Goal: Task Accomplishment & Management: Manage account settings

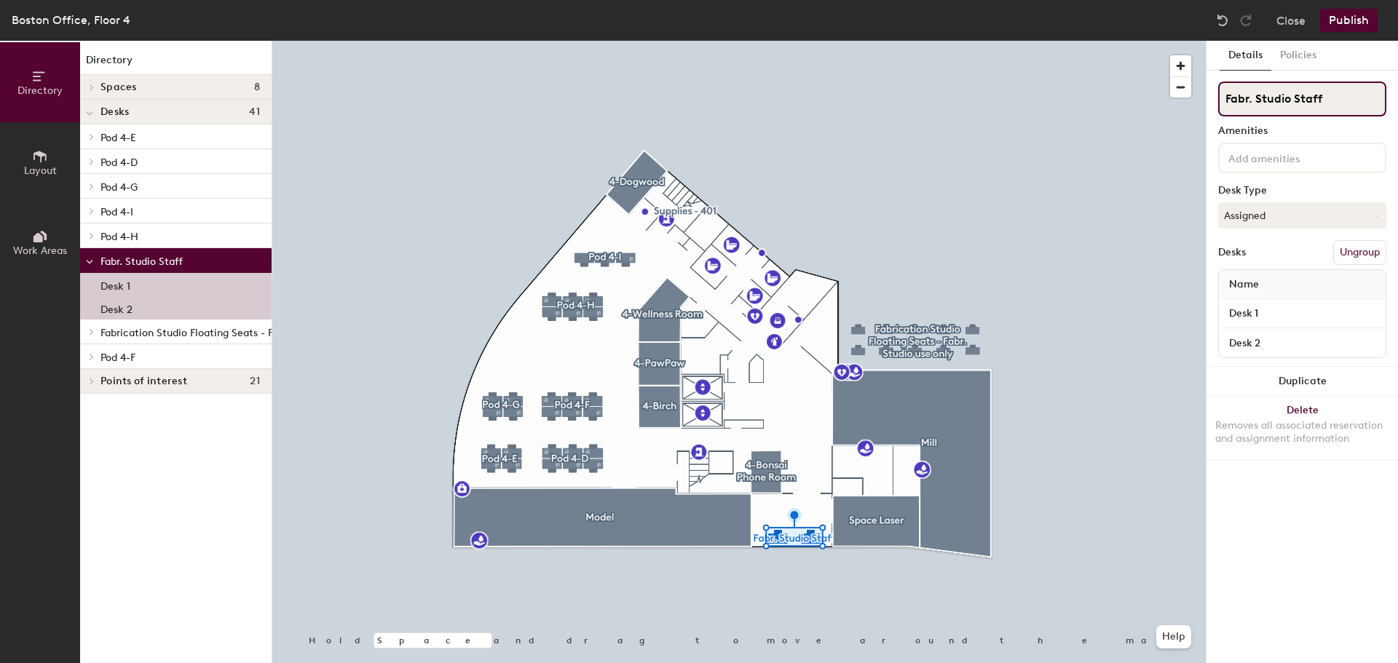
click at [1295, 98] on input "Fabr. Studio Staff" at bounding box center [1302, 99] width 168 height 35
click at [1249, 98] on input "Fabr. Studio Staff" at bounding box center [1302, 99] width 168 height 35
type input "Fabrication Studio"
click at [1374, 50] on div "Details Policies" at bounding box center [1303, 56] width 192 height 30
click at [1285, 251] on div "Desks Ungroup" at bounding box center [1302, 252] width 168 height 25
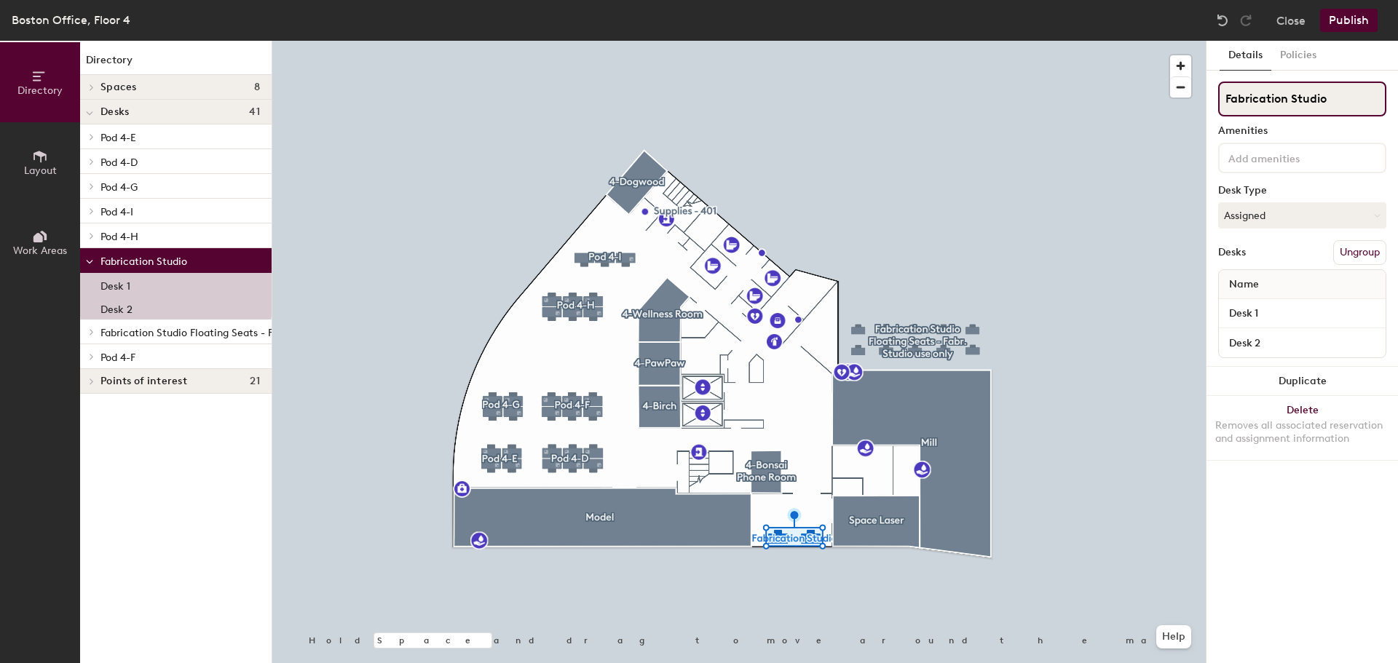
click at [1243, 103] on input "Fabrication Studio" at bounding box center [1302, 99] width 168 height 35
click at [1356, 101] on input "Fab Studio" at bounding box center [1302, 99] width 168 height 35
click at [1263, 101] on input "Fab Studio" at bounding box center [1302, 99] width 168 height 35
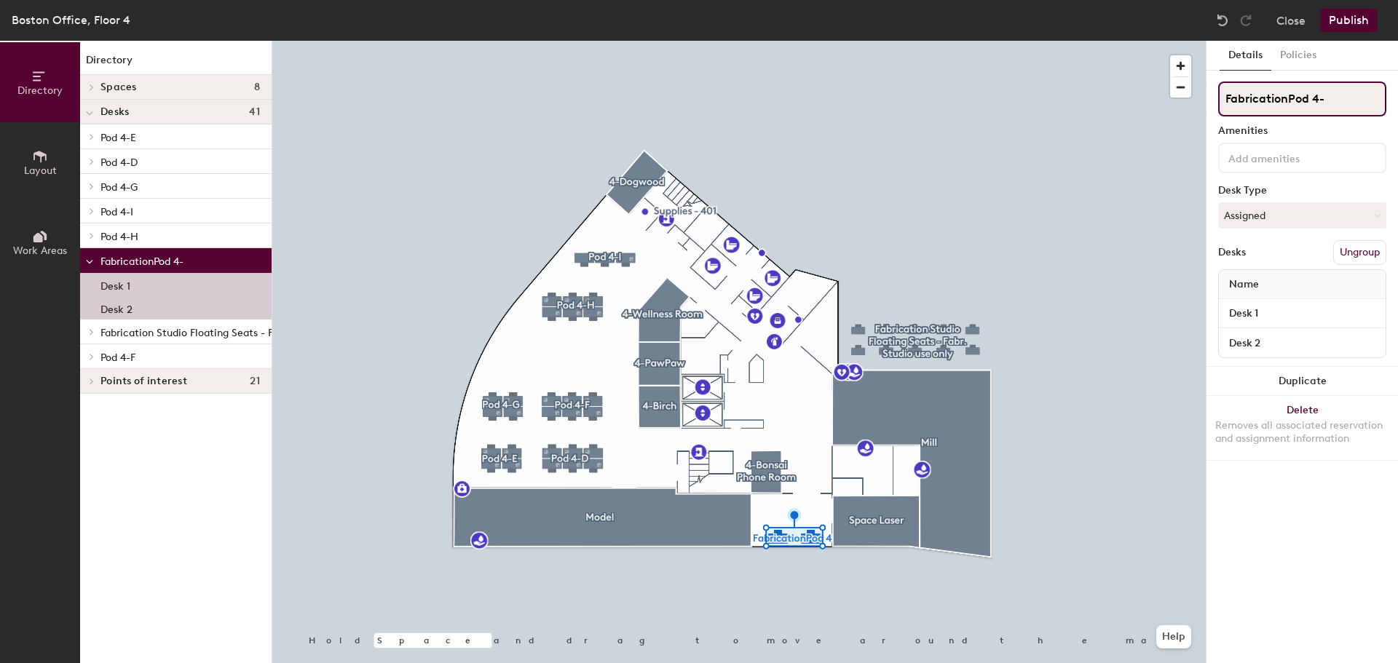
click at [1132, 100] on div "Directory Layout Work Areas Directory Spaces 8 4-Birch 4-Bonsai Phone Room 4-Do…" at bounding box center [699, 352] width 1398 height 623
type input "Pod 4-C"
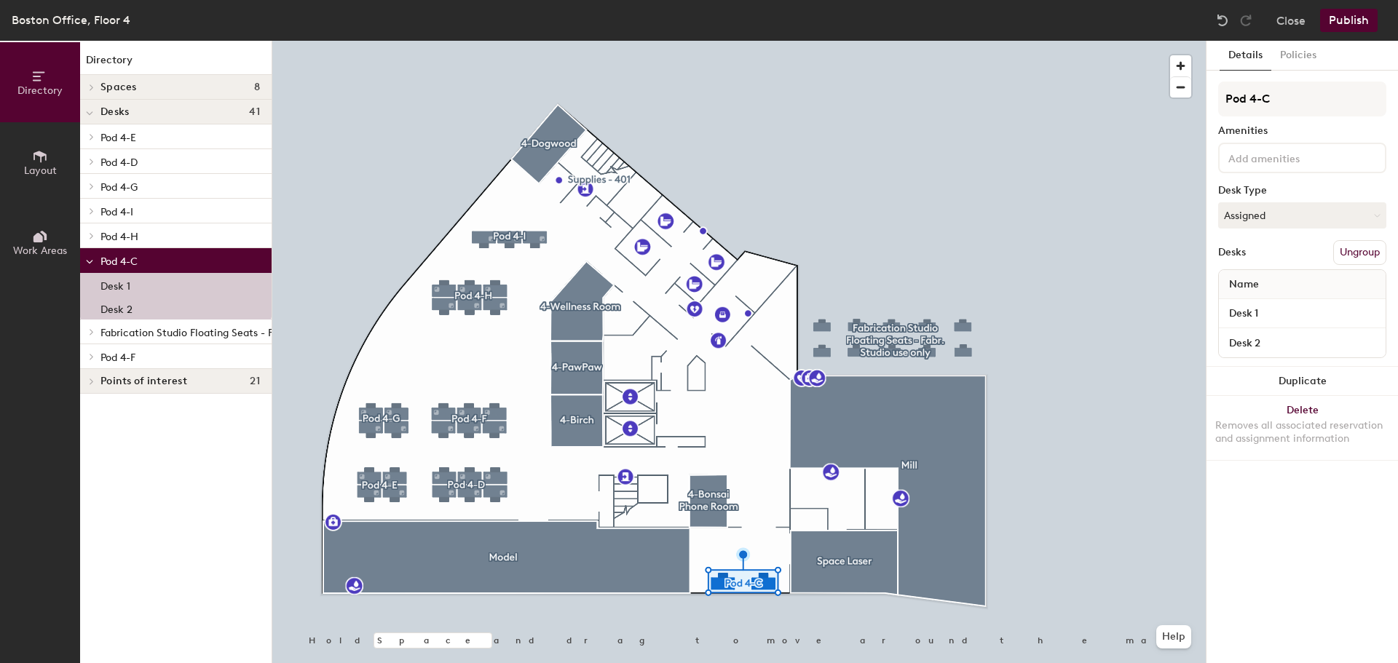
click at [1076, 41] on div at bounding box center [739, 41] width 934 height 0
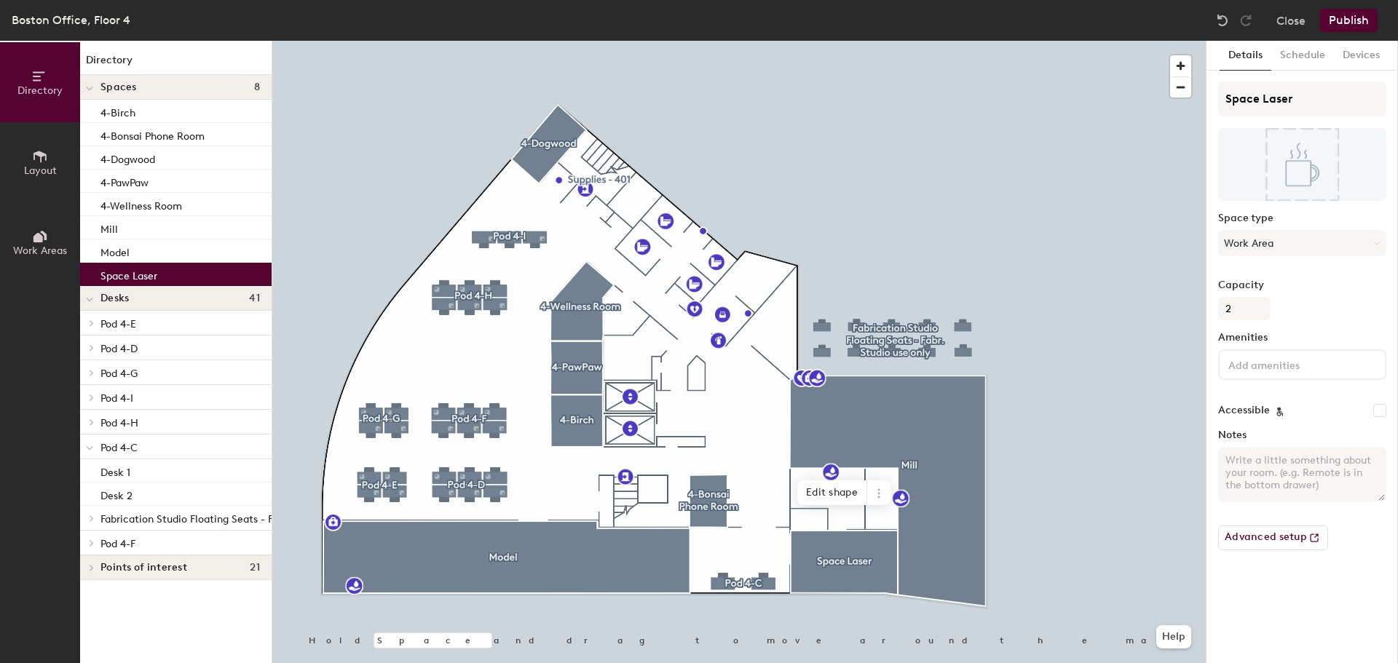
click at [1060, 41] on div at bounding box center [739, 41] width 934 height 0
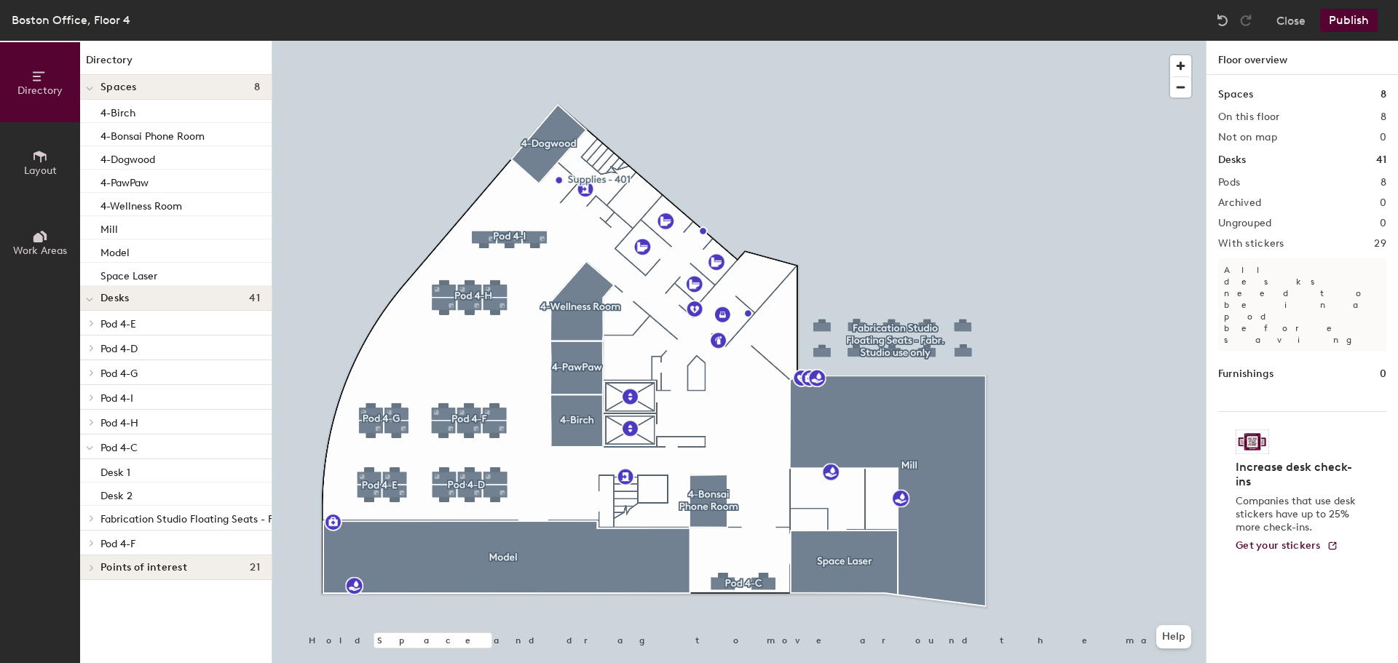
click at [1039, 41] on div at bounding box center [739, 41] width 934 height 0
drag, startPoint x: 1293, startPoint y: 98, endPoint x: 637, endPoint y: 607, distance: 831.0
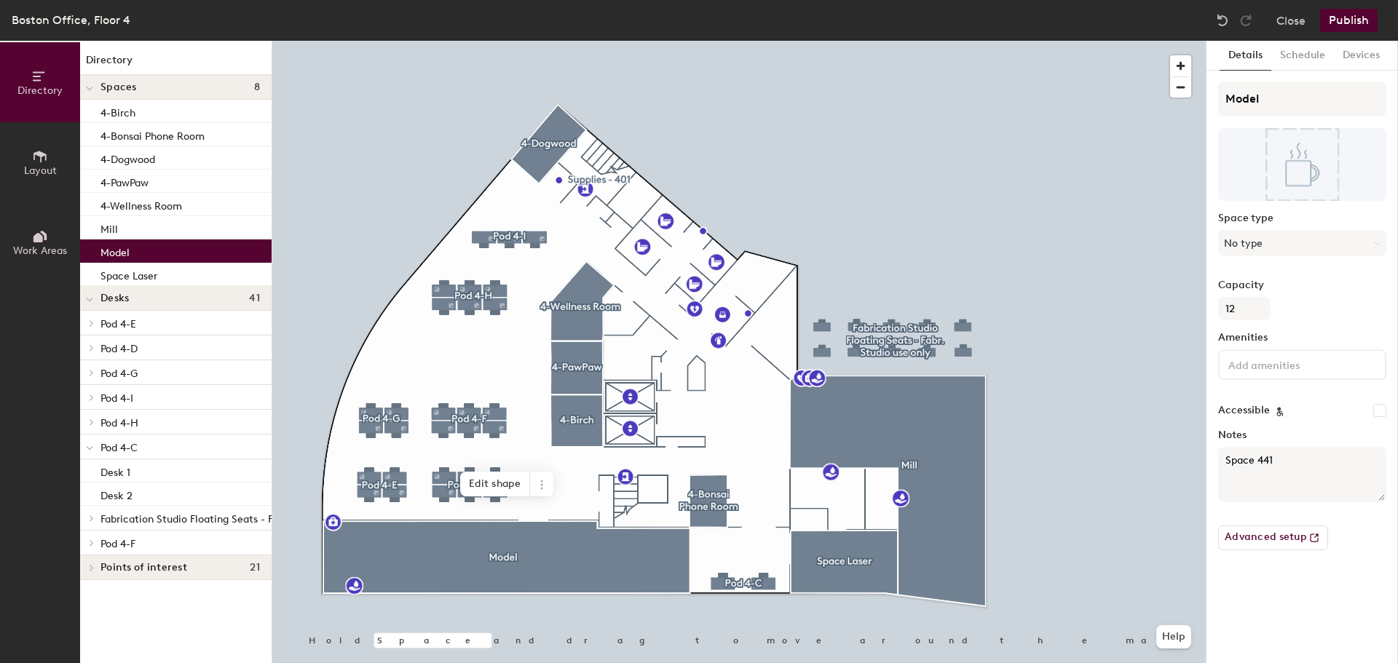
click at [598, 41] on div at bounding box center [739, 41] width 934 height 0
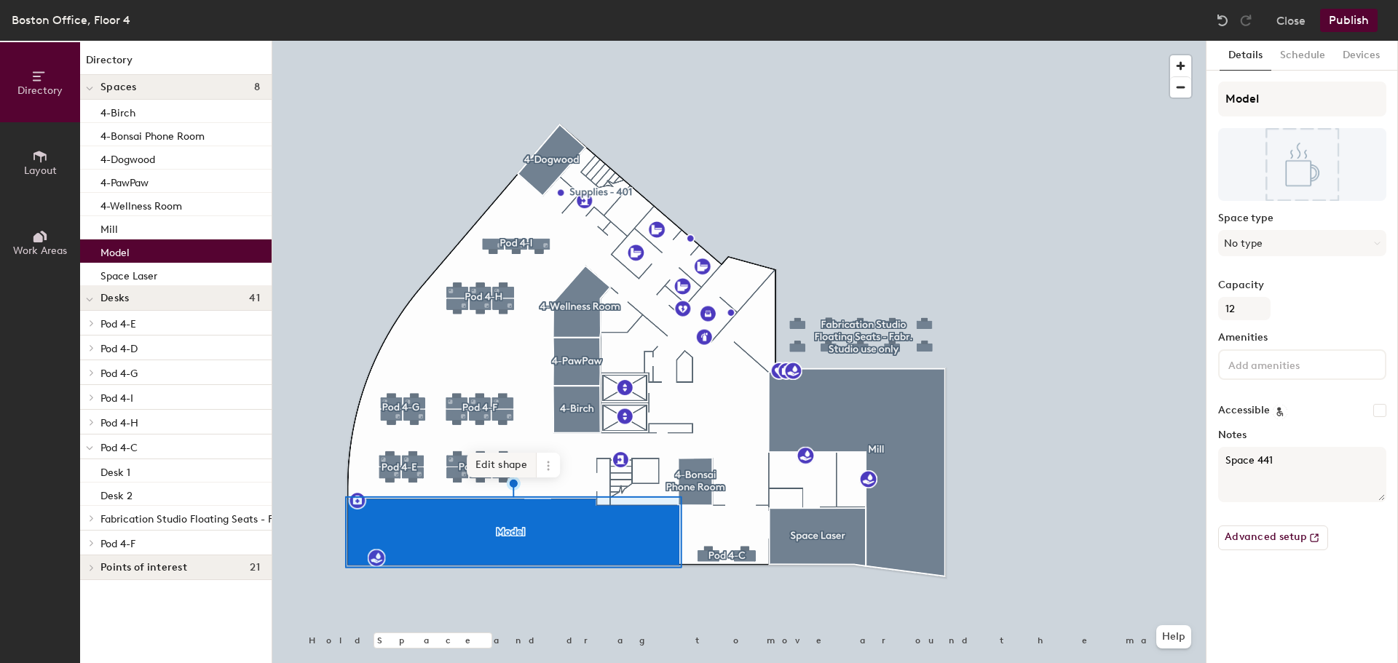
click at [519, 470] on span "Edit shape" at bounding box center [502, 465] width 70 height 25
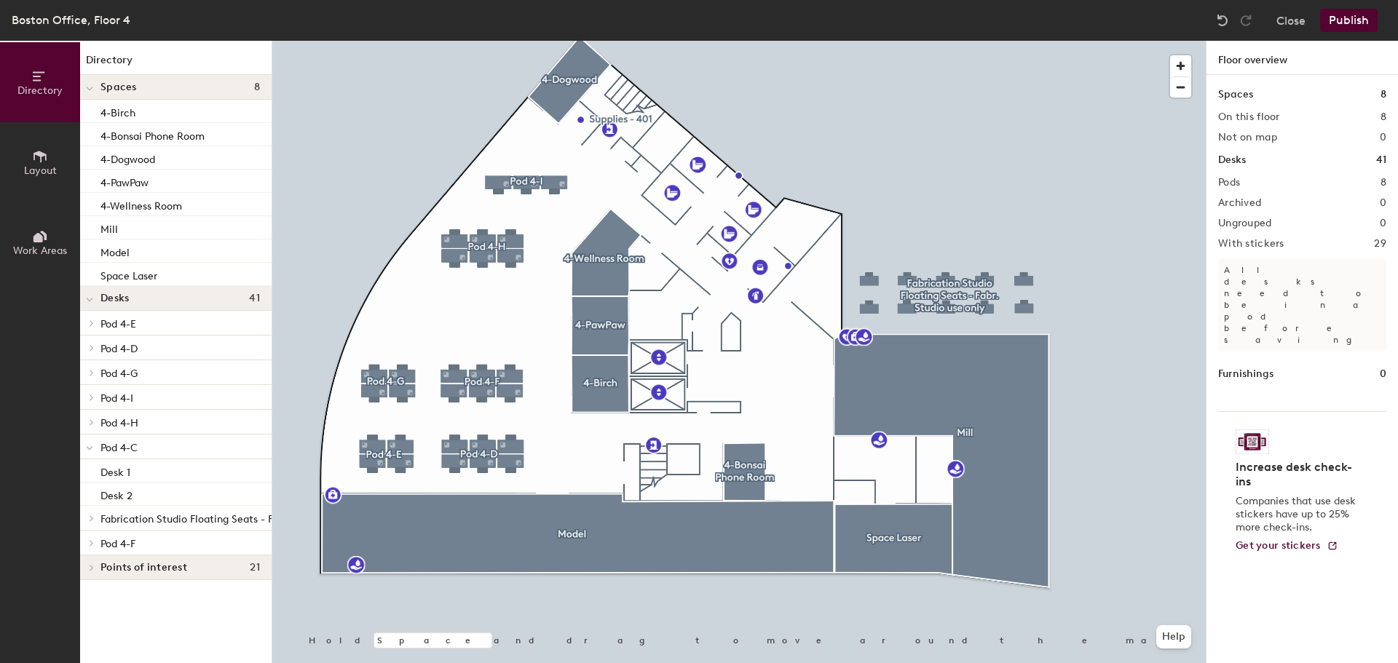
click at [631, 41] on div at bounding box center [739, 41] width 934 height 0
click at [1348, 14] on button "Publish" at bounding box center [1349, 20] width 58 height 23
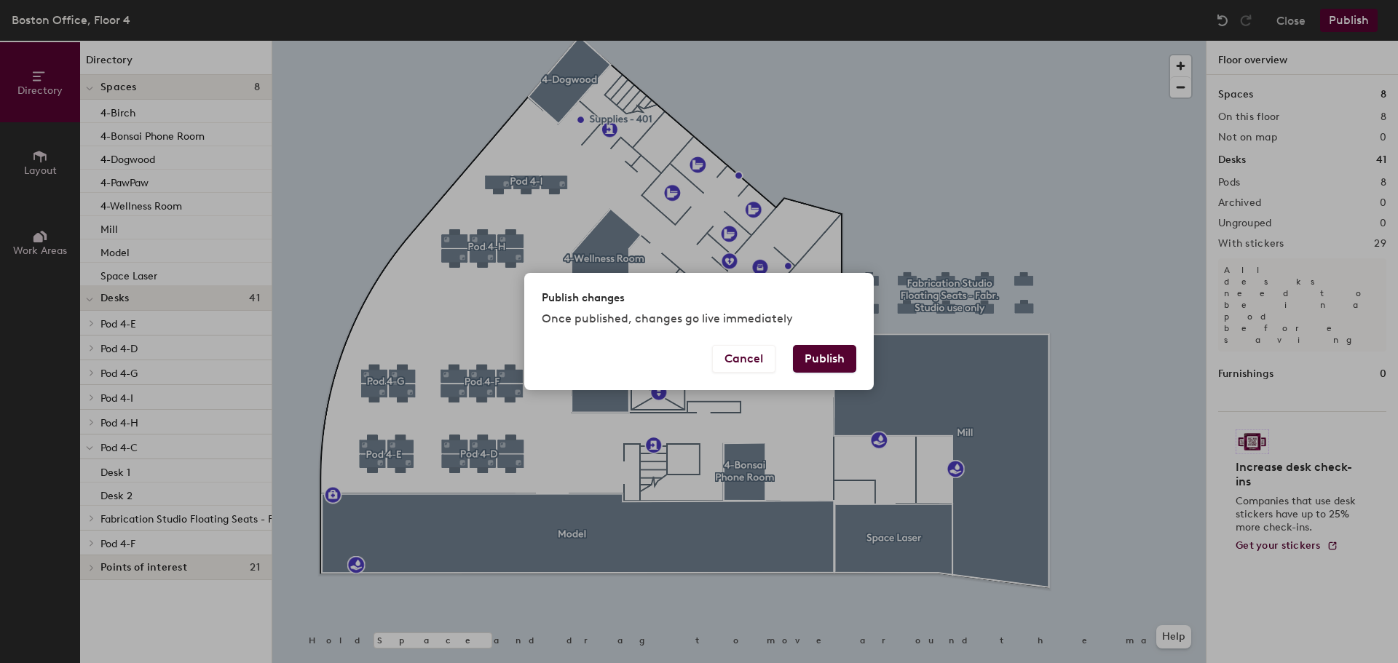
click at [834, 362] on button "Publish" at bounding box center [824, 359] width 63 height 28
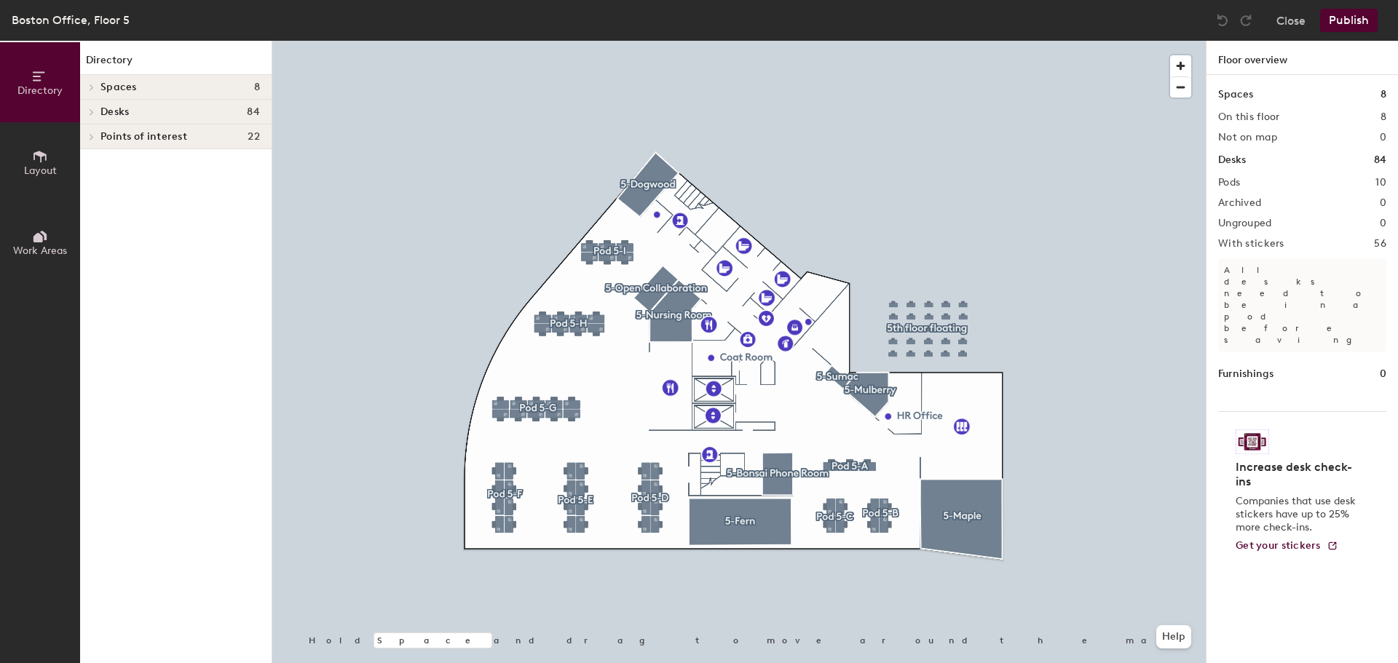
click at [120, 135] on span "Points of interest" at bounding box center [144, 137] width 87 height 12
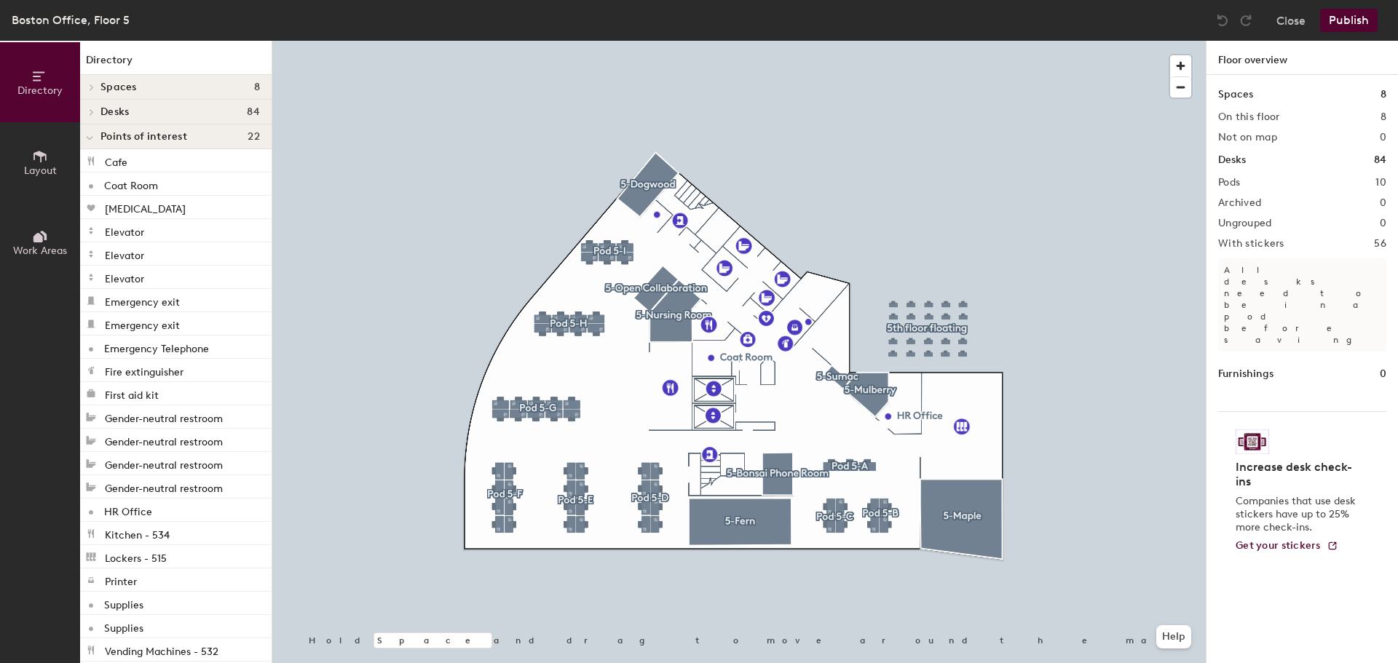
click at [181, 132] on span "Points of interest" at bounding box center [144, 137] width 87 height 12
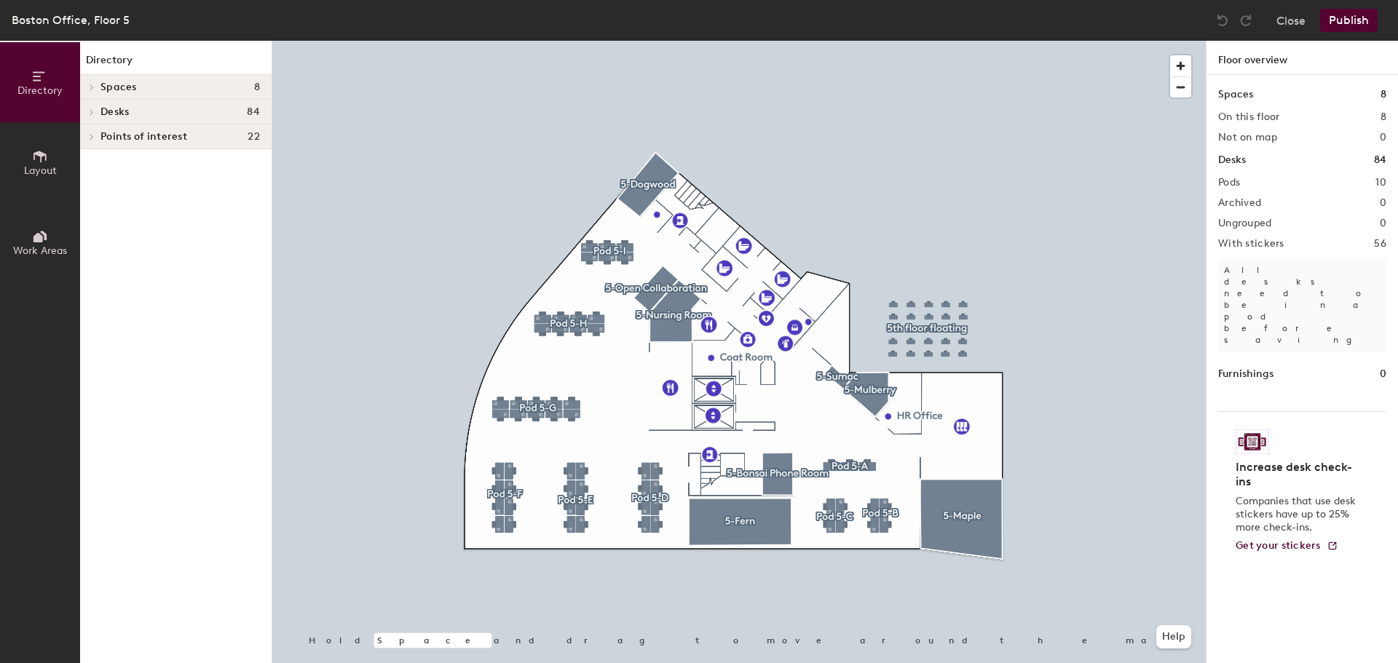
click at [140, 201] on div "Directory Spaces 8 5-Bonsai Phone Room 5-Dogwood 5-Fern 5-Maple 5-Mulberry 5-Nu…" at bounding box center [176, 352] width 192 height 623
click at [36, 248] on span "Work Areas" at bounding box center [40, 251] width 54 height 12
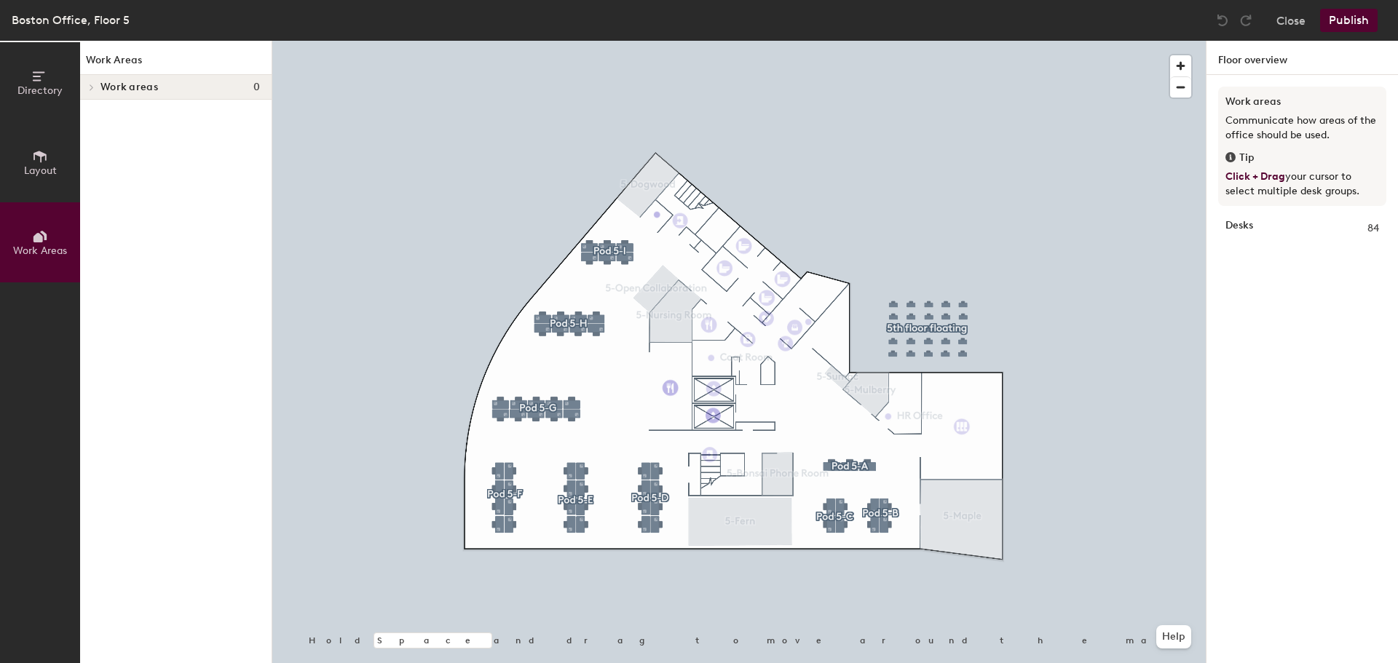
click at [31, 159] on button "Layout" at bounding box center [40, 162] width 80 height 80
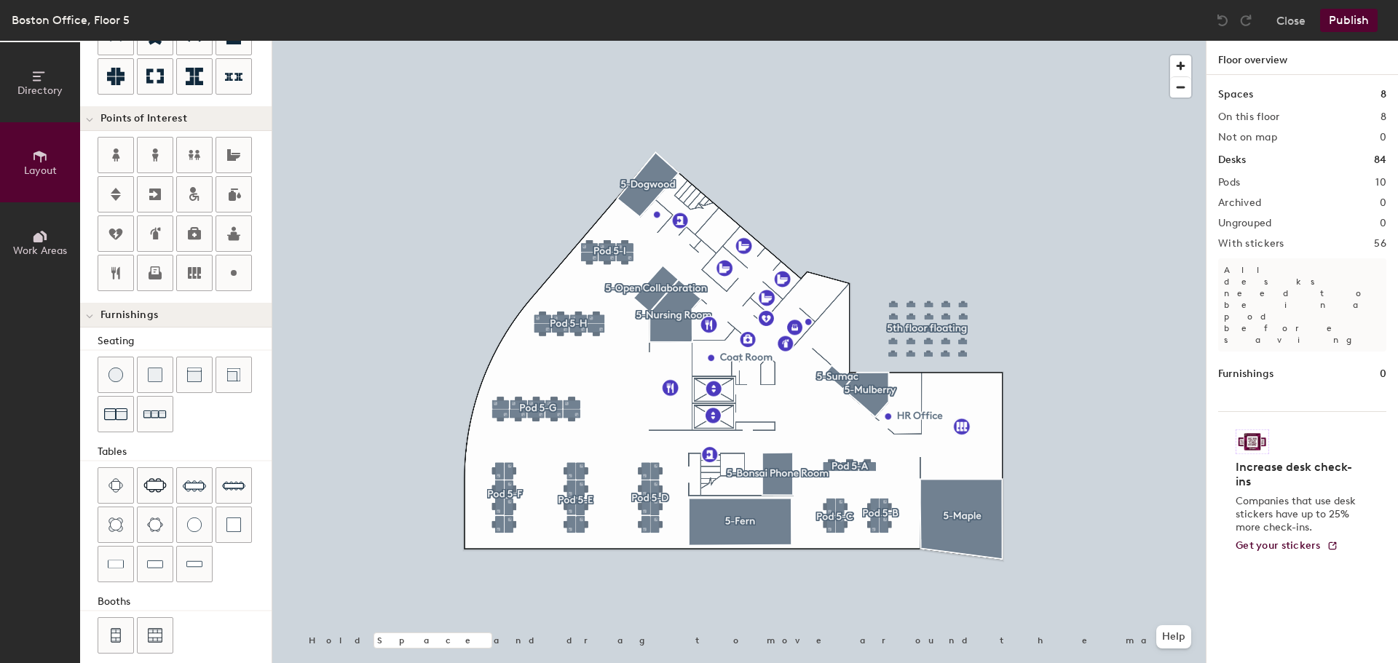
scroll to position [256, 0]
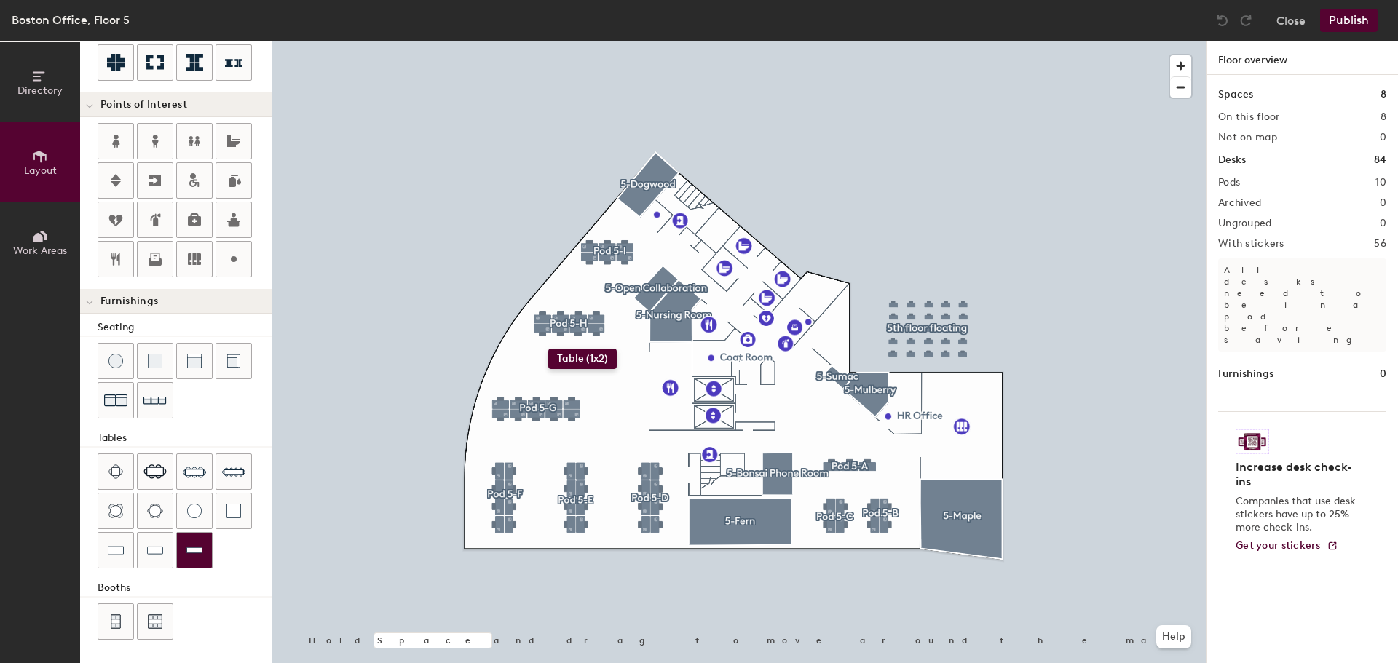
click at [543, 356] on div "Directory Layout Work Areas Layout Add space Resize Desks Points of Interest Fu…" at bounding box center [699, 352] width 1398 height 623
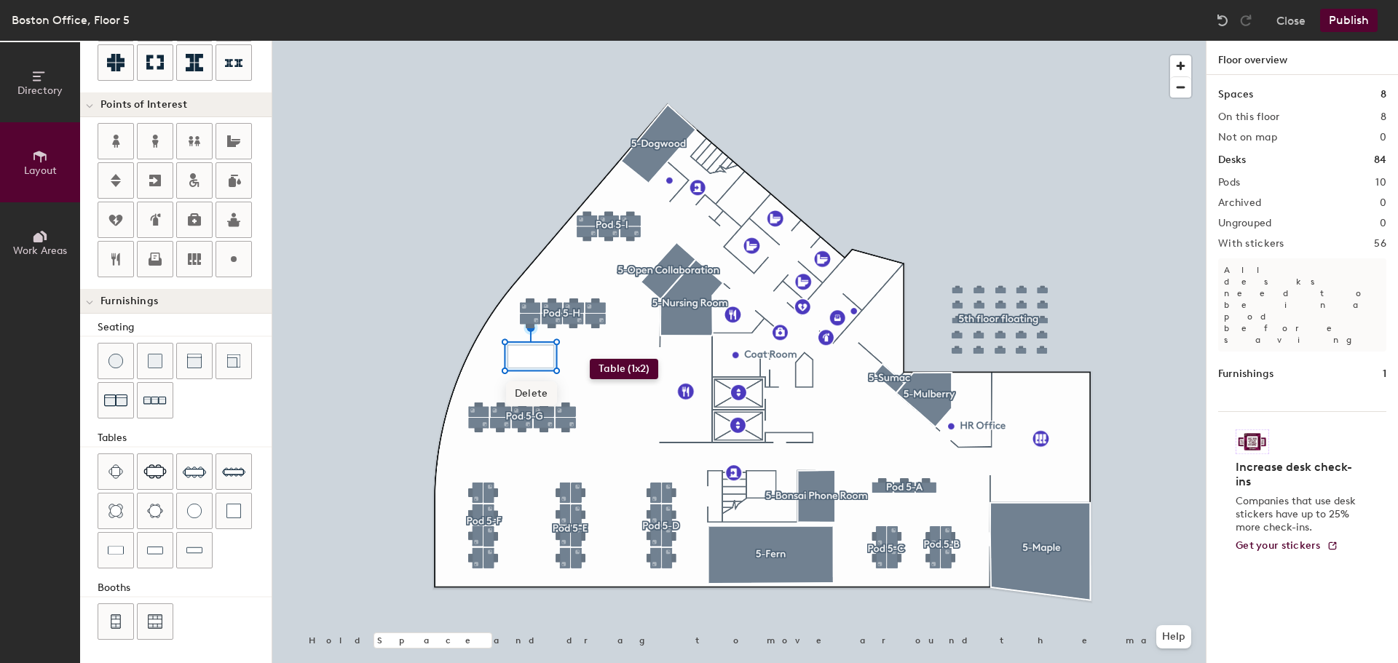
click at [590, 359] on div "Directory Layout Work Areas Layout Add space Resize Desks Points of Interest Fu…" at bounding box center [699, 352] width 1398 height 623
click at [516, 360] on div "Directory Layout Work Areas Layout Add space Resize Desks Points of Interest Fu…" at bounding box center [699, 352] width 1398 height 623
click at [216, 411] on div at bounding box center [185, 382] width 174 height 79
click at [237, 399] on div at bounding box center [185, 382] width 174 height 79
click at [583, 360] on div "Directory Layout Work Areas Layout Add space Resize Desks Points of Interest Fu…" at bounding box center [699, 352] width 1398 height 623
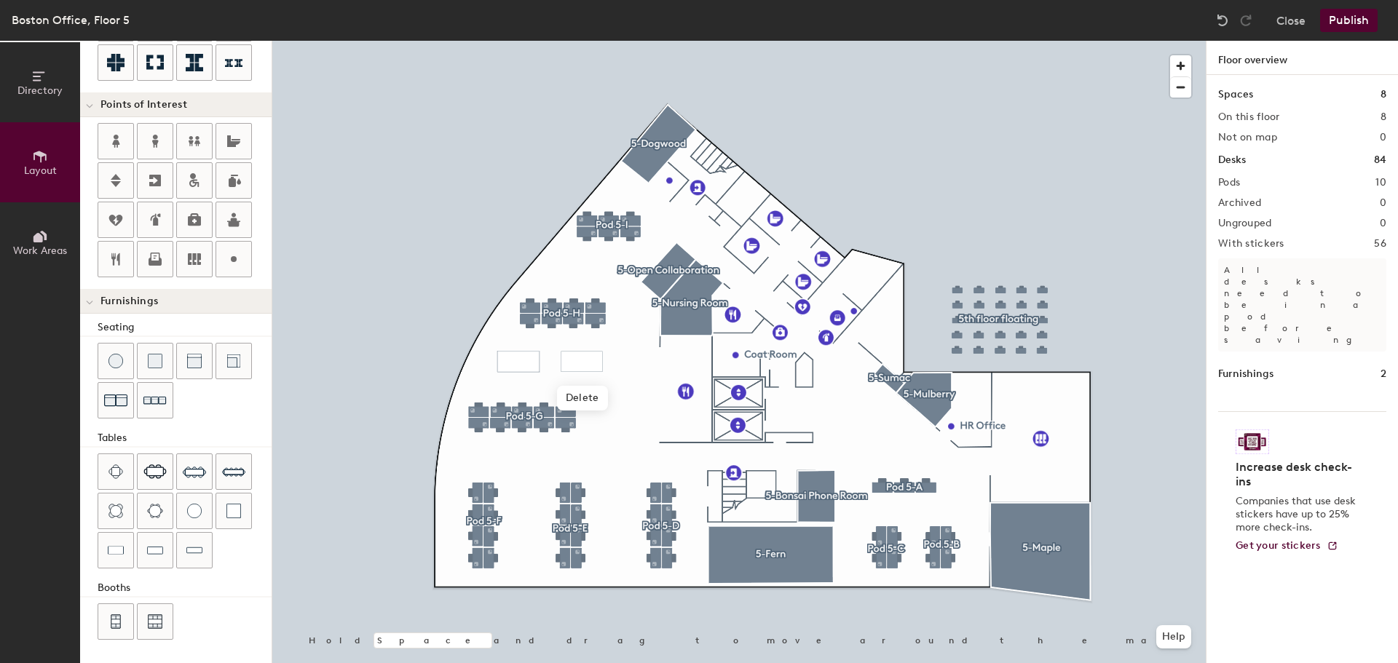
click at [365, 41] on div at bounding box center [739, 41] width 934 height 0
click at [603, 436] on div "Directory Layout Work Areas Layout Add space Resize Desks Points of Interest Fu…" at bounding box center [699, 352] width 1398 height 623
click at [623, 392] on div "Directory Layout Work Areas Layout Add space Resize Desks Points of Interest Fu…" at bounding box center [699, 352] width 1398 height 623
type input "20"
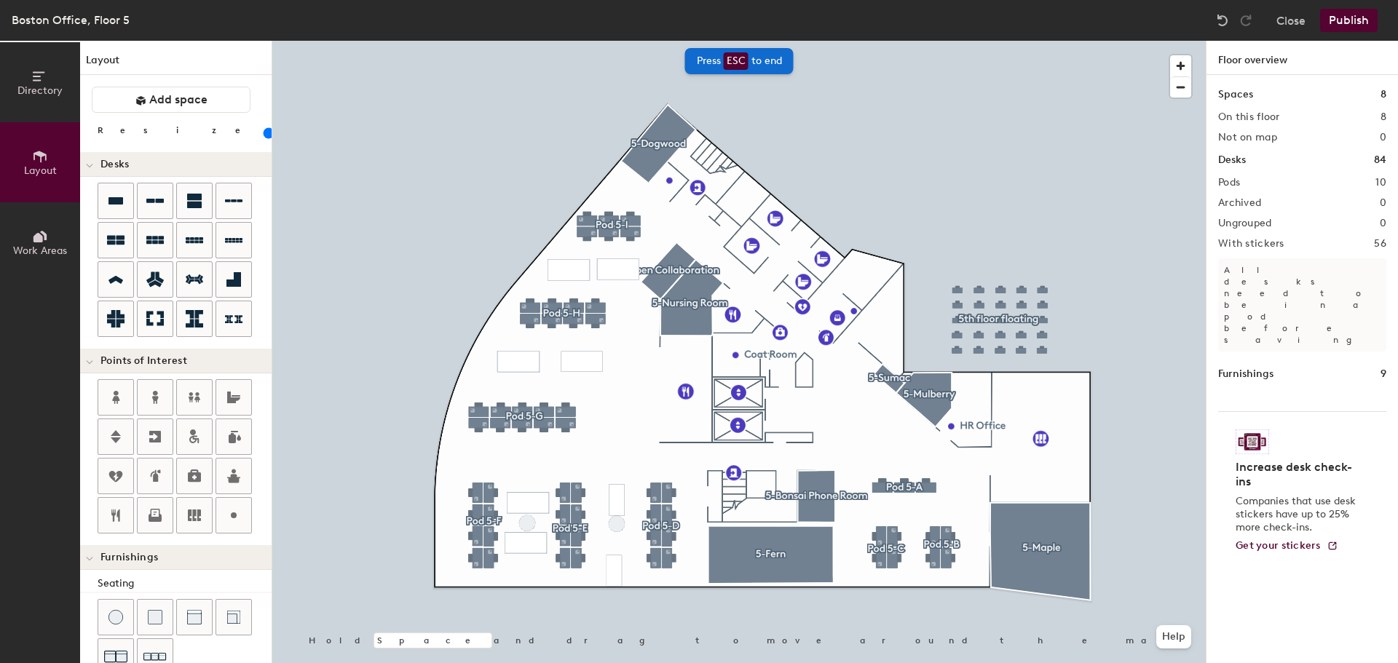
scroll to position [256, 0]
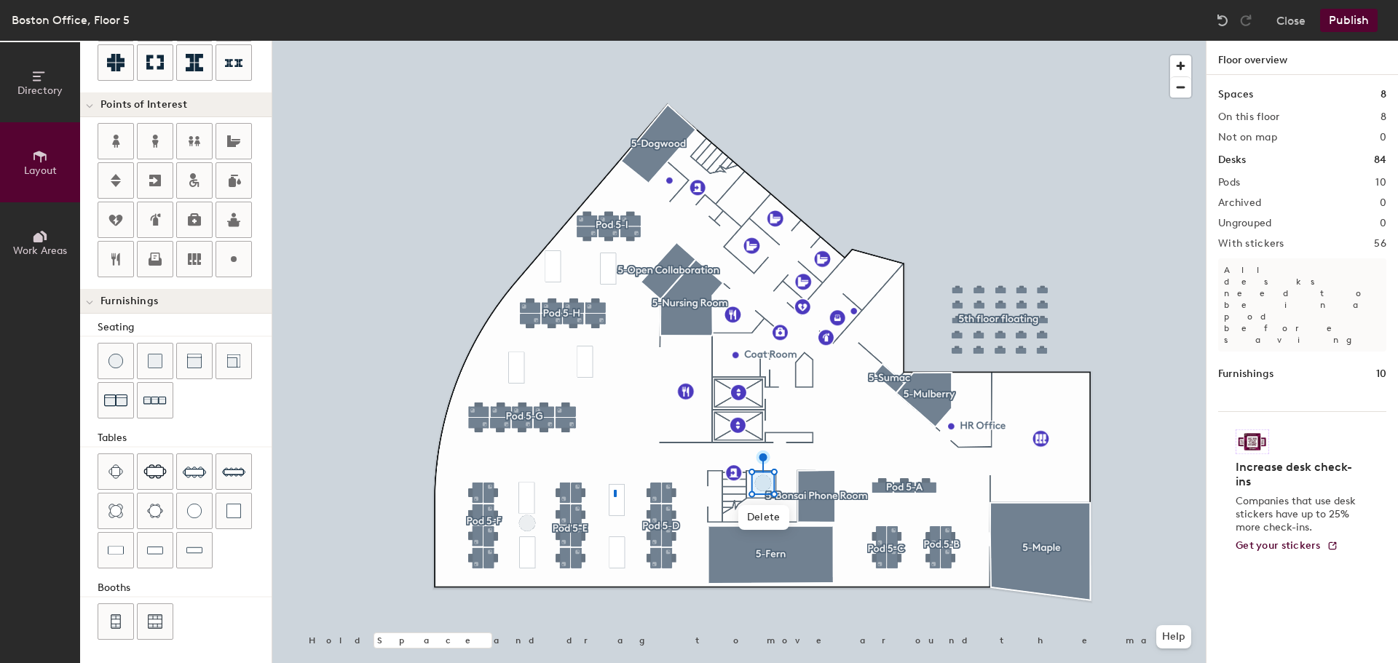
click at [614, 41] on div at bounding box center [739, 41] width 934 height 0
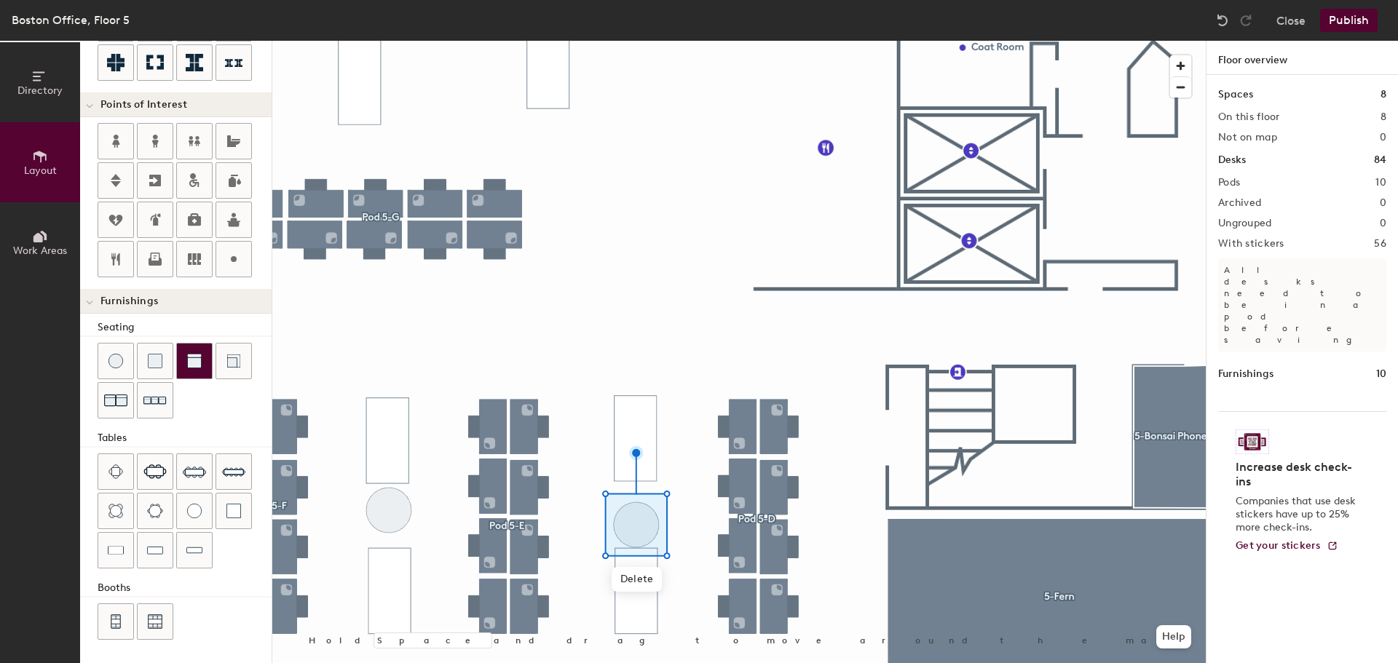
click at [765, 369] on div "Directory Layout Work Areas Layout Add space Resize Desks Points of Interest Fu…" at bounding box center [699, 352] width 1398 height 623
click at [650, 511] on div "Directory Layout Work Areas Layout Add space Resize Desks Points of Interest Fu…" at bounding box center [699, 352] width 1398 height 623
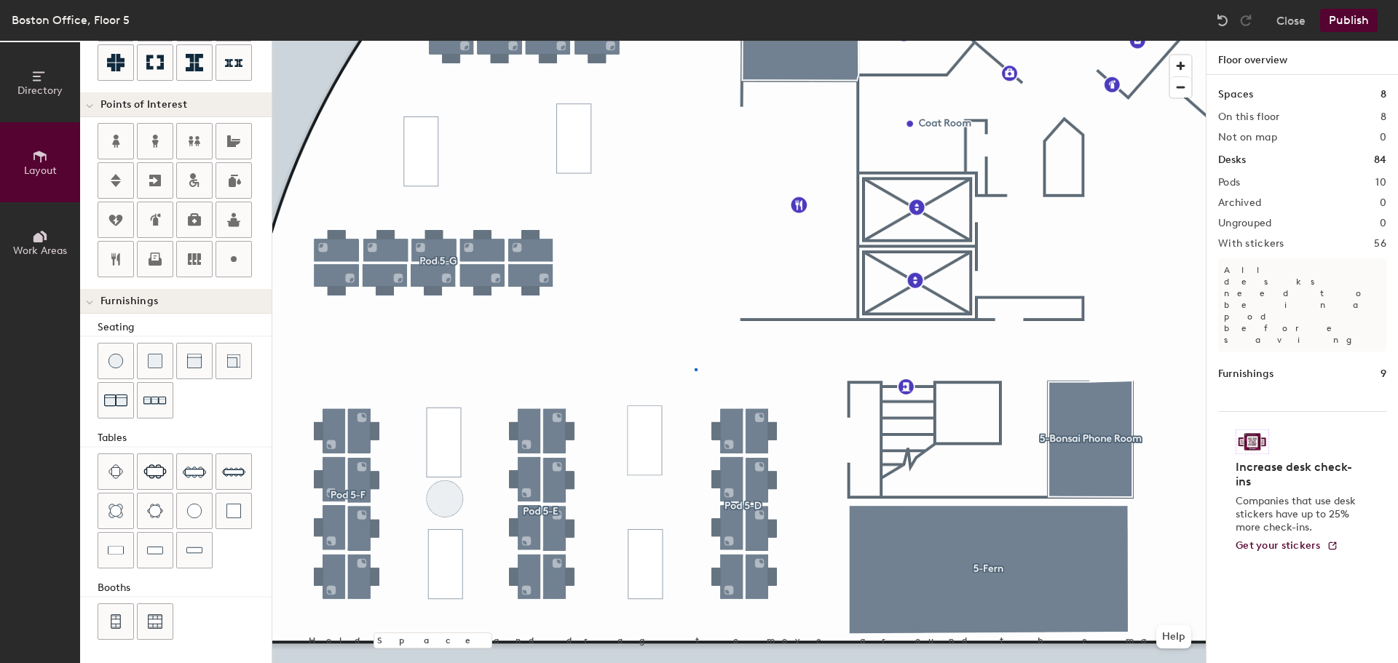
drag, startPoint x: 187, startPoint y: 512, endPoint x: 252, endPoint y: 512, distance: 64.8
click at [696, 41] on div at bounding box center [739, 41] width 934 height 0
click at [556, 41] on div at bounding box center [739, 41] width 934 height 0
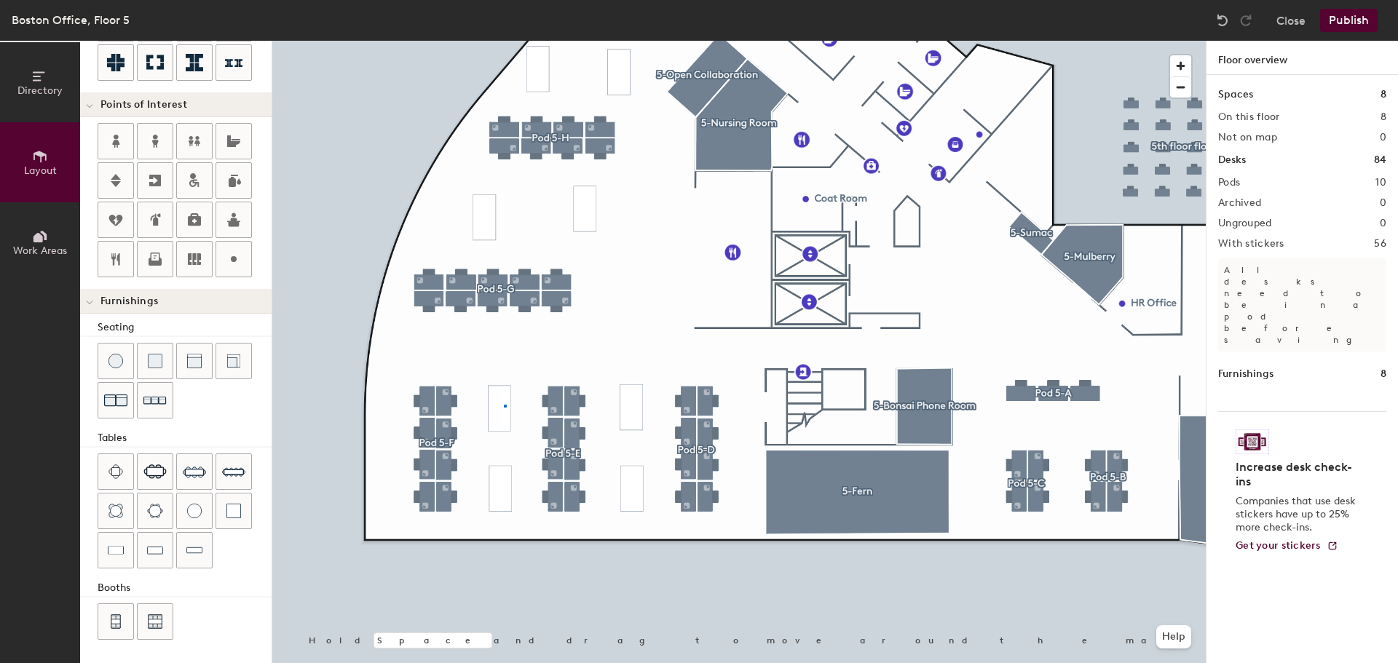
click at [506, 41] on div at bounding box center [739, 41] width 934 height 0
click at [502, 41] on div at bounding box center [739, 41] width 934 height 0
type input "80"
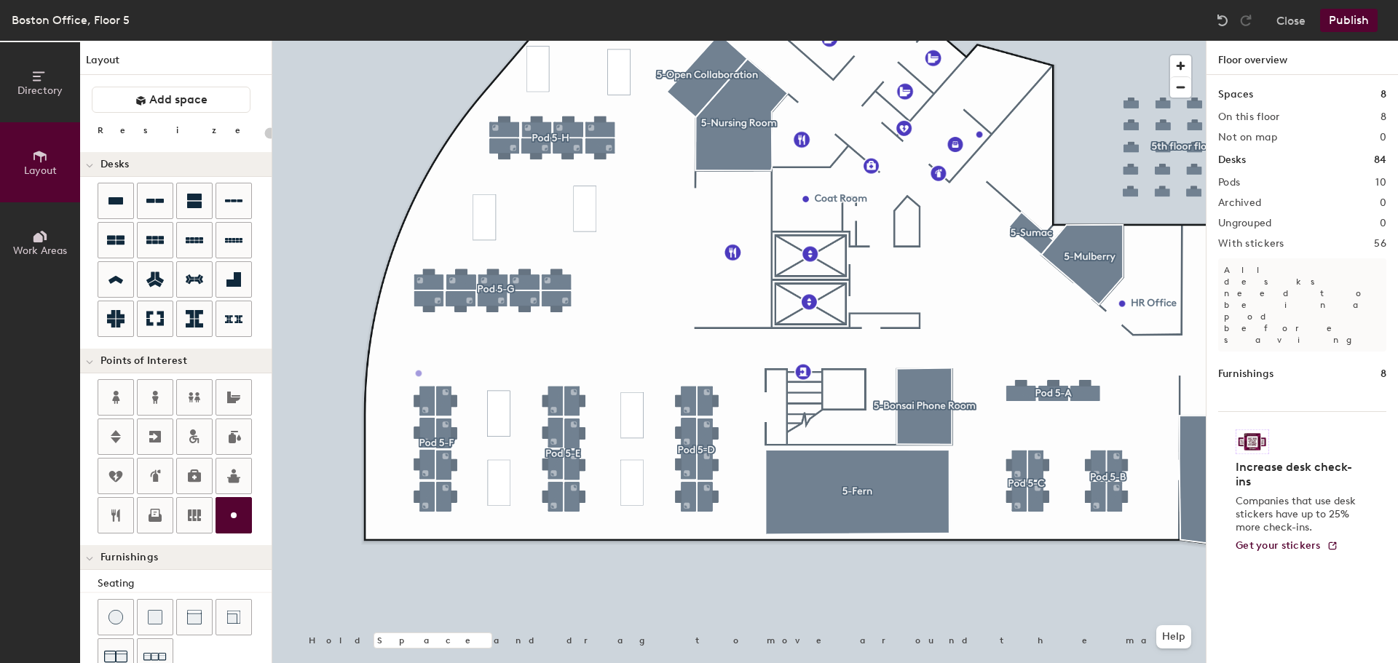
click at [419, 374] on div "Directory Layout Work Areas Layout Add space Resize Desks Points of Interest Fu…" at bounding box center [699, 352] width 1398 height 623
type input "20"
click at [433, 369] on input "IS Supplies" at bounding box center [464, 373] width 72 height 20
type input "Tech Equipment"
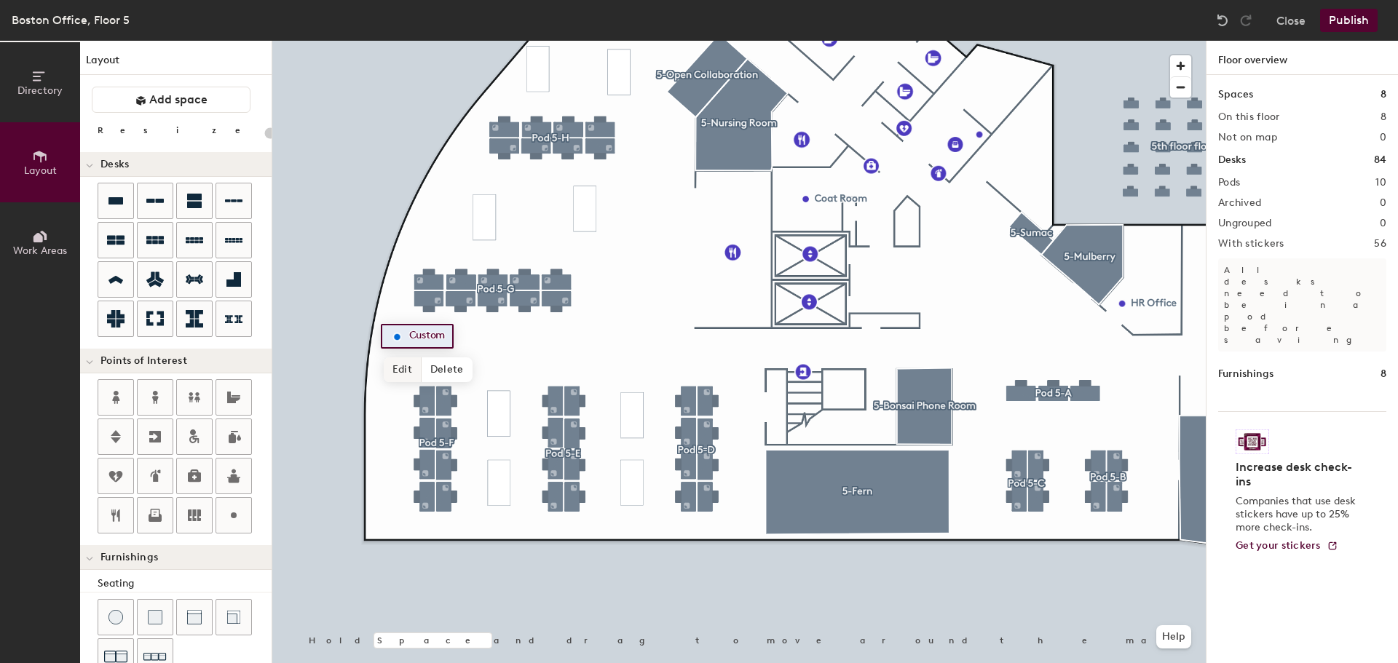
type input "20"
click at [403, 370] on span "Edit" at bounding box center [403, 370] width 38 height 25
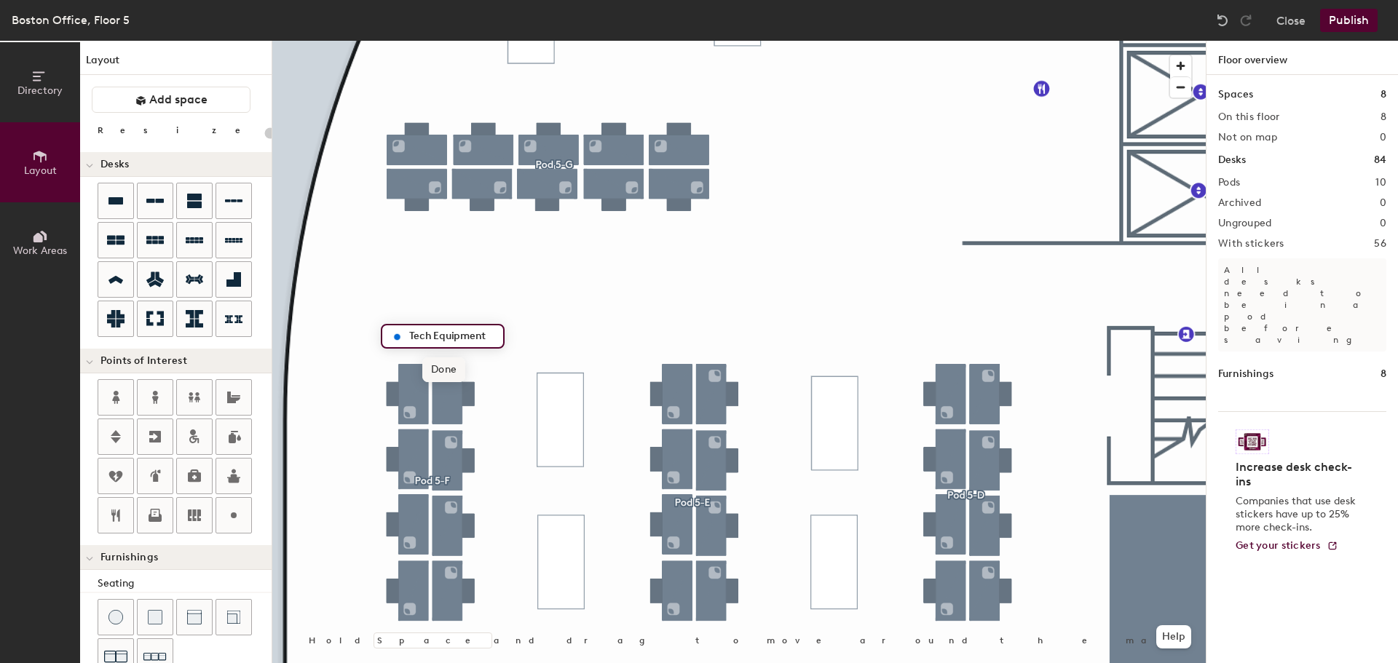
type input "Tech Equipment"
click at [446, 369] on span "Done" at bounding box center [443, 370] width 43 height 25
click at [577, 41] on div at bounding box center [739, 41] width 934 height 0
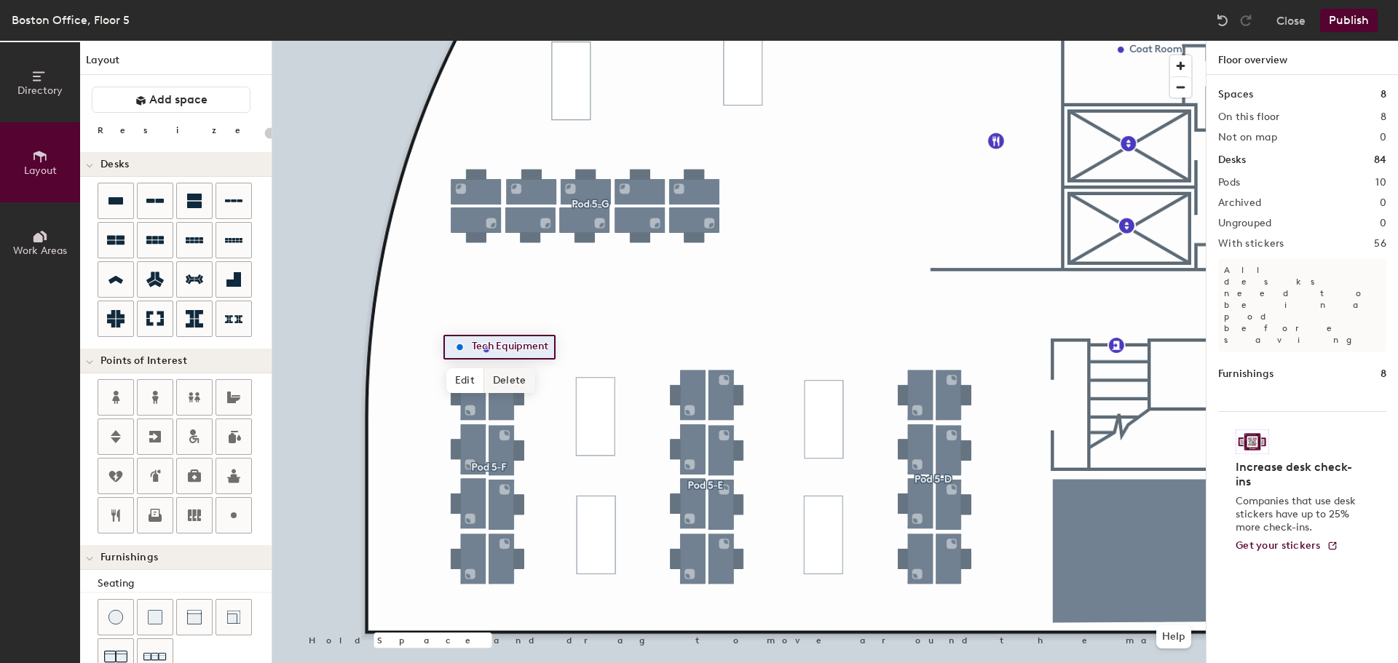
click at [497, 374] on span "Delete" at bounding box center [509, 381] width 51 height 25
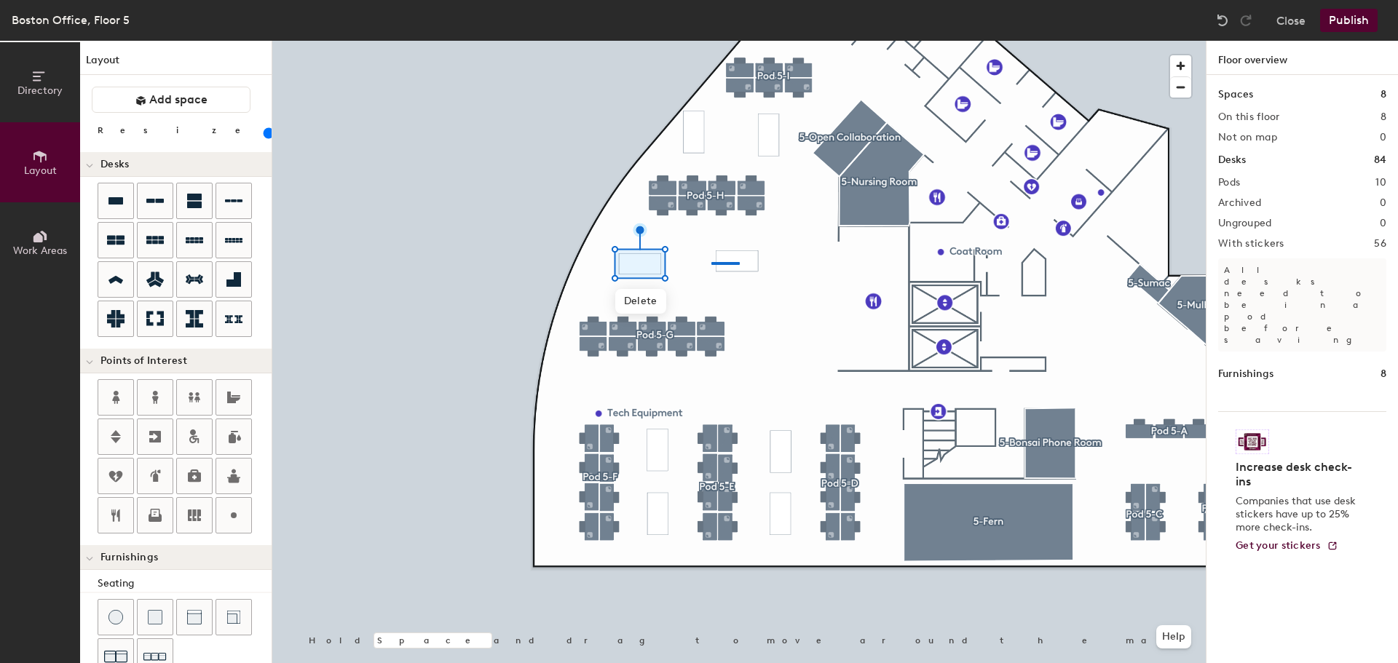
click at [712, 41] on div at bounding box center [739, 41] width 934 height 0
click at [764, 41] on div at bounding box center [739, 41] width 934 height 0
click at [697, 41] on div at bounding box center [739, 41] width 934 height 0
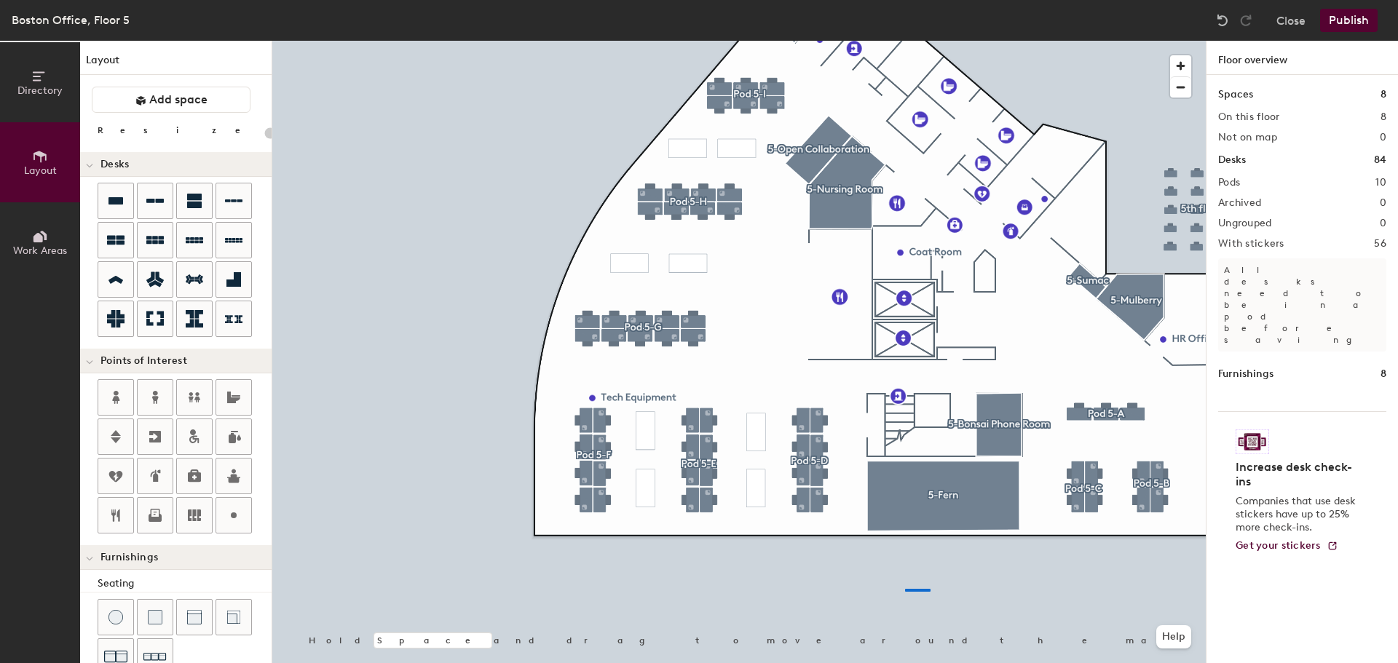
click at [873, 41] on div at bounding box center [739, 41] width 934 height 0
click at [800, 41] on div at bounding box center [739, 41] width 934 height 0
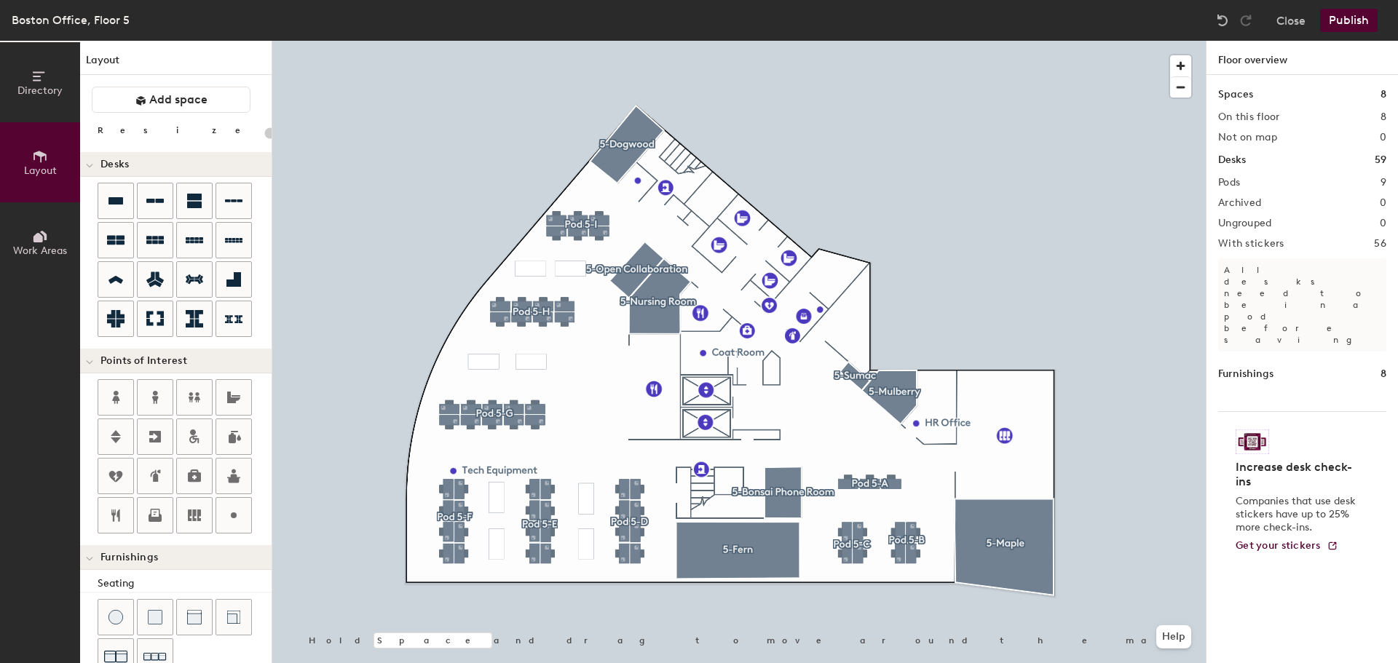
click at [1055, 41] on div at bounding box center [739, 41] width 934 height 0
click at [531, 41] on div at bounding box center [739, 41] width 934 height 0
click at [557, 41] on div at bounding box center [739, 41] width 934 height 0
type input "80"
click at [1366, 23] on button "Publish" at bounding box center [1349, 20] width 58 height 23
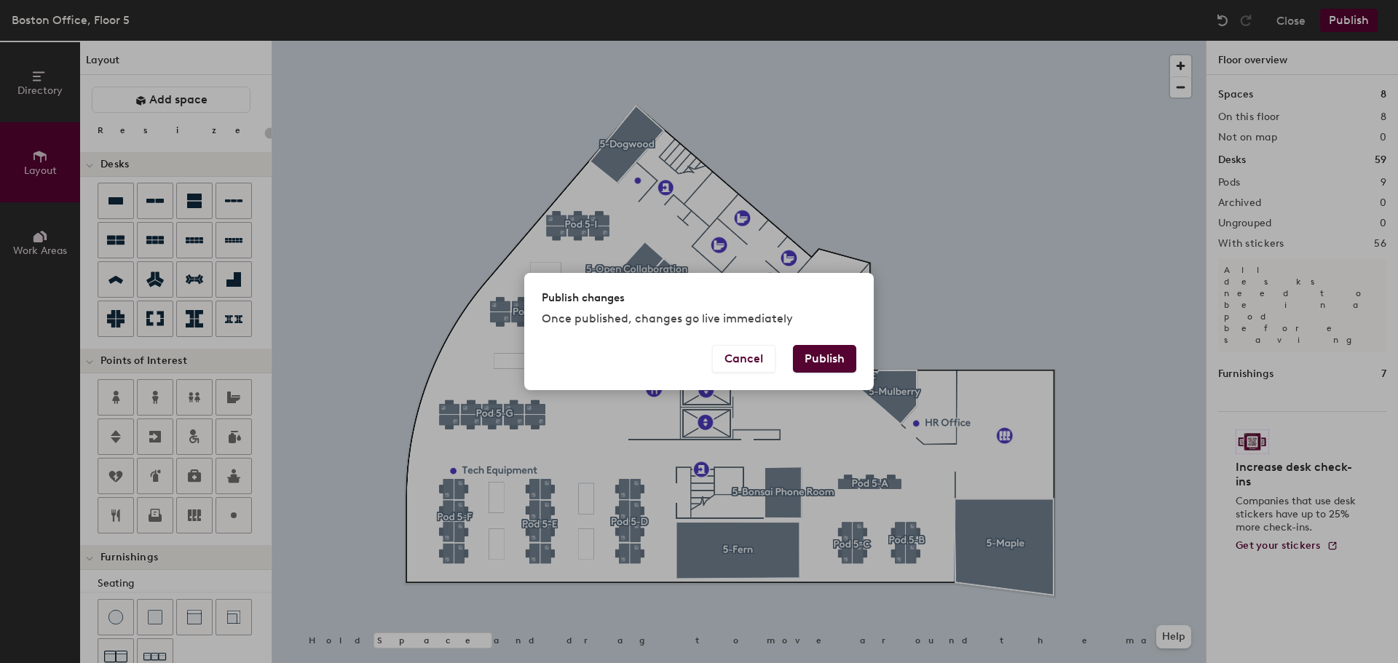
click at [827, 358] on button "Publish" at bounding box center [824, 359] width 63 height 28
type input "20"
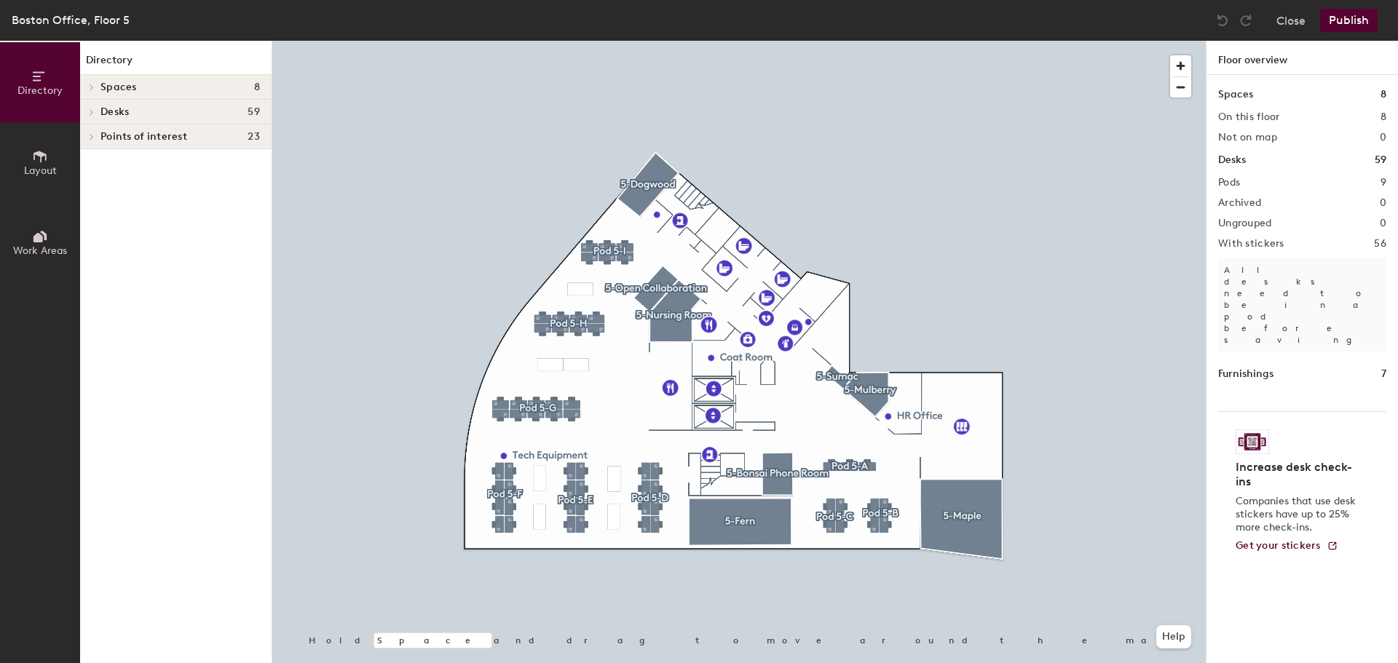
click at [179, 113] on h4 "Desks 59" at bounding box center [180, 112] width 159 height 12
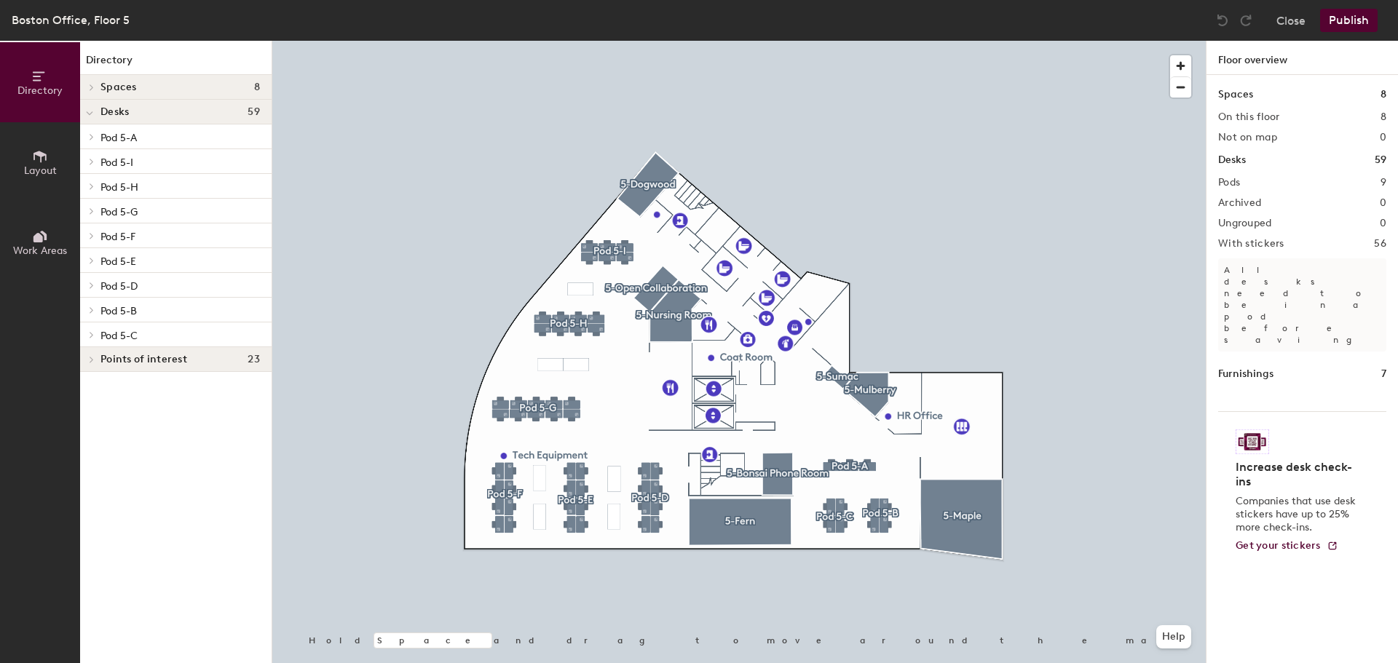
click at [179, 113] on h4 "Desks 59" at bounding box center [180, 112] width 159 height 12
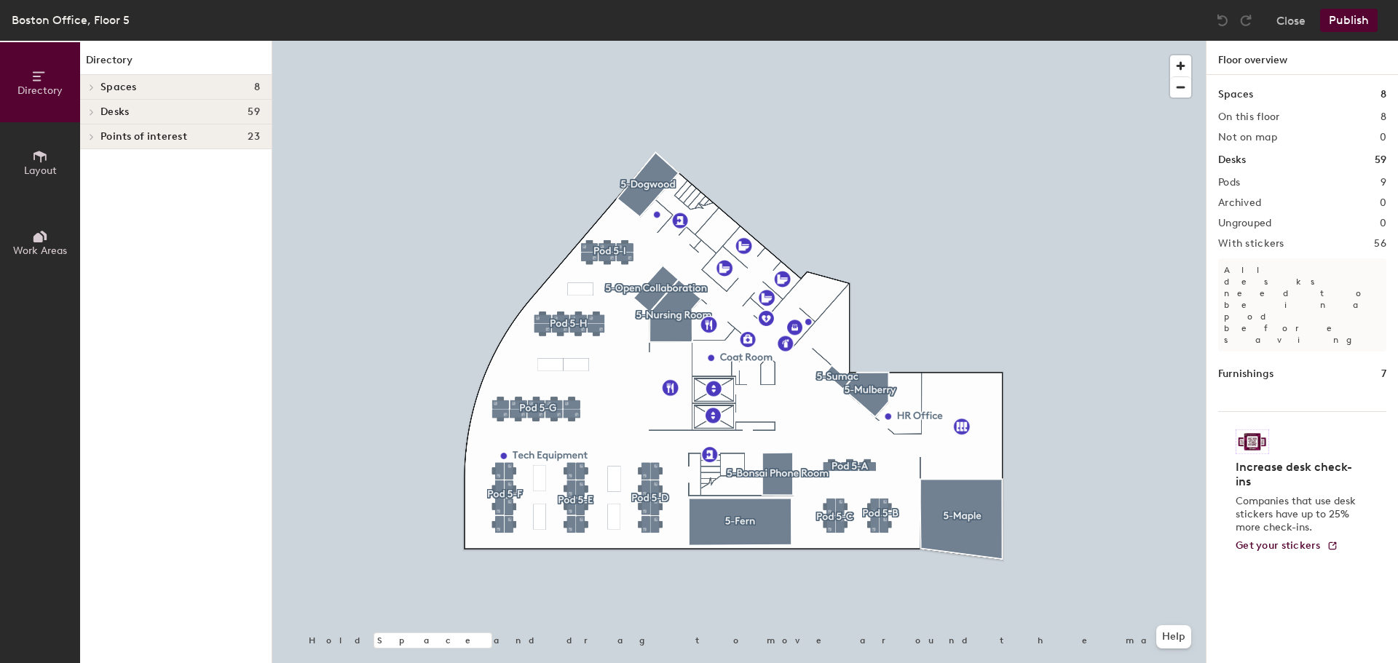
click at [179, 113] on h4 "Desks 59" at bounding box center [180, 112] width 159 height 12
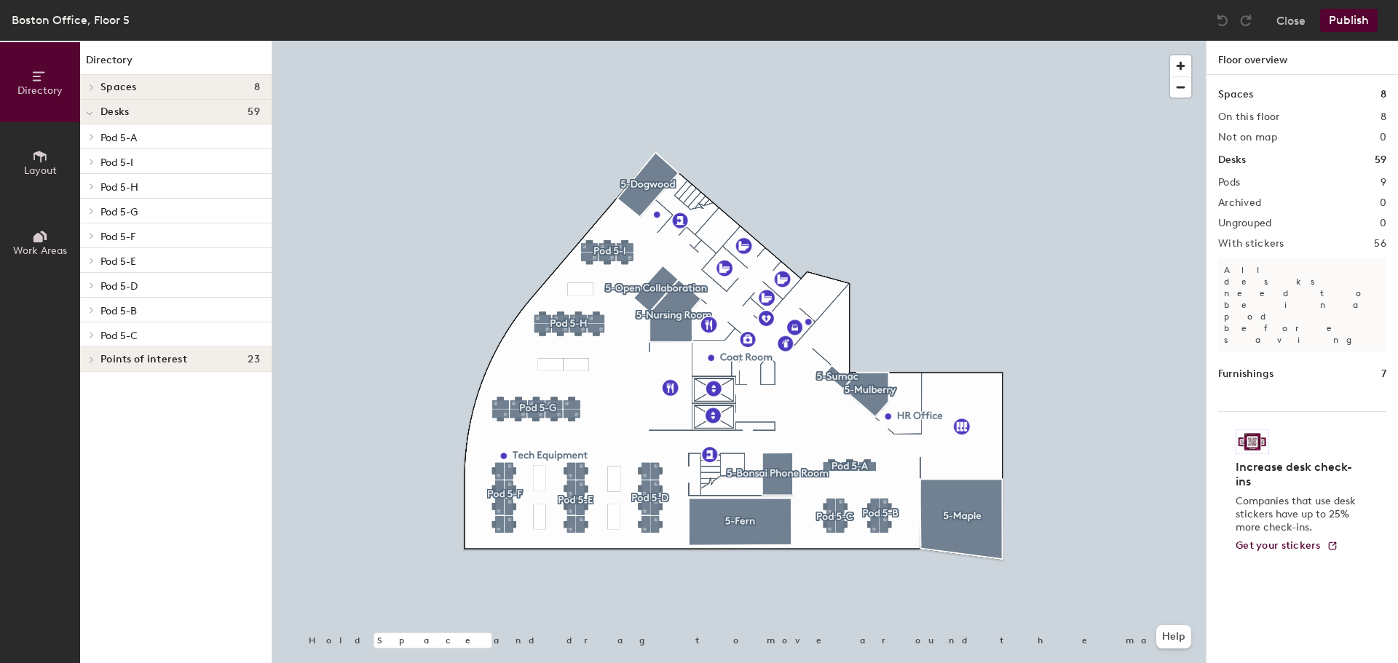
click at [175, 133] on p "Pod 5-A" at bounding box center [180, 136] width 159 height 19
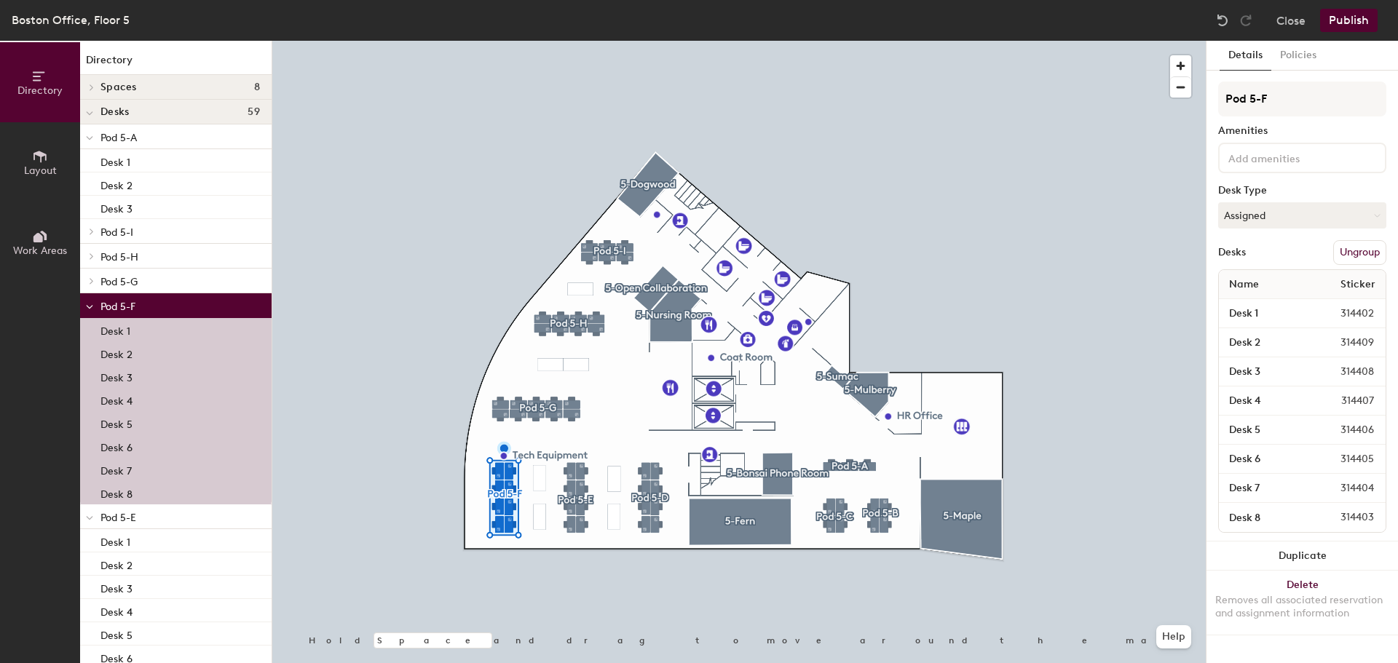
click at [1301, 156] on input at bounding box center [1291, 157] width 131 height 17
type input "wifi"
click at [1328, 202] on div "NO ETHERNET (wifi only)" at bounding box center [1303, 192] width 164 height 22
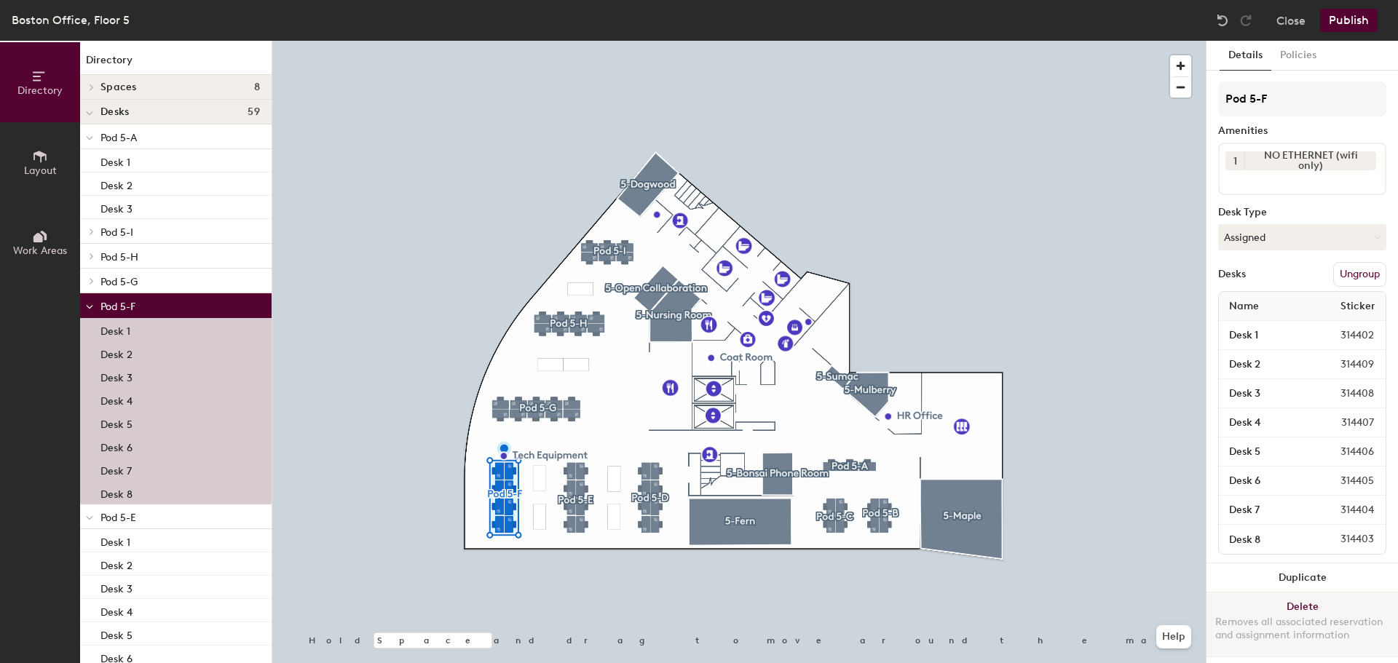
click at [1379, 598] on button "Delete Removes all associated reservation and assignment information" at bounding box center [1303, 625] width 192 height 64
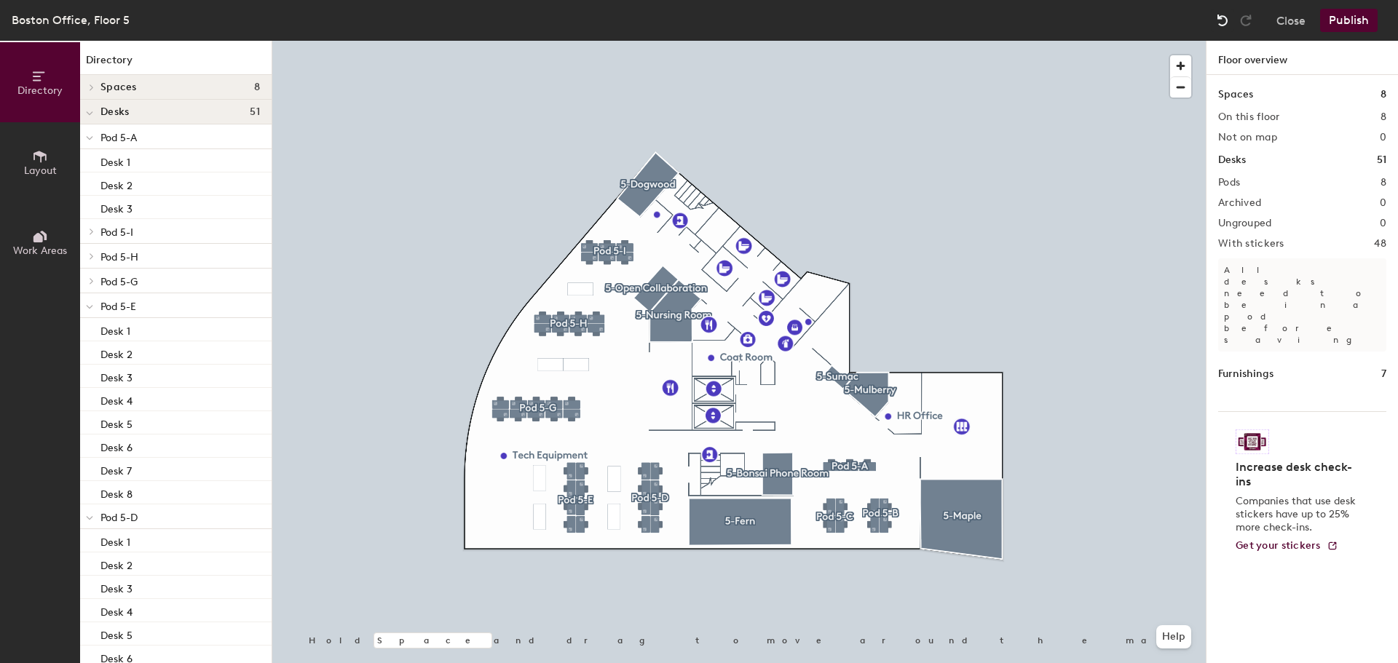
click at [1218, 25] on img at bounding box center [1223, 20] width 15 height 15
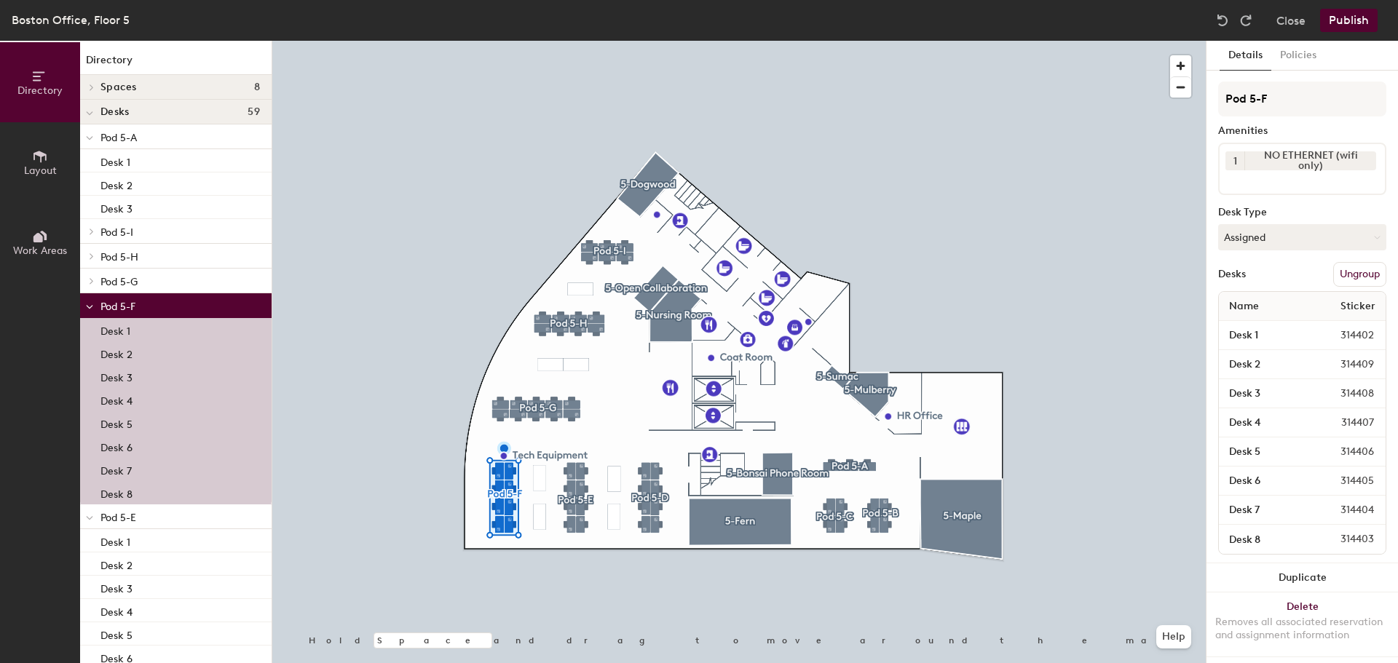
click at [1282, 199] on div "Pod 5-F Amenities 1 NO ETHERNET (wifi only) Desk Type Assigned Desks Ungroup Na…" at bounding box center [1302, 323] width 168 height 482
click at [1352, 57] on div "Details Policies" at bounding box center [1303, 56] width 192 height 30
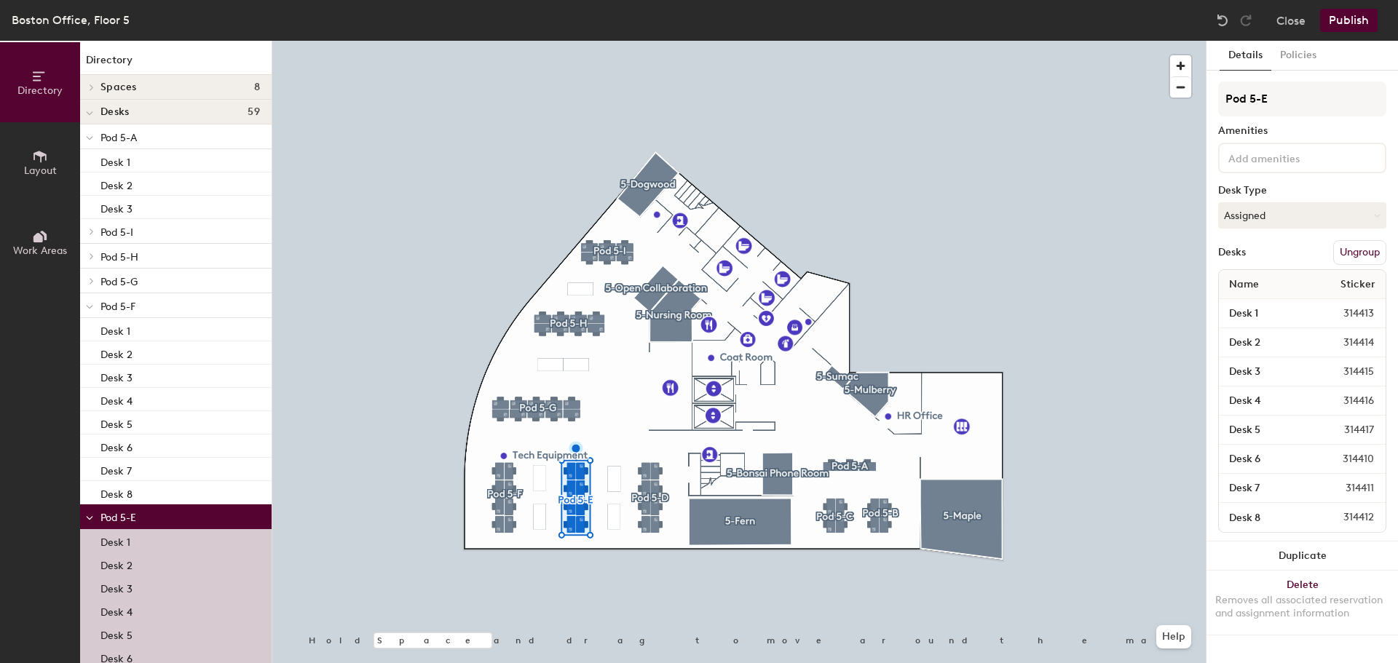
click at [1331, 160] on input at bounding box center [1291, 157] width 131 height 17
type input "wifi"
click at [1323, 189] on div "NO ETHERNET (wifi only)" at bounding box center [1303, 192] width 164 height 22
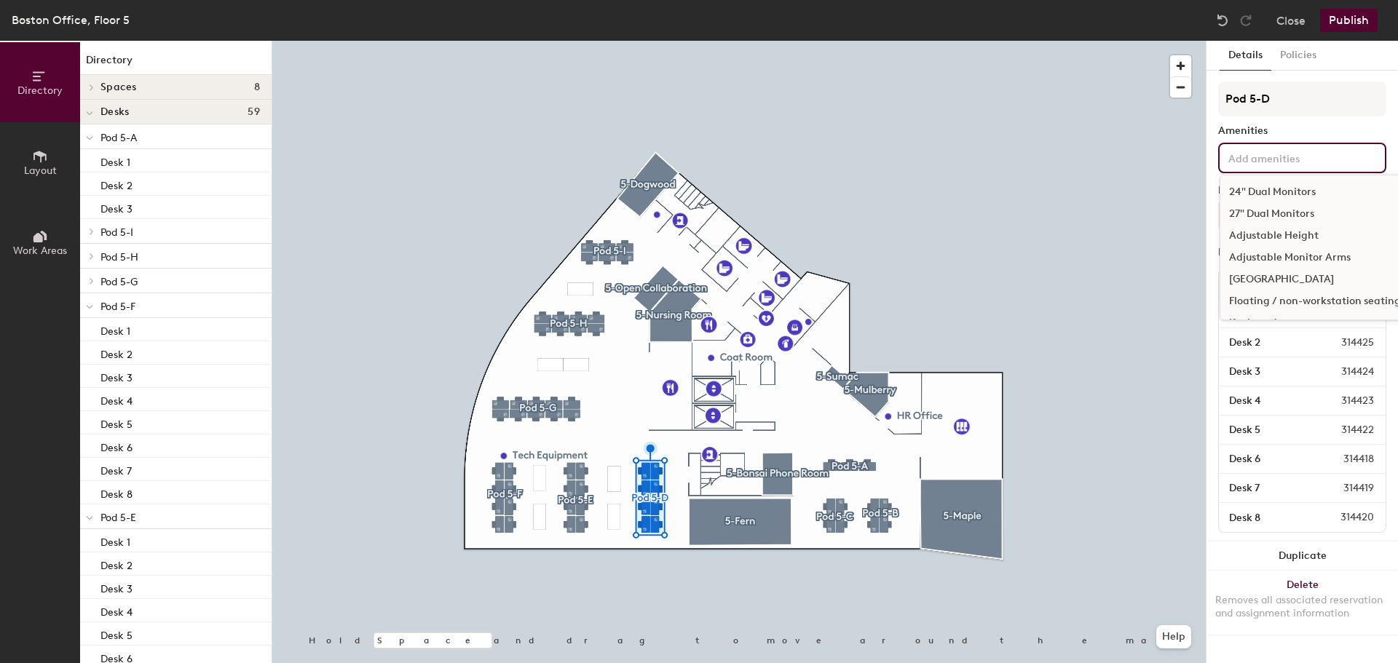
click at [1336, 150] on input at bounding box center [1291, 157] width 131 height 17
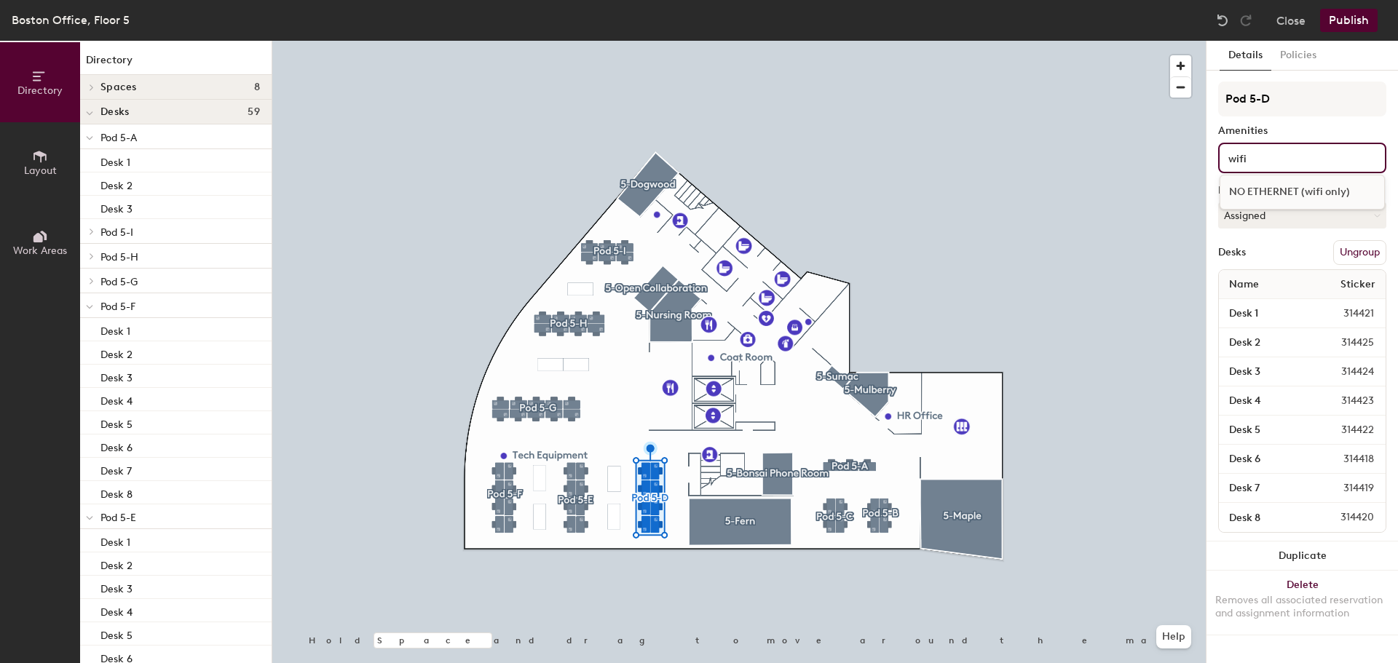
type input "wifi"
click at [1291, 197] on div "NO ETHERNET (wifi only)" at bounding box center [1303, 192] width 164 height 22
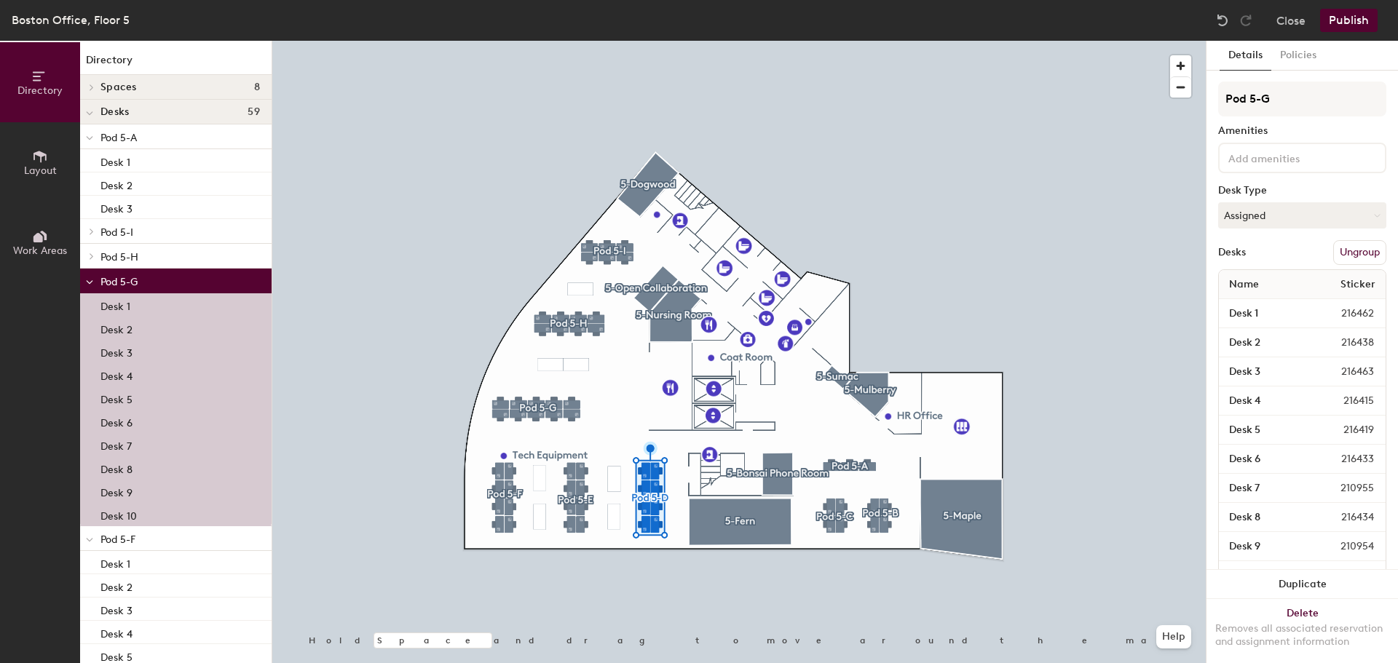
click at [1239, 152] on input at bounding box center [1291, 157] width 131 height 17
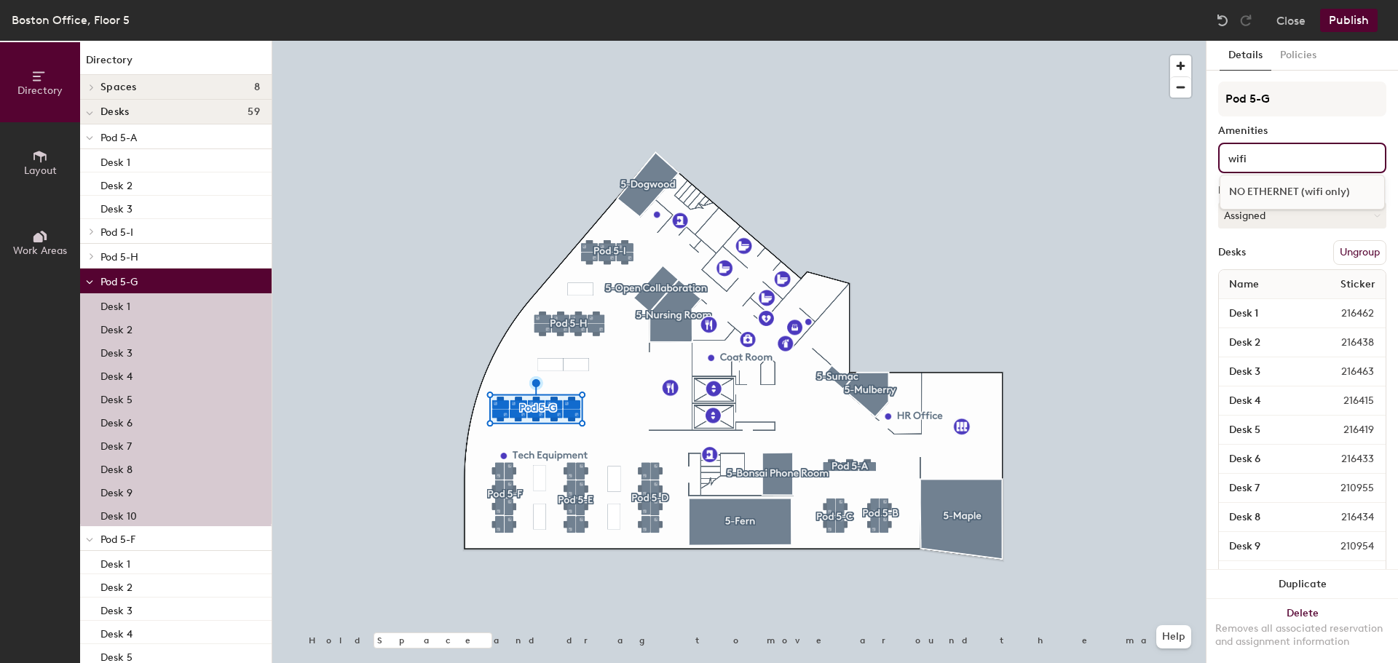
type input "wifi"
click at [1246, 188] on div "NO ETHERNET (wifi only)" at bounding box center [1303, 192] width 164 height 22
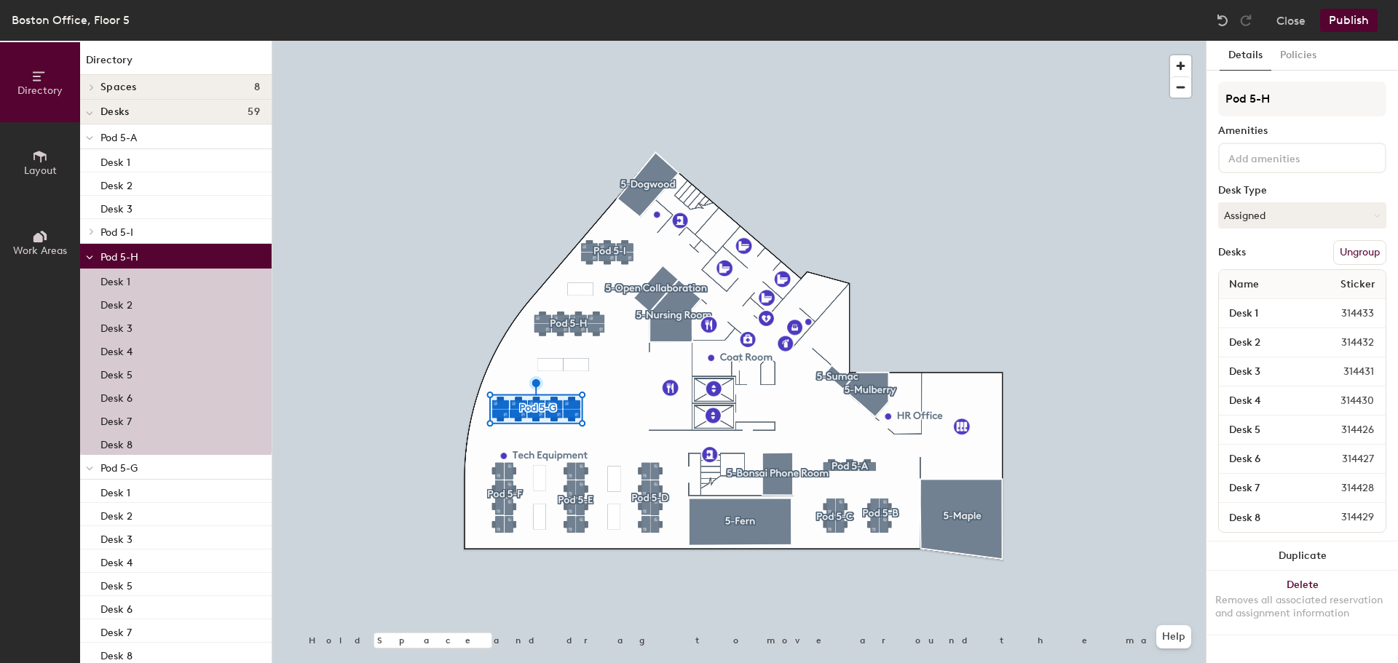
click at [1339, 160] on input at bounding box center [1291, 157] width 131 height 17
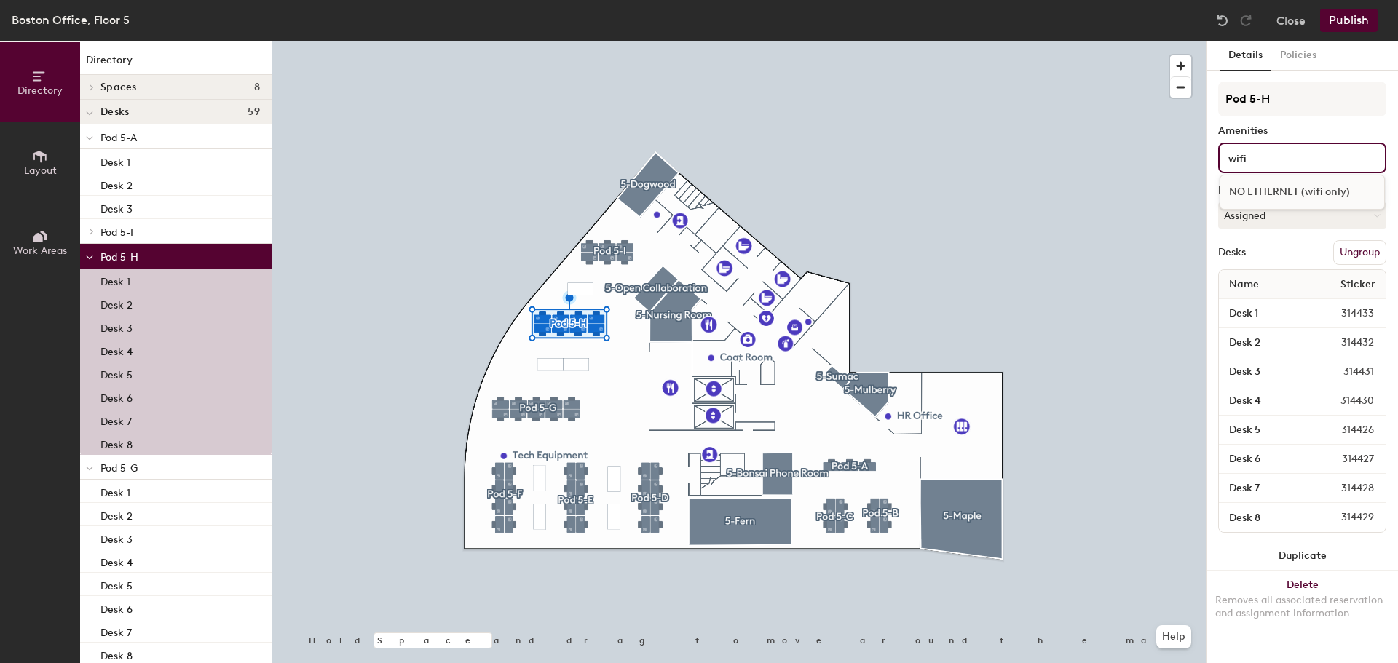
type input "wifi"
click at [1320, 194] on div "NO ETHERNET (wifi only)" at bounding box center [1303, 192] width 164 height 22
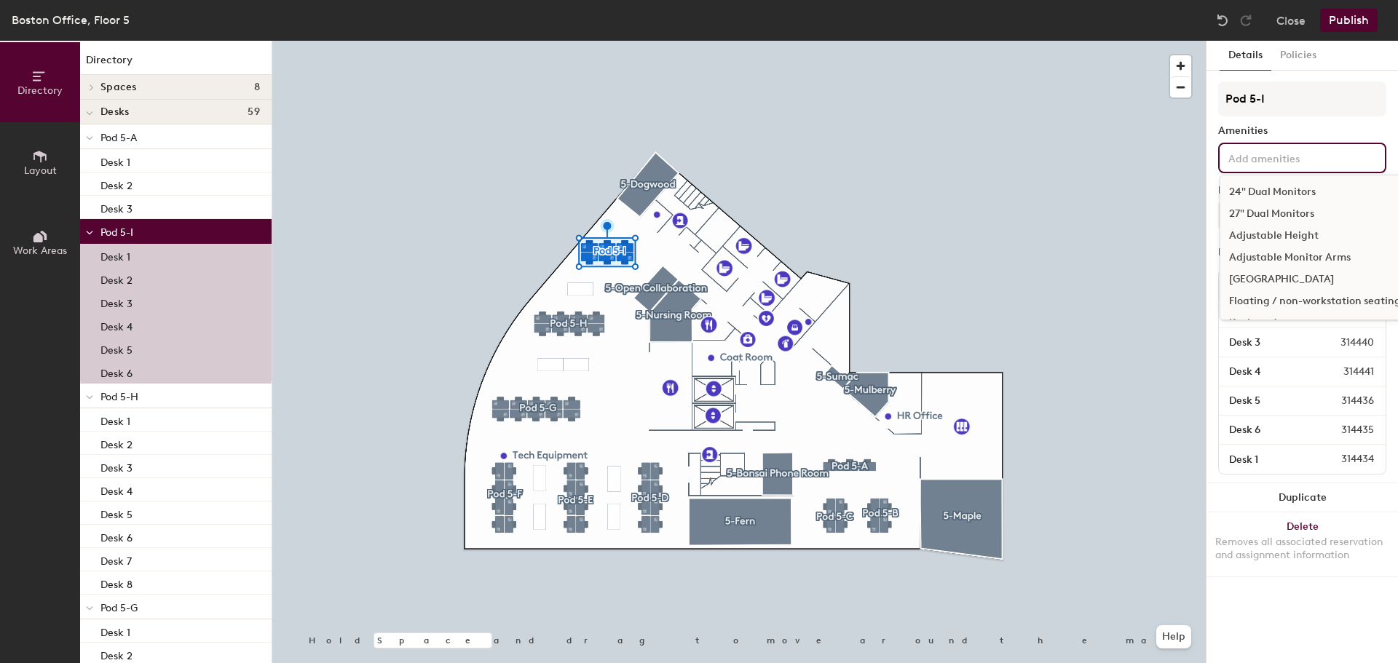
click at [1331, 168] on div "24" Dual Monitors 27" Dual Monitors Adjustable Height Adjustable Monitor Arms D…" at bounding box center [1302, 158] width 168 height 31
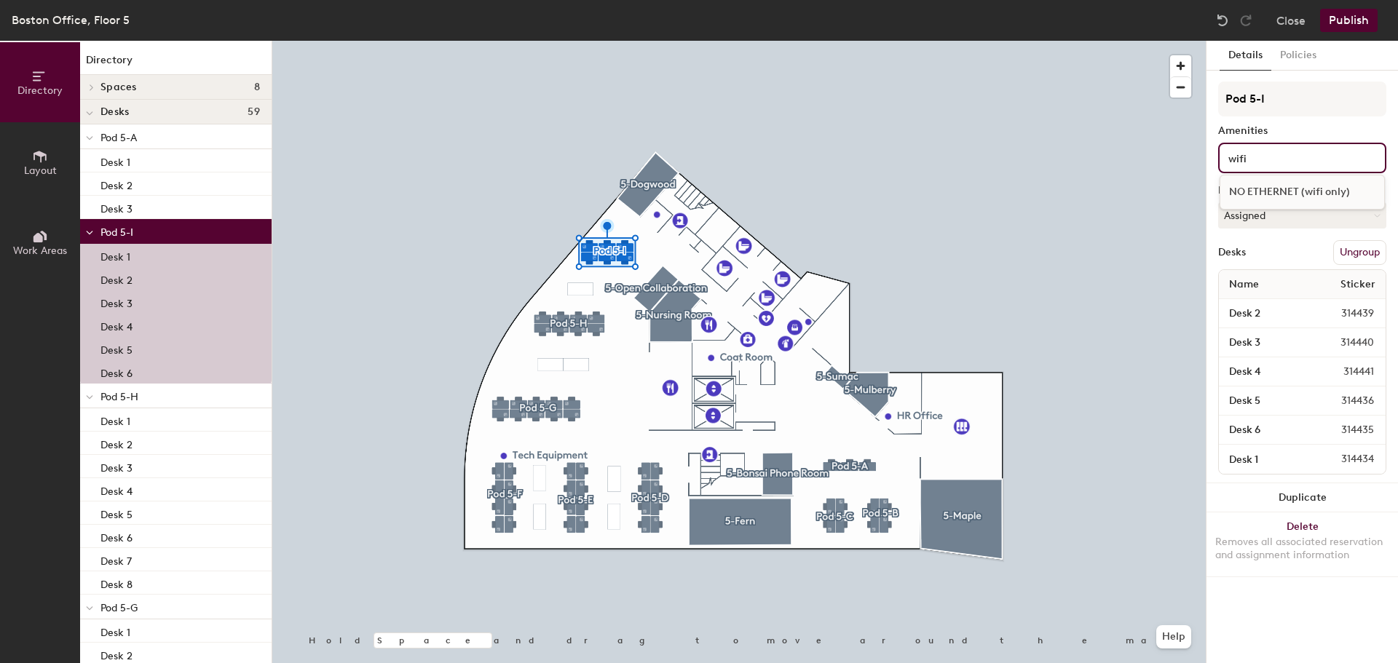
type input "wifi"
click at [1311, 194] on div "NO ETHERNET (wifi only)" at bounding box center [1303, 192] width 164 height 22
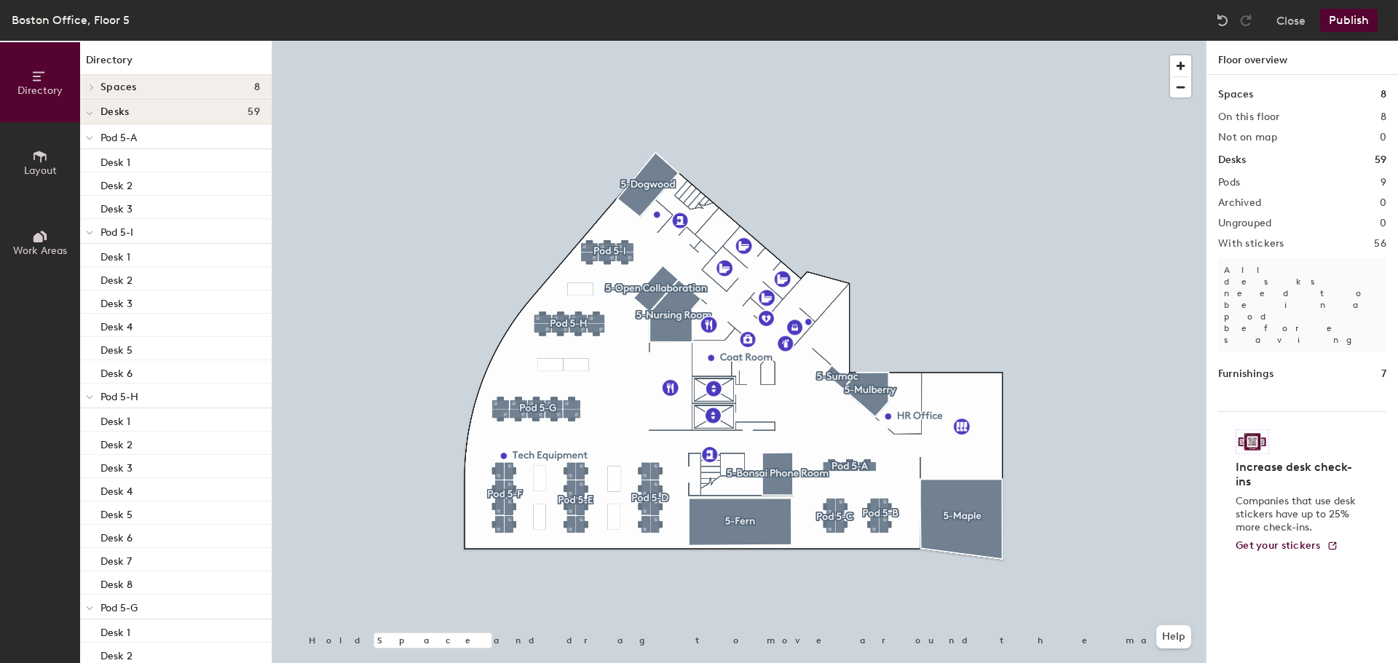
click at [507, 41] on div at bounding box center [739, 41] width 934 height 0
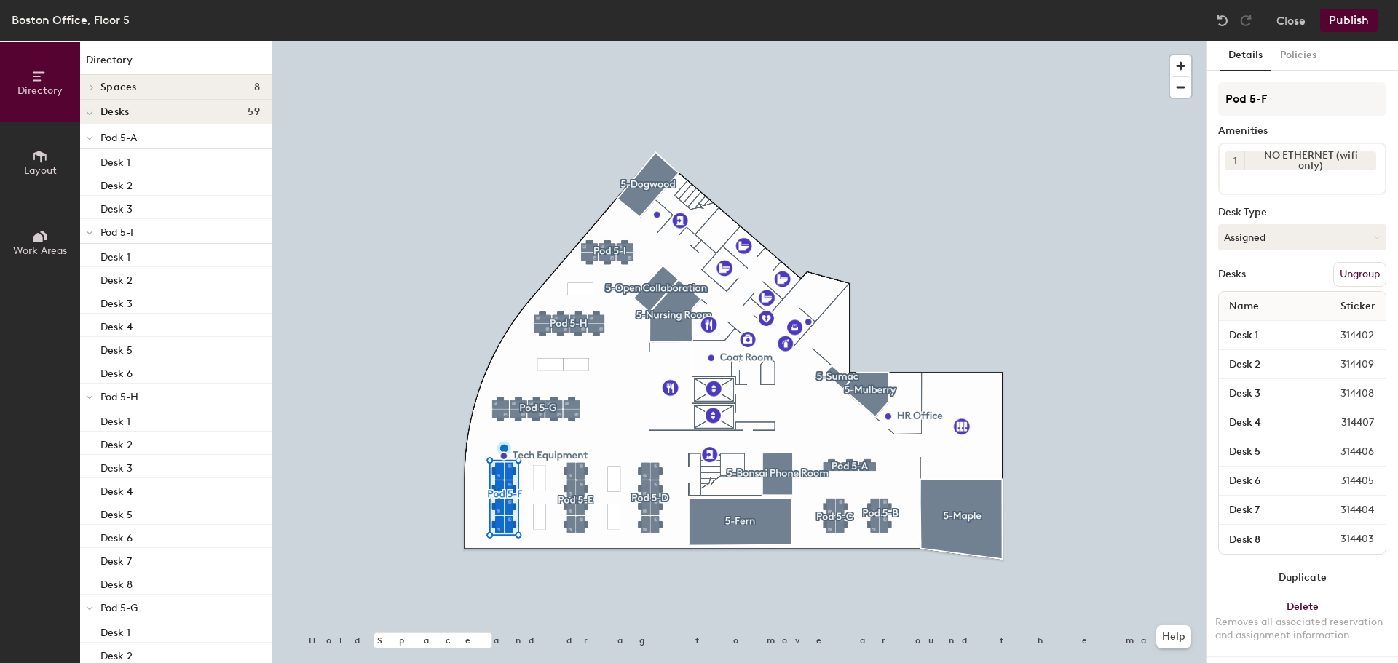
click at [1307, 197] on div "Pod 5-F Amenities 1 NO ETHERNET (wifi only) Desk Type Assigned Desks Ungroup Na…" at bounding box center [1302, 323] width 168 height 482
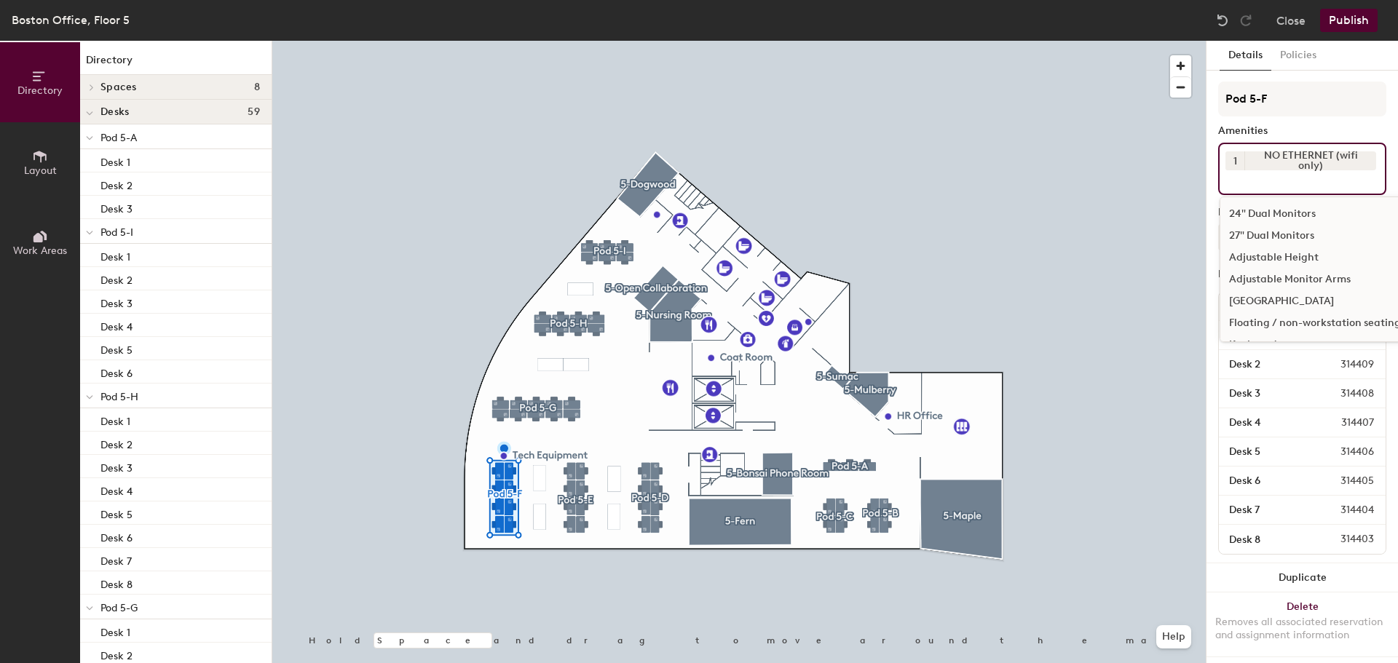
click at [1307, 189] on div "1 NO ETHERNET (wifi only) 24" Dual Monitors 27" Dual Monitors Adjustable Height…" at bounding box center [1302, 169] width 168 height 52
click at [1271, 189] on div "1 NO ETHERNET (wifi only) 24" Dual Monitors 27" Dual Monitors Adjustable Height…" at bounding box center [1302, 169] width 168 height 52
click at [1293, 213] on div "24" Dual Monitors" at bounding box center [1315, 214] width 189 height 22
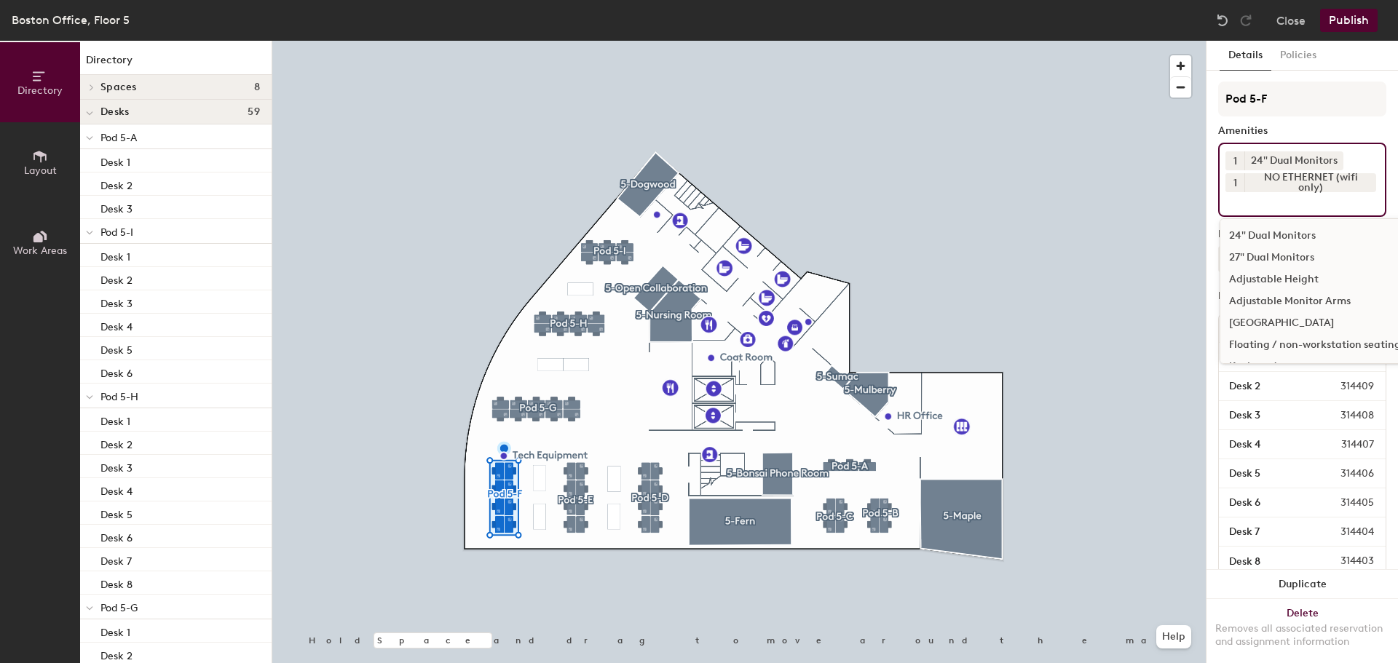
click at [1298, 213] on div "1 24" Dual Monitors 1 NO ETHERNET (wifi only) 24" Dual Monitors 27" Dual Monito…" at bounding box center [1302, 180] width 168 height 74
click at [1285, 197] on input at bounding box center [1291, 200] width 131 height 17
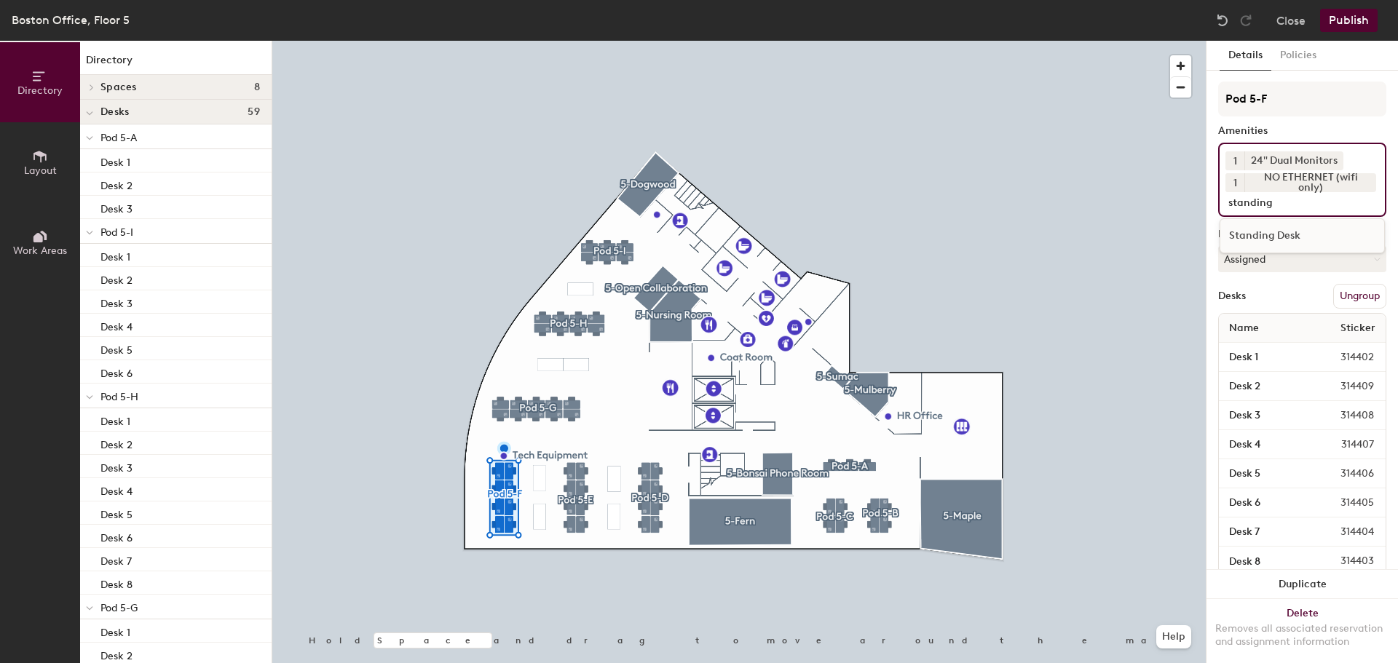
type input "standing"
click at [1284, 245] on div "Standing Desk" at bounding box center [1303, 236] width 164 height 22
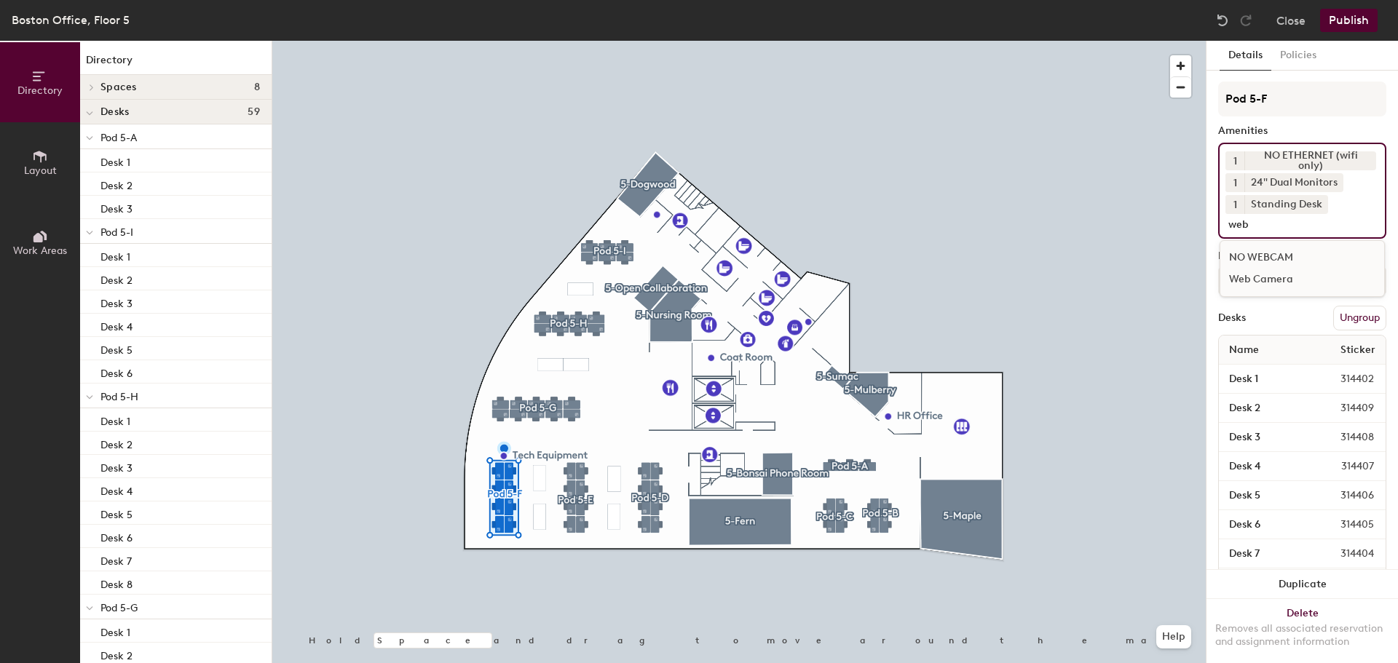
type input "web"
click at [1306, 273] on div "Web Camera" at bounding box center [1303, 280] width 164 height 22
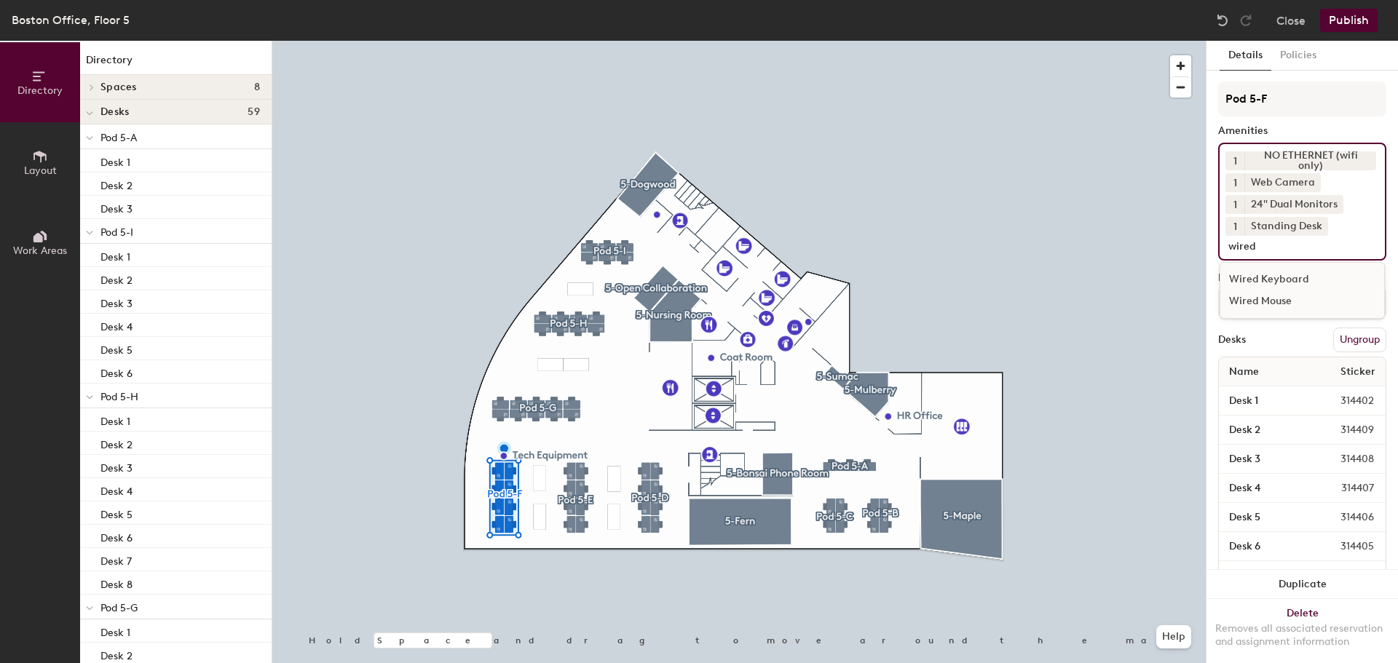
type input "wired"
click at [1298, 280] on div "Wired Keyboard" at bounding box center [1303, 280] width 164 height 22
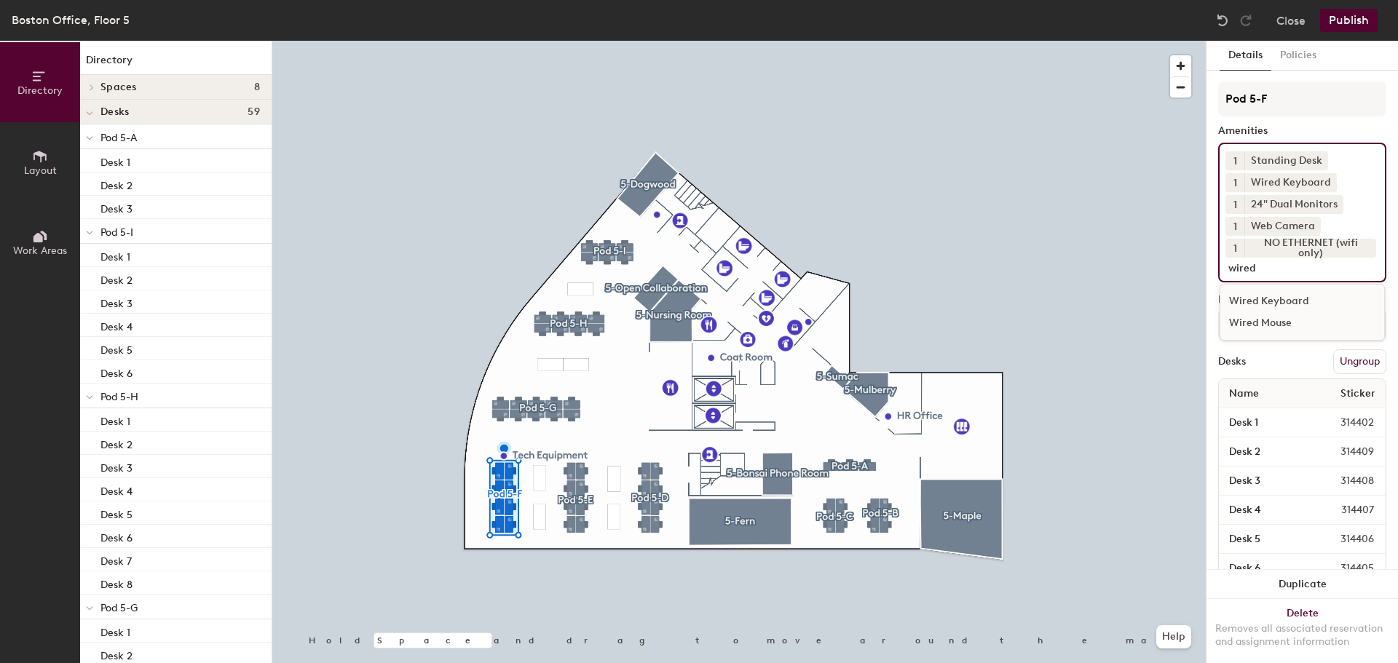
type input "wired"
click at [1285, 326] on div "Wired Mouse" at bounding box center [1303, 323] width 164 height 22
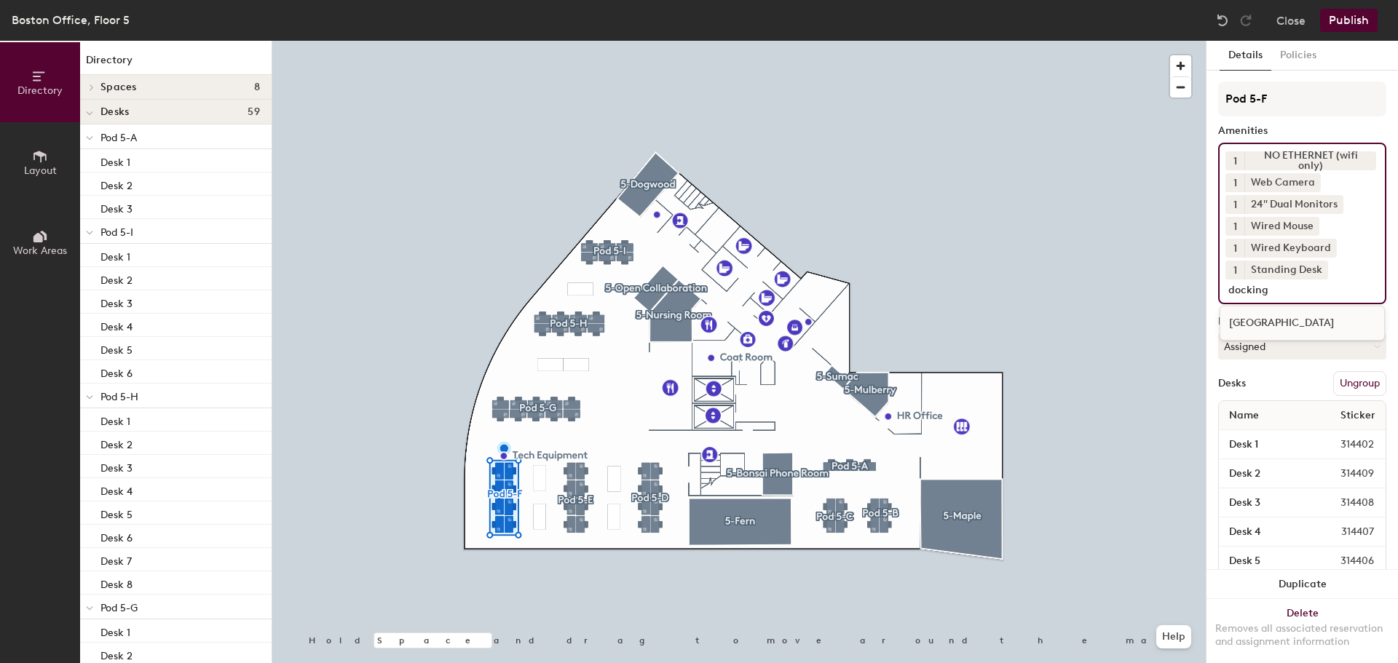
type input "docking"
click at [1272, 326] on div "[GEOGRAPHIC_DATA]" at bounding box center [1303, 323] width 164 height 22
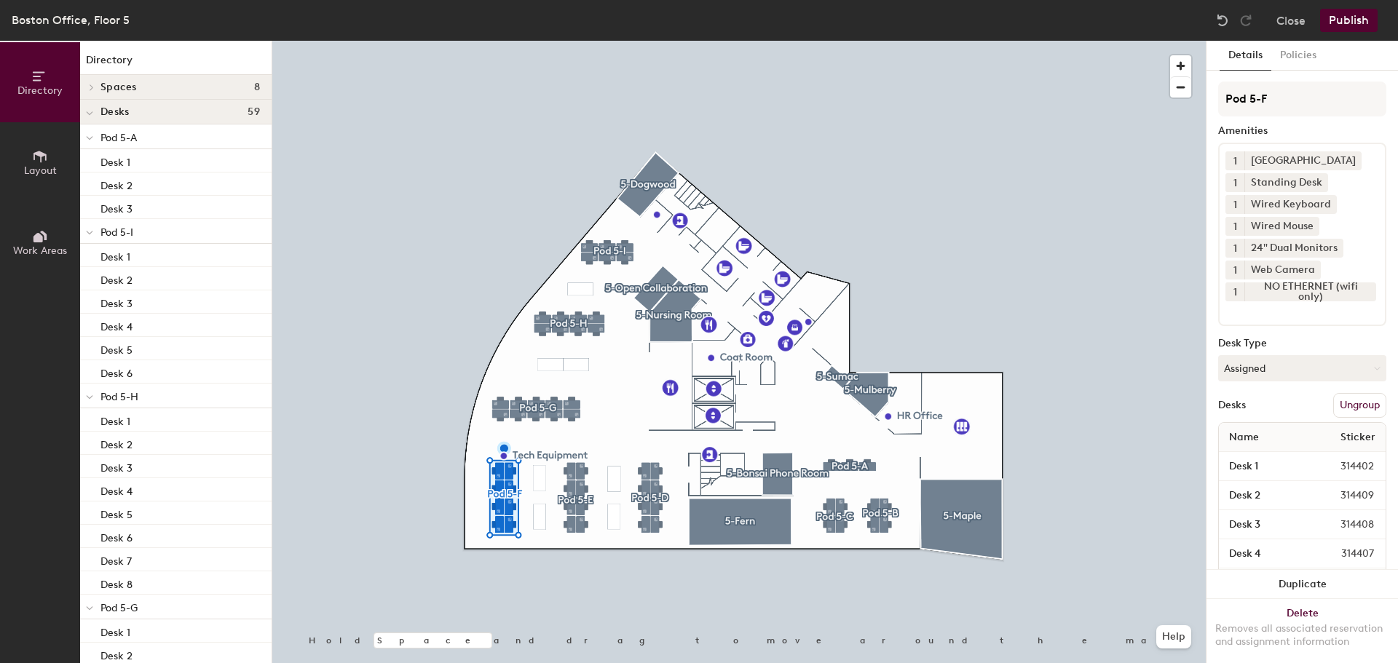
click at [1329, 133] on div "Amenities" at bounding box center [1302, 131] width 168 height 12
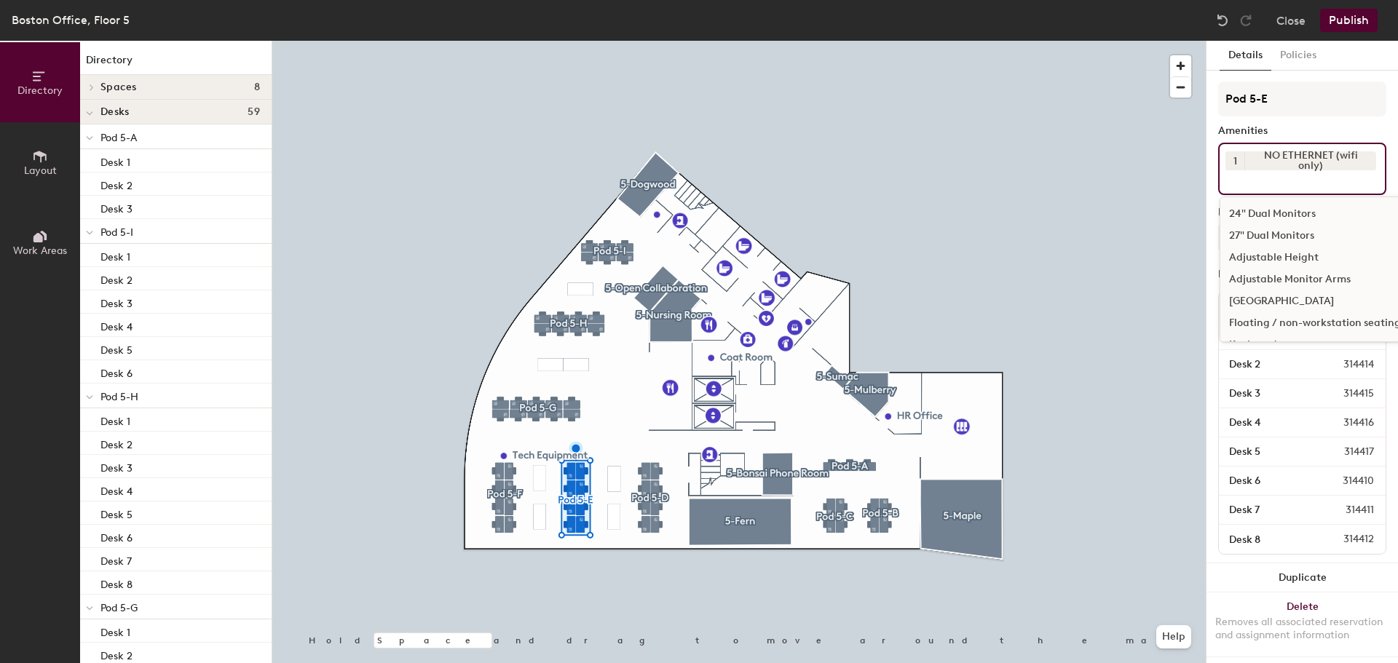
click at [1297, 187] on input at bounding box center [1291, 178] width 131 height 17
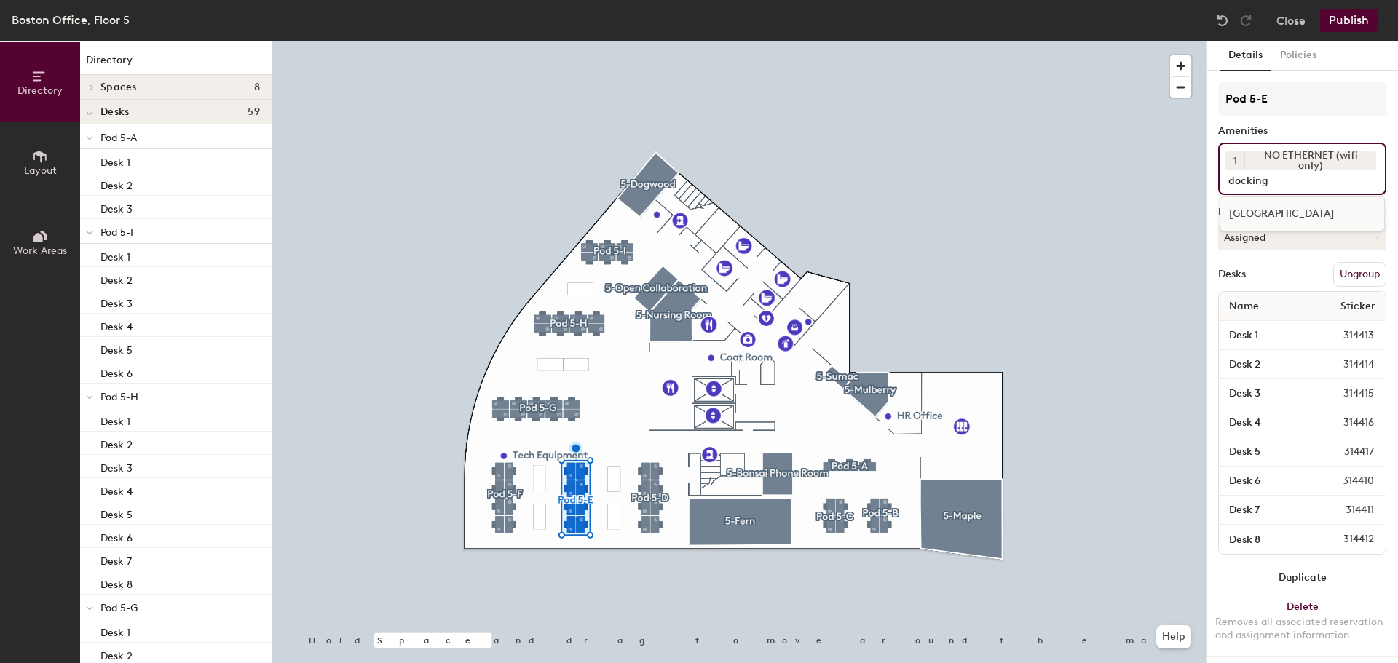
type input "docking"
click at [1272, 211] on div "[GEOGRAPHIC_DATA]" at bounding box center [1303, 214] width 164 height 22
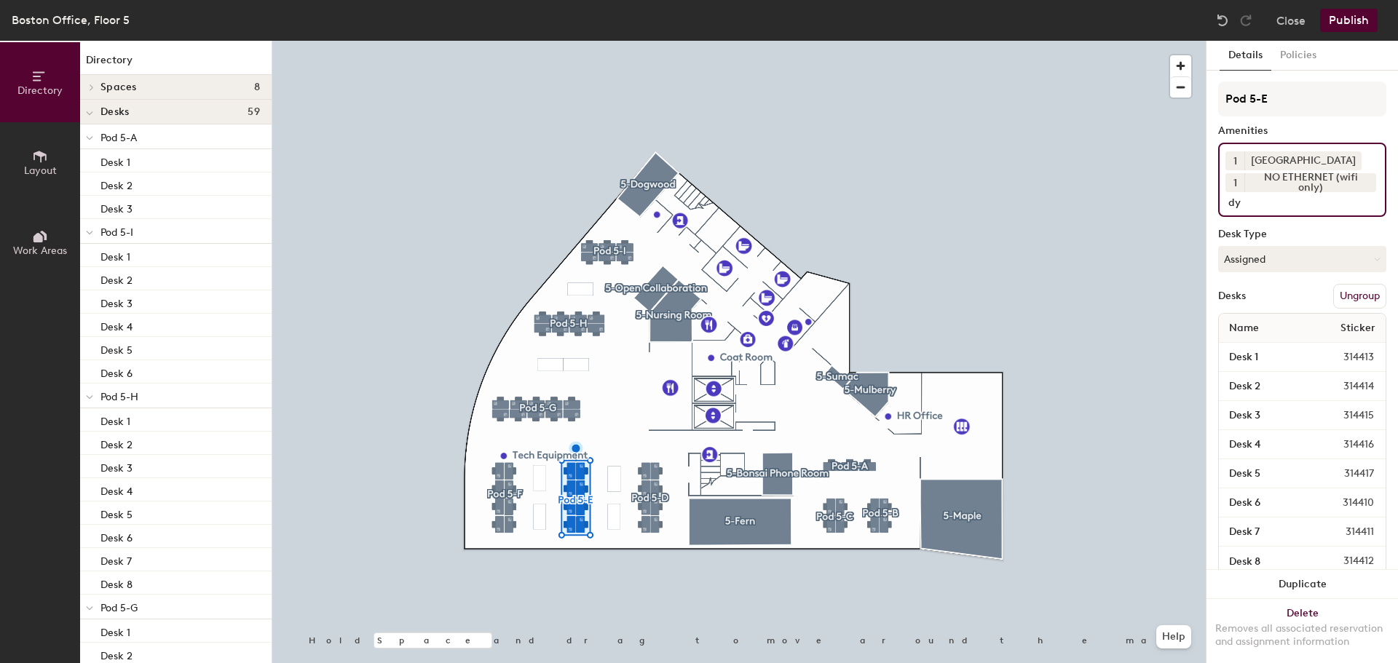
type input "d"
type input "standing"
click at [1281, 223] on div "Standing Desk" at bounding box center [1302, 235] width 165 height 35
click at [1278, 237] on div "Standing Desk" at bounding box center [1303, 236] width 164 height 22
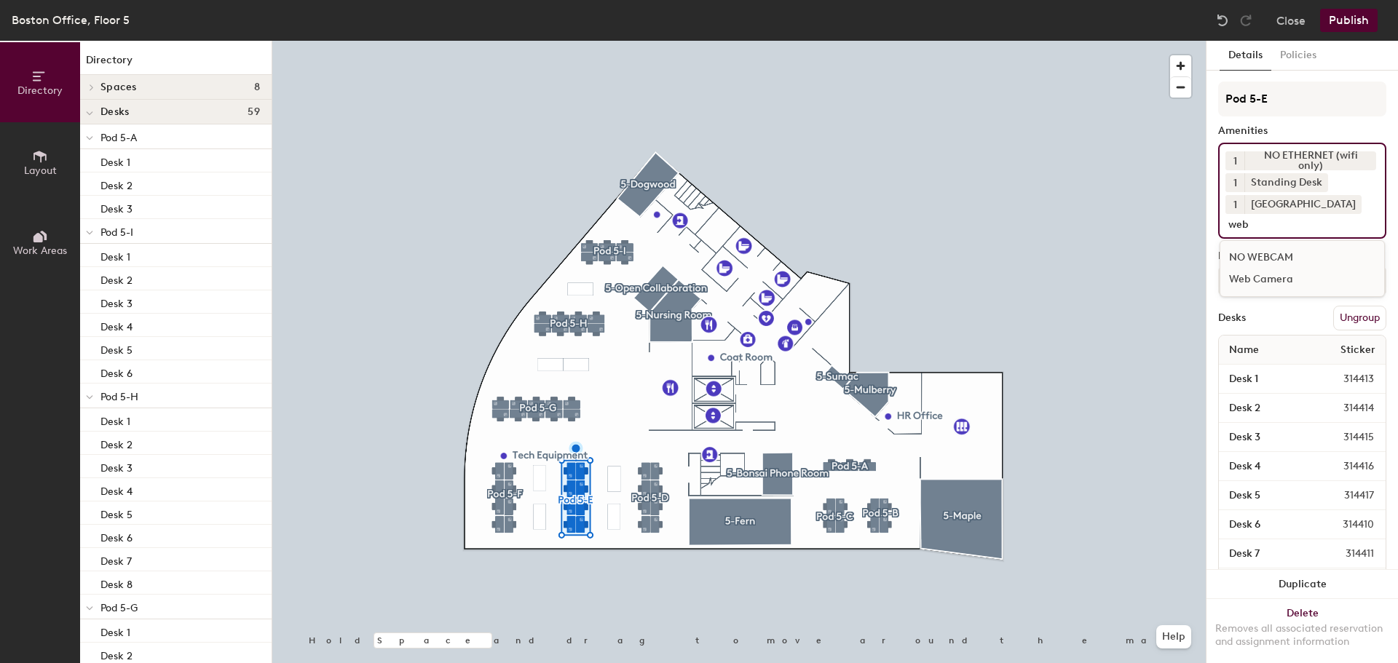
type input "web"
click at [1277, 279] on div "Web Camera" at bounding box center [1303, 280] width 164 height 22
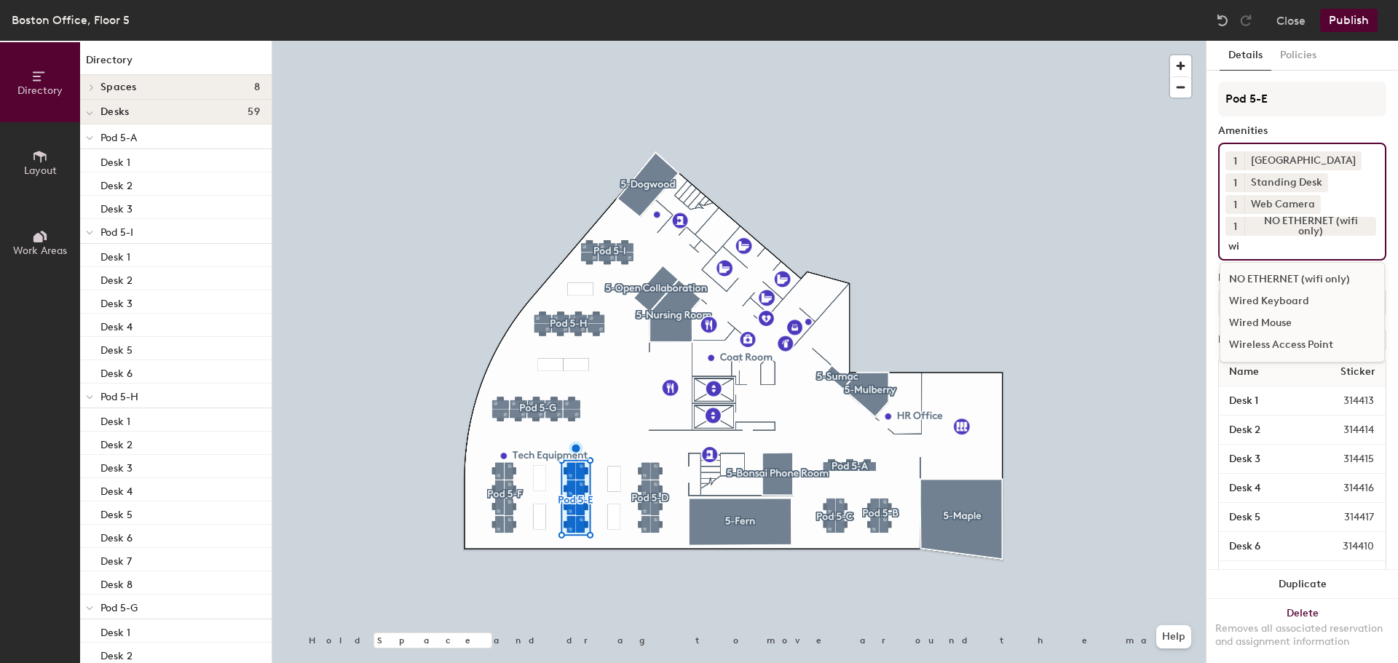
type input "wi"
click at [1273, 301] on div "Wired Keyboard" at bounding box center [1303, 302] width 164 height 22
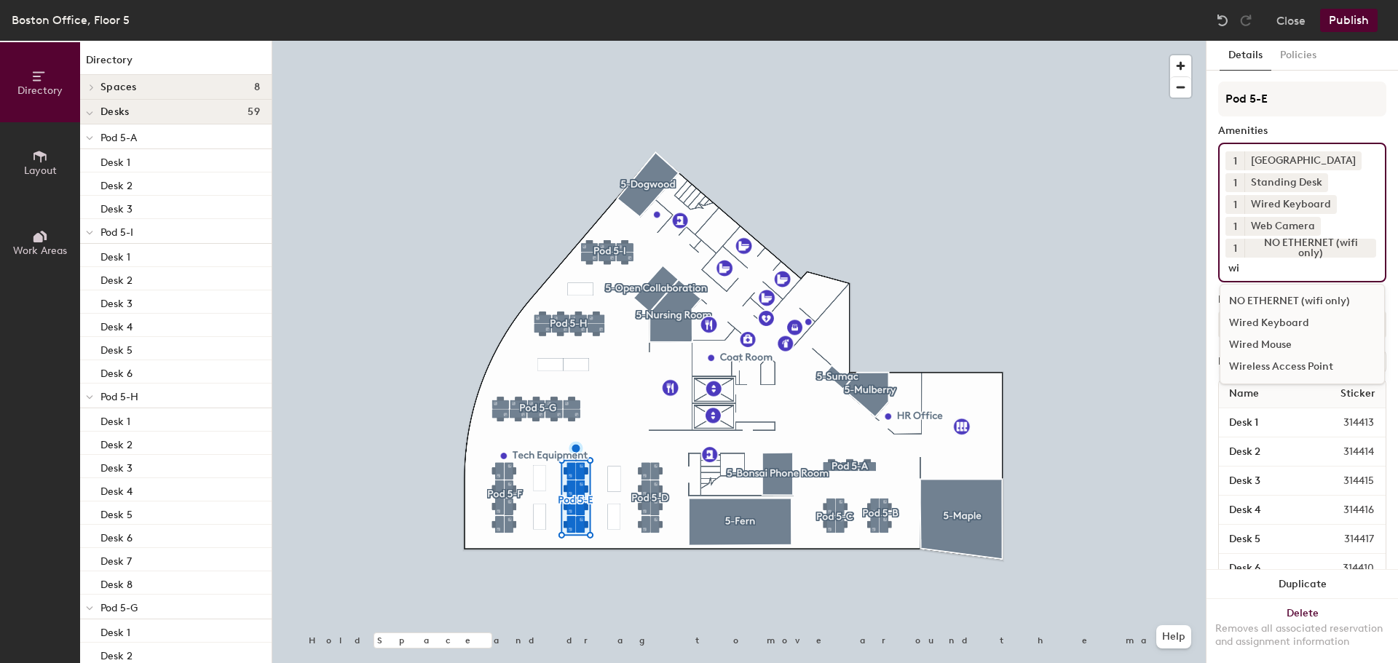
type input "wi"
click at [1280, 343] on div "Wired Mouse" at bounding box center [1303, 345] width 164 height 22
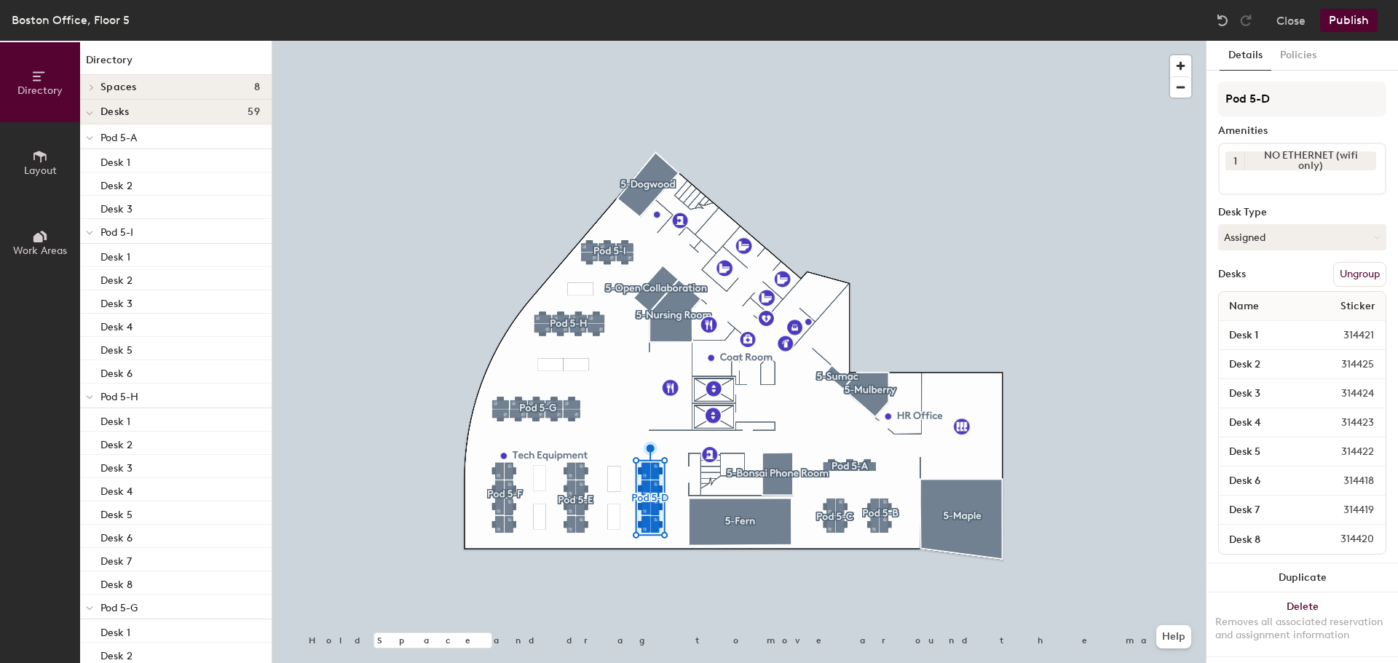
click at [1308, 184] on input at bounding box center [1291, 178] width 131 height 17
type input "docking"
click at [1289, 211] on div "[GEOGRAPHIC_DATA]" at bounding box center [1303, 214] width 164 height 22
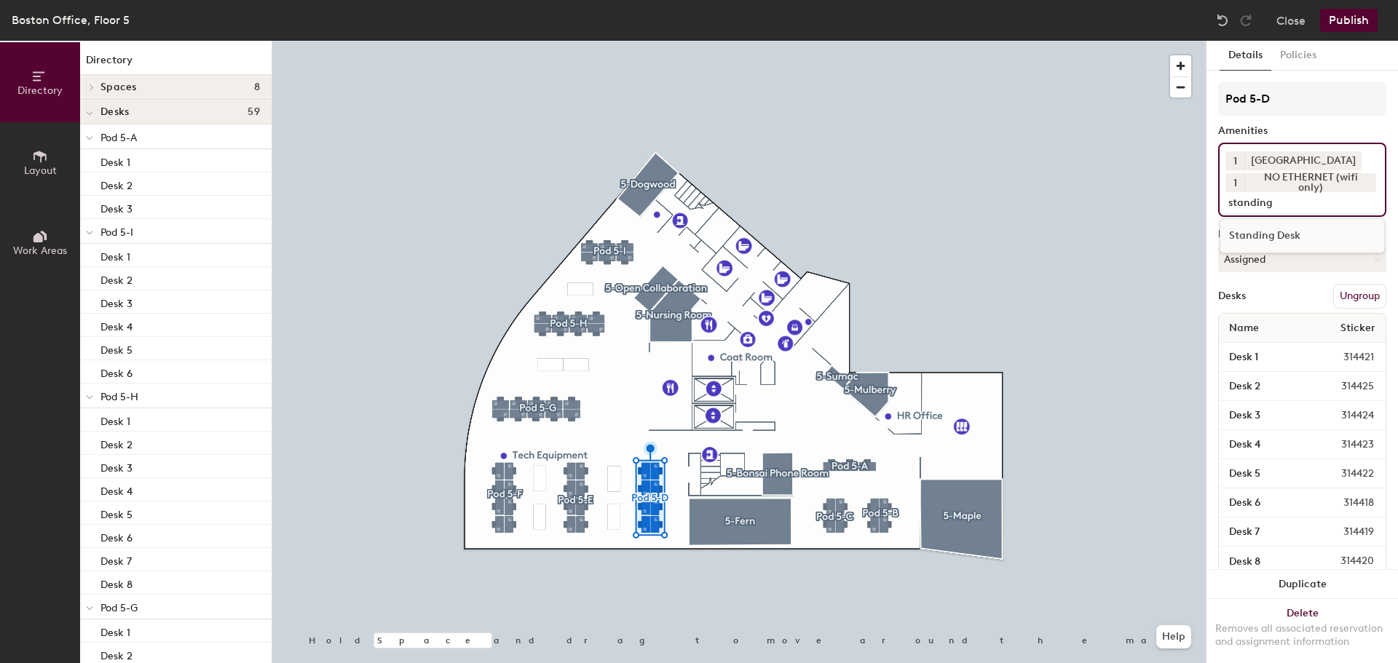
type input "standing"
click at [1277, 236] on div "Standing Desk" at bounding box center [1303, 236] width 164 height 22
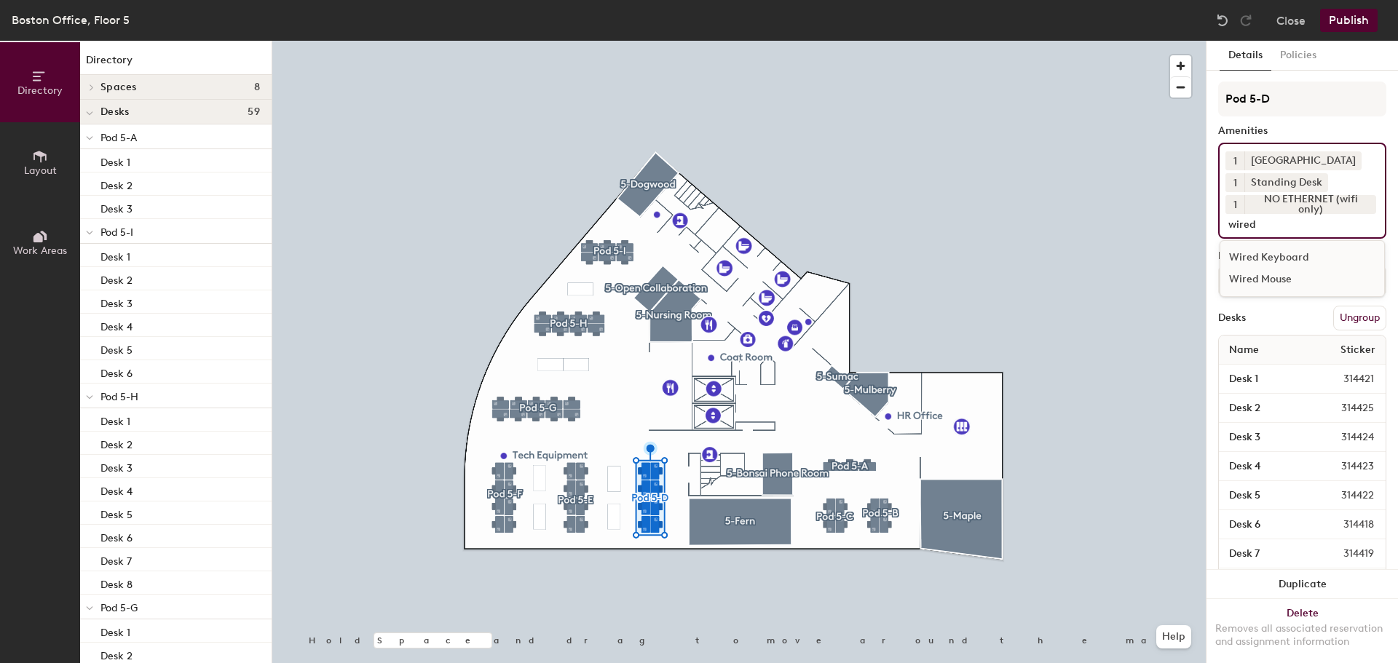
type input "wired"
click at [1278, 257] on div "Wired Keyboard" at bounding box center [1303, 258] width 164 height 22
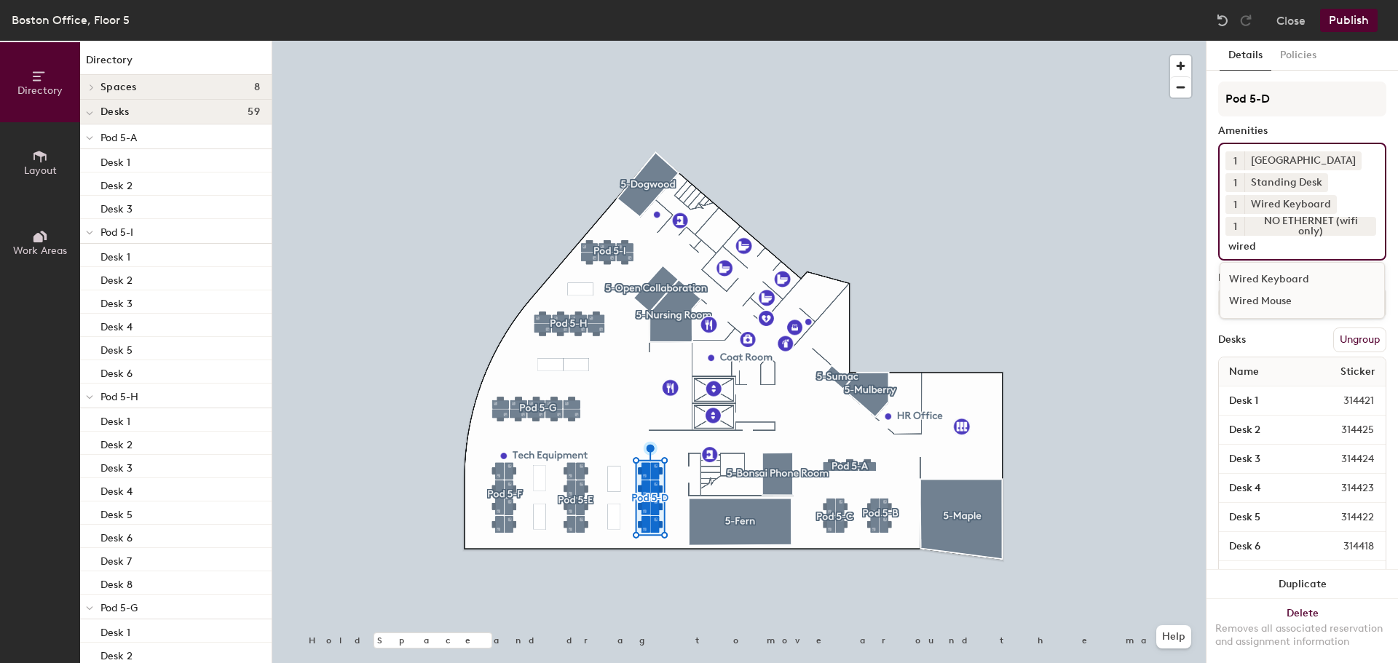
type input "wired"
click at [1255, 299] on div "Wired Mouse" at bounding box center [1303, 302] width 164 height 22
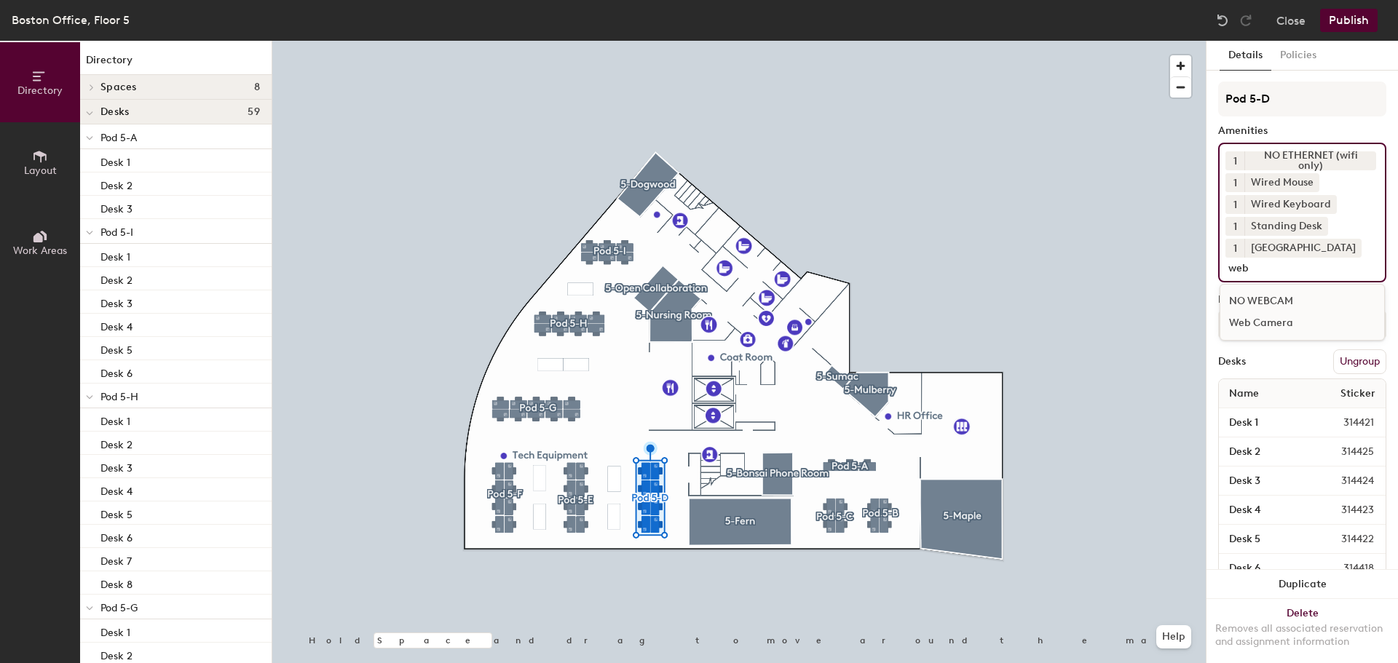
type input "web"
click at [1282, 331] on div "Web Camera" at bounding box center [1303, 323] width 164 height 22
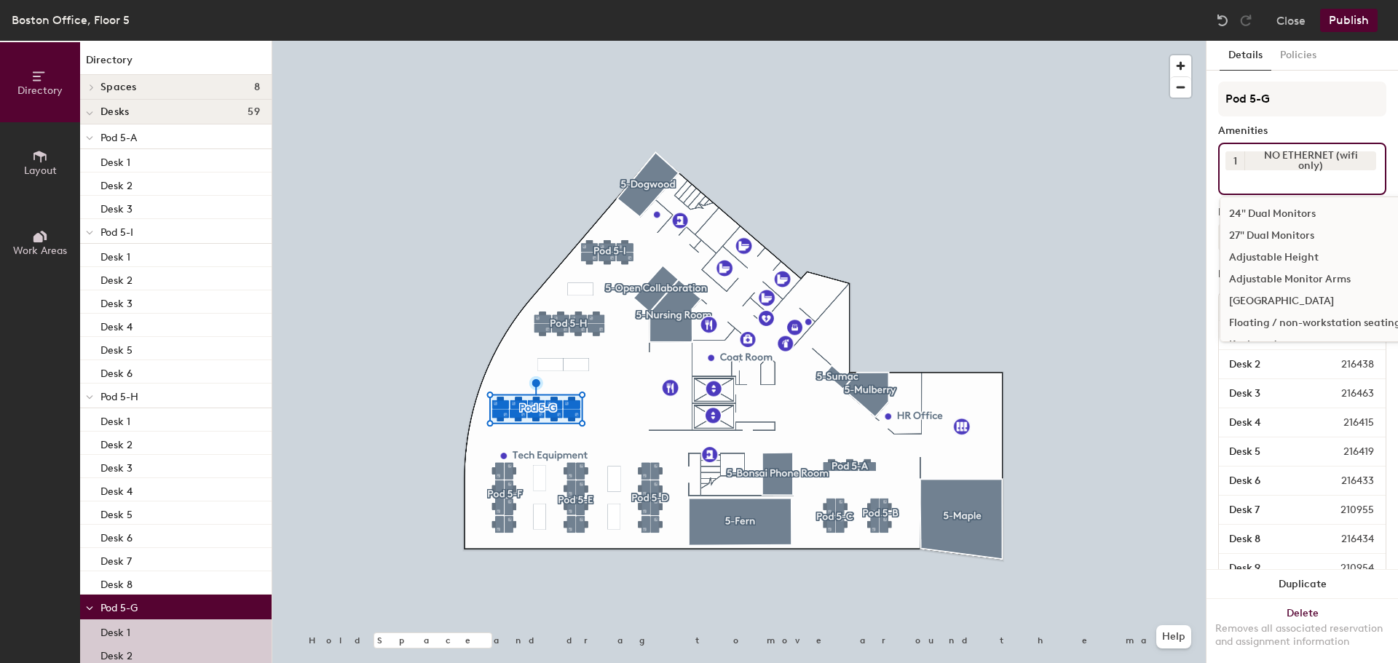
click at [1296, 186] on input at bounding box center [1291, 178] width 131 height 17
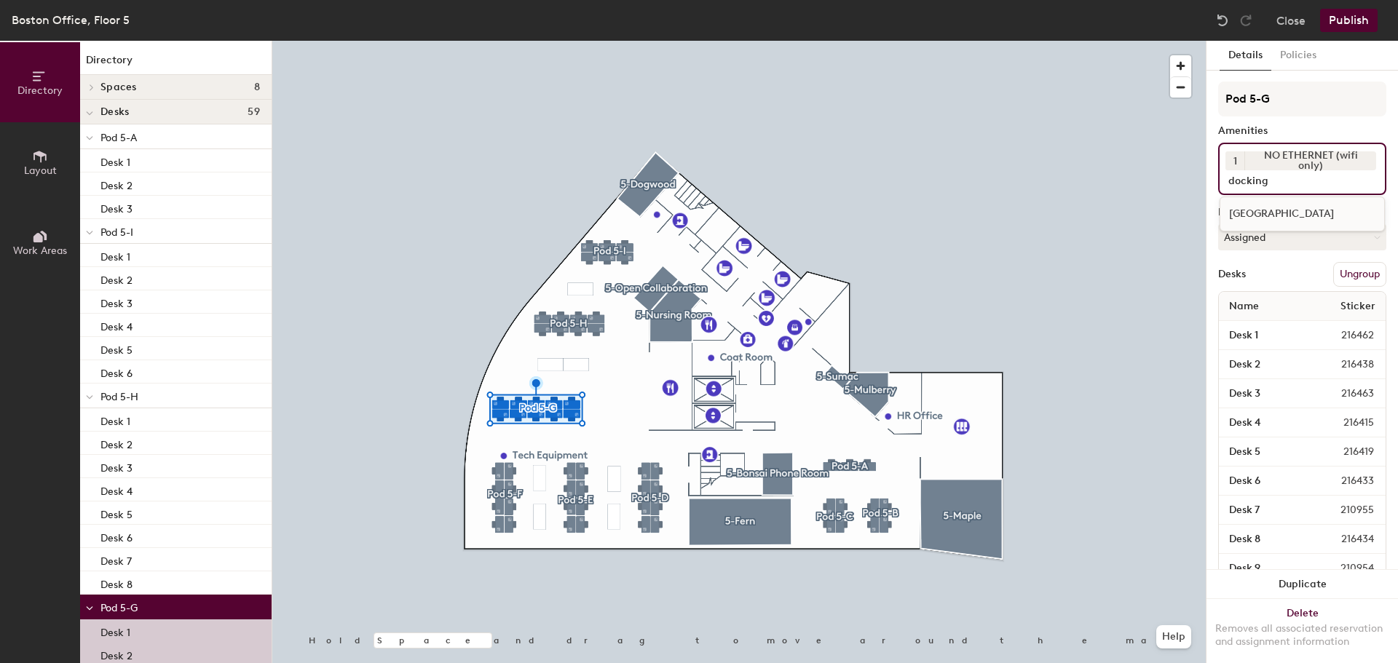
type input "docking"
click at [1297, 211] on div "Docking Station" at bounding box center [1303, 214] width 164 height 22
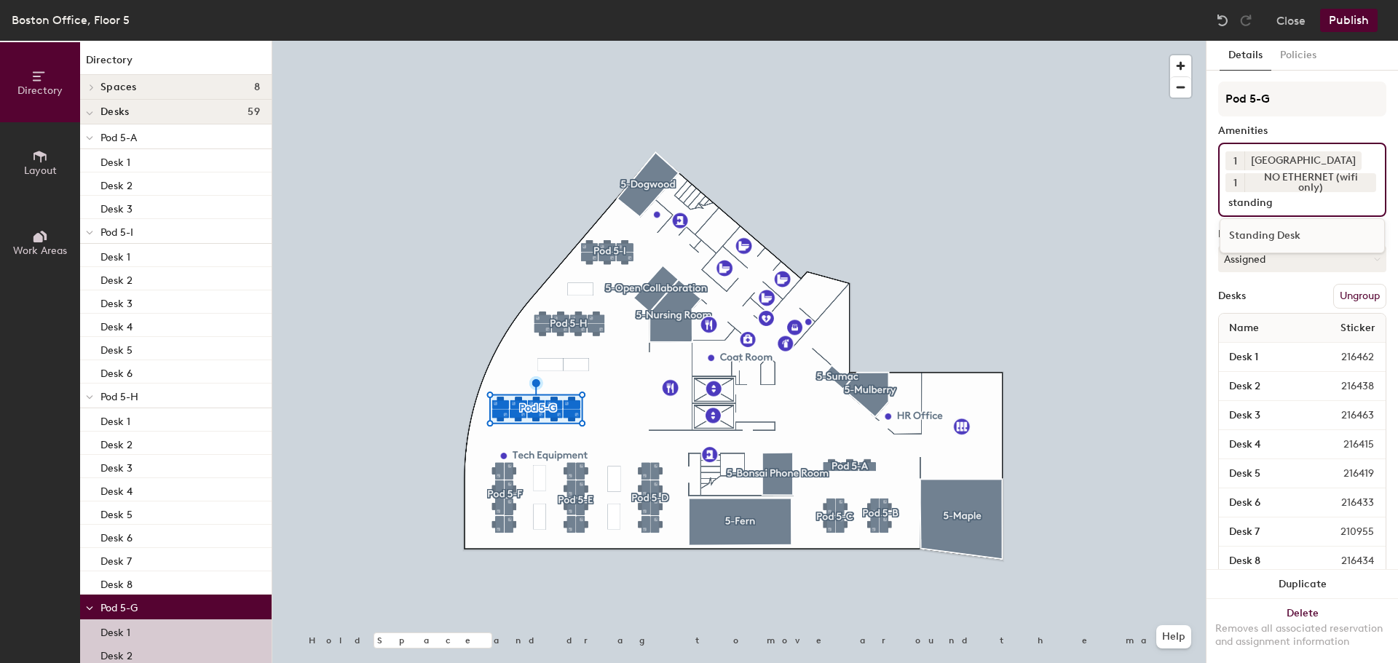
type input "standing"
click at [1282, 234] on div "Standing Desk" at bounding box center [1303, 236] width 164 height 22
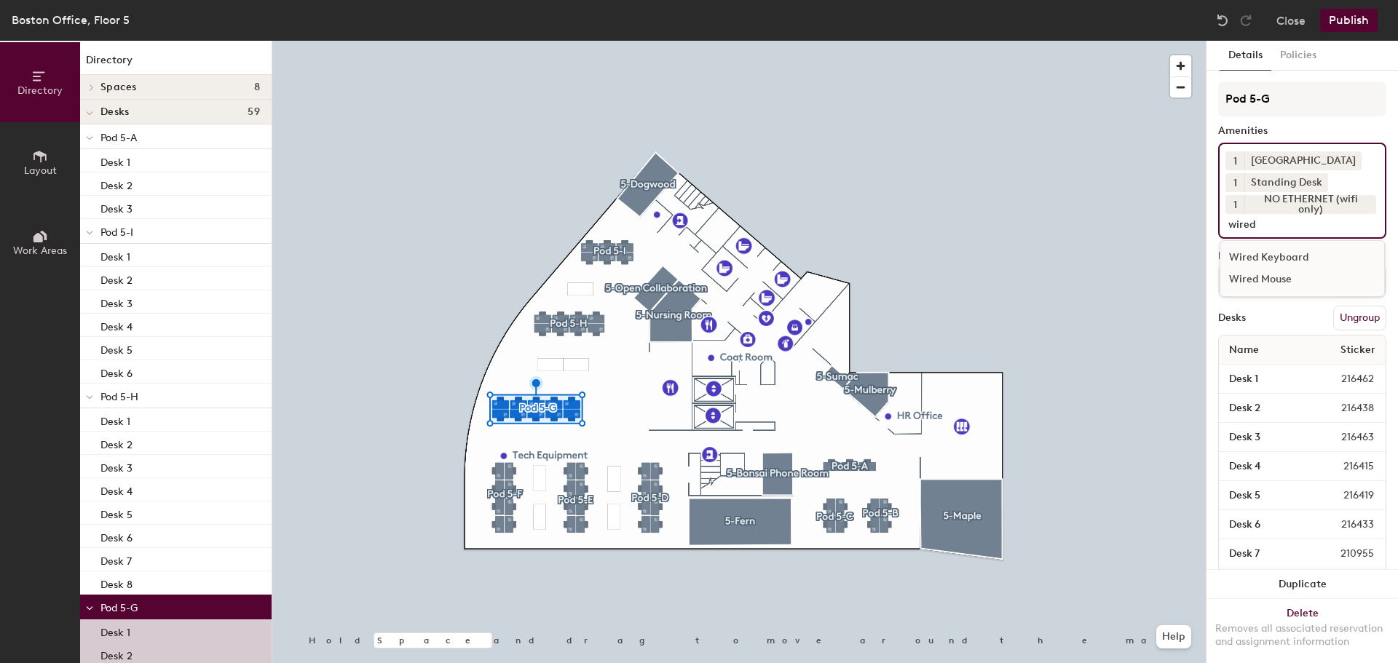
type input "wired"
click at [1271, 255] on div "Wired Keyboard" at bounding box center [1303, 258] width 164 height 22
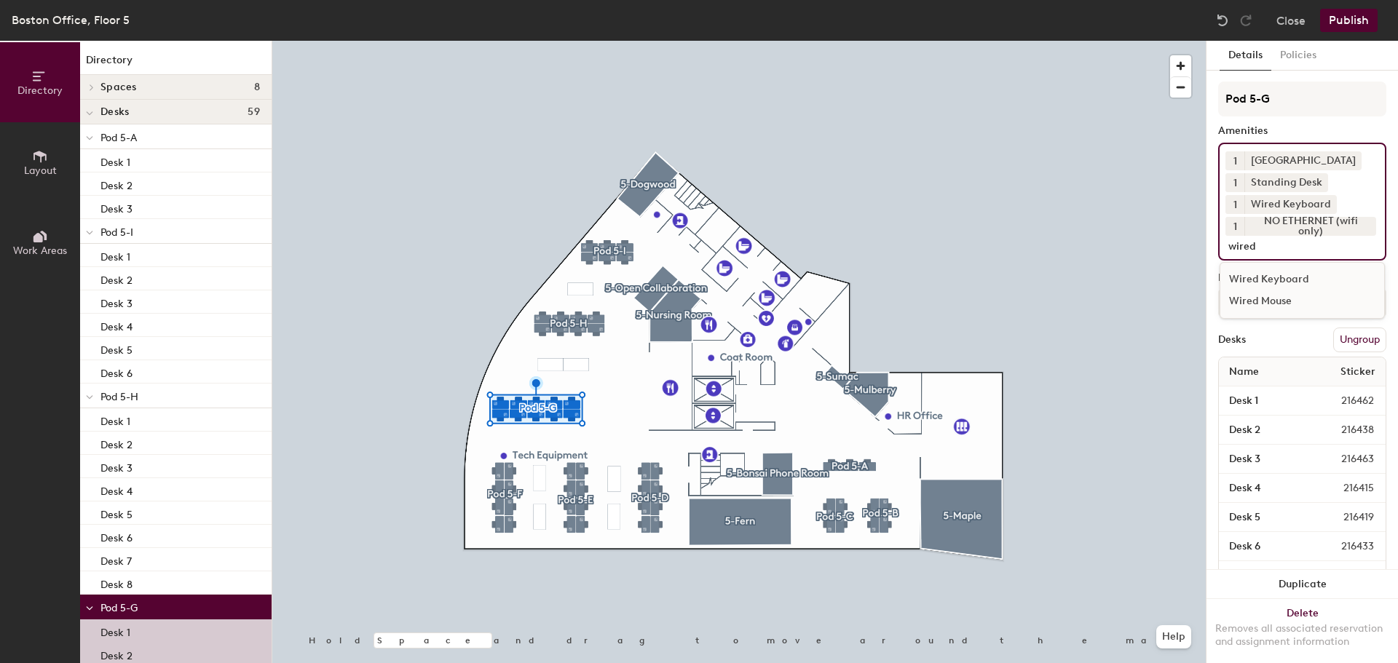
type input "wired"
click at [1257, 303] on div "Wired Mouse" at bounding box center [1303, 302] width 164 height 22
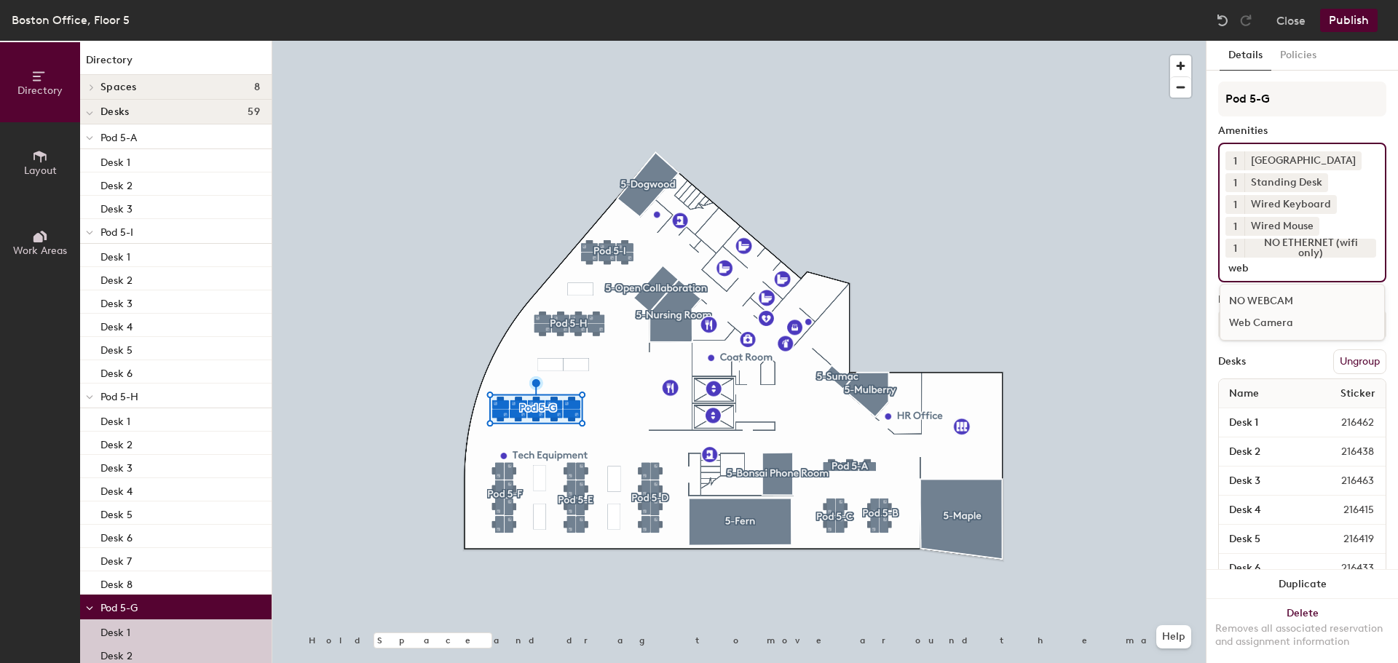
type input "web"
click at [1259, 321] on div "Web Camera" at bounding box center [1303, 323] width 164 height 22
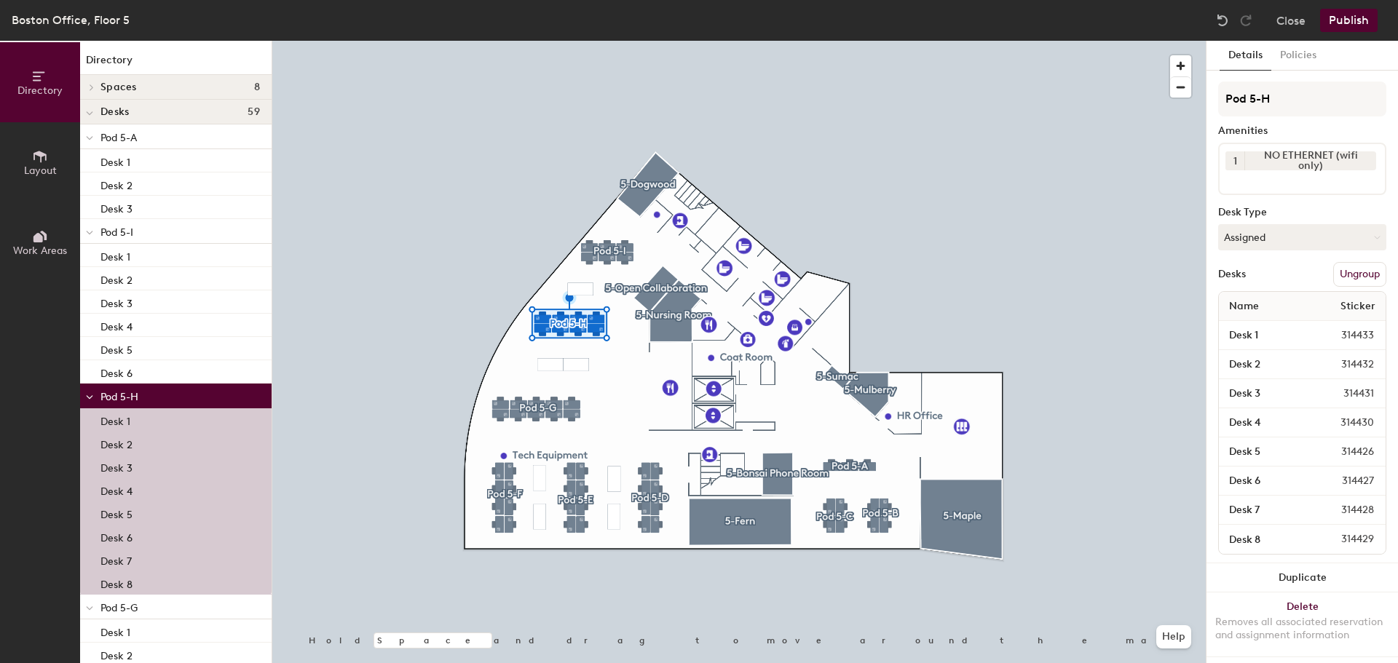
click at [1298, 182] on input at bounding box center [1291, 178] width 131 height 17
type input "docking"
click at [1328, 210] on div "Docking Station" at bounding box center [1303, 214] width 164 height 22
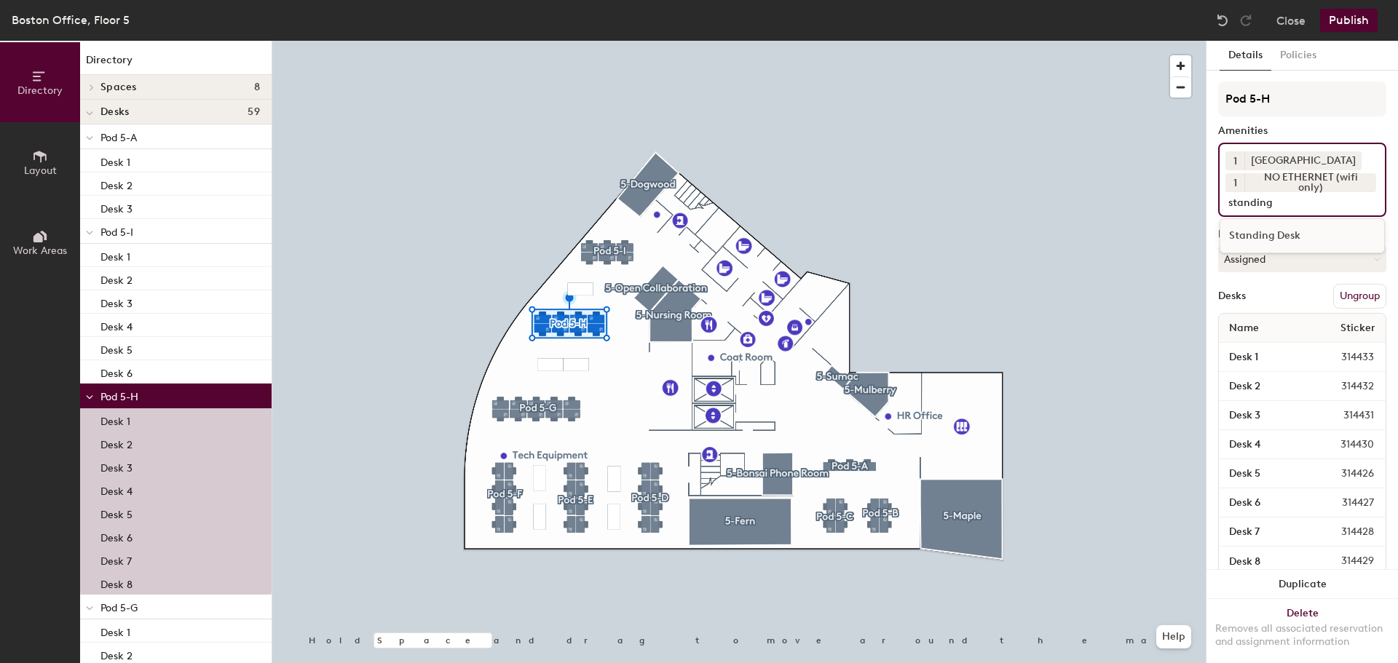
type input "standing"
click at [1293, 233] on div "Standing Desk" at bounding box center [1303, 236] width 164 height 22
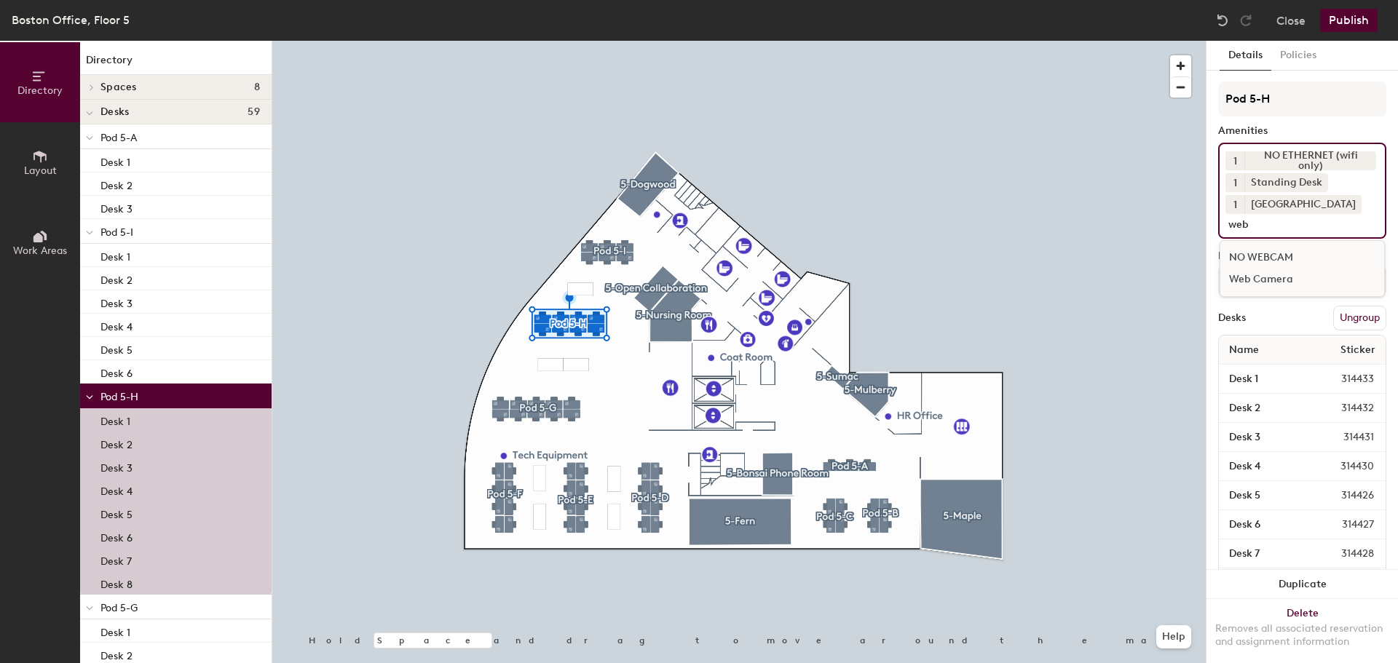
type input "web"
click at [1297, 276] on div "Web Camera" at bounding box center [1303, 280] width 164 height 22
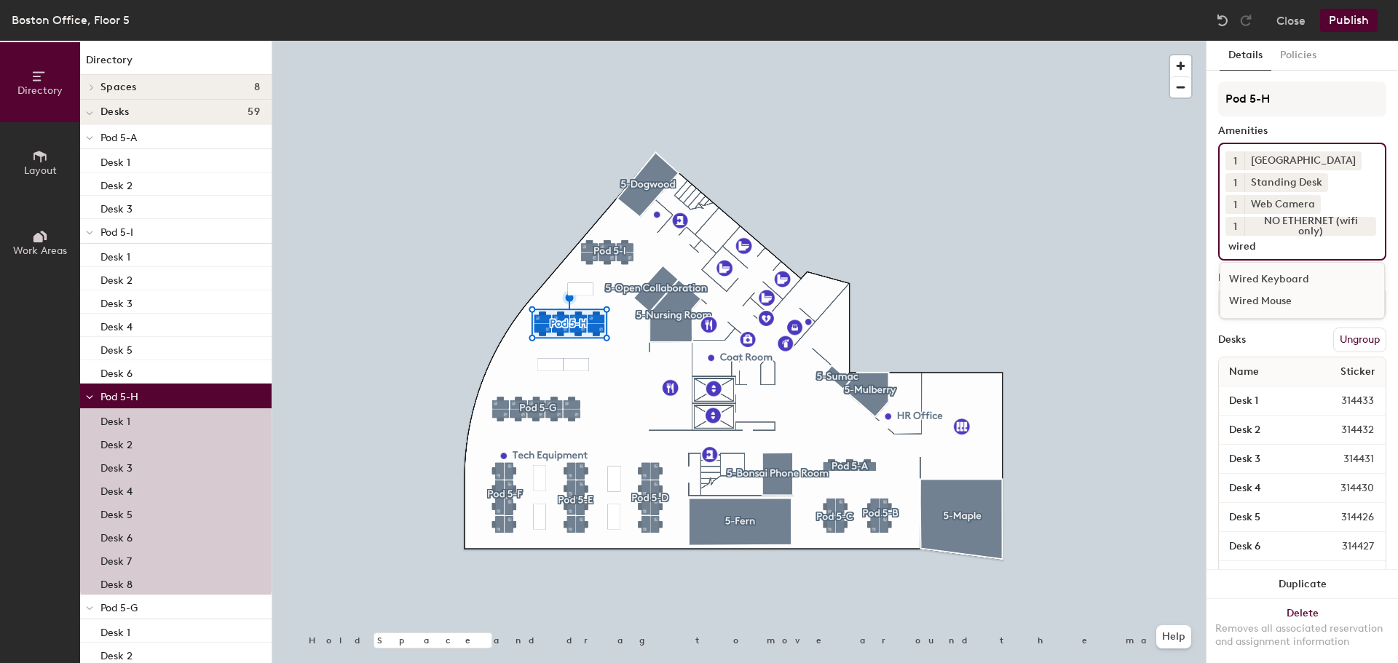
type input "wired"
click at [1288, 275] on div "Wired Keyboard" at bounding box center [1303, 280] width 164 height 22
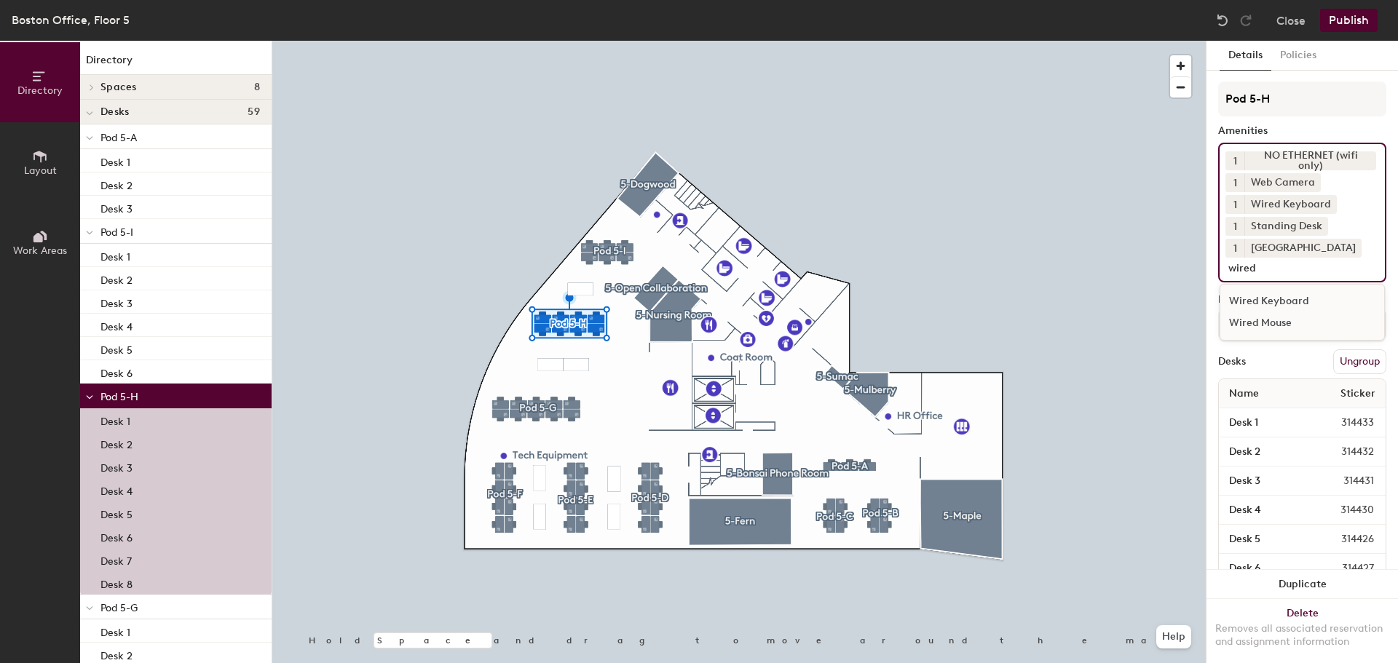
type input "wired"
click at [1264, 320] on div "Wired Mouse" at bounding box center [1303, 323] width 164 height 22
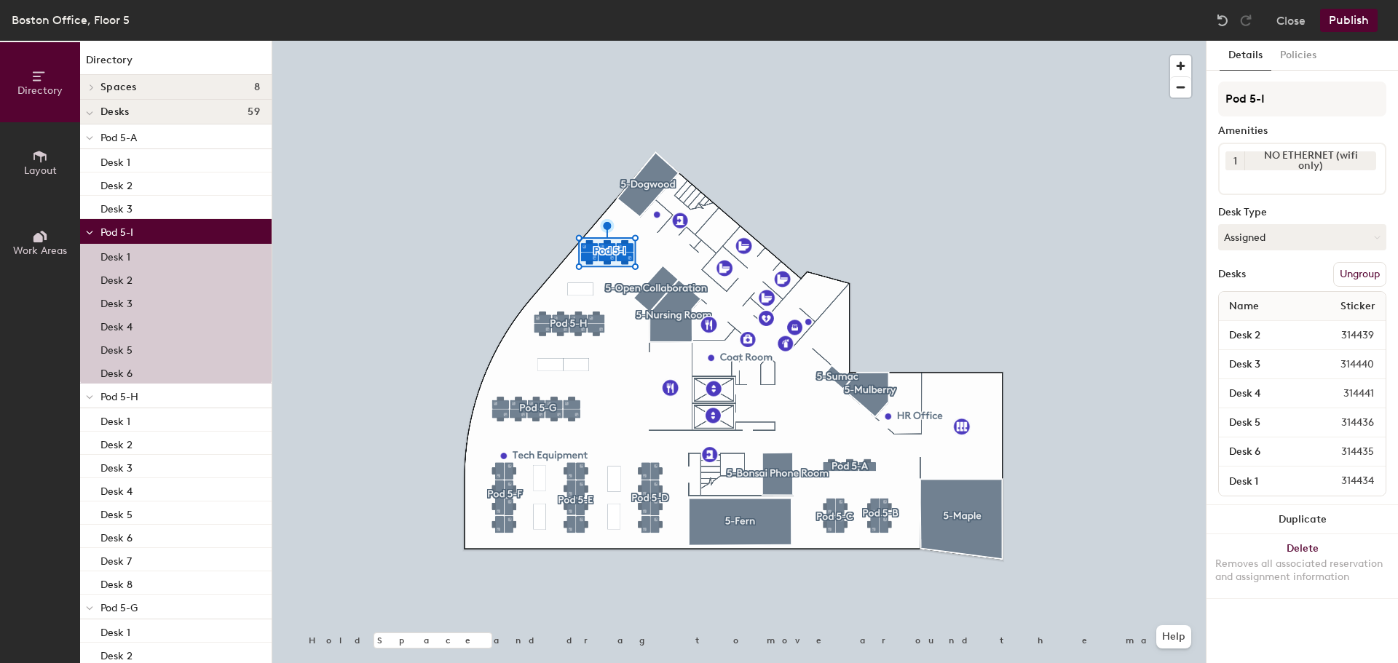
click at [1298, 180] on input at bounding box center [1291, 178] width 131 height 17
type input "standing"
click at [1320, 217] on div "Standing Desk" at bounding box center [1303, 214] width 164 height 22
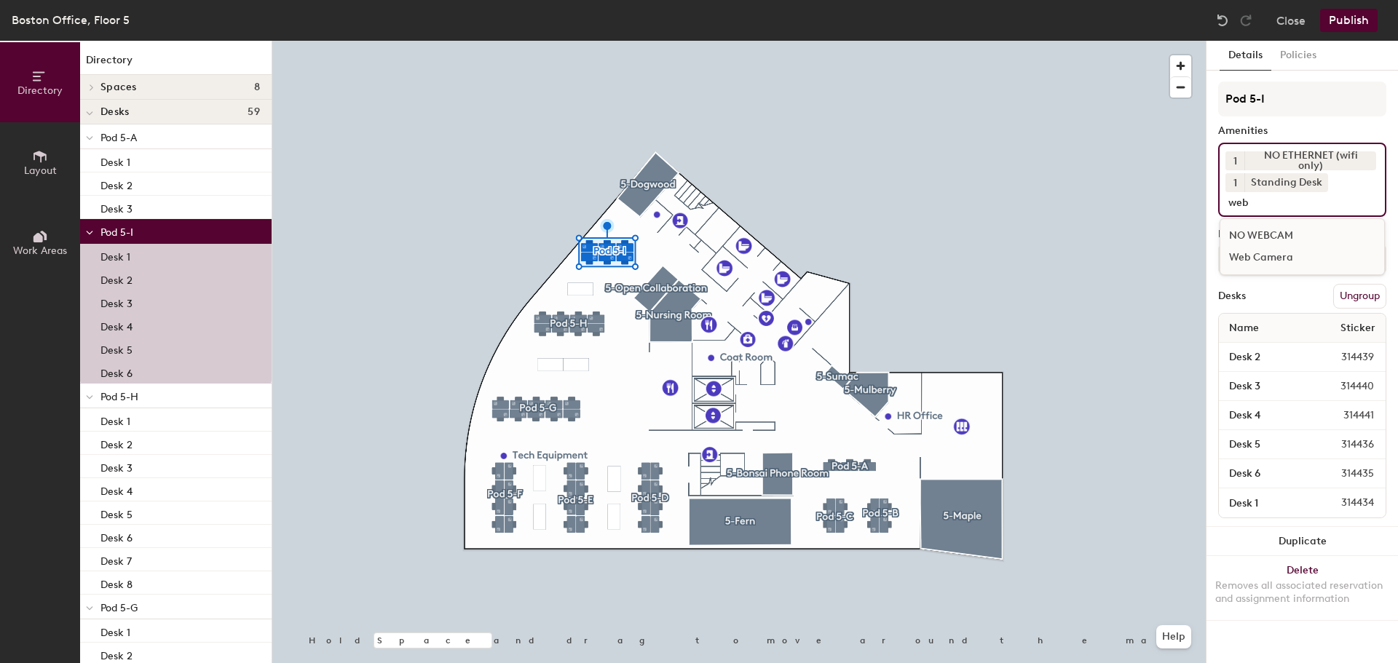
click at [1300, 203] on input "web" at bounding box center [1295, 200] width 138 height 17
type input "docking"
click at [1299, 234] on div "Docking Station" at bounding box center [1303, 236] width 164 height 22
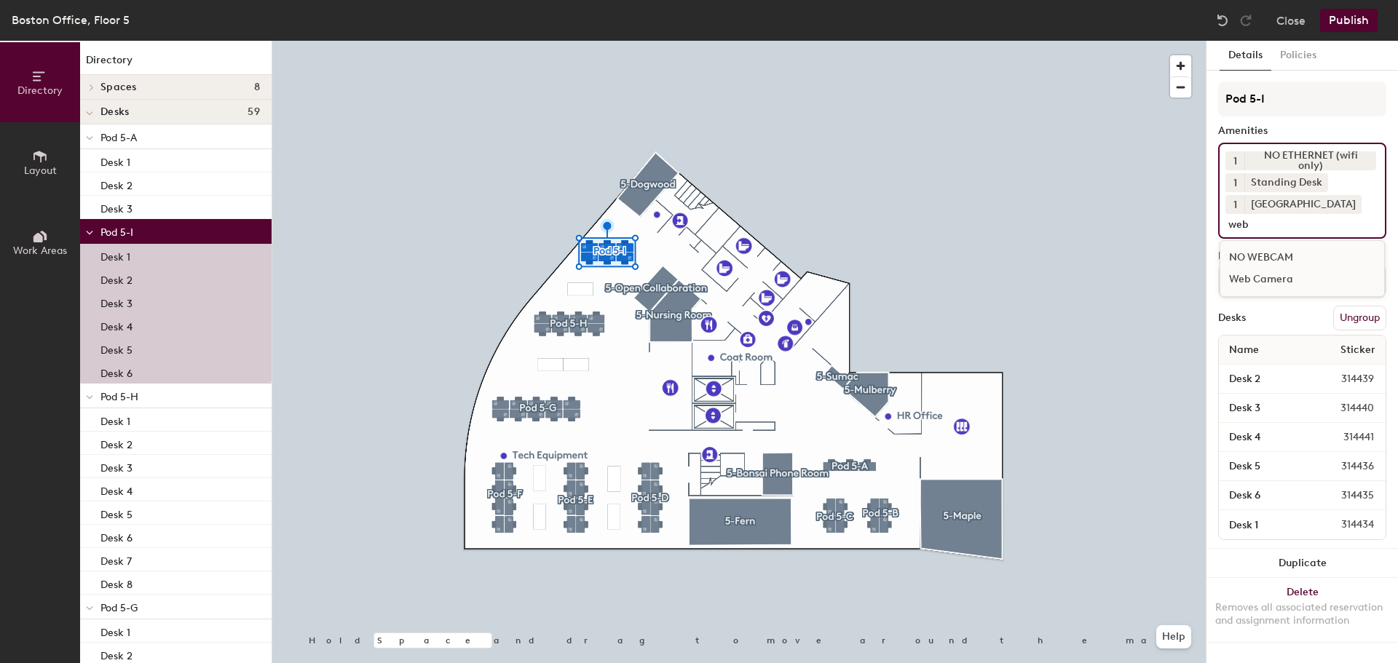
type input "web"
click at [1268, 282] on div "Web Camera" at bounding box center [1303, 280] width 164 height 22
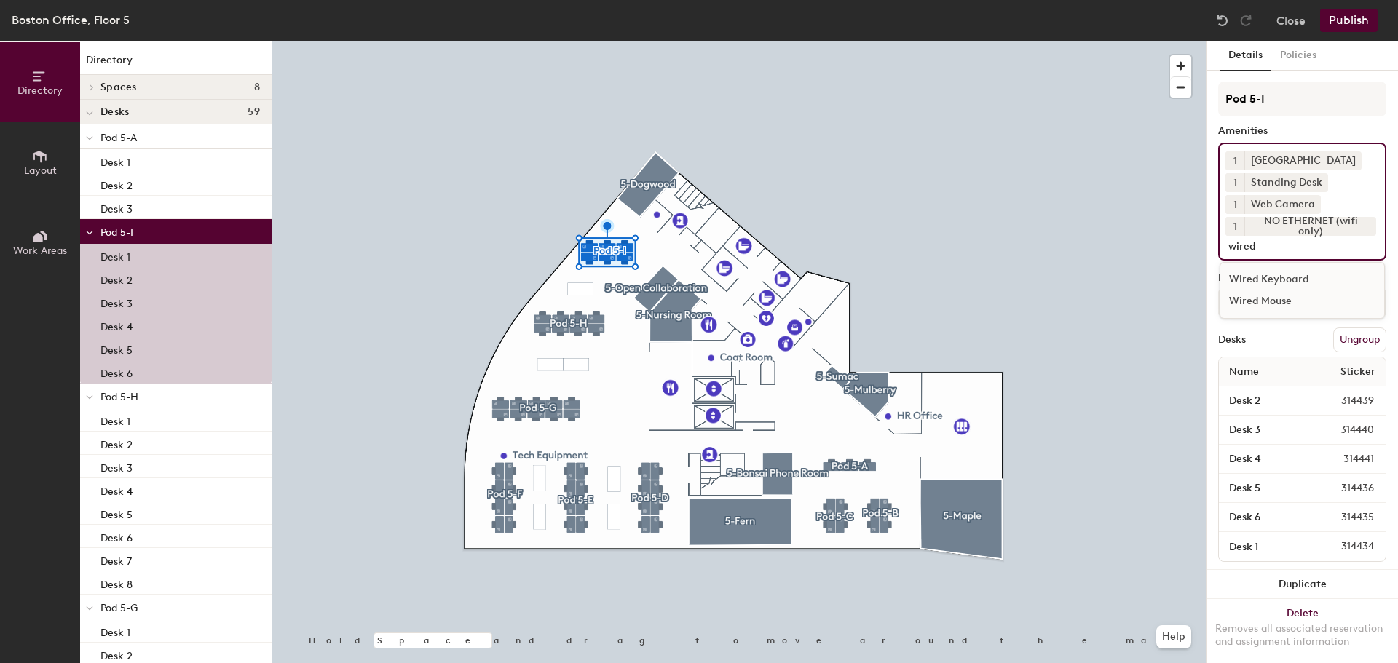
type input "wired"
click at [1336, 283] on div "Wired Keyboard" at bounding box center [1303, 280] width 164 height 22
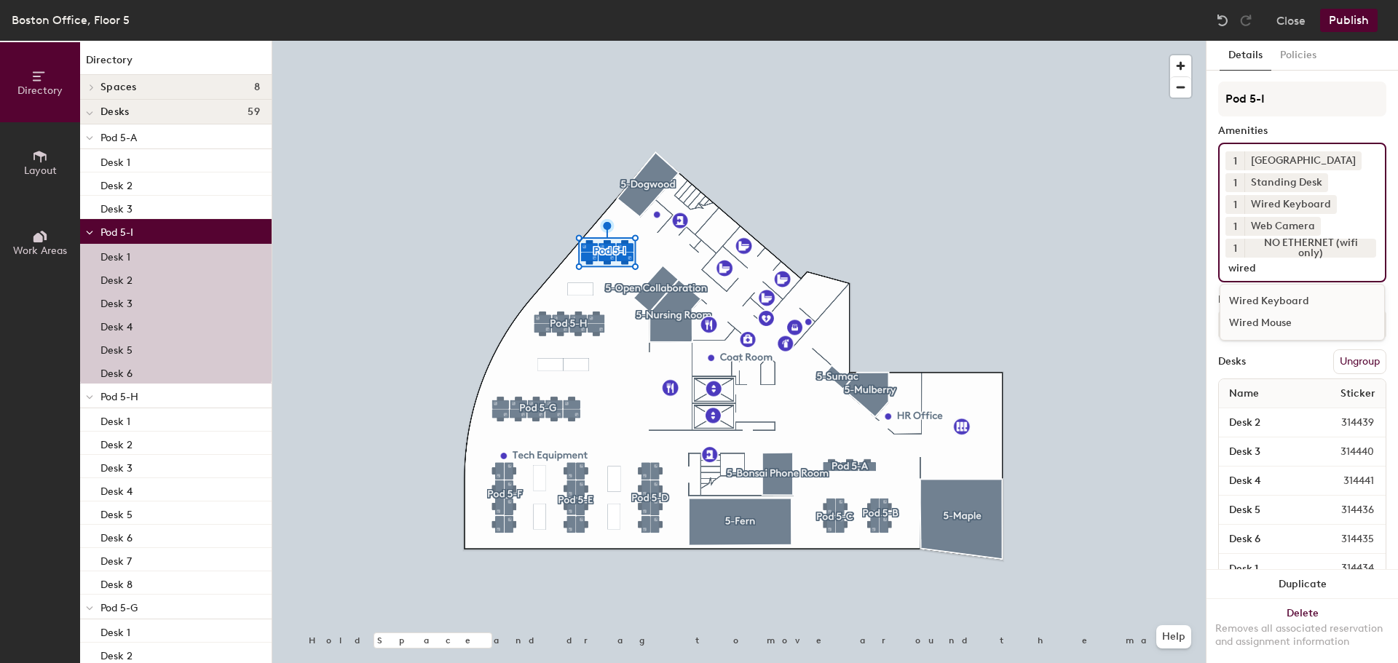
type input "wired"
click at [1288, 324] on div "Wired Mouse" at bounding box center [1303, 323] width 164 height 22
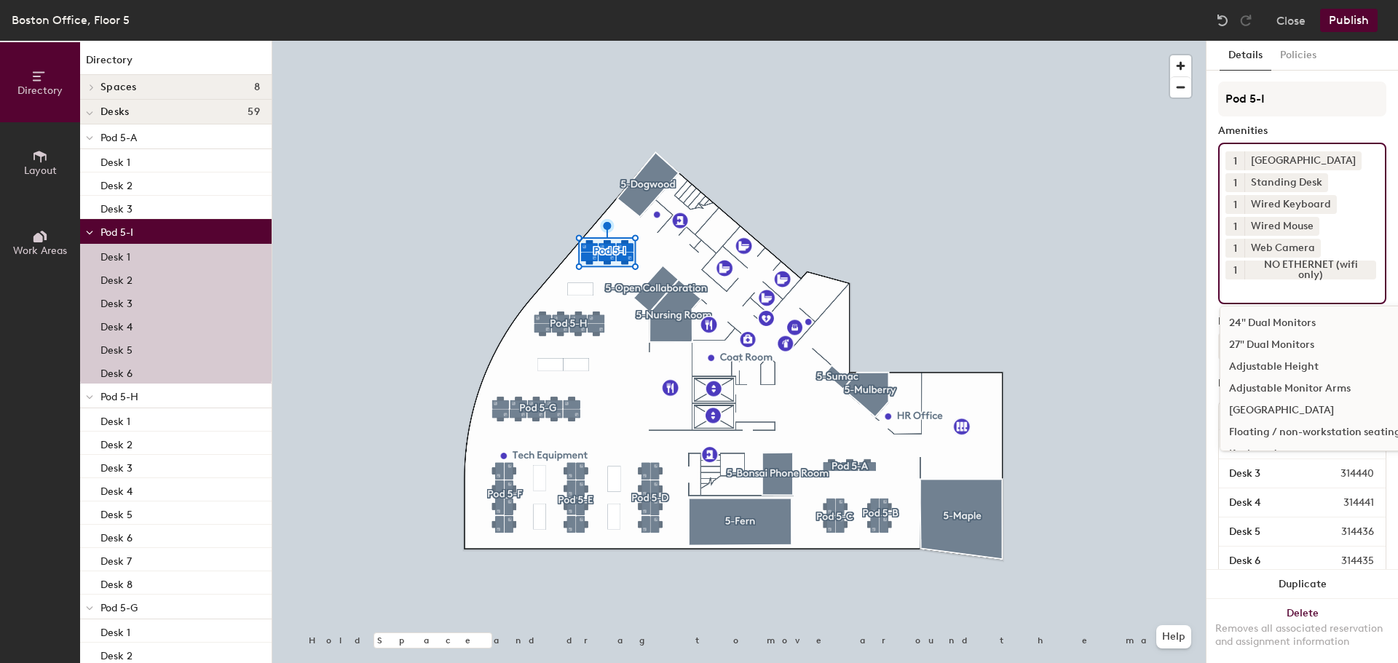
click at [1034, 41] on div at bounding box center [739, 41] width 934 height 0
click at [1314, 296] on input at bounding box center [1291, 288] width 131 height 17
click at [1303, 316] on div "24" Dual Monitors" at bounding box center [1315, 323] width 189 height 22
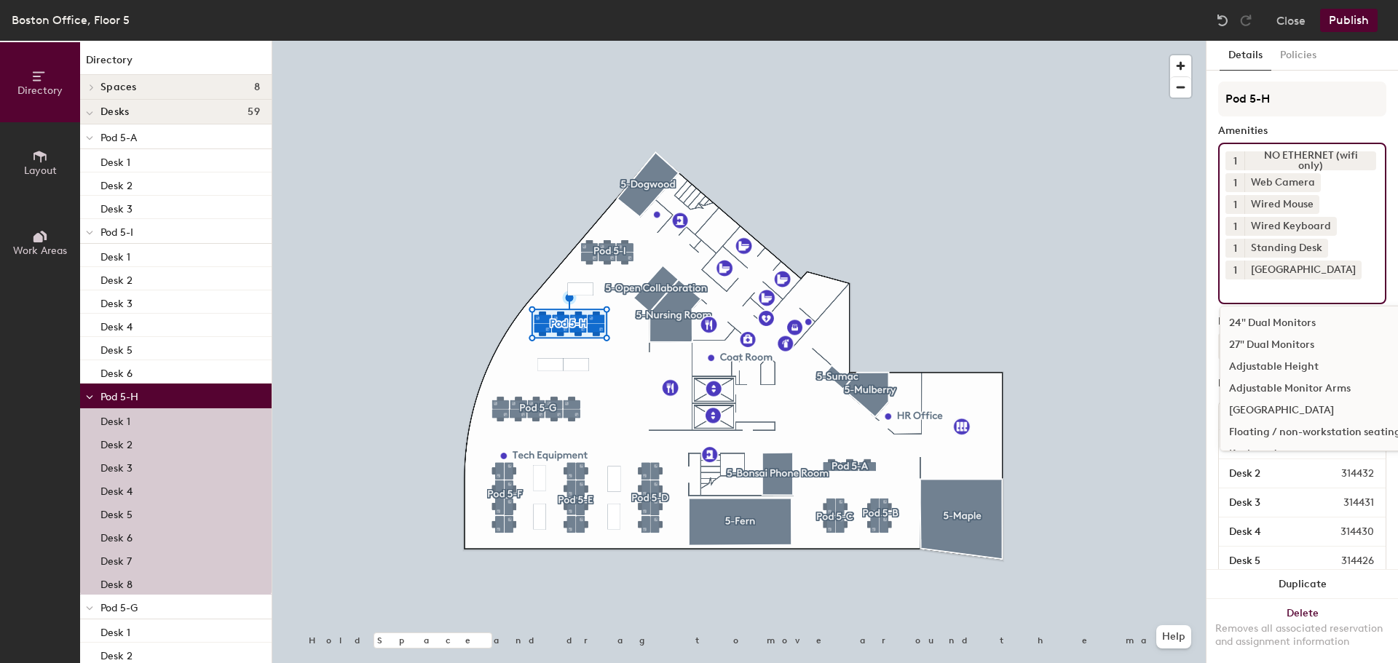
click at [1256, 288] on input at bounding box center [1291, 288] width 131 height 17
click at [1267, 323] on div "24" Dual Monitors" at bounding box center [1315, 323] width 189 height 22
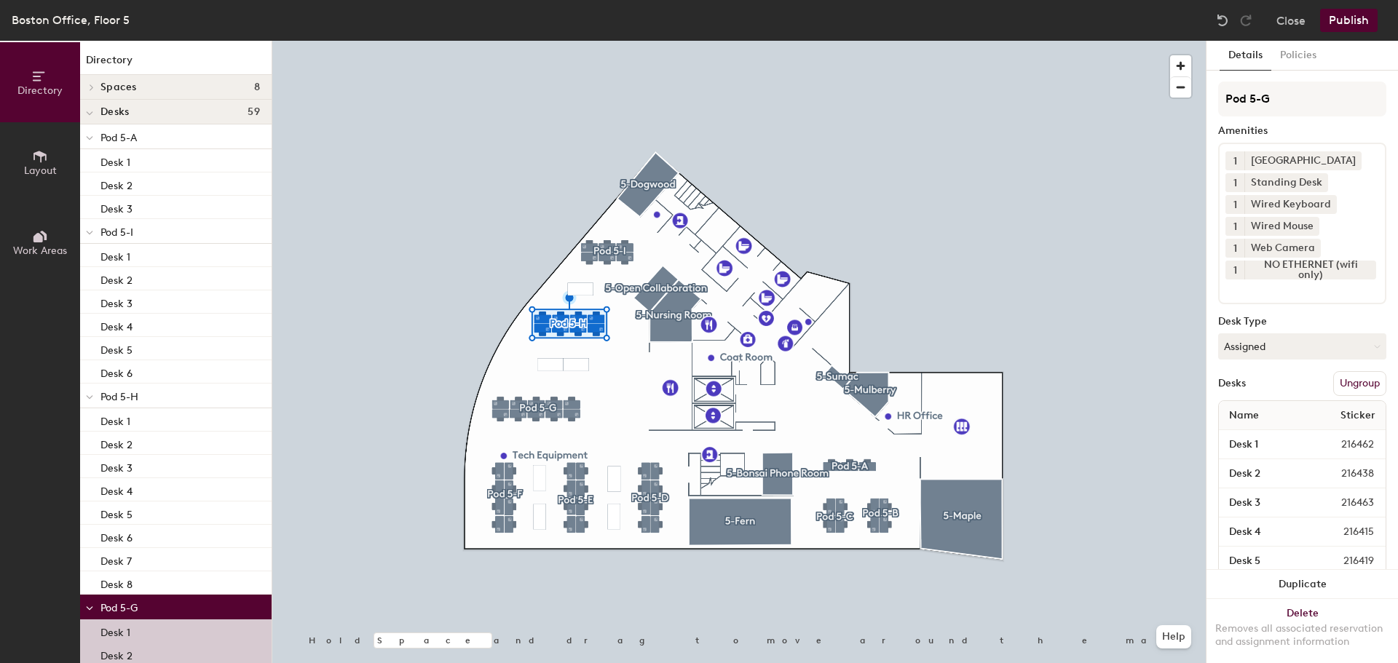
click at [1309, 294] on input at bounding box center [1291, 288] width 131 height 17
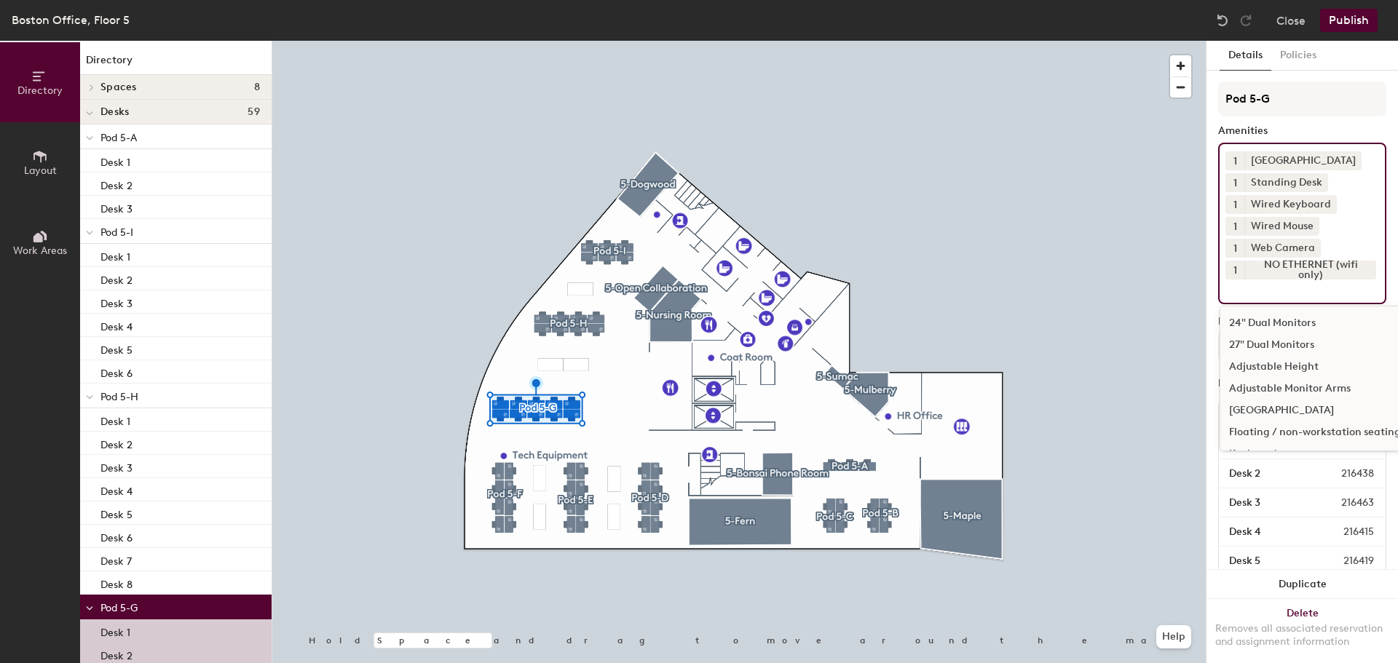
click at [1294, 320] on div "24" Dual Monitors" at bounding box center [1315, 323] width 189 height 22
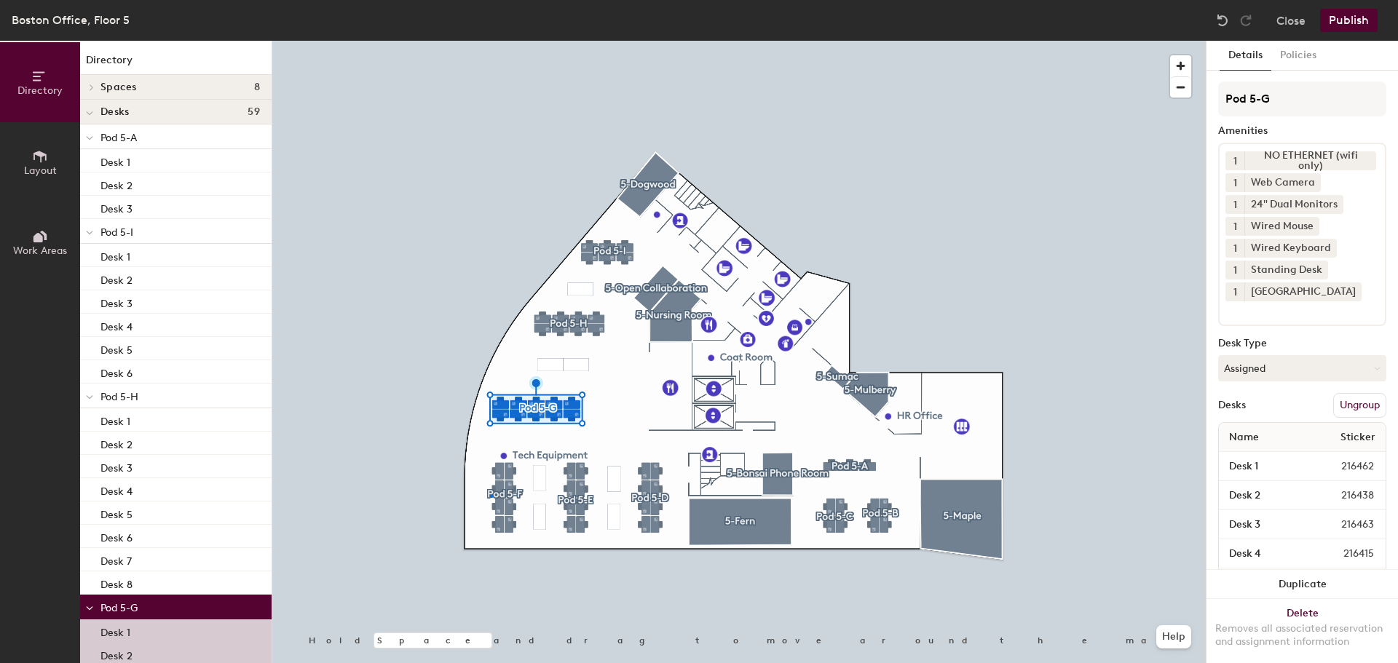
click at [490, 41] on div at bounding box center [739, 41] width 934 height 0
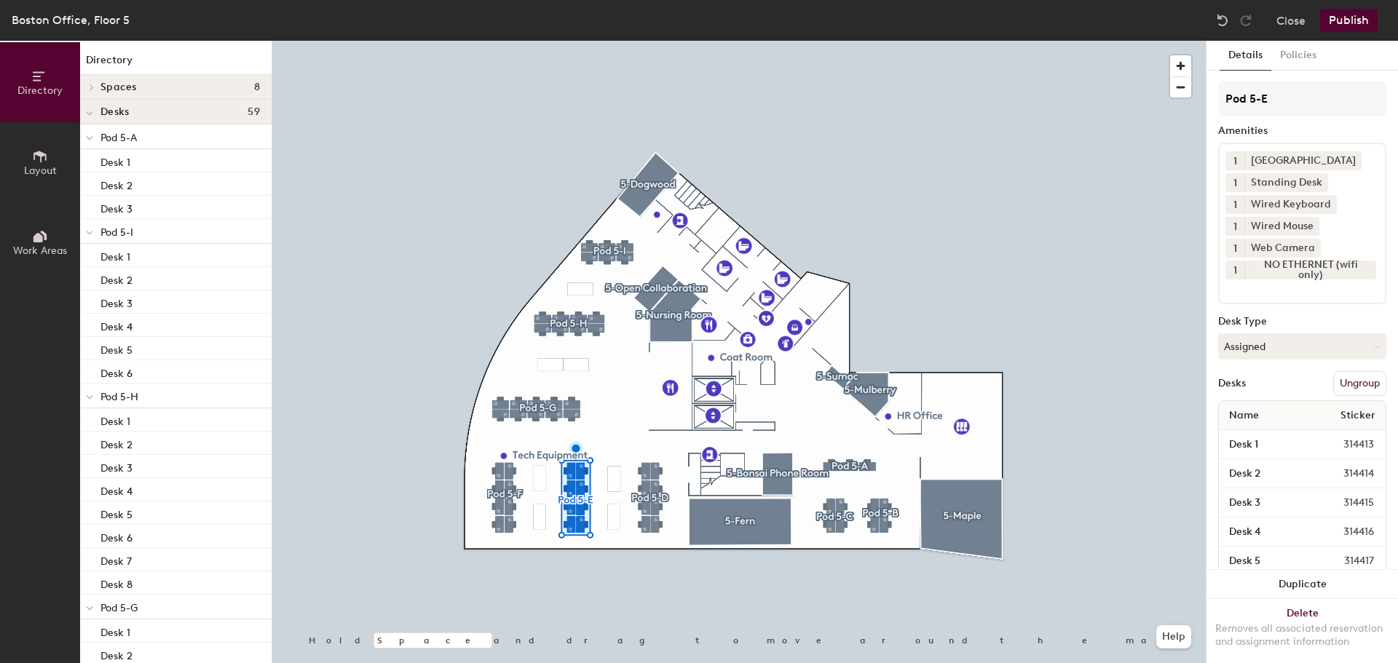
click at [1256, 295] on input at bounding box center [1291, 288] width 131 height 17
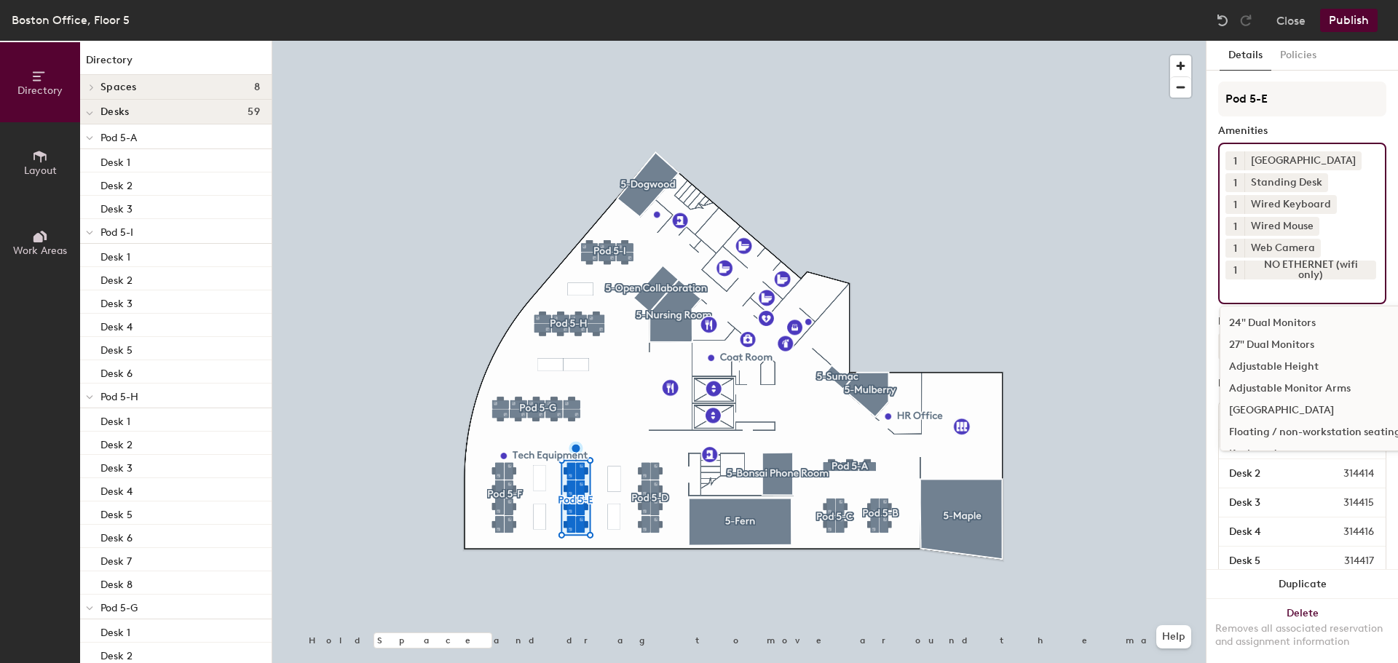
click at [1261, 323] on div "24" Dual Monitors" at bounding box center [1315, 323] width 189 height 22
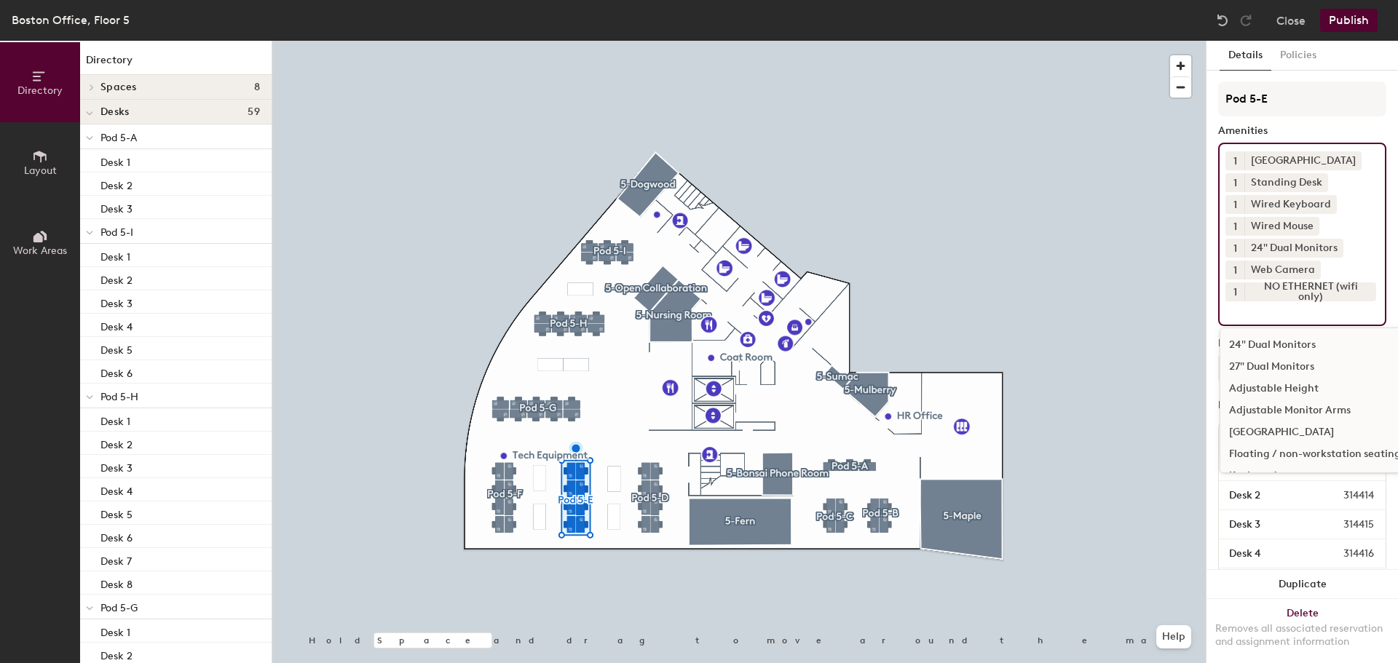
click at [664, 41] on div at bounding box center [739, 41] width 934 height 0
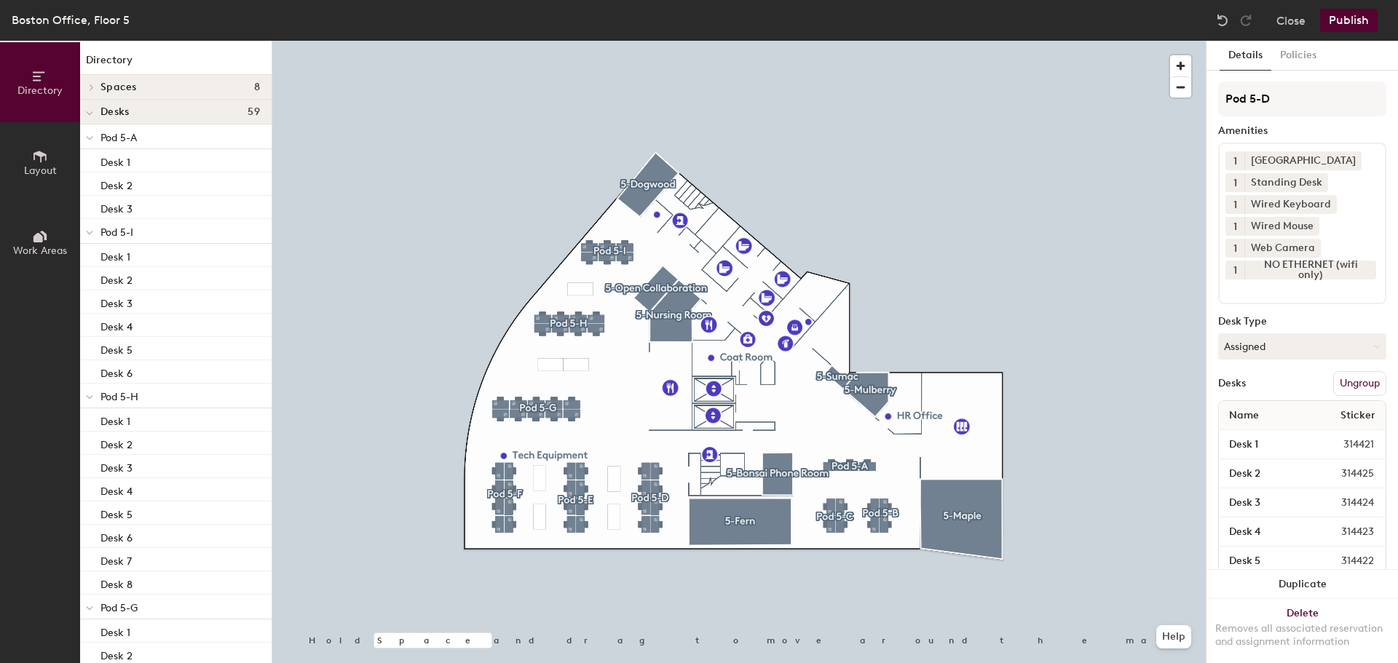
click at [1299, 294] on input at bounding box center [1291, 288] width 131 height 17
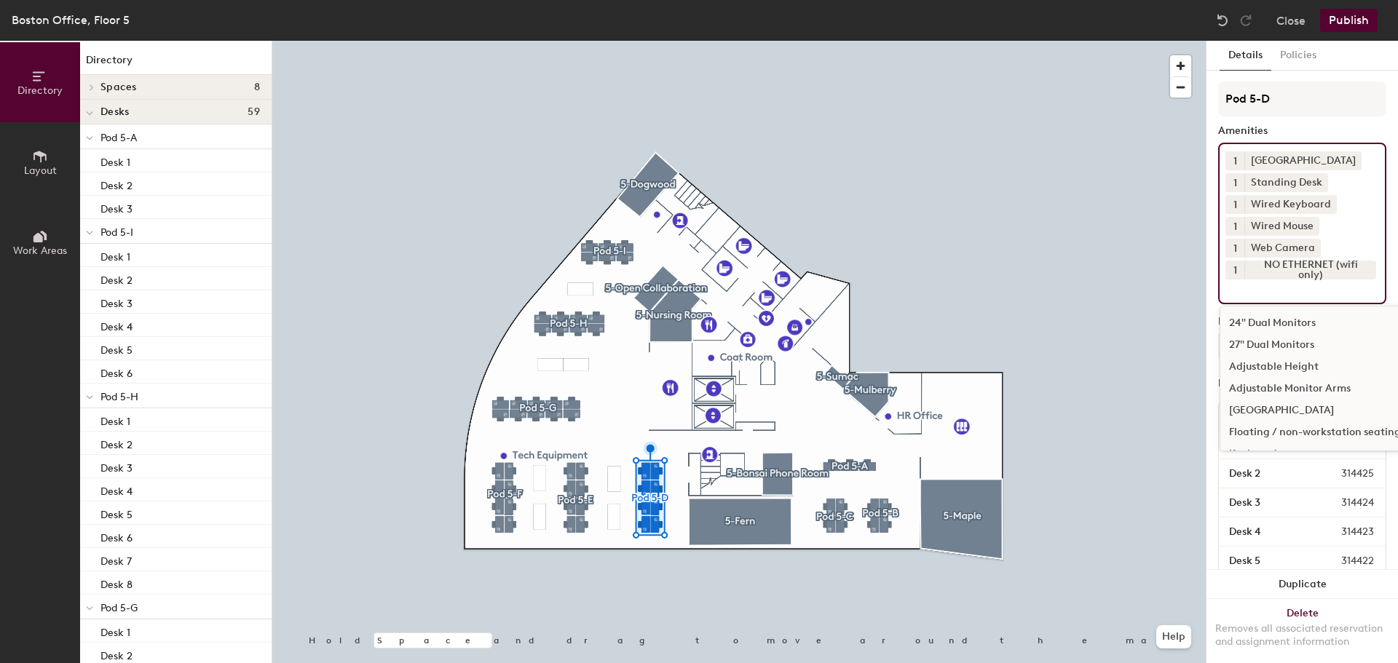
click at [1283, 326] on div "24" Dual Monitors" at bounding box center [1315, 323] width 189 height 22
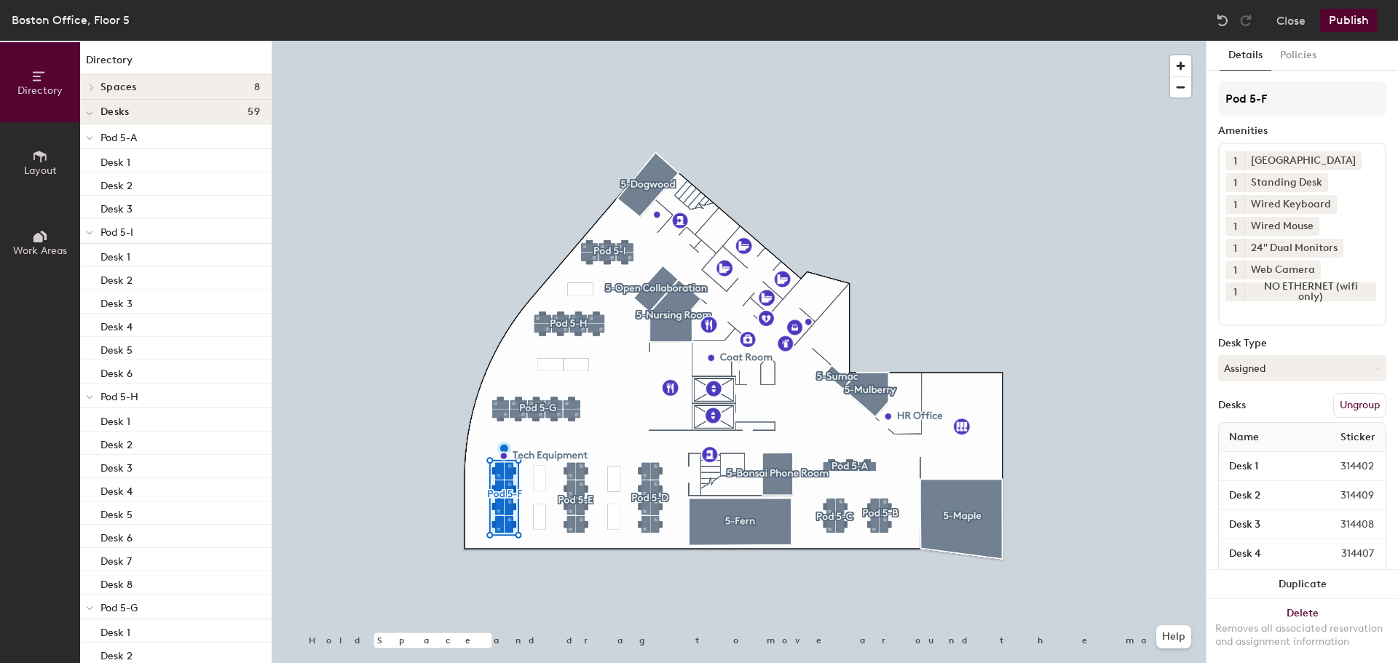
click at [552, 41] on div at bounding box center [739, 41] width 934 height 0
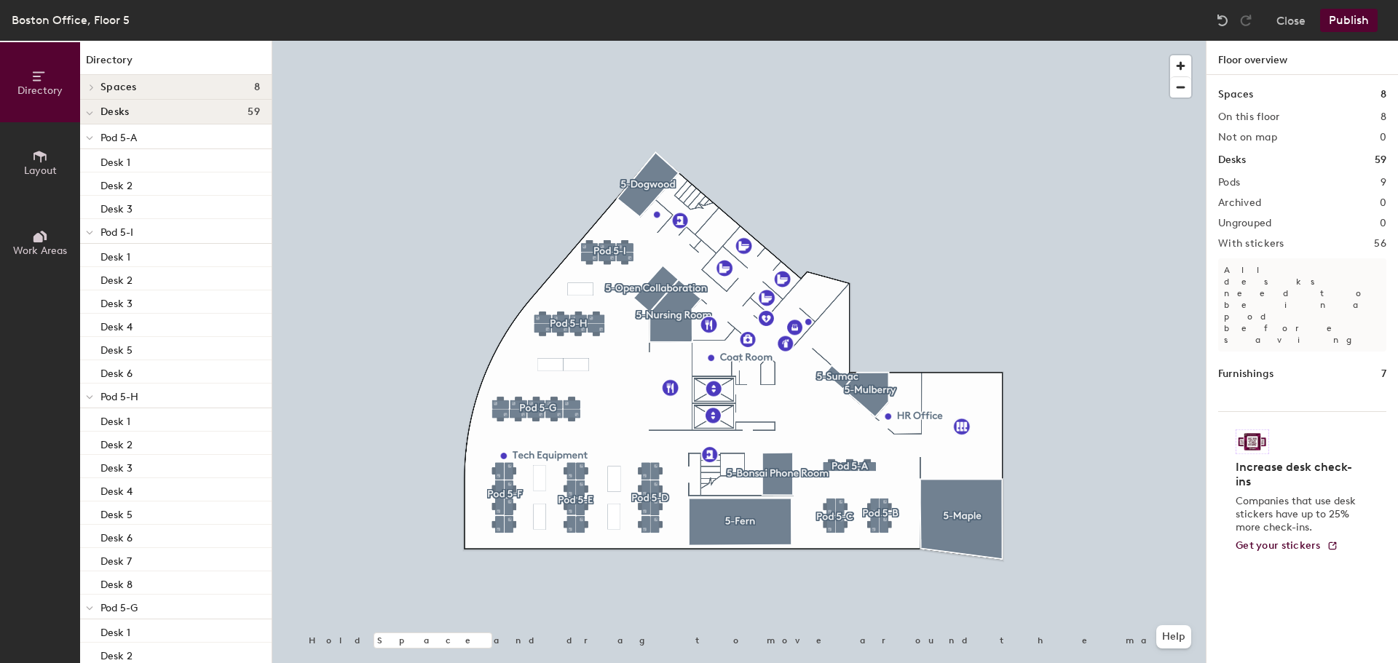
click at [1360, 19] on button "Publish" at bounding box center [1349, 20] width 58 height 23
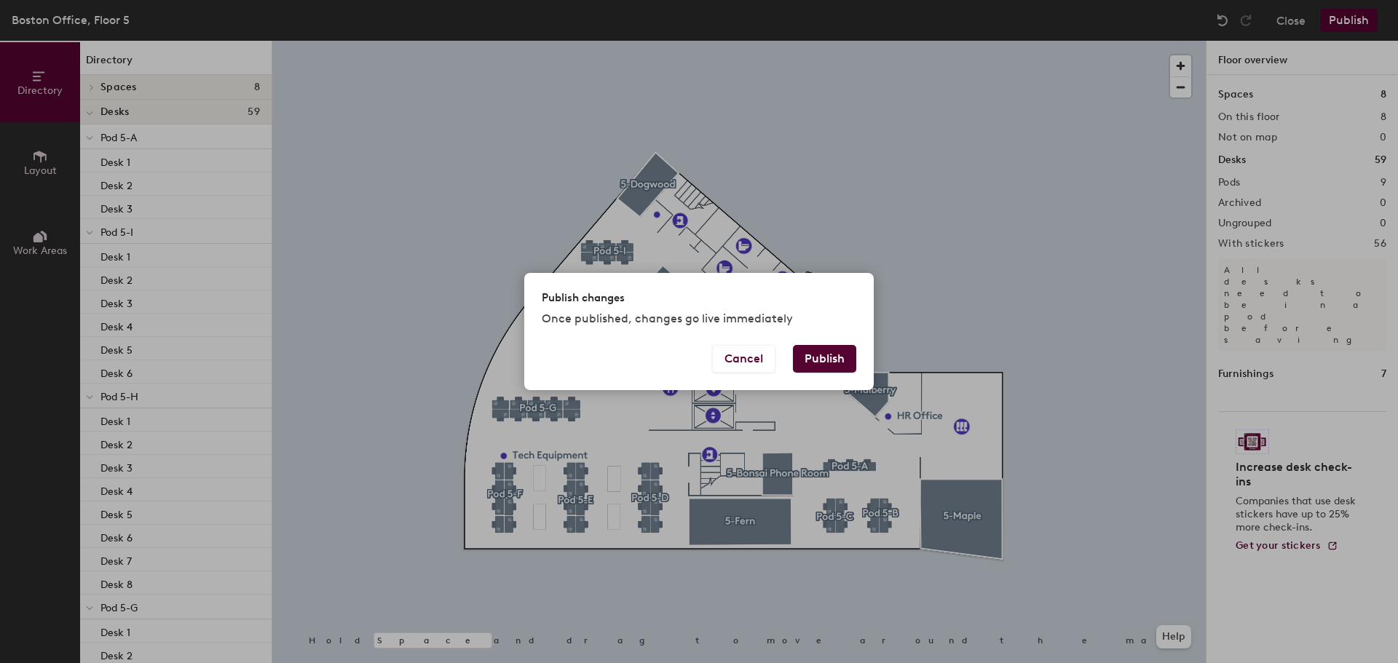
click at [832, 352] on button "Publish" at bounding box center [824, 359] width 63 height 28
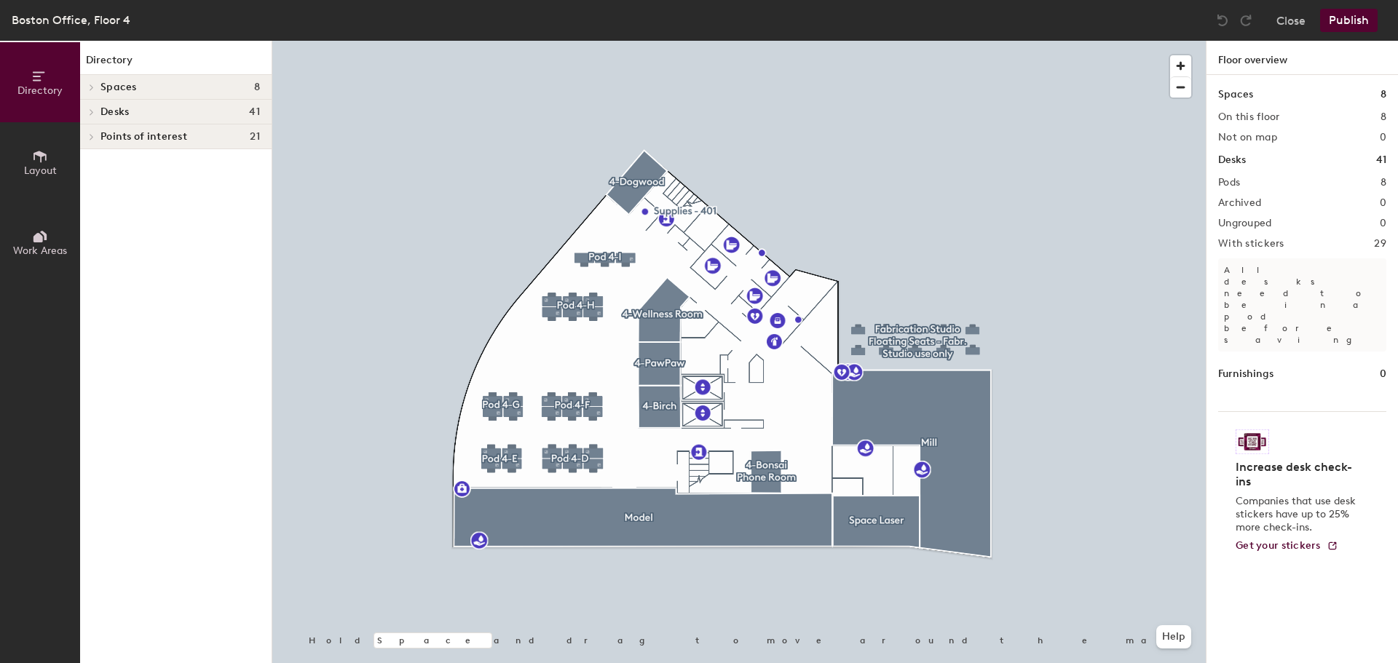
click at [101, 18] on div "Boston Office, Floor 4" at bounding box center [71, 20] width 119 height 18
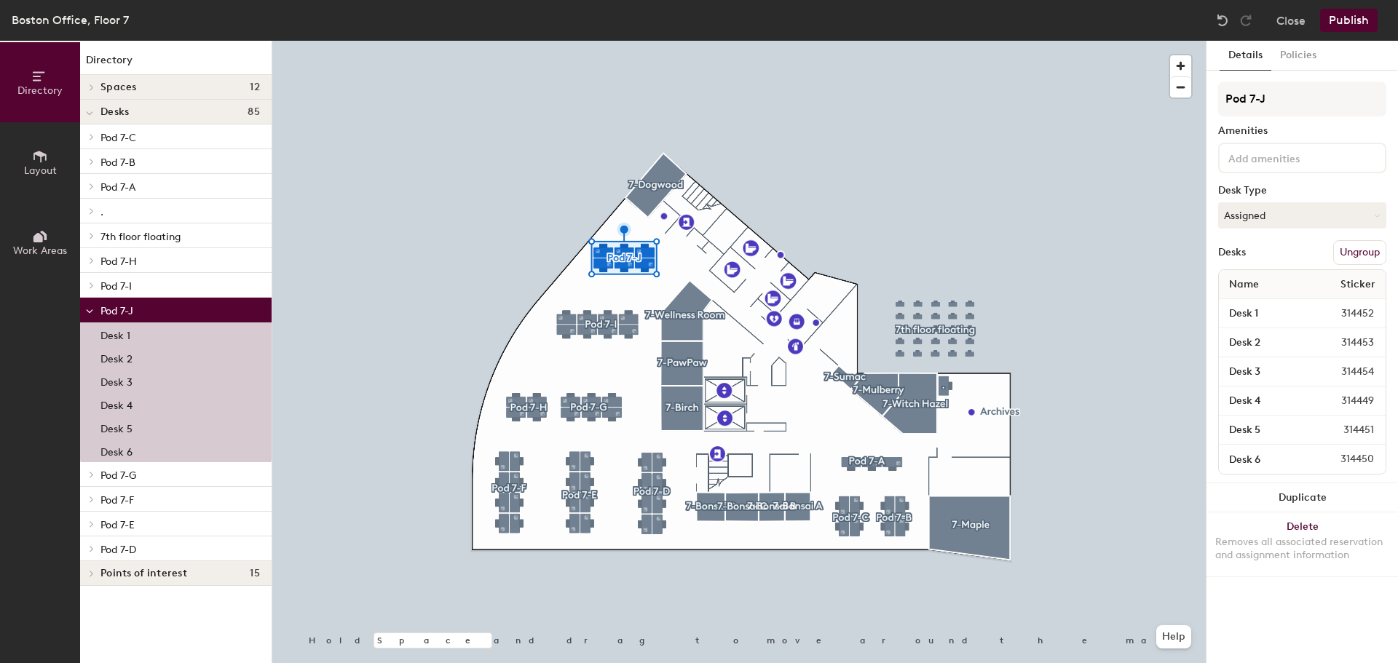
click at [1315, 149] on input at bounding box center [1291, 157] width 131 height 17
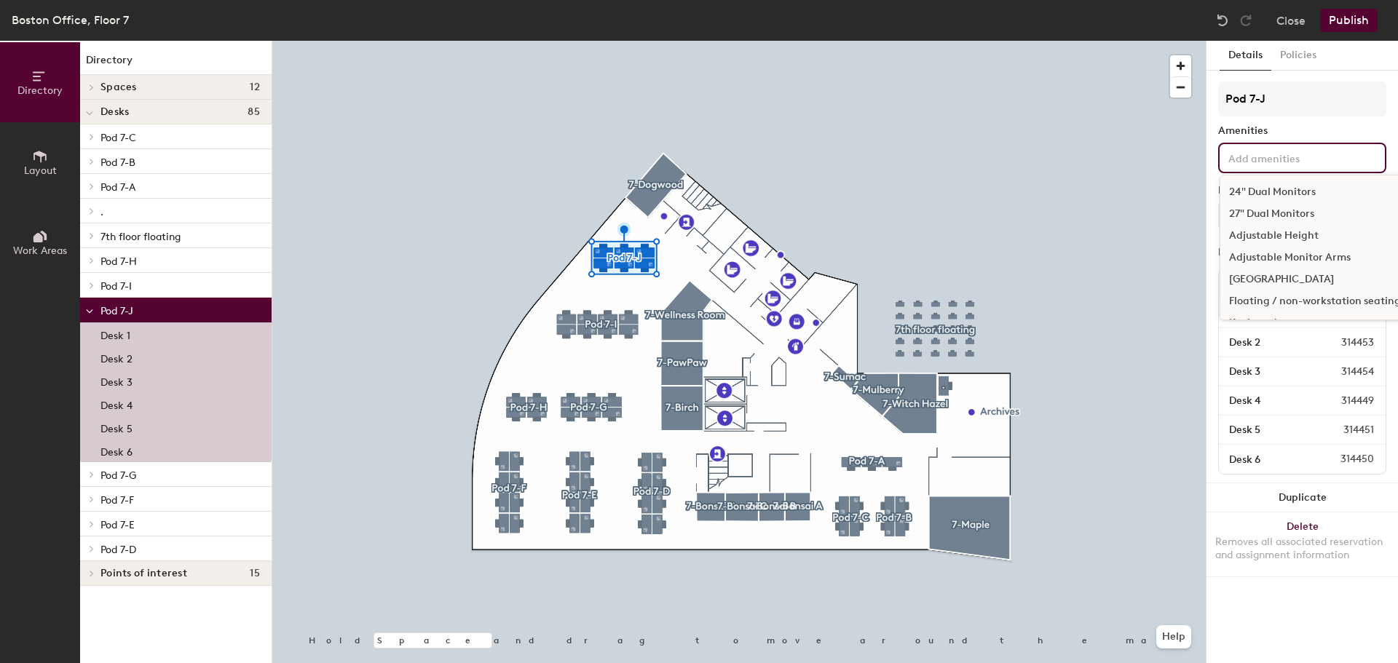
click at [1317, 198] on div "24" Dual Monitors" at bounding box center [1315, 192] width 189 height 22
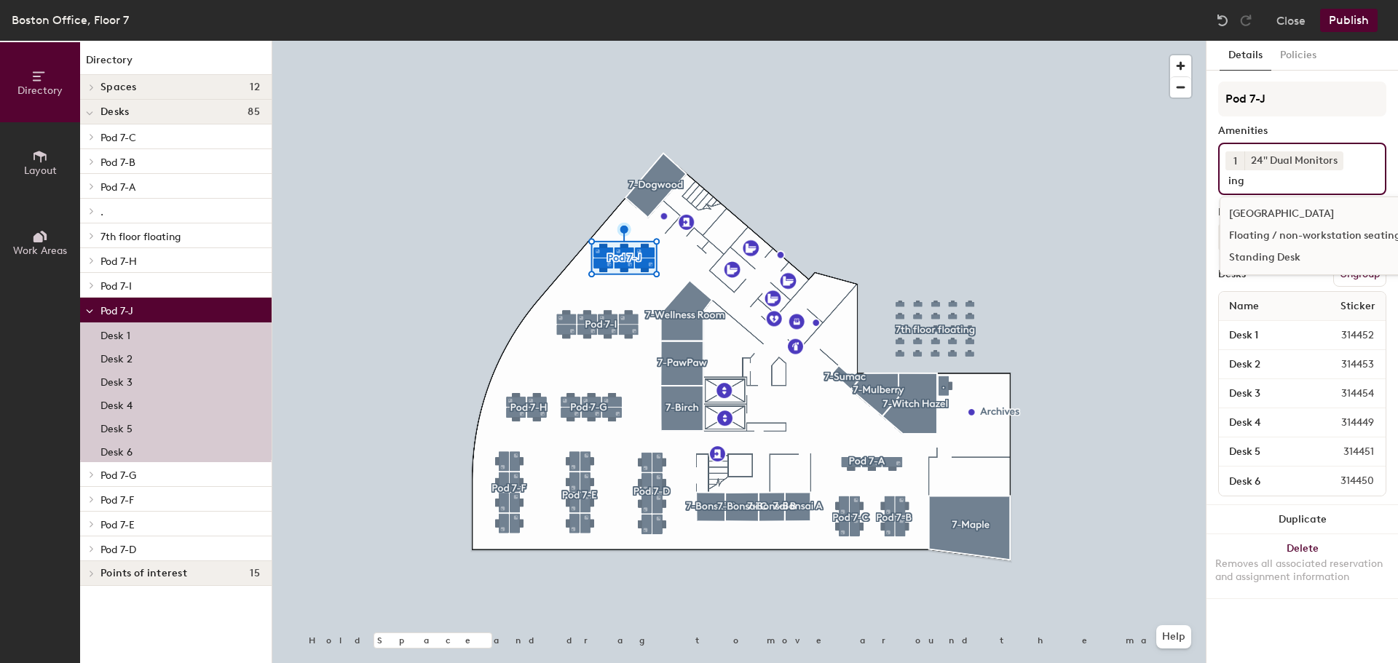
type input "ing"
click at [1299, 225] on div "Floating / non-workstation seating" at bounding box center [1315, 236] width 189 height 22
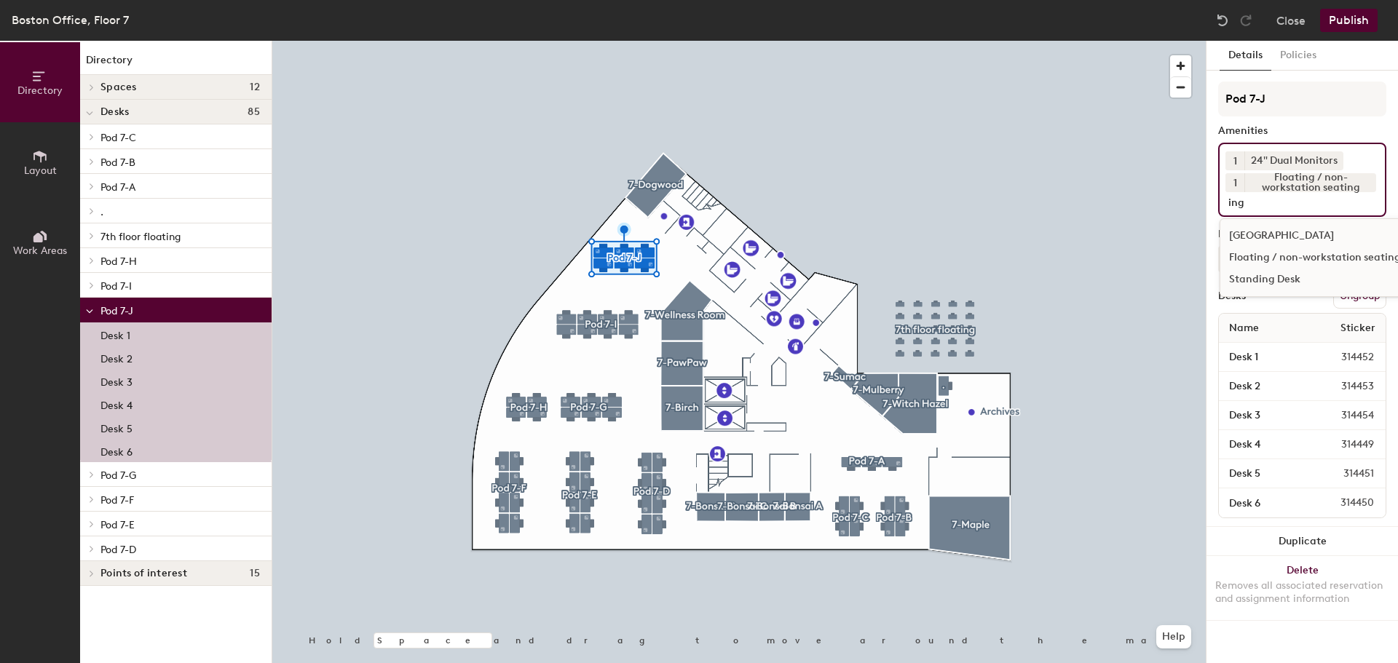
type input "ing"
click at [1299, 234] on div "[GEOGRAPHIC_DATA]" at bounding box center [1315, 236] width 189 height 22
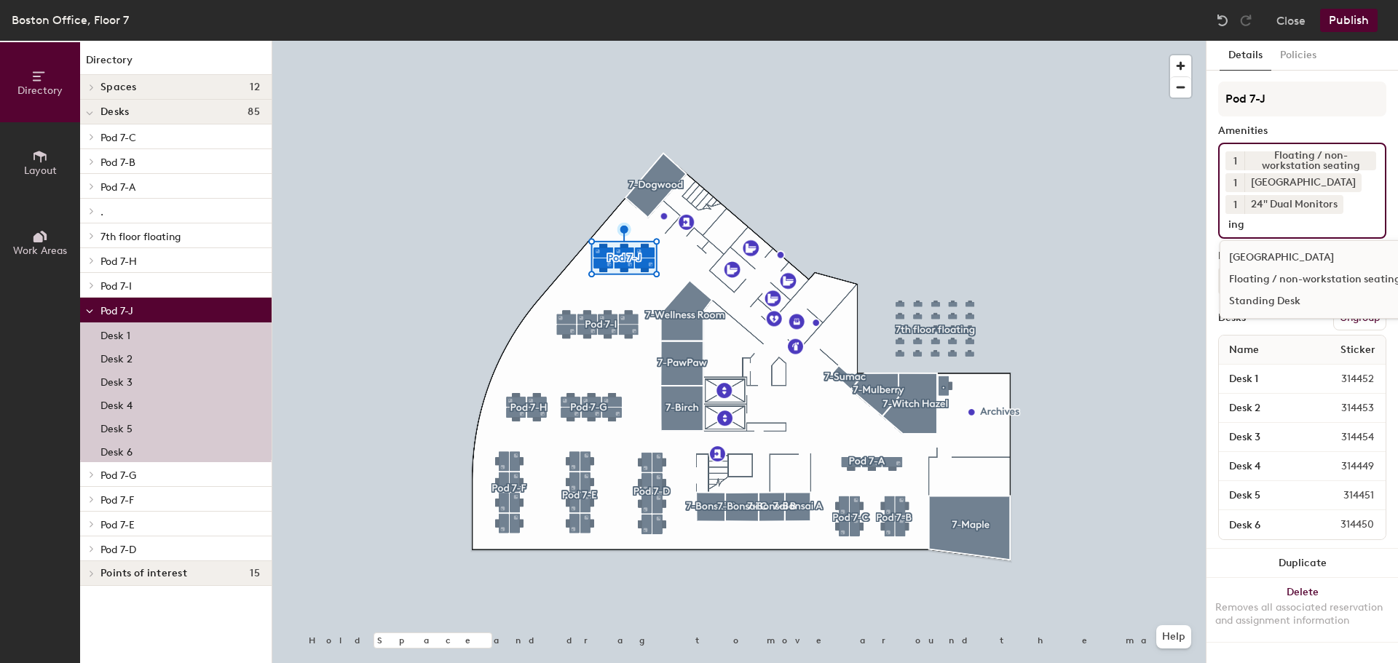
type input "ing"
click at [1269, 302] on div "Standing Desk" at bounding box center [1315, 302] width 189 height 22
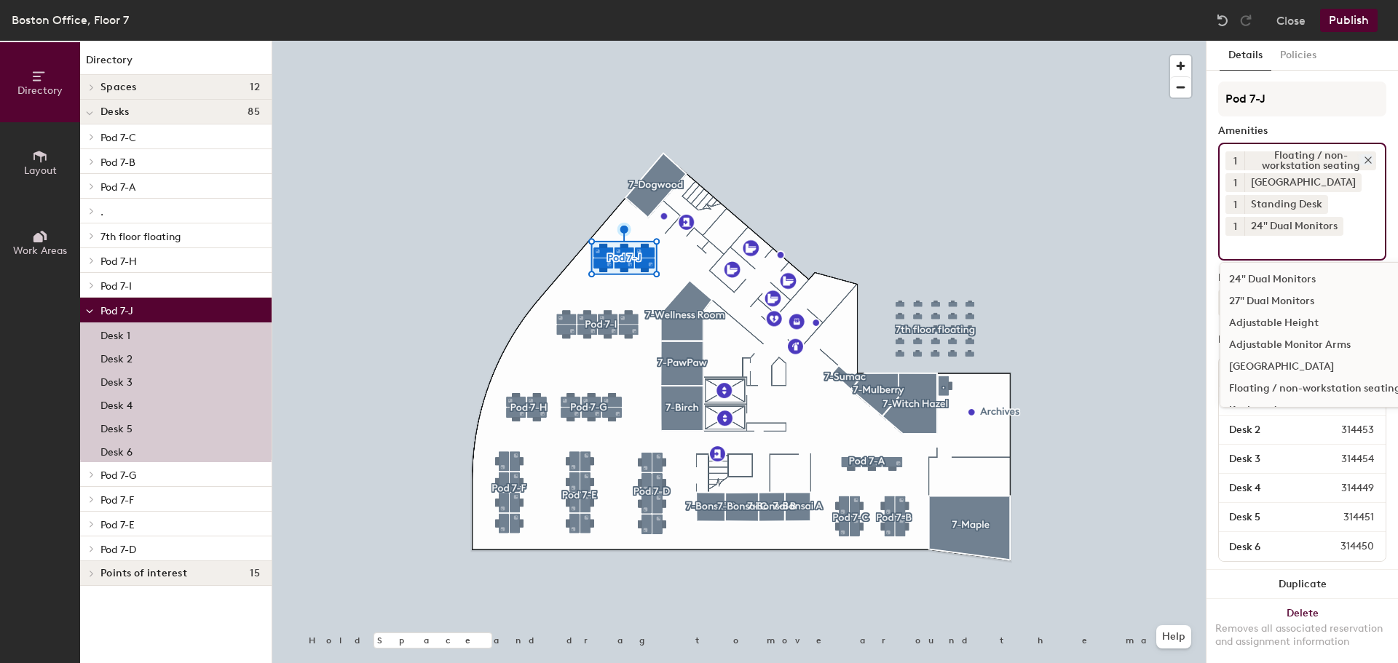
click at [1328, 157] on div "Floating / non-workstation seating" at bounding box center [1311, 160] width 132 height 19
click at [1363, 157] on icon at bounding box center [1368, 160] width 10 height 10
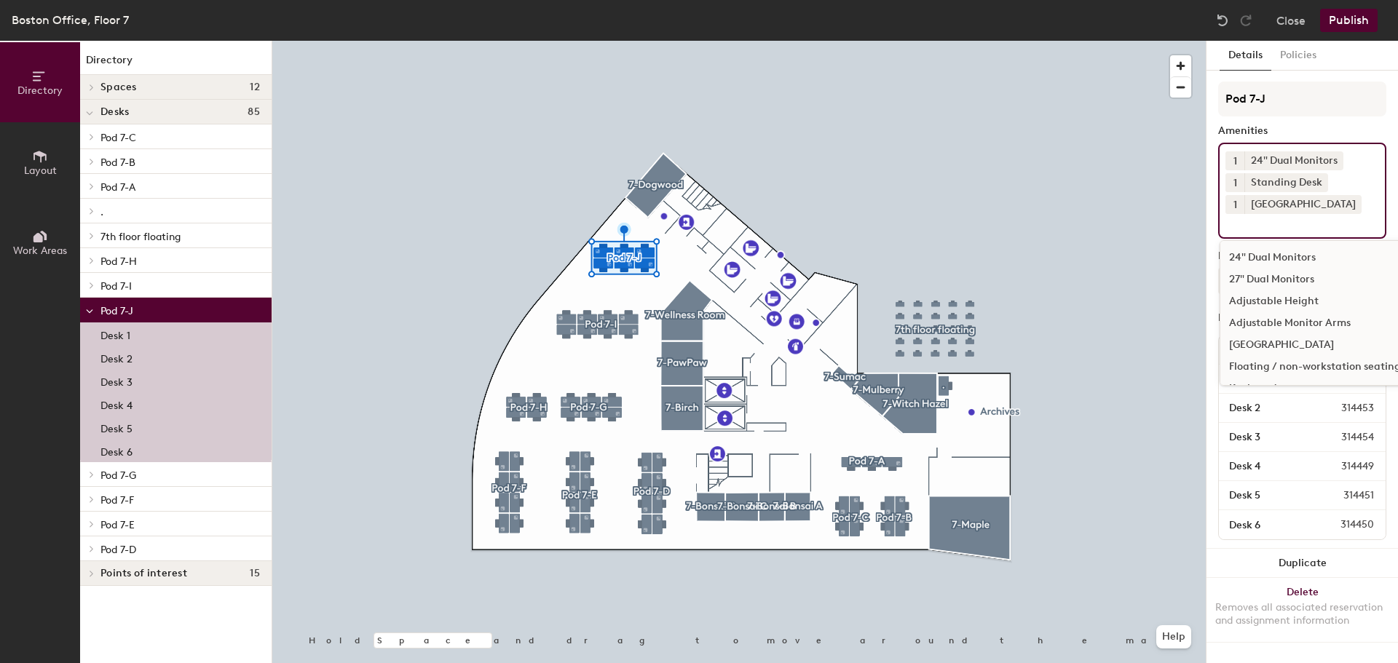
click at [1296, 229] on input at bounding box center [1291, 222] width 131 height 17
type input "w"
click at [1317, 326] on div "Web Camera" at bounding box center [1315, 323] width 189 height 22
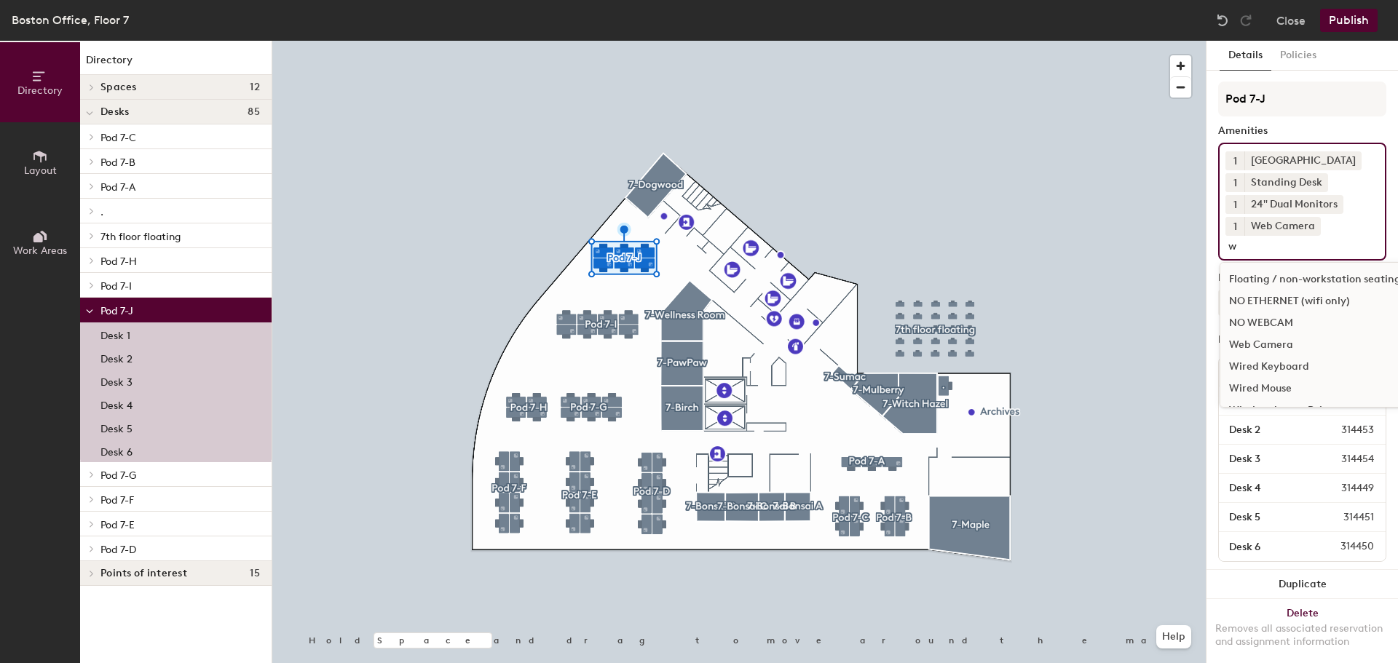
type input "w"
click at [1310, 366] on div "Wired Keyboard" at bounding box center [1315, 367] width 189 height 22
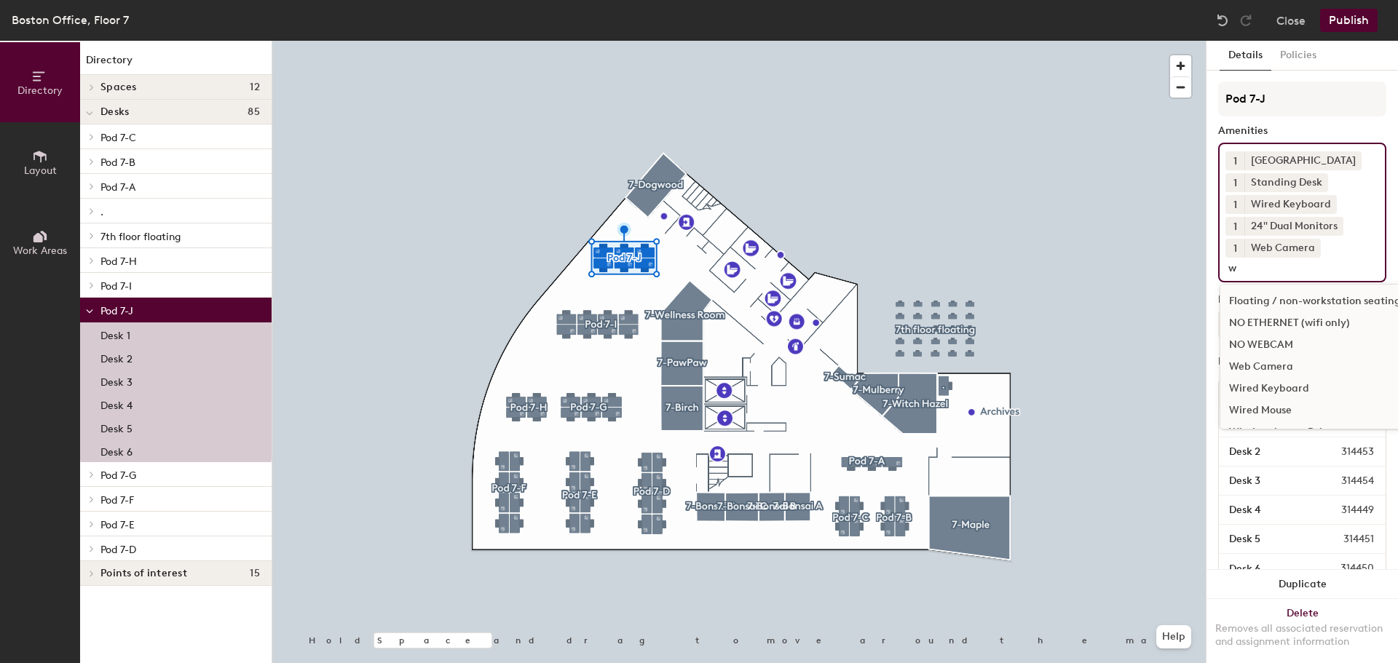
type input "w"
click at [1295, 409] on div "Wired Mouse" at bounding box center [1315, 411] width 189 height 22
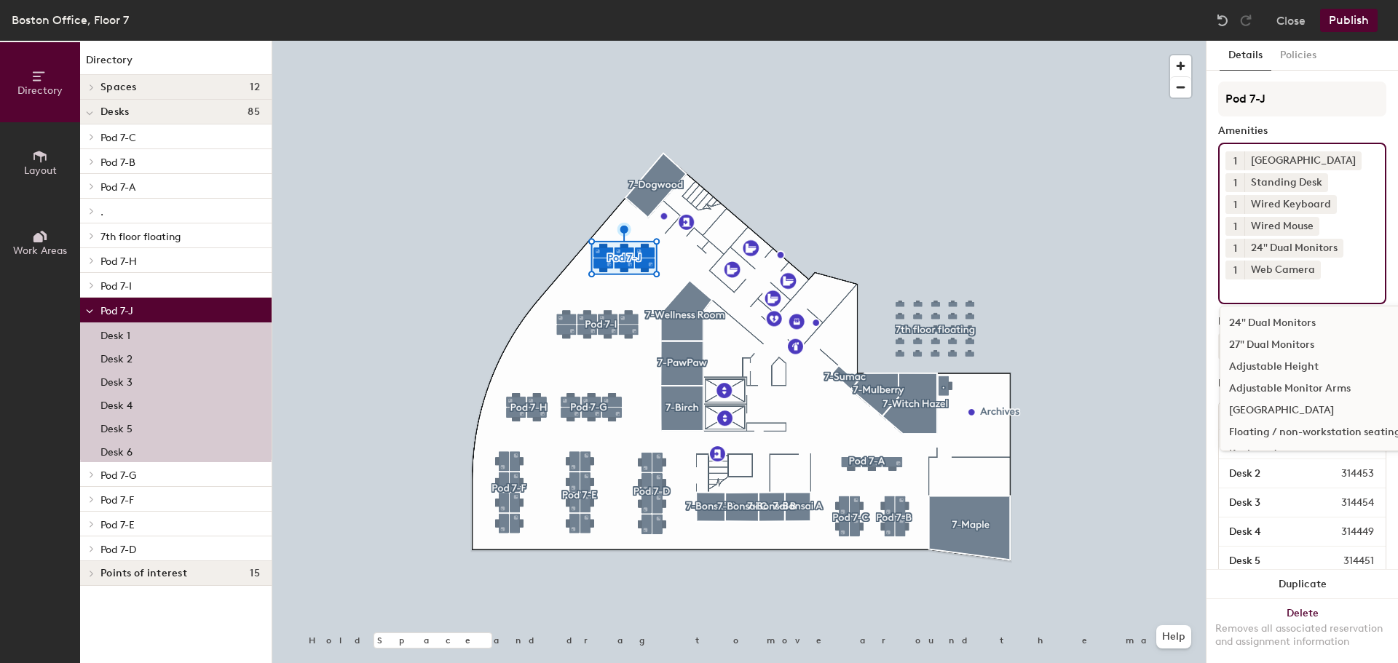
click at [1269, 289] on input at bounding box center [1291, 288] width 131 height 17
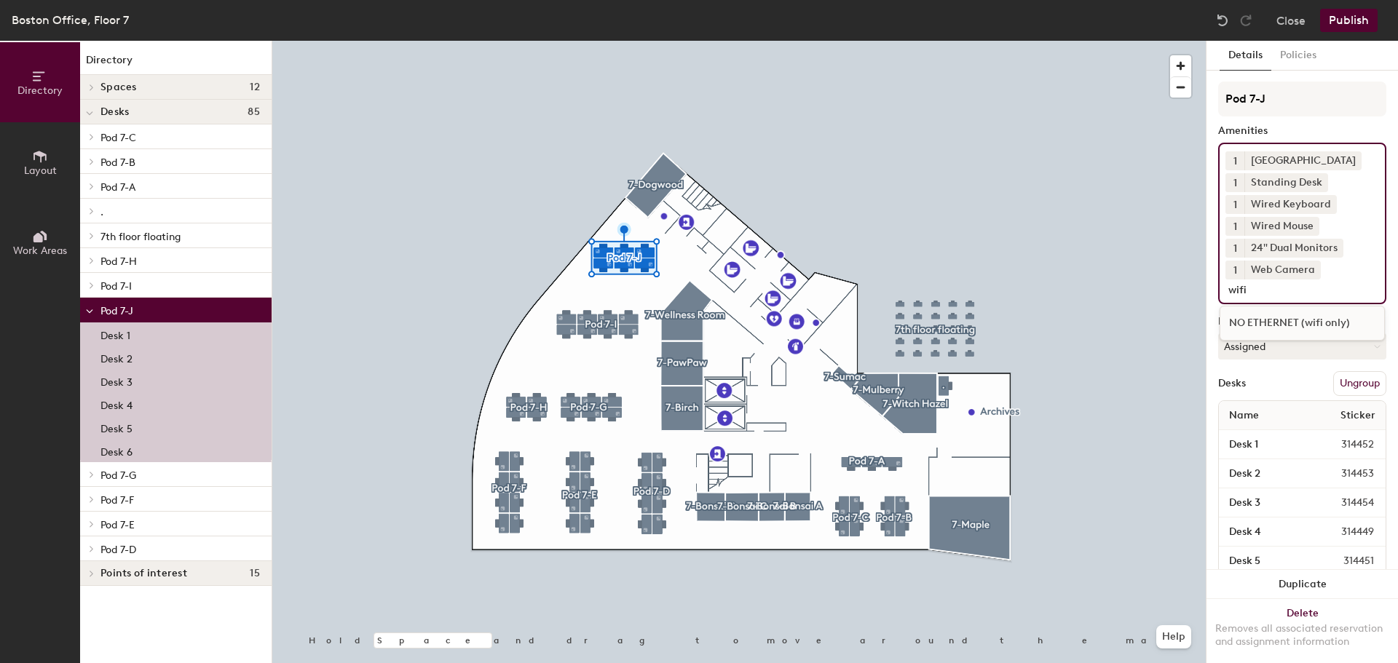
type input "wifi"
click at [1307, 312] on div "NO ETHERNET (wifi only)" at bounding box center [1302, 323] width 165 height 35
click at [1321, 323] on div "NO ETHERNET (wifi only)" at bounding box center [1303, 323] width 164 height 22
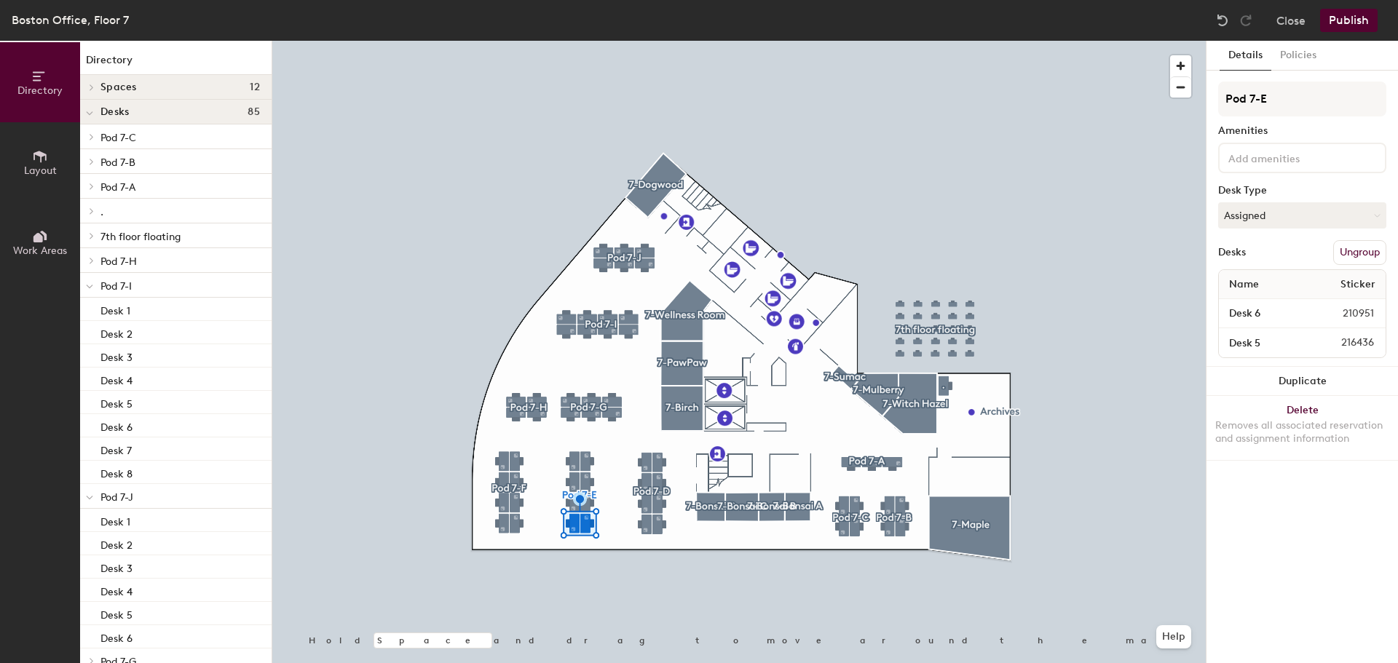
click at [1299, 149] on input at bounding box center [1291, 157] width 131 height 17
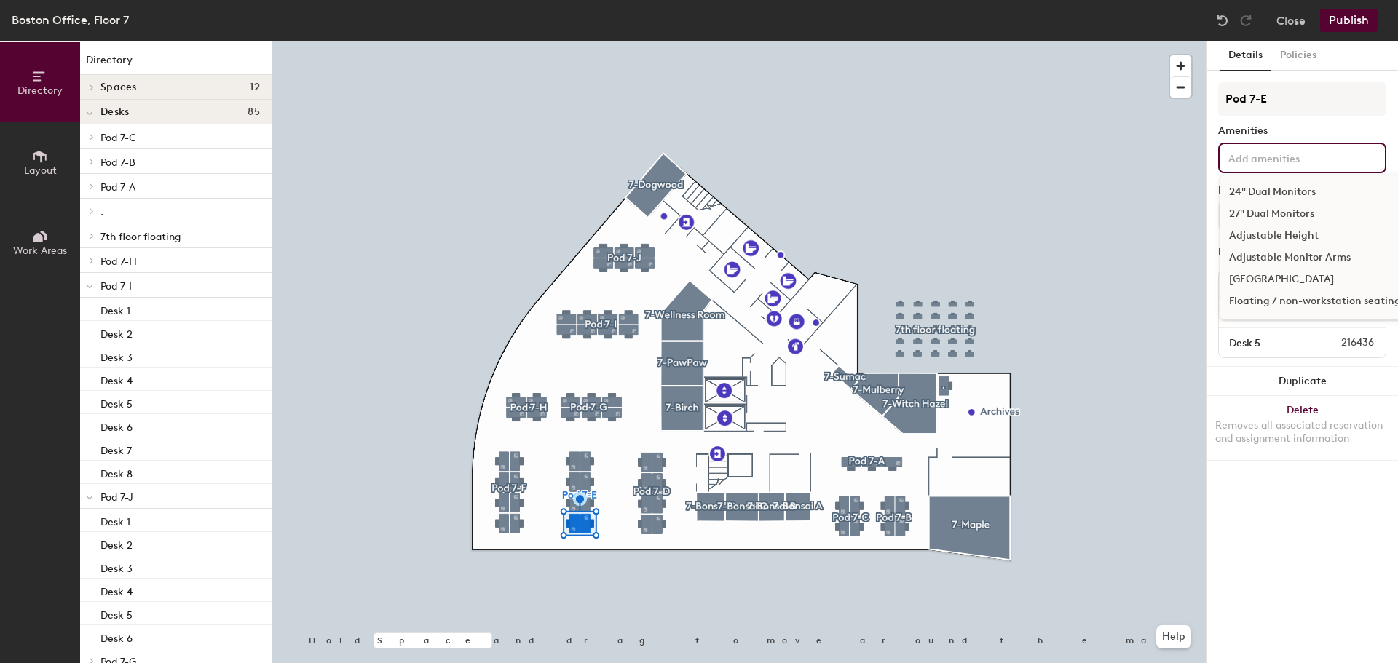
click at [1296, 130] on div "Amenities" at bounding box center [1302, 131] width 168 height 12
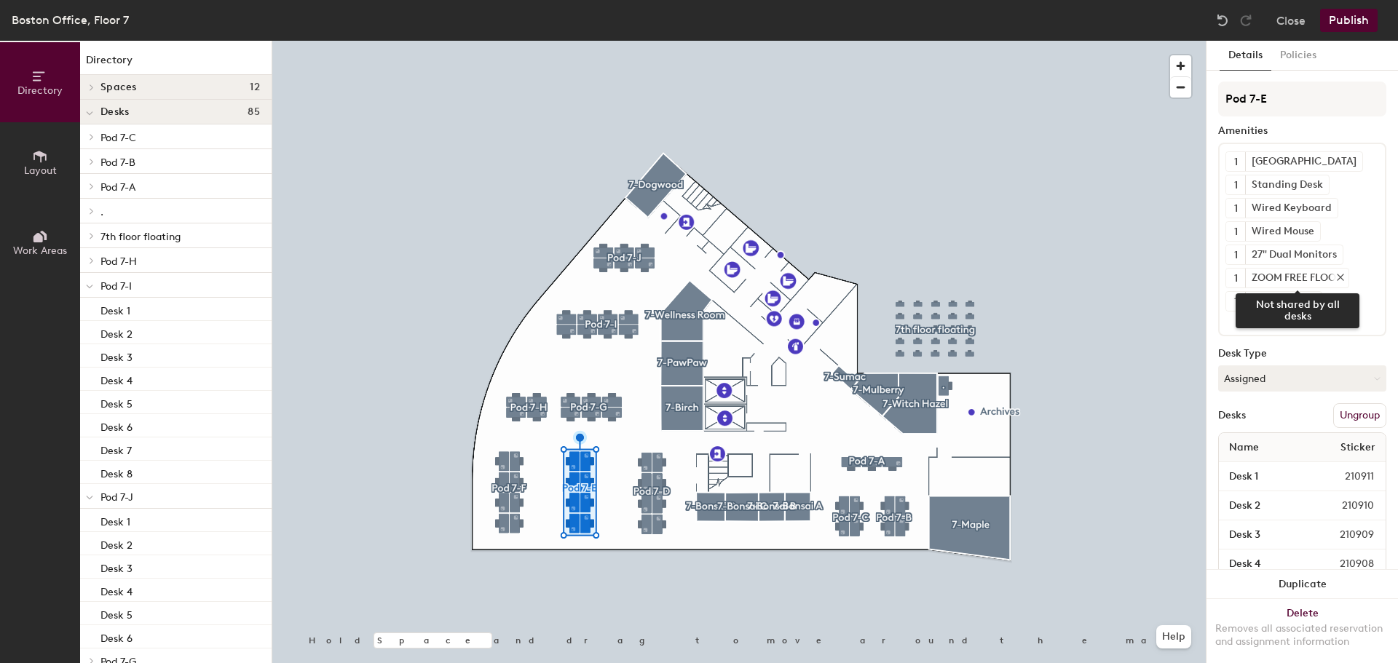
click at [1343, 276] on icon at bounding box center [1341, 278] width 6 height 6
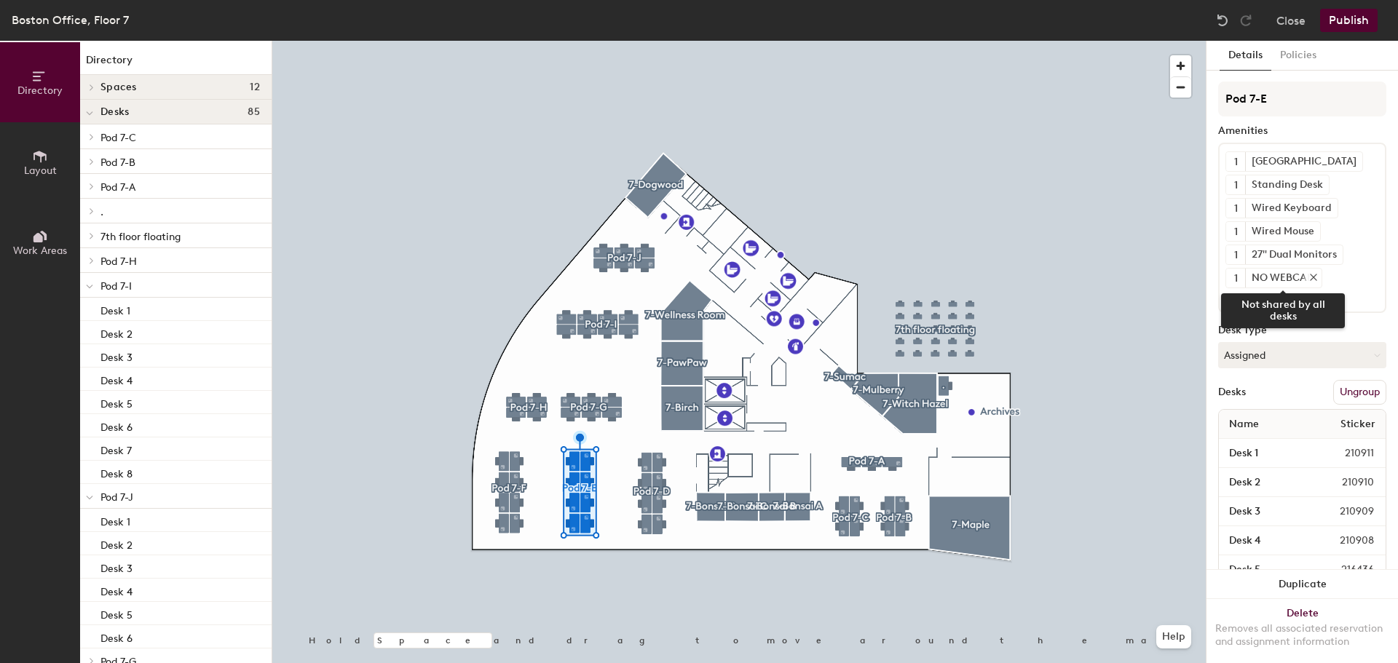
click at [1315, 277] on icon at bounding box center [1314, 277] width 10 height 10
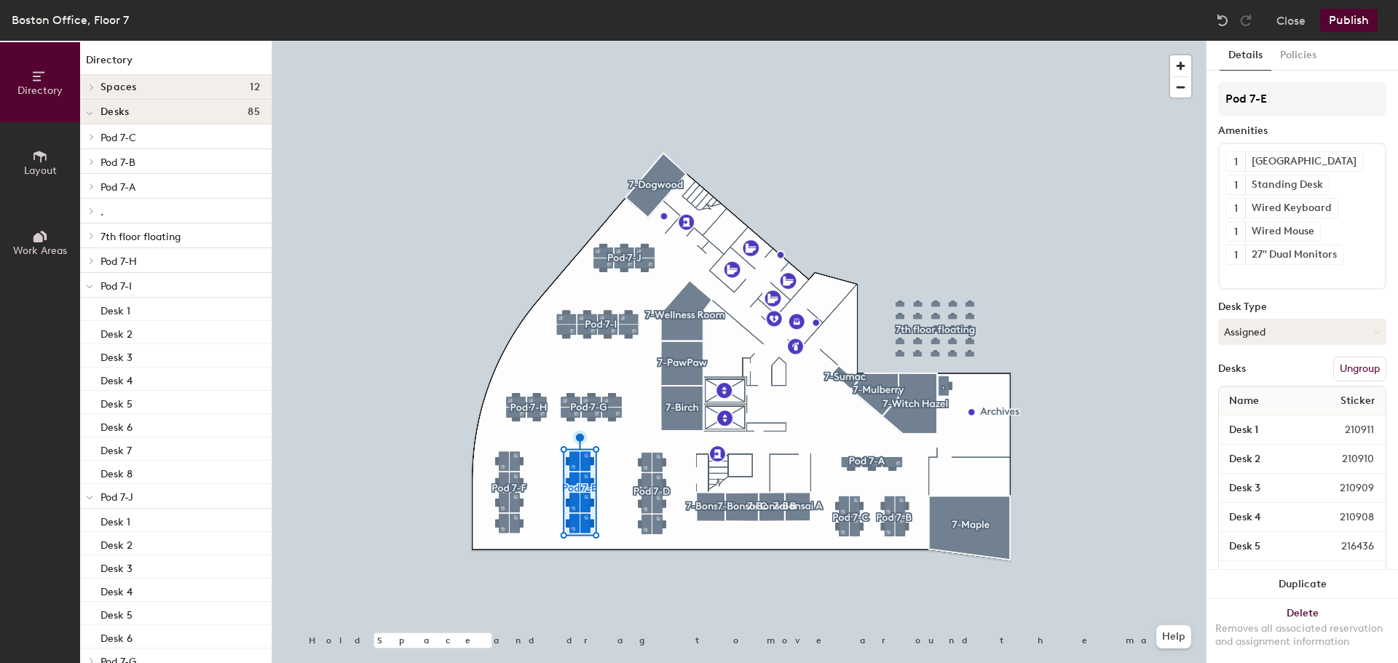
click at [1293, 275] on input at bounding box center [1291, 273] width 131 height 17
type input "web"
click at [1259, 328] on div "Web Camera" at bounding box center [1303, 331] width 164 height 22
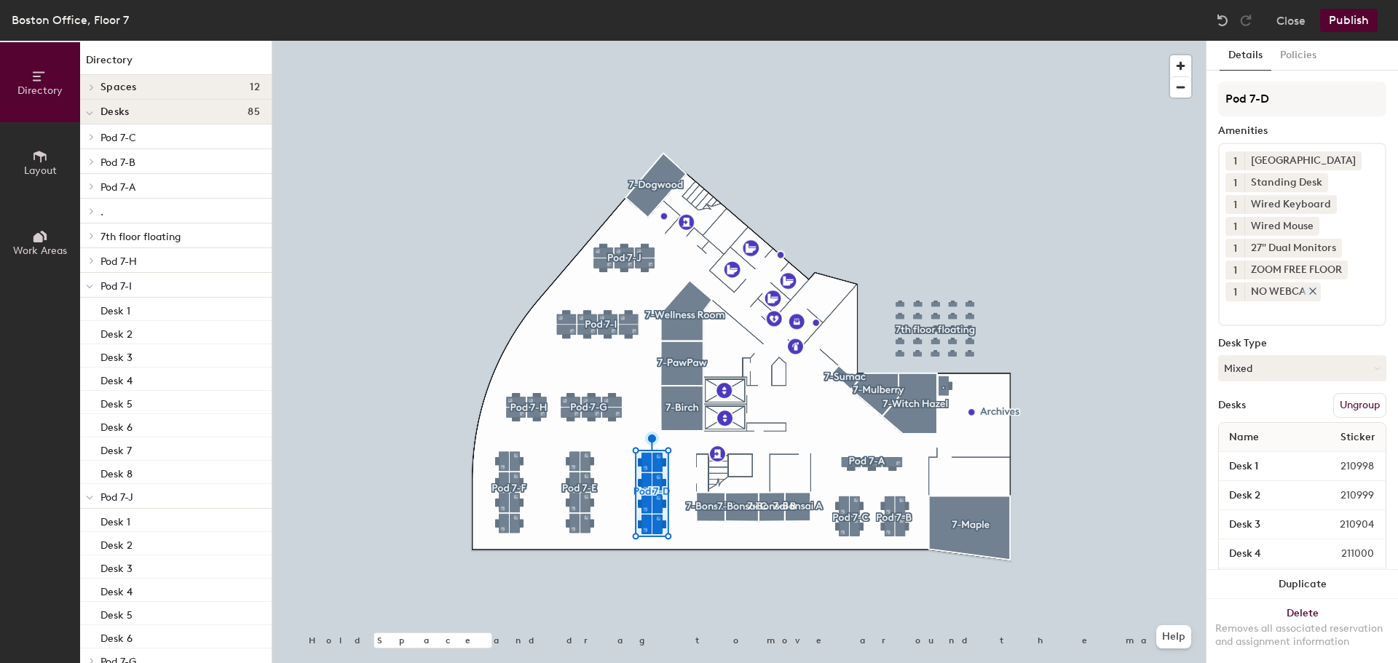
click at [1317, 291] on icon at bounding box center [1313, 291] width 10 height 10
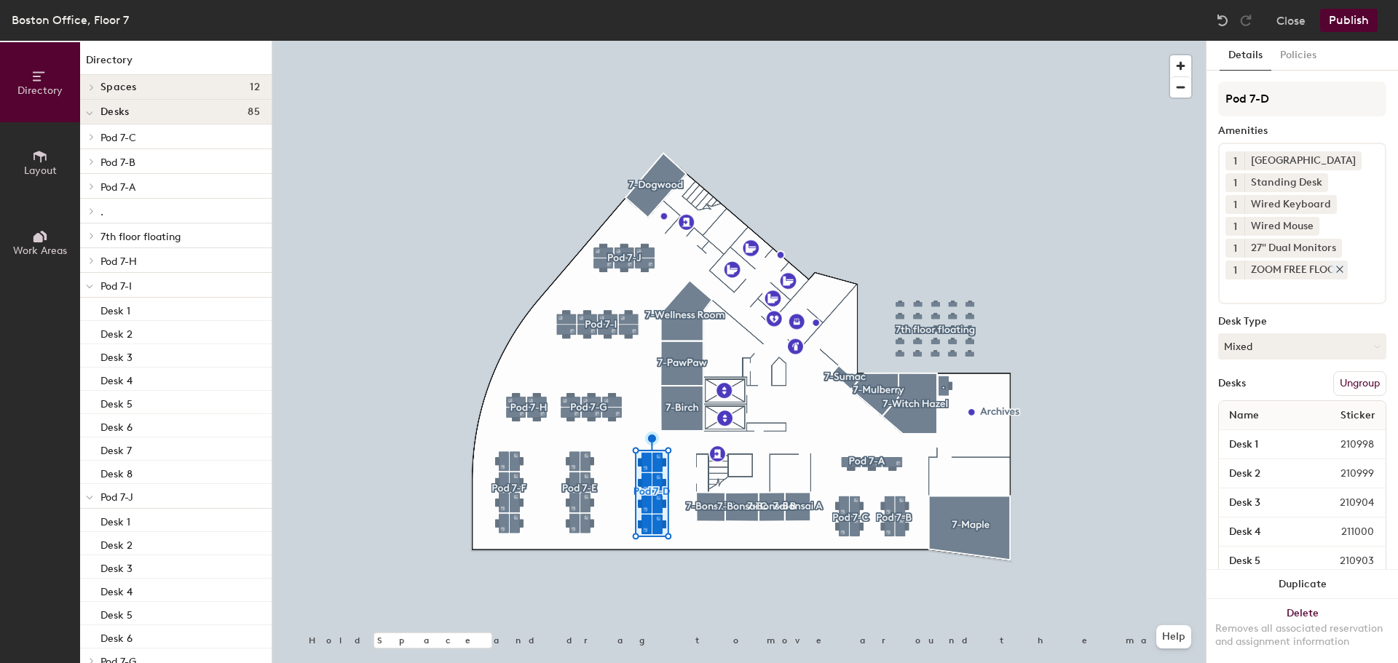
click at [1343, 269] on icon at bounding box center [1340, 269] width 10 height 10
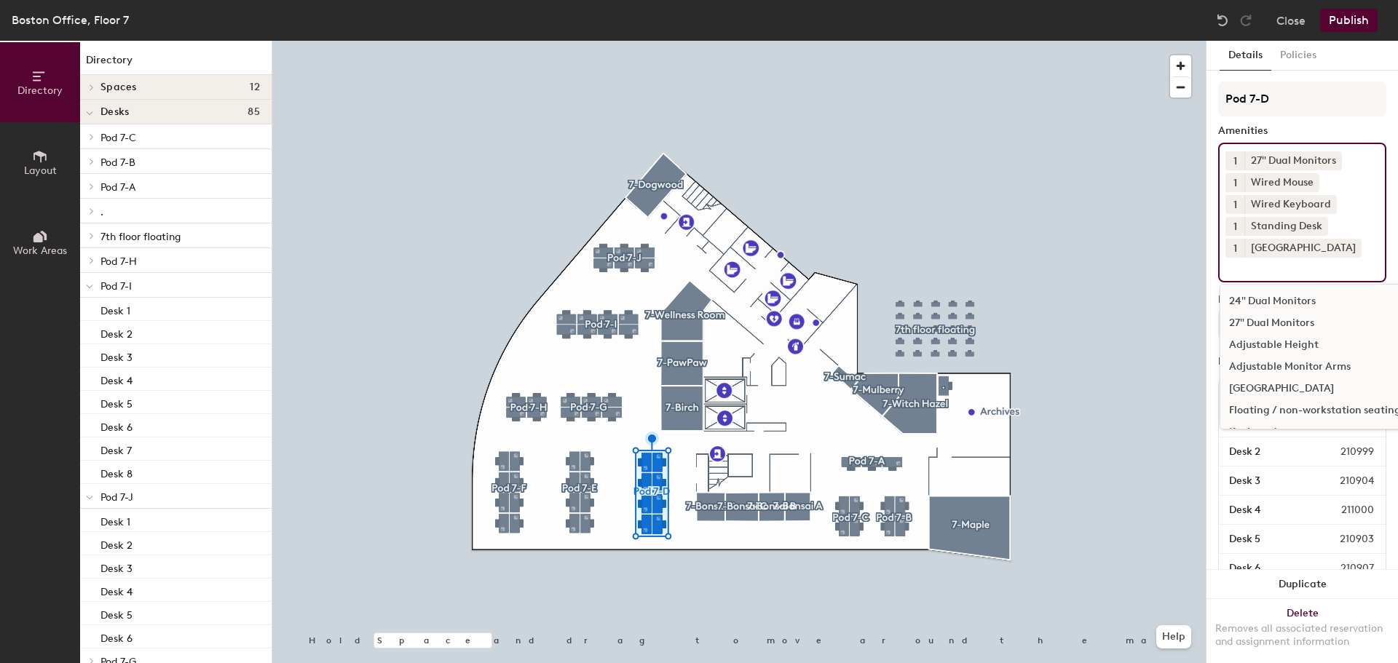
click at [1321, 279] on div "1 27" Dual Monitors 1 Wired Mouse 1 Wired Keyboard 1 Standing Desk 1 Docking St…" at bounding box center [1302, 213] width 168 height 140
type input "web"
click at [1264, 317] on div "Web Camera" at bounding box center [1303, 323] width 164 height 22
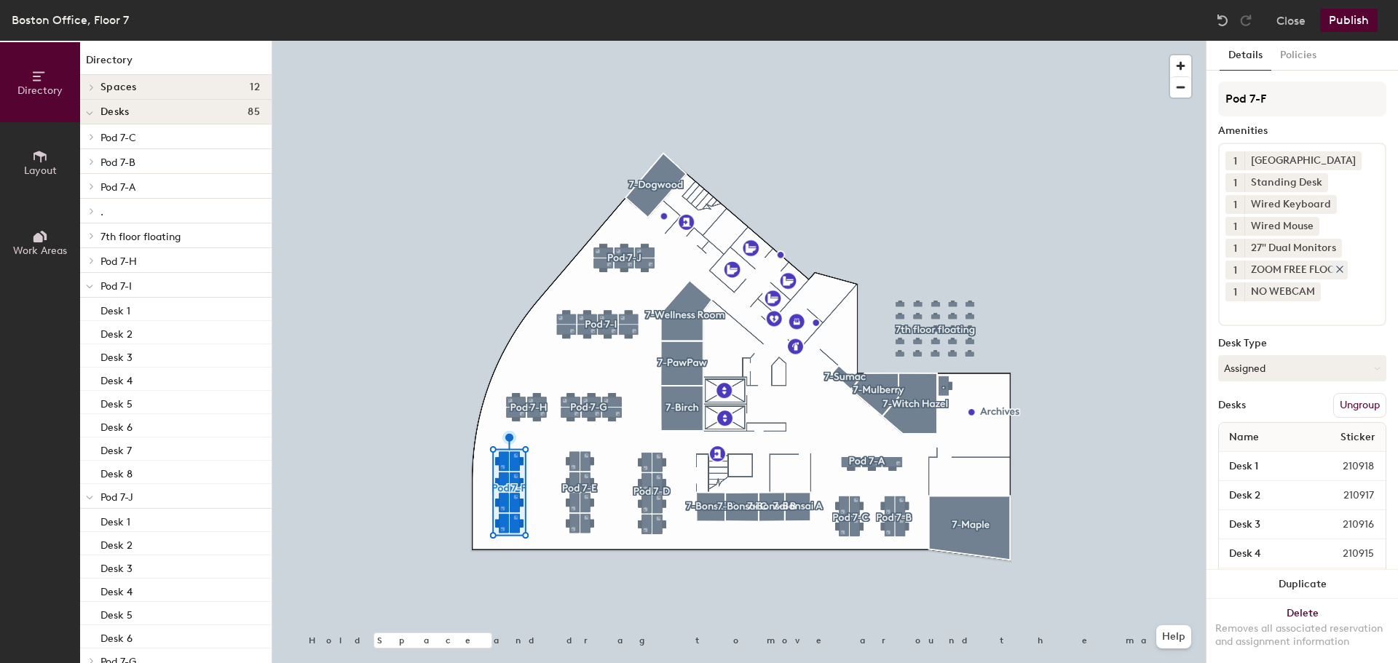
click at [1344, 268] on icon at bounding box center [1340, 269] width 10 height 10
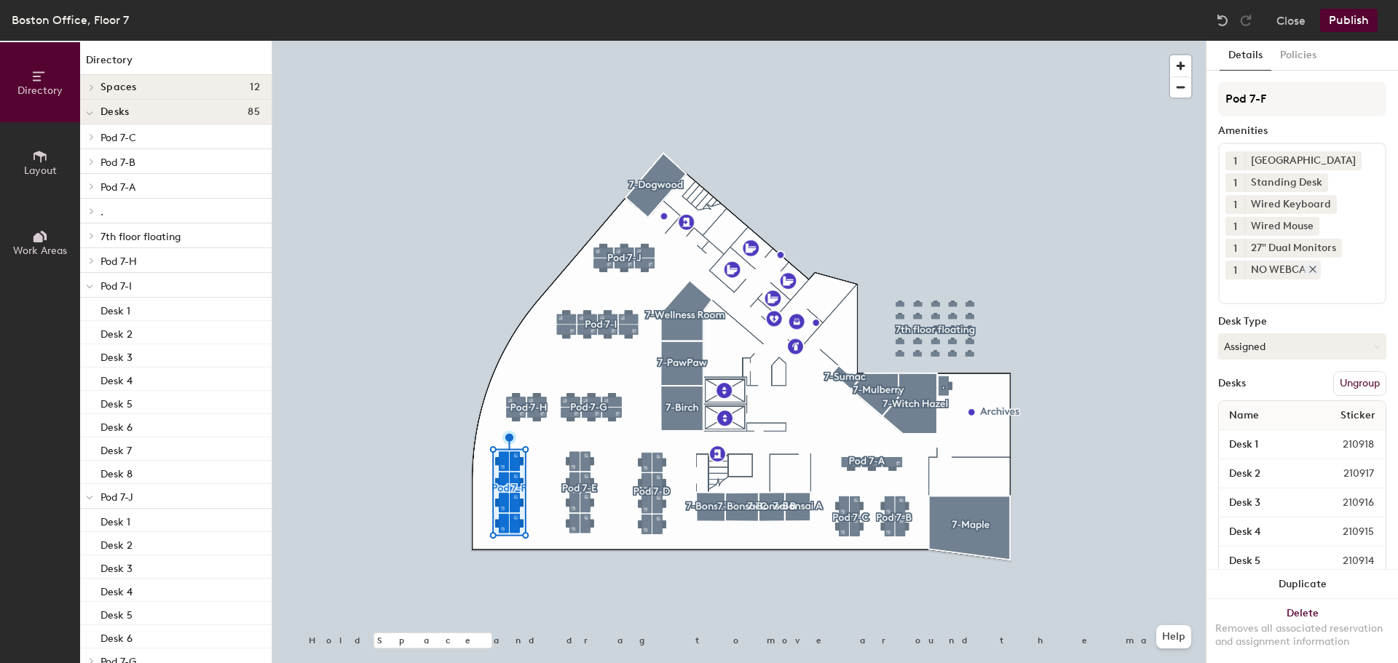
click at [1315, 270] on icon at bounding box center [1313, 269] width 10 height 10
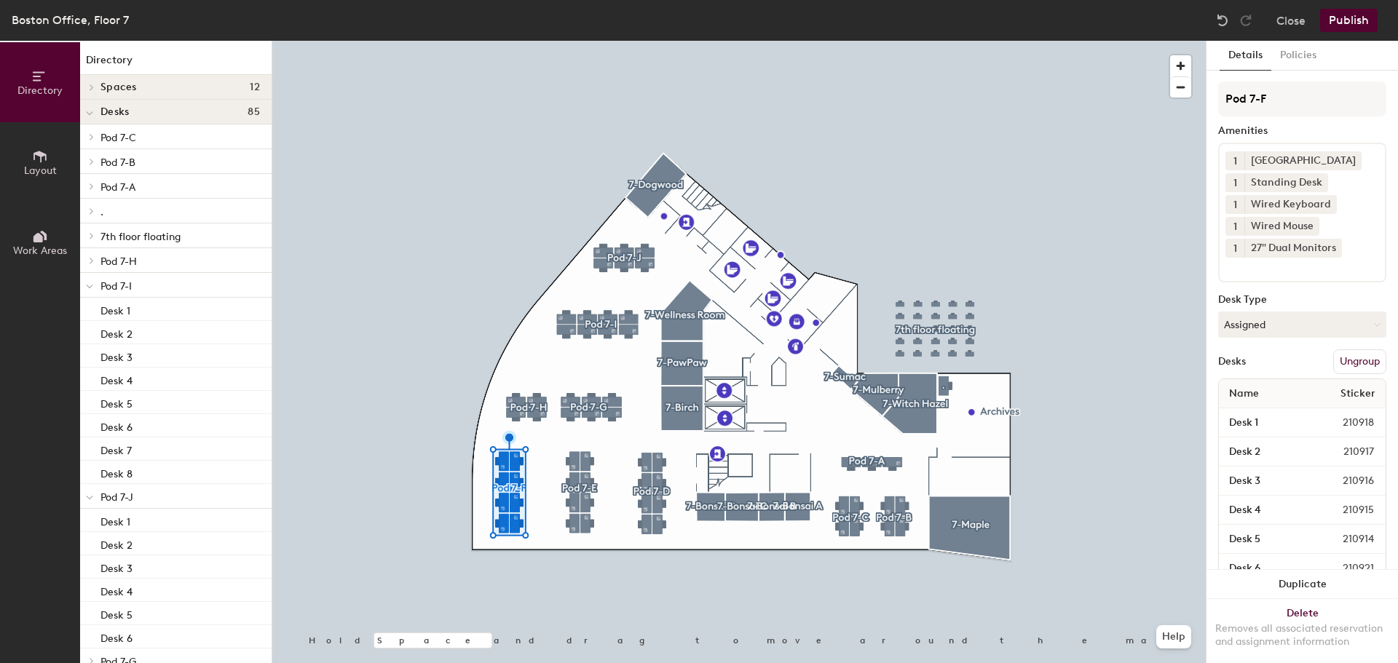
click at [1270, 272] on input at bounding box center [1291, 266] width 131 height 17
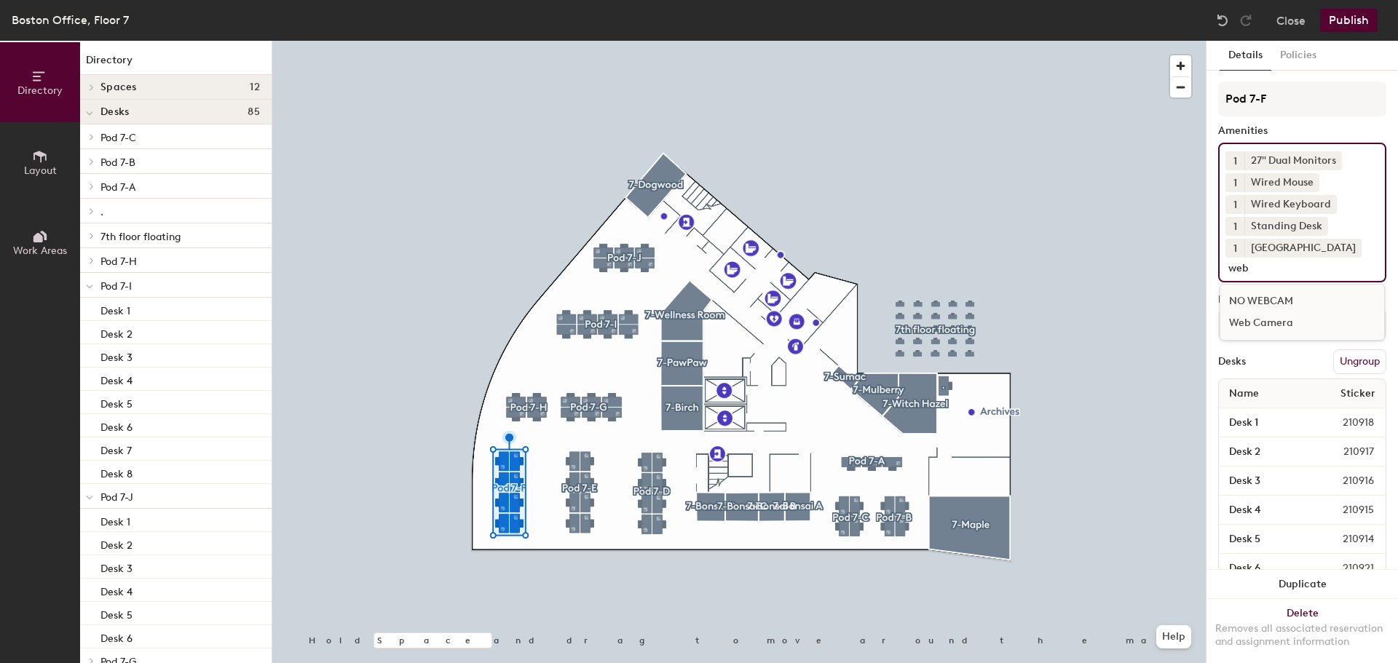
type input "web"
click at [1282, 317] on div "Web Camera" at bounding box center [1303, 323] width 164 height 22
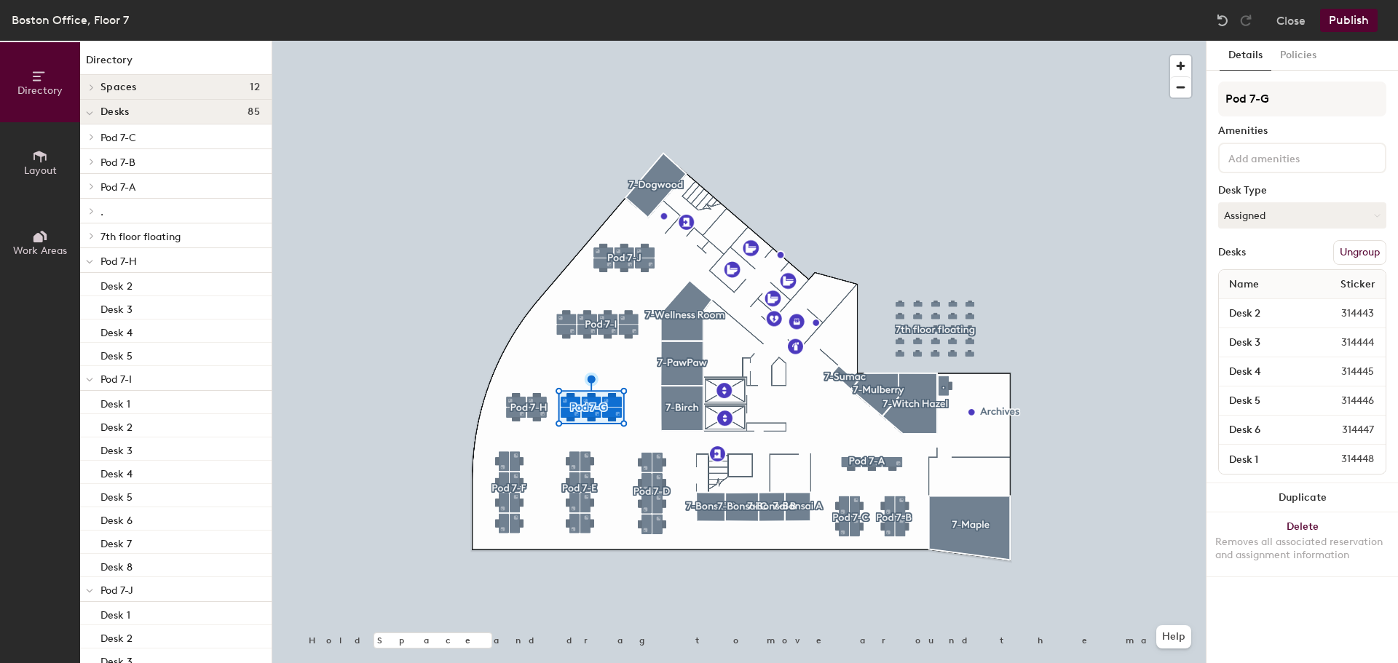
click at [1280, 156] on input at bounding box center [1291, 157] width 131 height 17
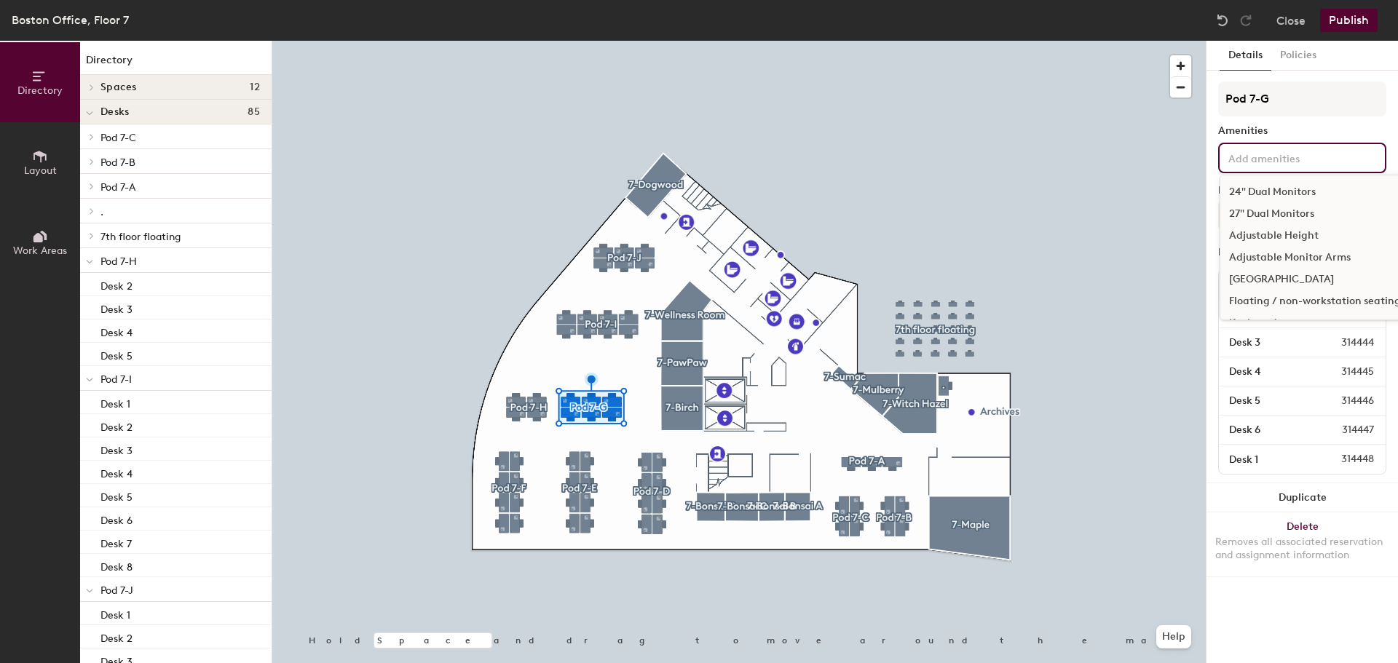
click at [1242, 191] on div "24" Dual Monitors" at bounding box center [1315, 192] width 189 height 22
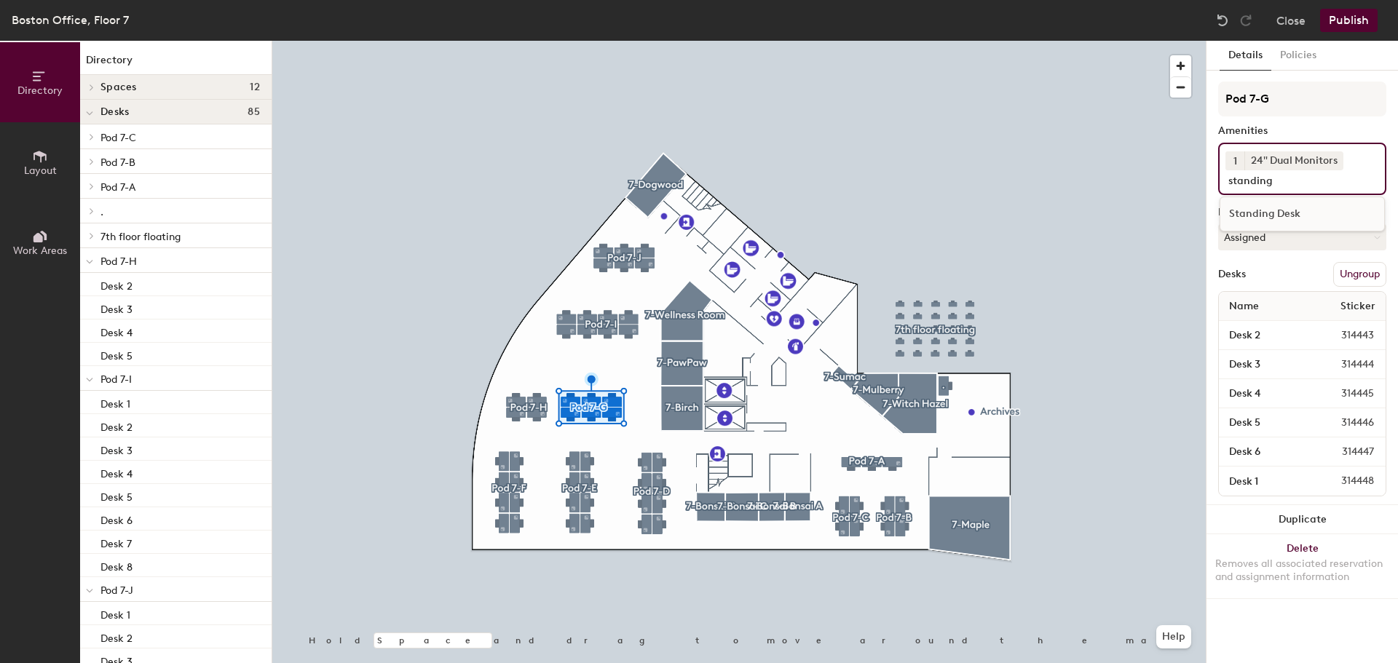
type input "standing"
click at [1271, 210] on div "Standing Desk" at bounding box center [1303, 214] width 164 height 22
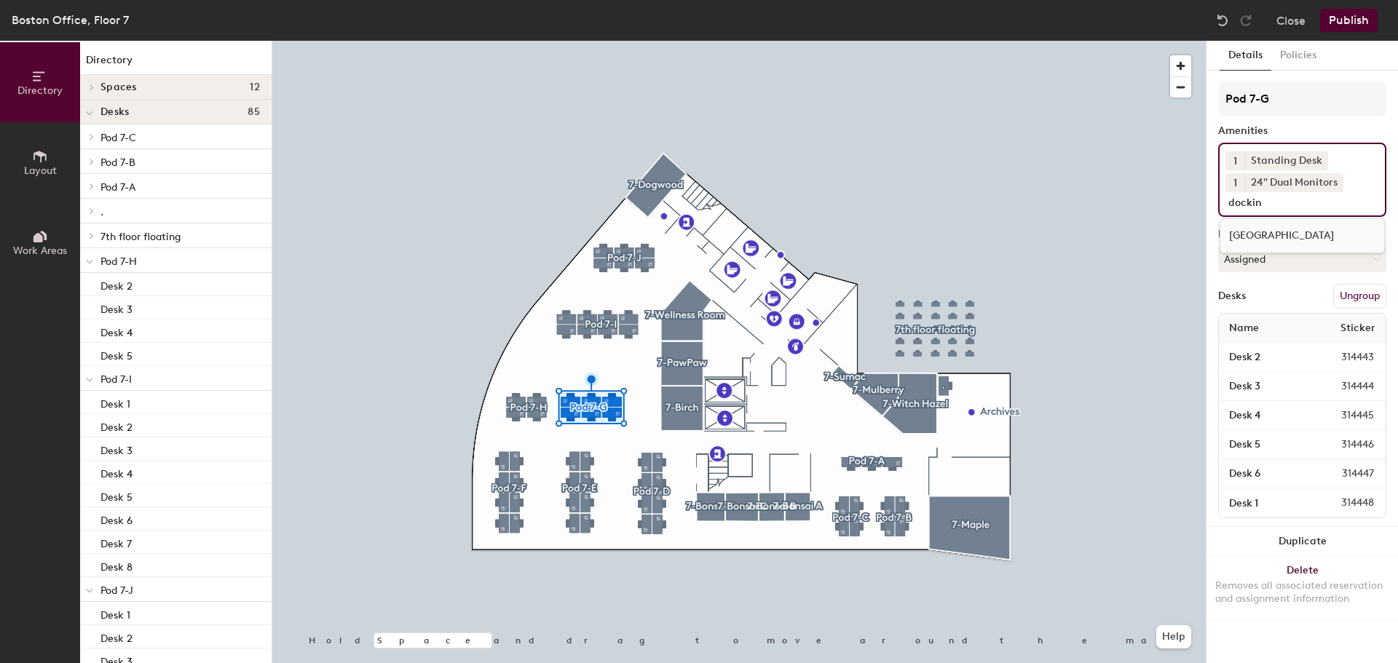
type input "dockin"
click at [1299, 244] on div "Docking Station" at bounding box center [1303, 236] width 164 height 22
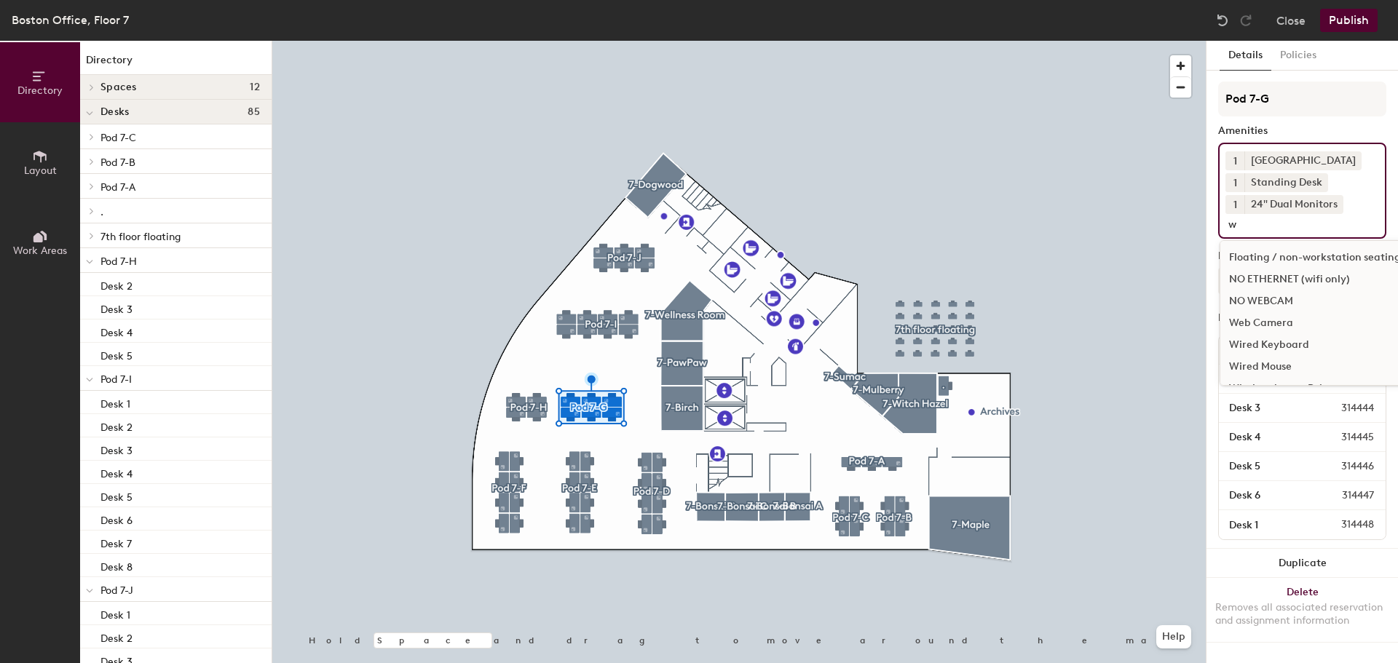
type input "w"
click at [1301, 319] on div "Web Camera" at bounding box center [1315, 323] width 189 height 22
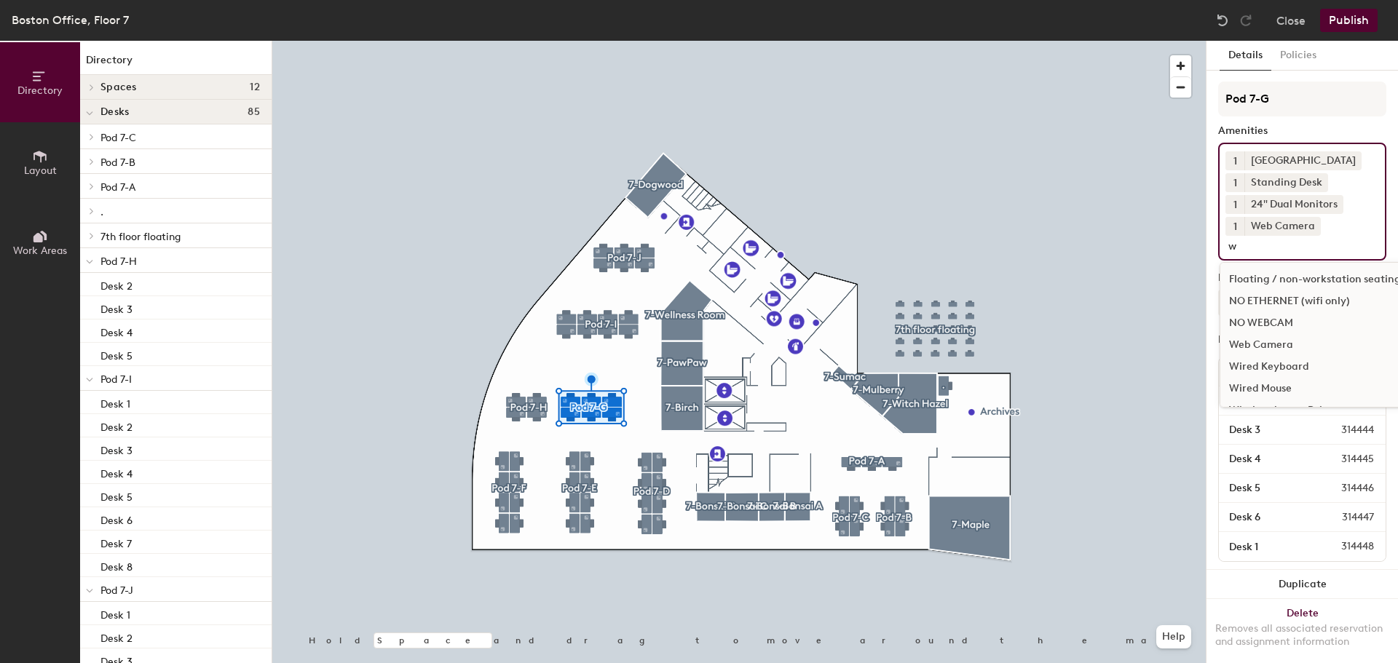
type input "w"
click at [1301, 364] on div "Wired Keyboard" at bounding box center [1315, 367] width 189 height 22
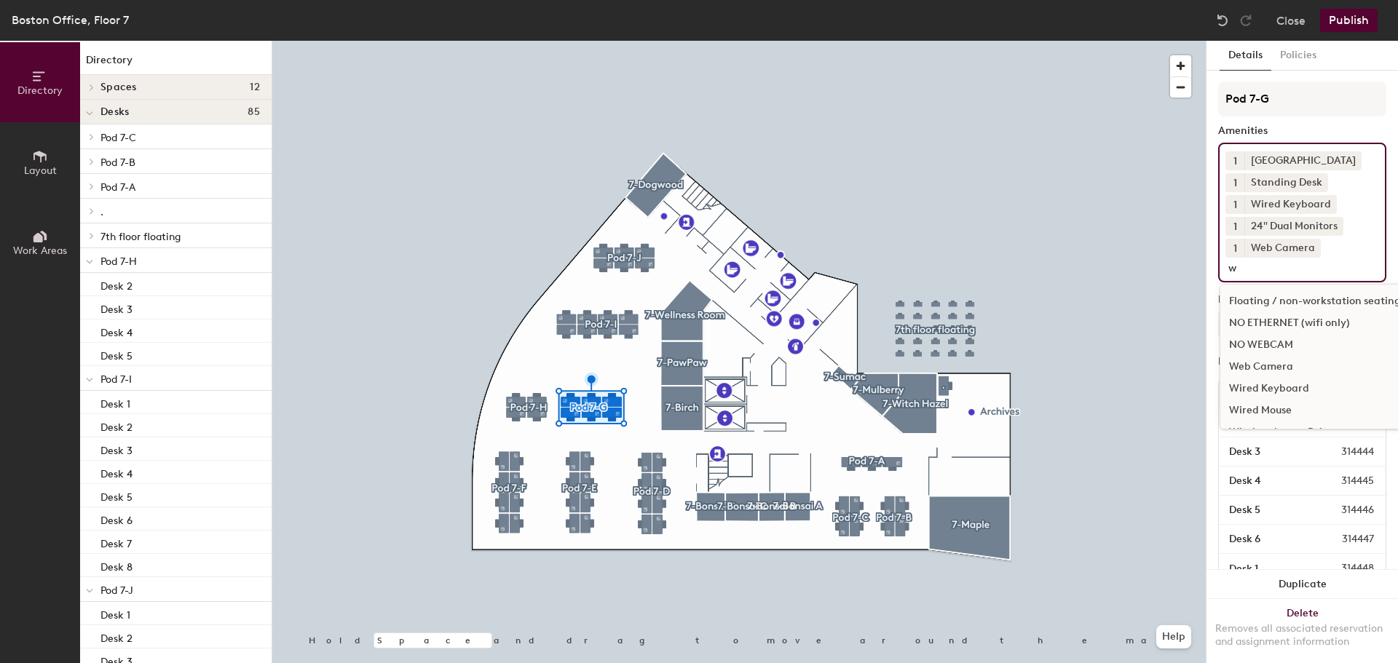
type input "w"
click at [1293, 410] on div "Wired Mouse" at bounding box center [1315, 411] width 189 height 22
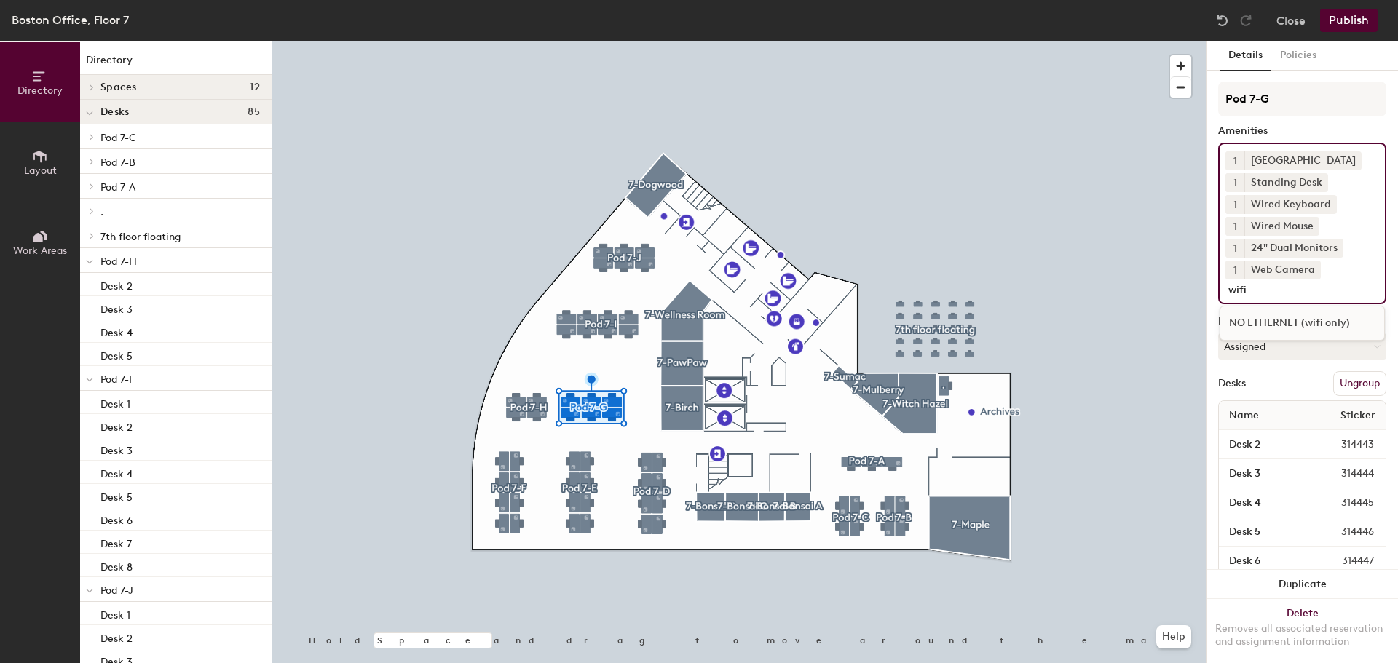
type input "wifi"
click at [1280, 320] on div "NO ETHERNET (wifi only)" at bounding box center [1303, 323] width 164 height 22
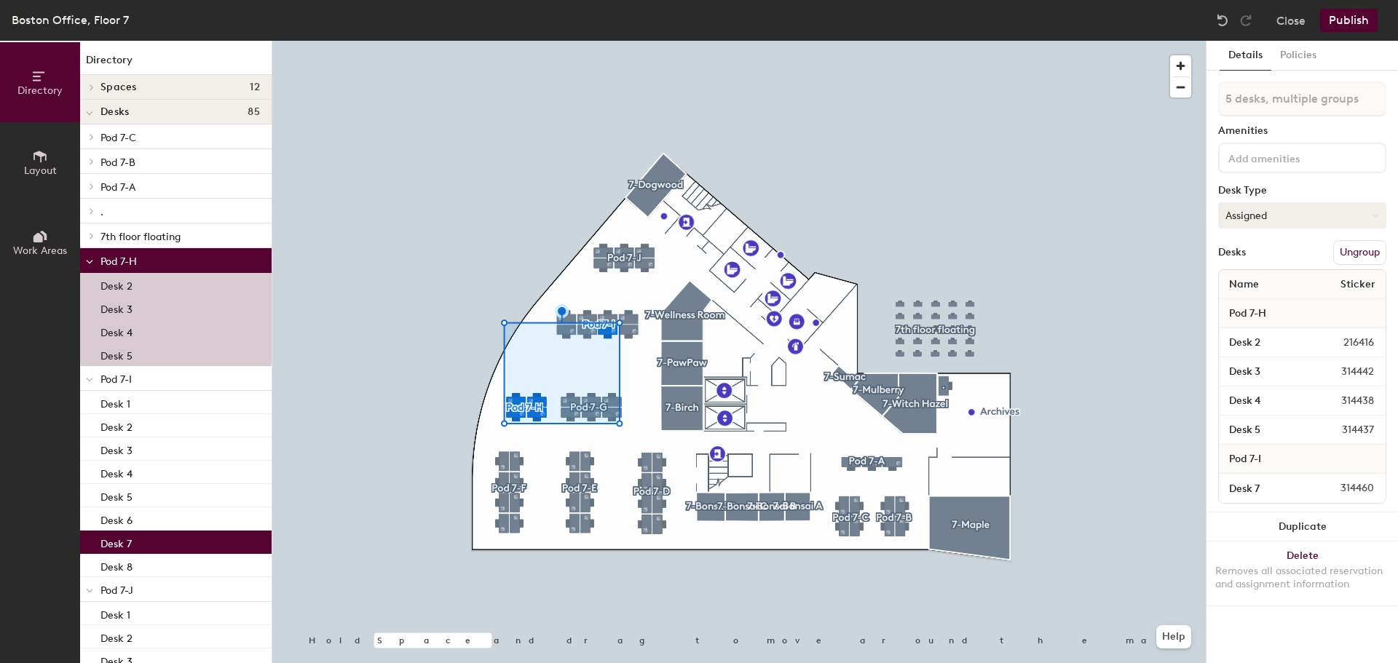
type input "6 desks, multiple groups"
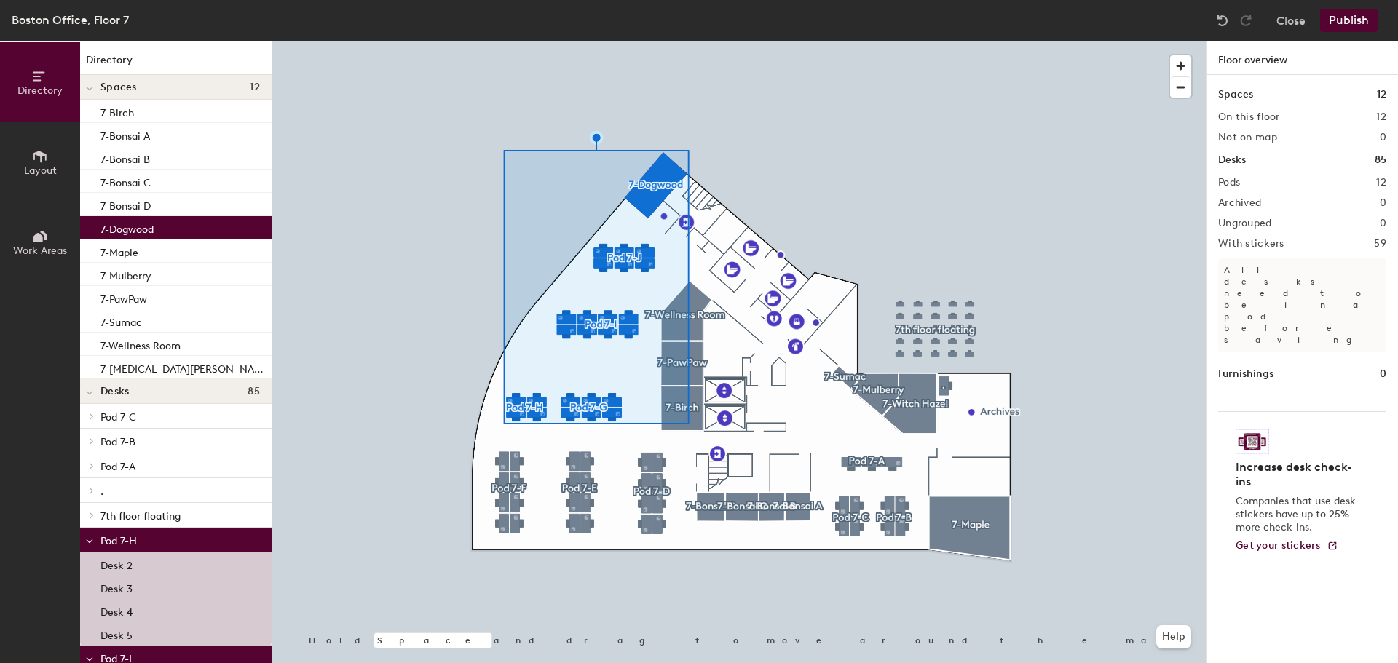
click at [1236, 151] on div "Spaces 12 On this floor 12 Not on map 0 Desks 85 Pods 12 Archived 0 Ungrouped 0…" at bounding box center [1303, 386] width 192 height 623
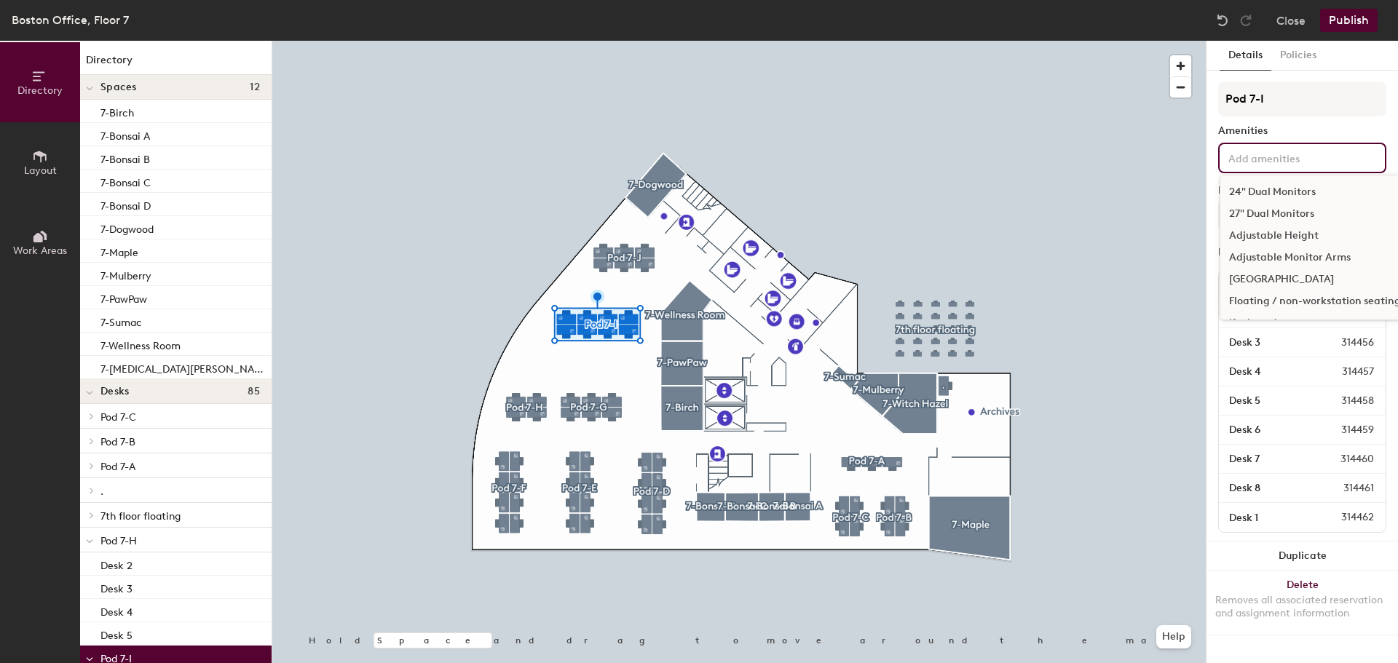
click at [1264, 158] on input at bounding box center [1291, 157] width 131 height 17
click at [1282, 190] on div "24" Dual Monitors" at bounding box center [1315, 192] width 189 height 22
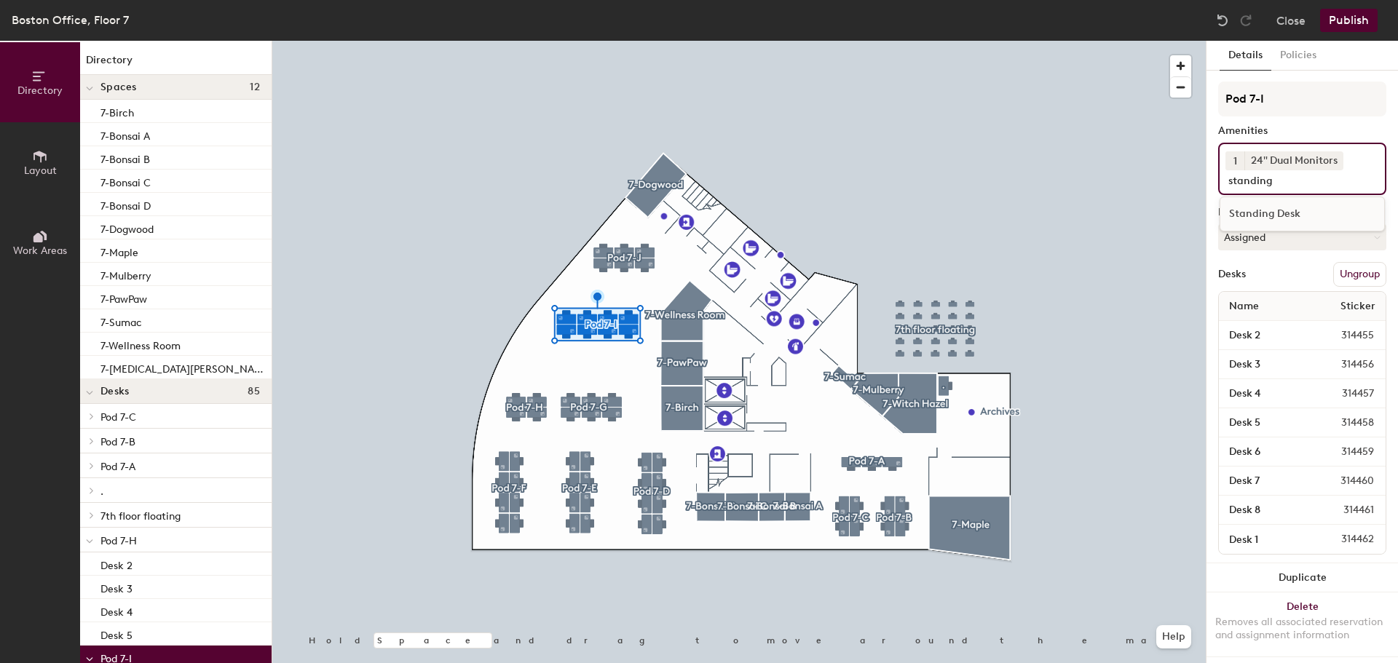
type input "standing"
click at [1280, 211] on div "Standing Desk" at bounding box center [1303, 214] width 164 height 22
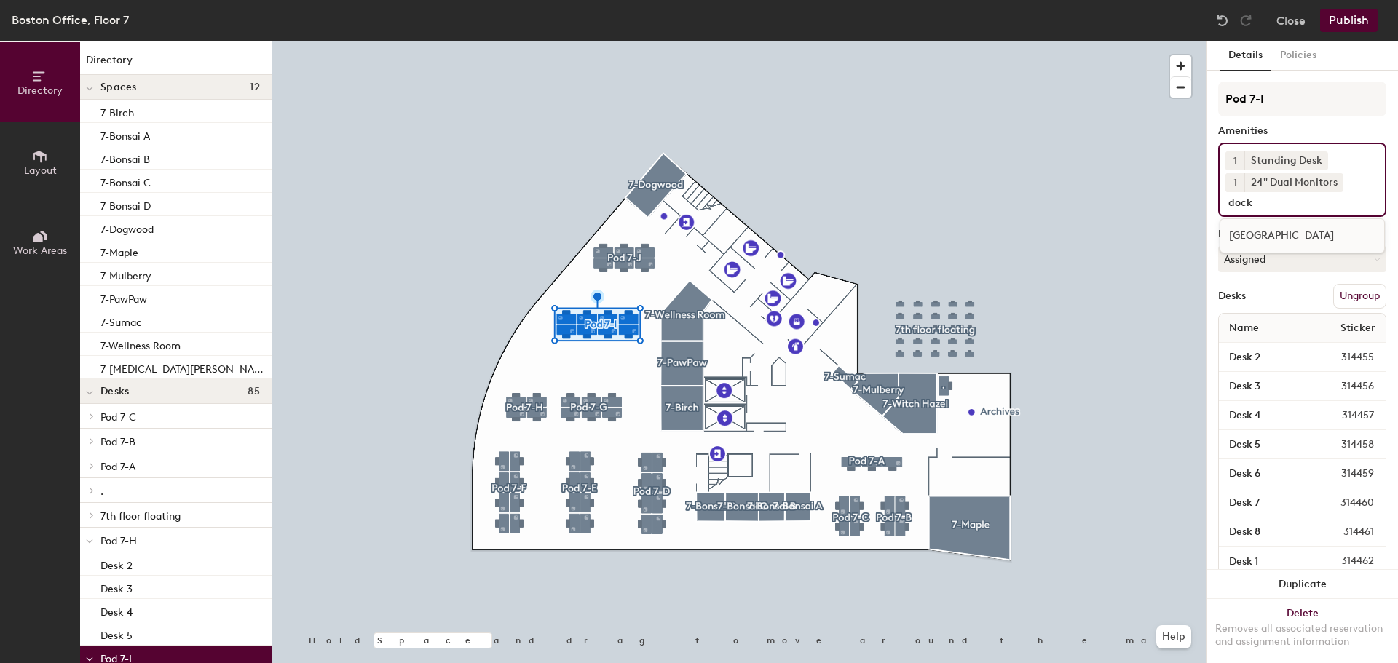
type input "dock"
click at [1277, 235] on div "Docking Station" at bounding box center [1303, 236] width 164 height 22
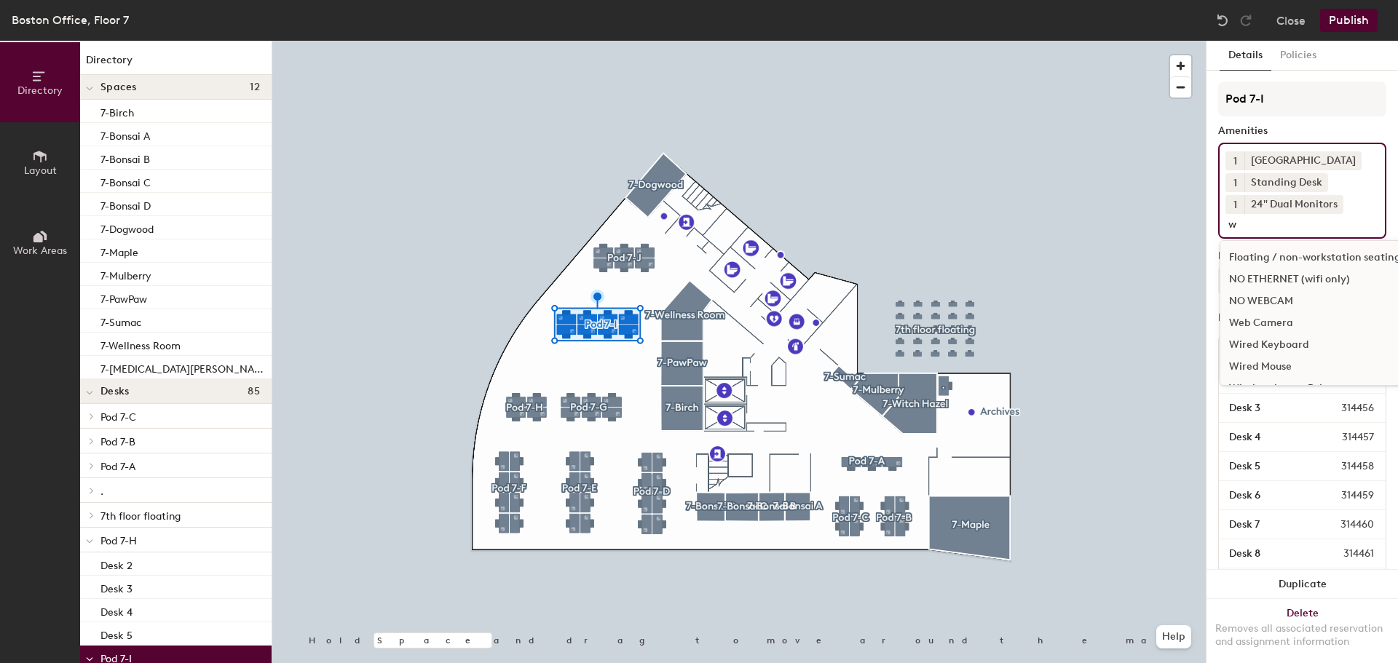
type input "w"
click at [1289, 323] on div "Web Camera" at bounding box center [1315, 323] width 189 height 22
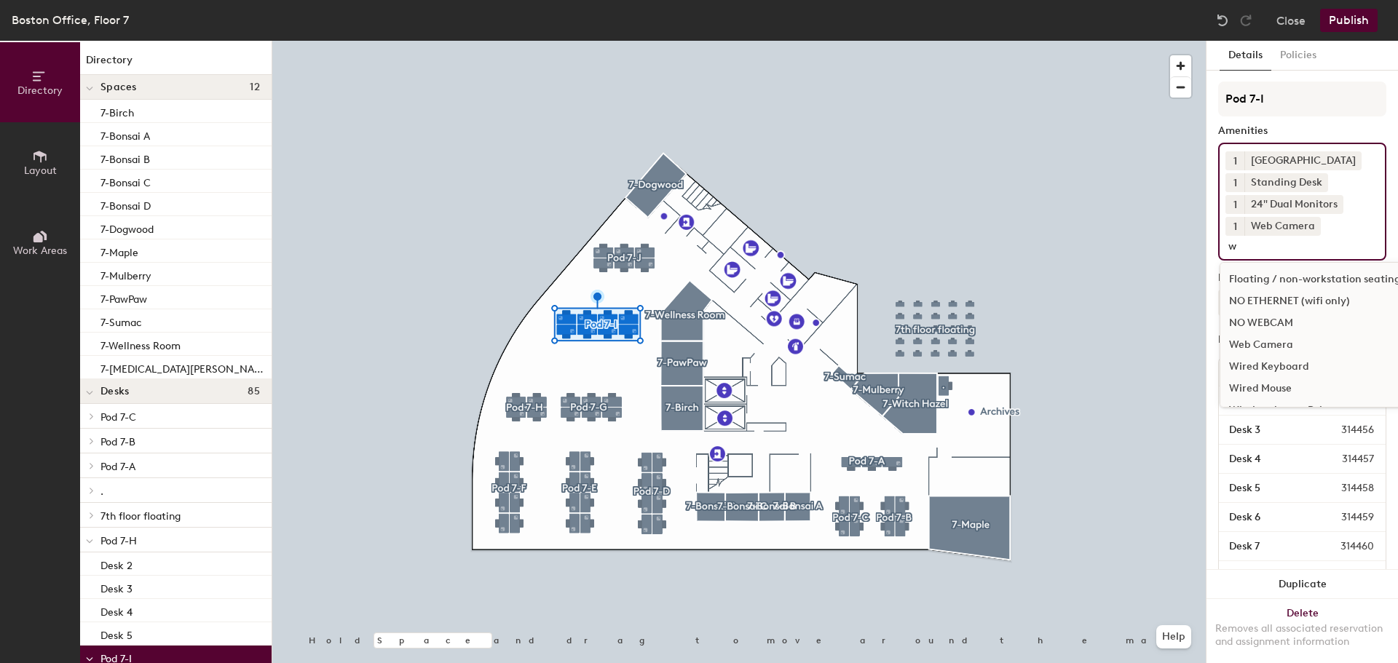
type input "w"
click at [1288, 360] on div "Wired Keyboard" at bounding box center [1315, 367] width 189 height 22
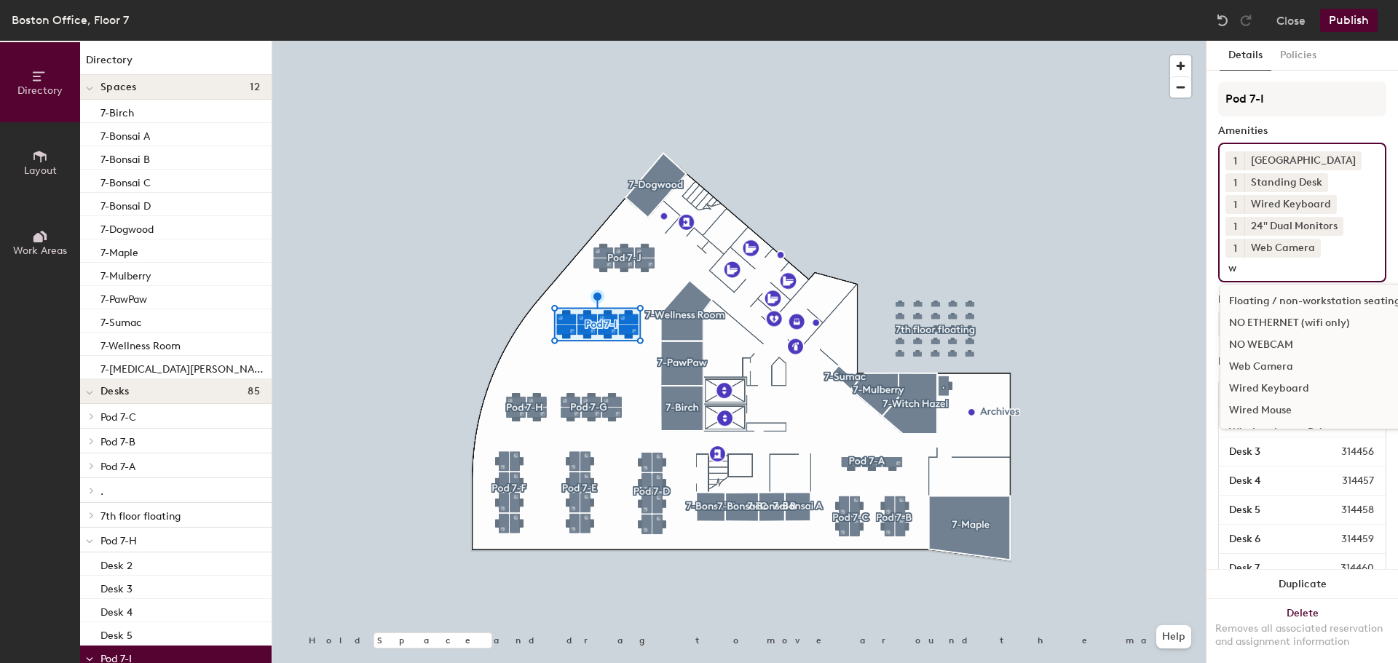
type input "w"
click at [1286, 409] on div "Wired Mouse" at bounding box center [1315, 411] width 189 height 22
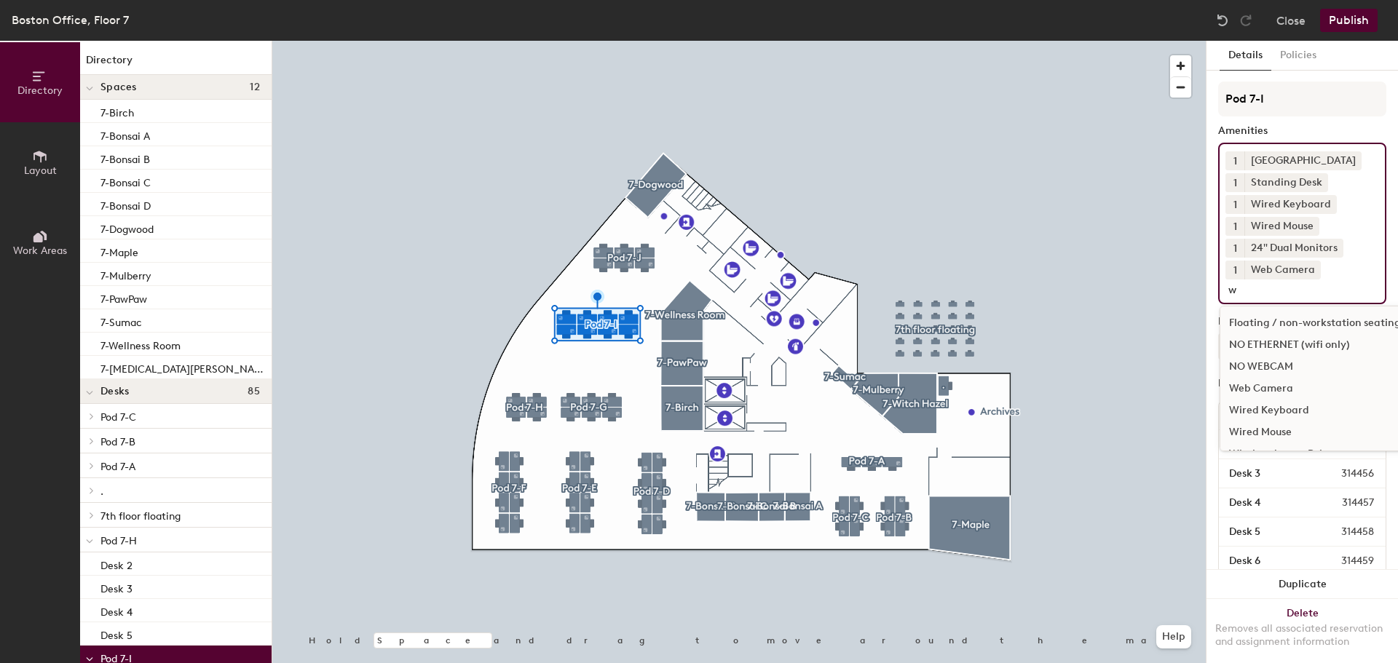
type input "w"
click at [1286, 345] on div "NO ETHERNET (wifi only)" at bounding box center [1315, 345] width 189 height 22
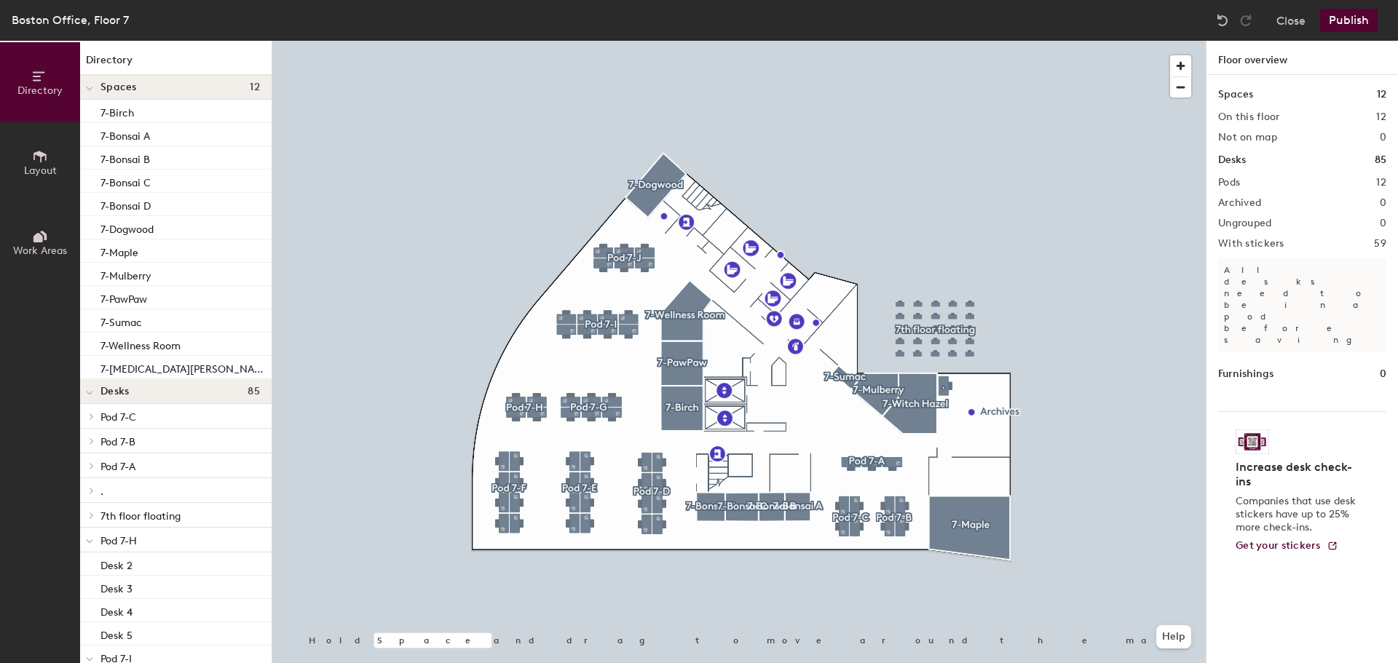
click at [532, 41] on div at bounding box center [739, 41] width 934 height 0
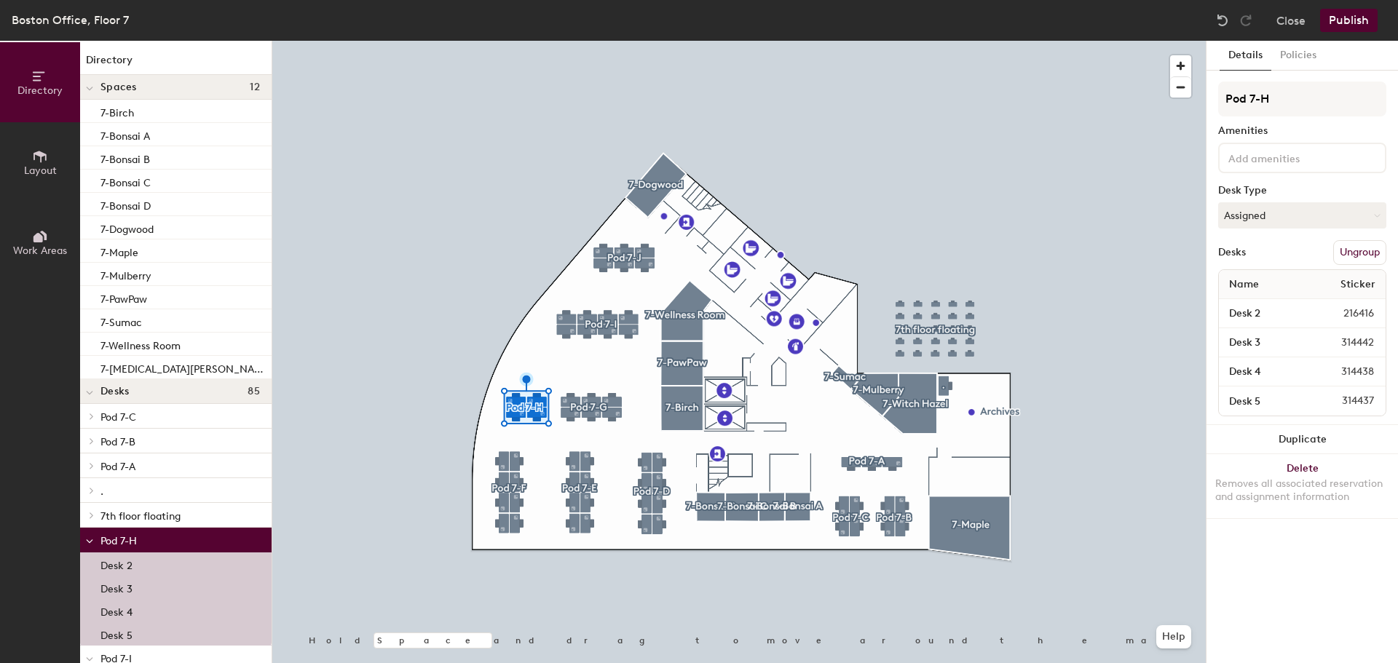
click at [1320, 165] on input at bounding box center [1291, 157] width 131 height 17
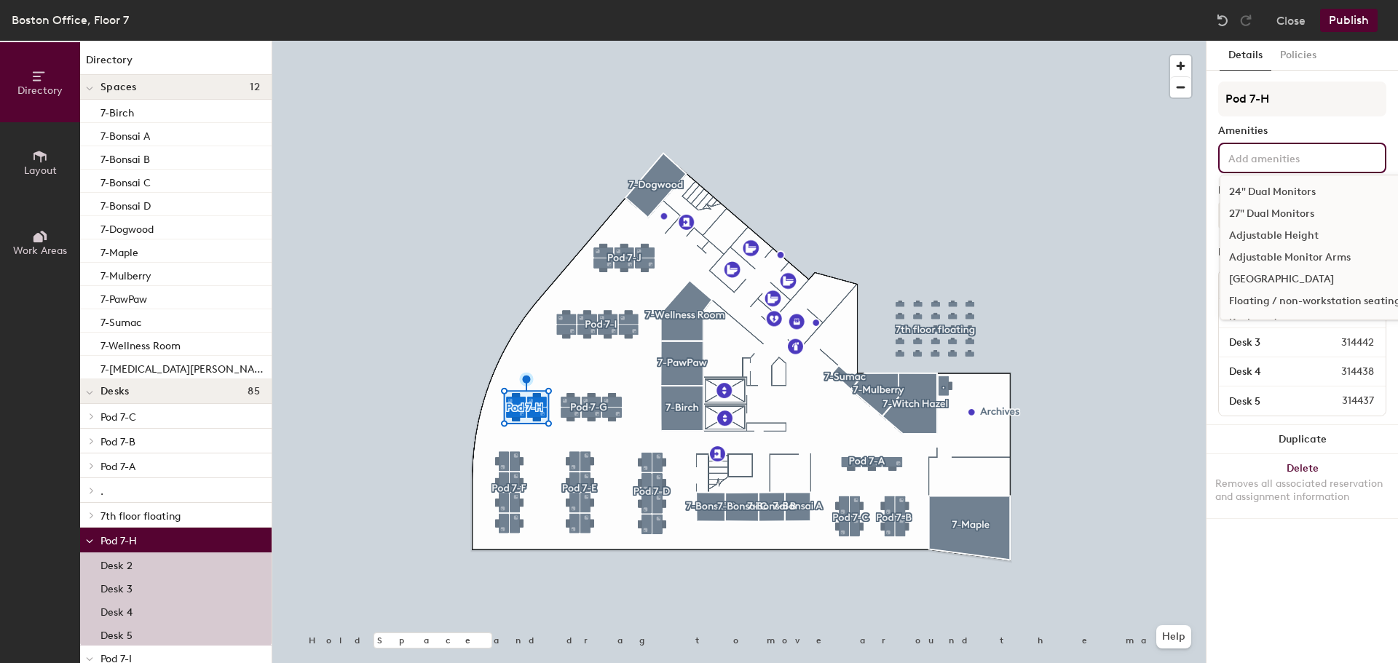
click at [1309, 188] on div "24" Dual Monitors" at bounding box center [1315, 192] width 189 height 22
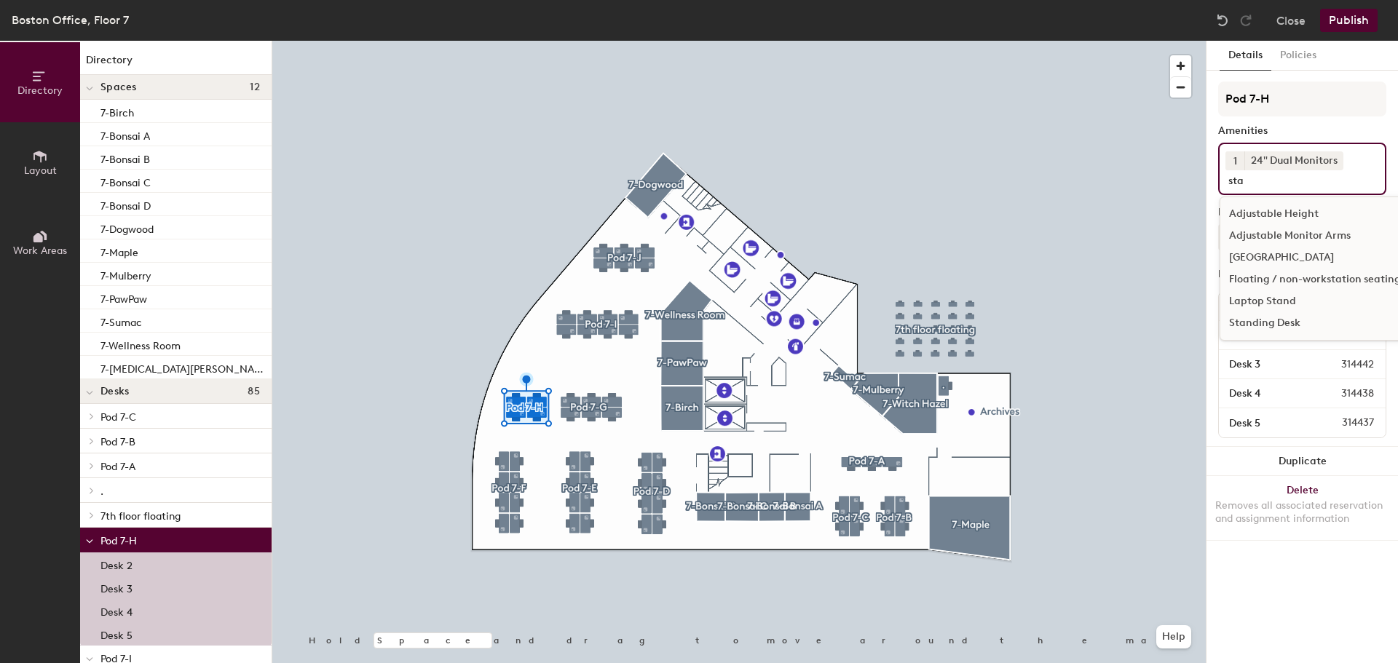
type input "sta"
click at [1274, 317] on div "Standing Desk" at bounding box center [1315, 323] width 189 height 22
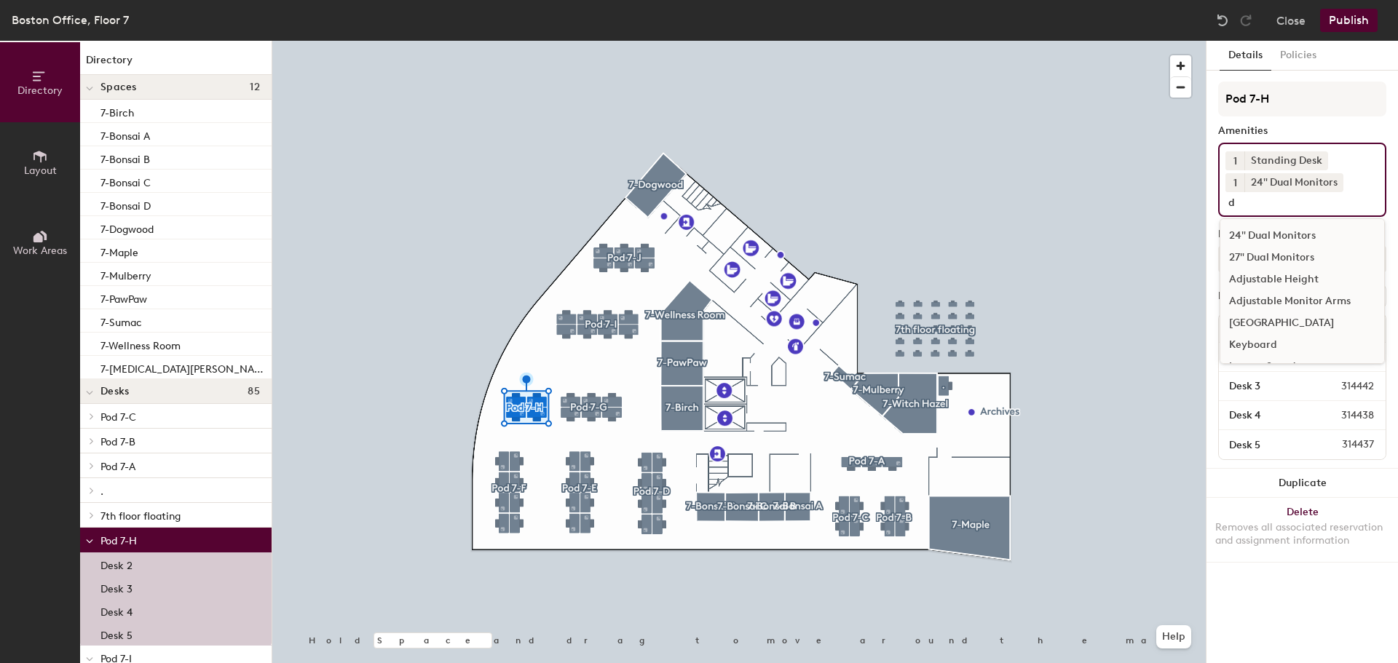
type input "d"
click at [1273, 322] on div "Docking Station" at bounding box center [1303, 323] width 164 height 22
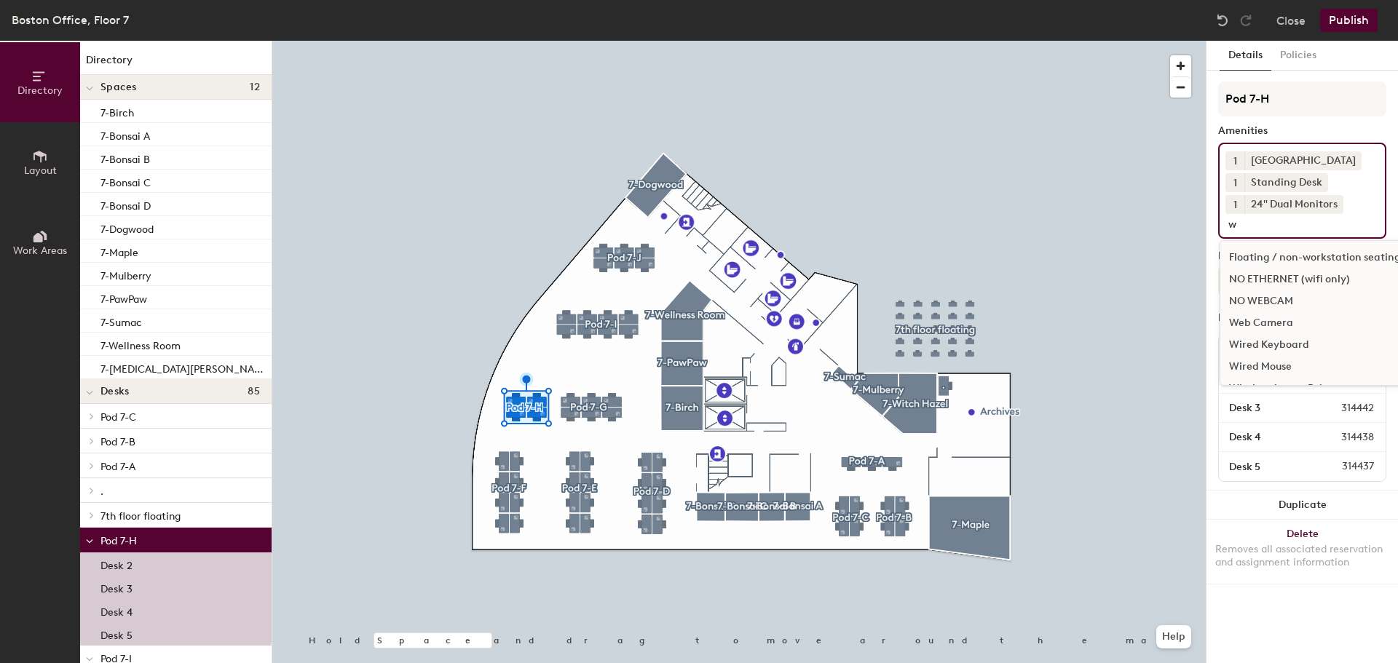
type input "w"
click at [1272, 322] on div "Web Camera" at bounding box center [1315, 323] width 189 height 22
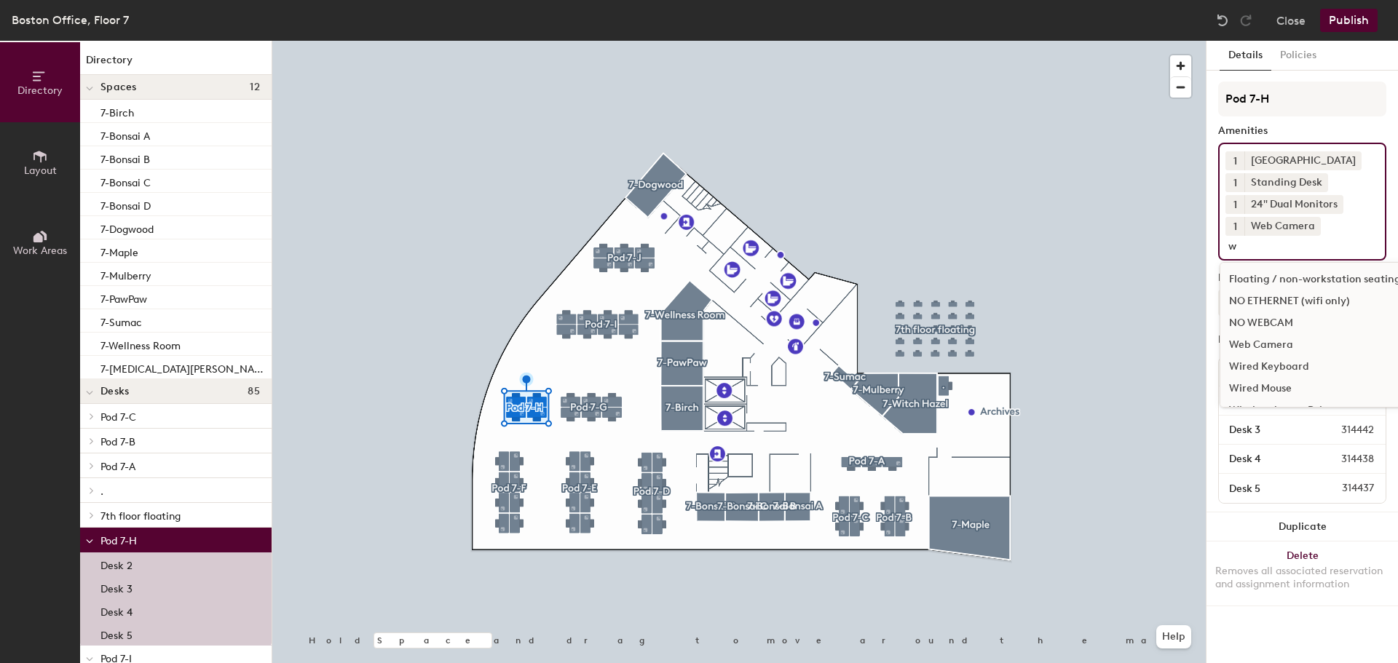
type input "w"
click at [1276, 363] on div "Wired Keyboard" at bounding box center [1315, 367] width 189 height 22
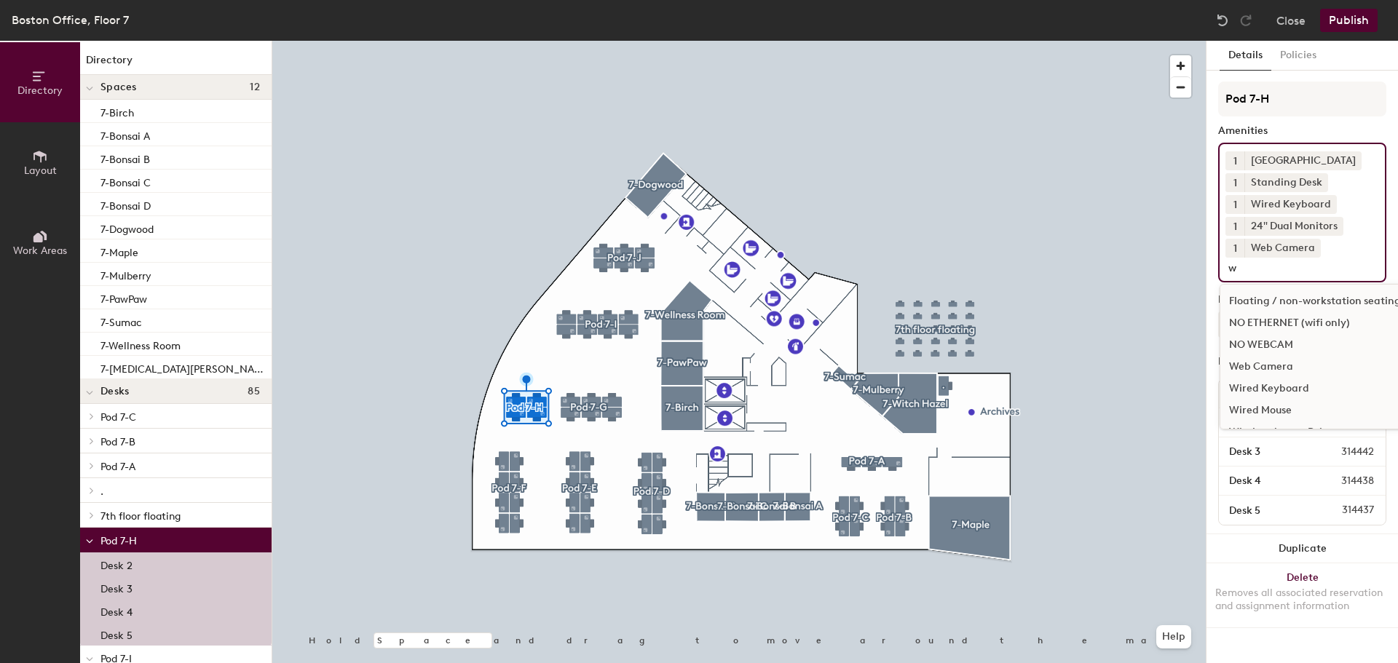
type input "w"
click at [1283, 407] on div "Wired Mouse" at bounding box center [1315, 411] width 189 height 22
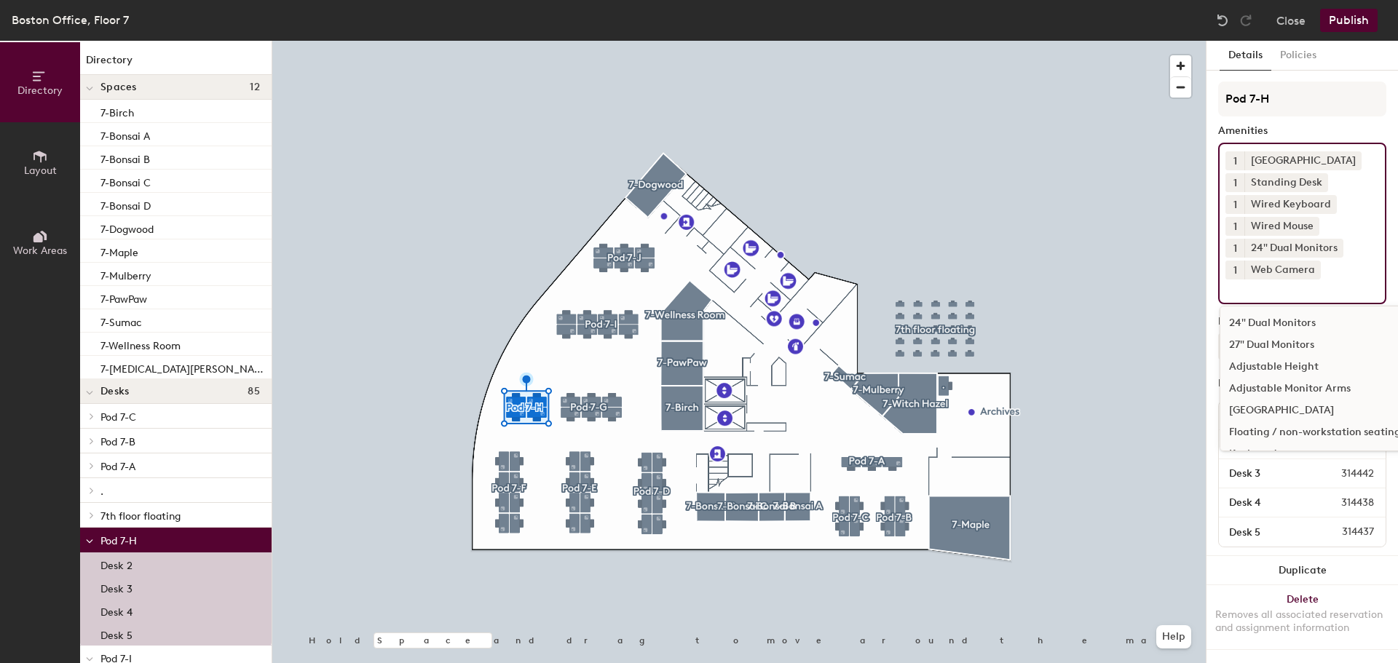
click at [1284, 291] on input at bounding box center [1291, 288] width 131 height 17
type input "w"
click at [1288, 334] on div "Floating / non-workstation seating" at bounding box center [1315, 323] width 189 height 22
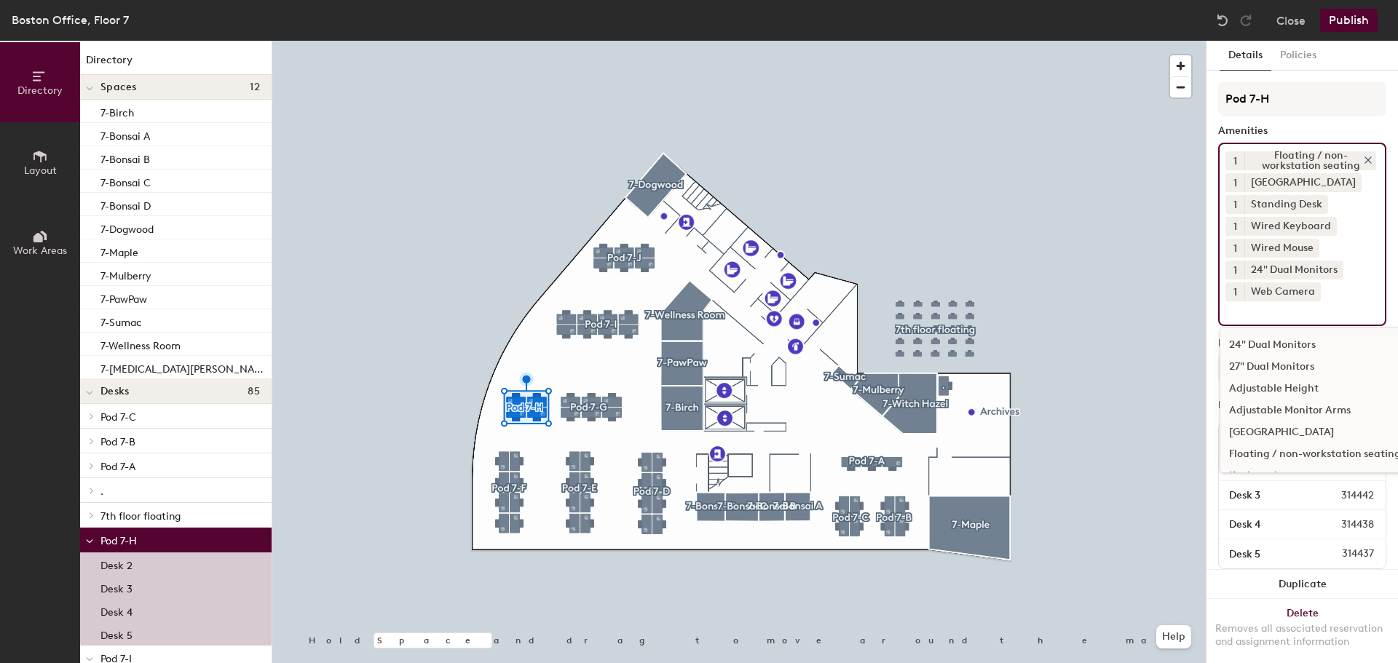
click at [1366, 159] on icon at bounding box center [1369, 160] width 6 height 6
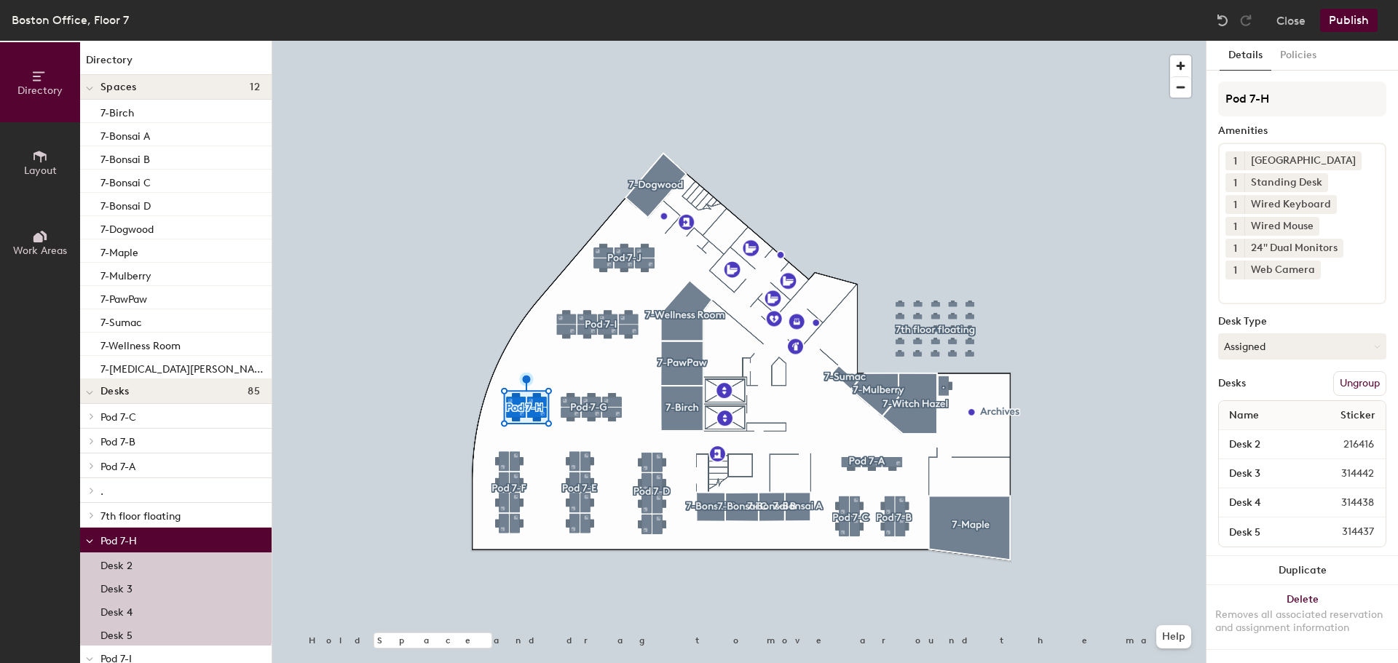
click at [1299, 285] on input at bounding box center [1291, 288] width 131 height 17
type input "wifi"
click at [1309, 321] on div "NO ETHERNET (wifi only)" at bounding box center [1303, 323] width 164 height 22
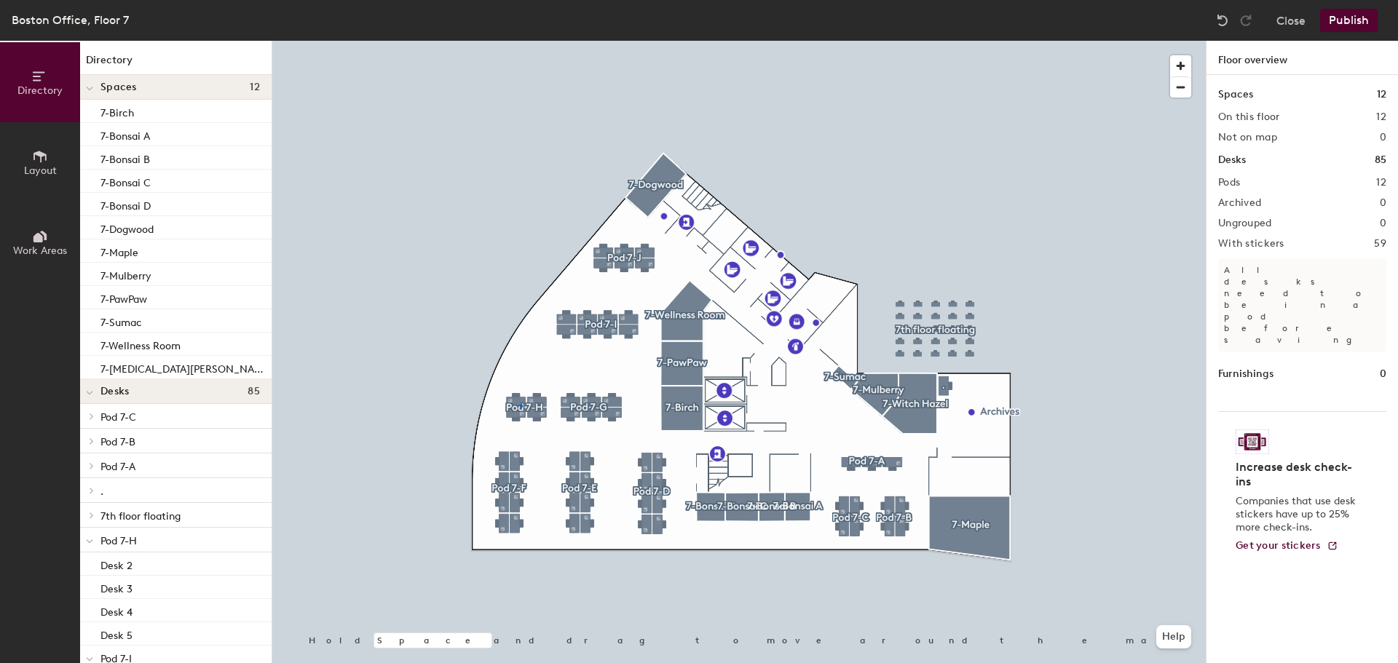
click at [521, 41] on div at bounding box center [739, 41] width 934 height 0
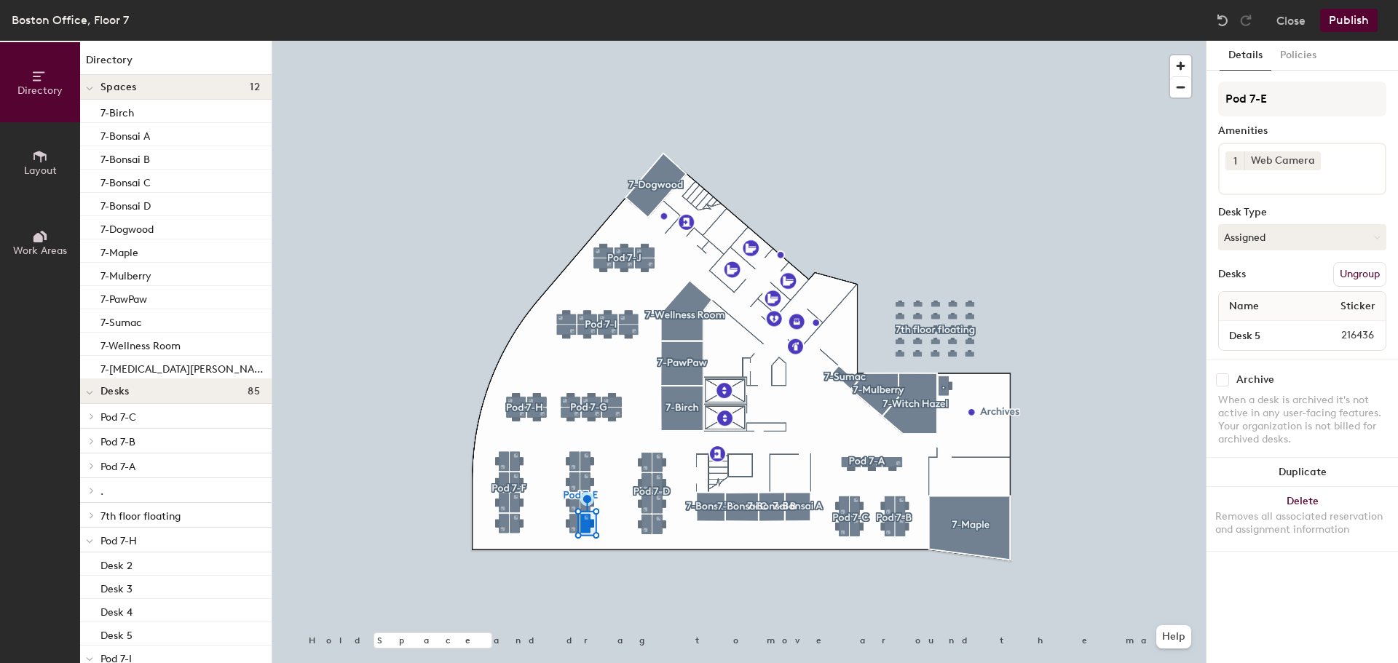
click at [1287, 177] on input at bounding box center [1291, 178] width 131 height 17
click at [1299, 131] on div "Amenities" at bounding box center [1302, 131] width 168 height 12
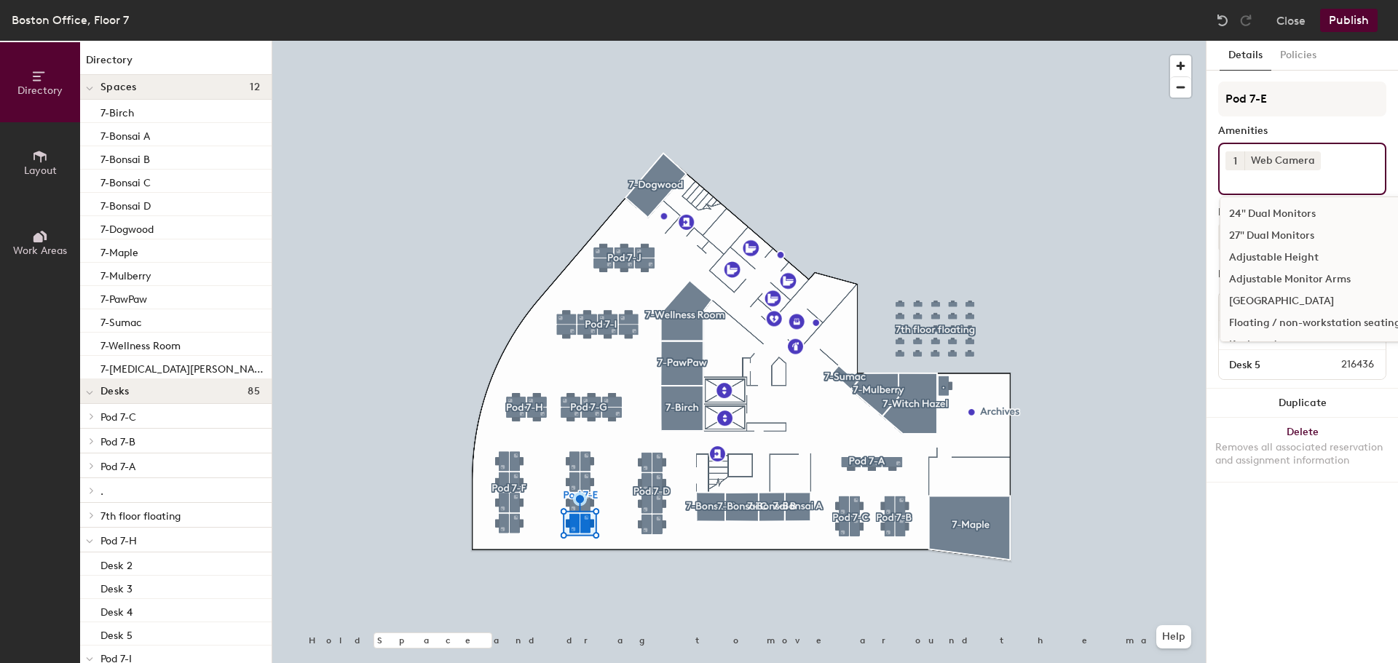
click at [1345, 166] on div "1 Web Camera 24" Dual Monitors 27" Dual Monitors Adjustable Height Adjustable M…" at bounding box center [1302, 169] width 168 height 52
click at [1325, 217] on div "24" Dual Monitors" at bounding box center [1315, 214] width 189 height 22
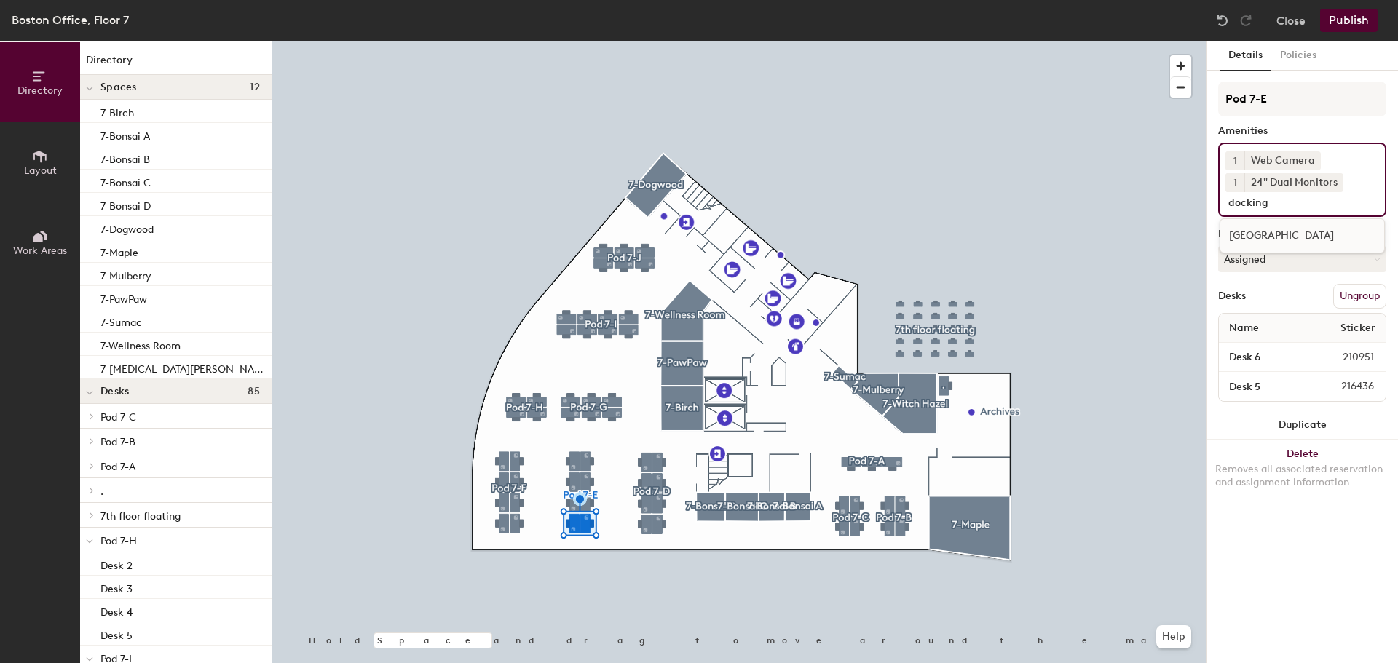
type input "docking"
click at [1320, 222] on div "Docking Station" at bounding box center [1302, 235] width 165 height 35
click at [1315, 230] on div "Docking Station" at bounding box center [1303, 236] width 164 height 22
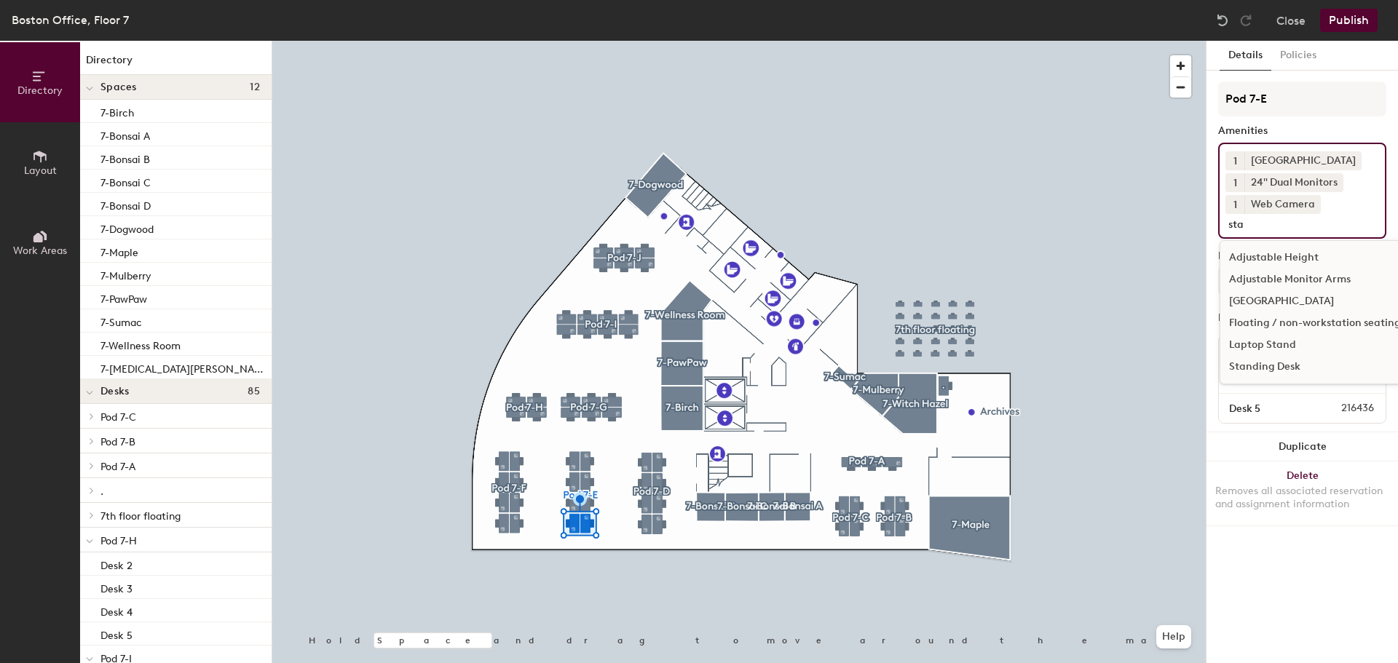
type input "sta"
click at [1314, 361] on div "Standing Desk" at bounding box center [1315, 367] width 189 height 22
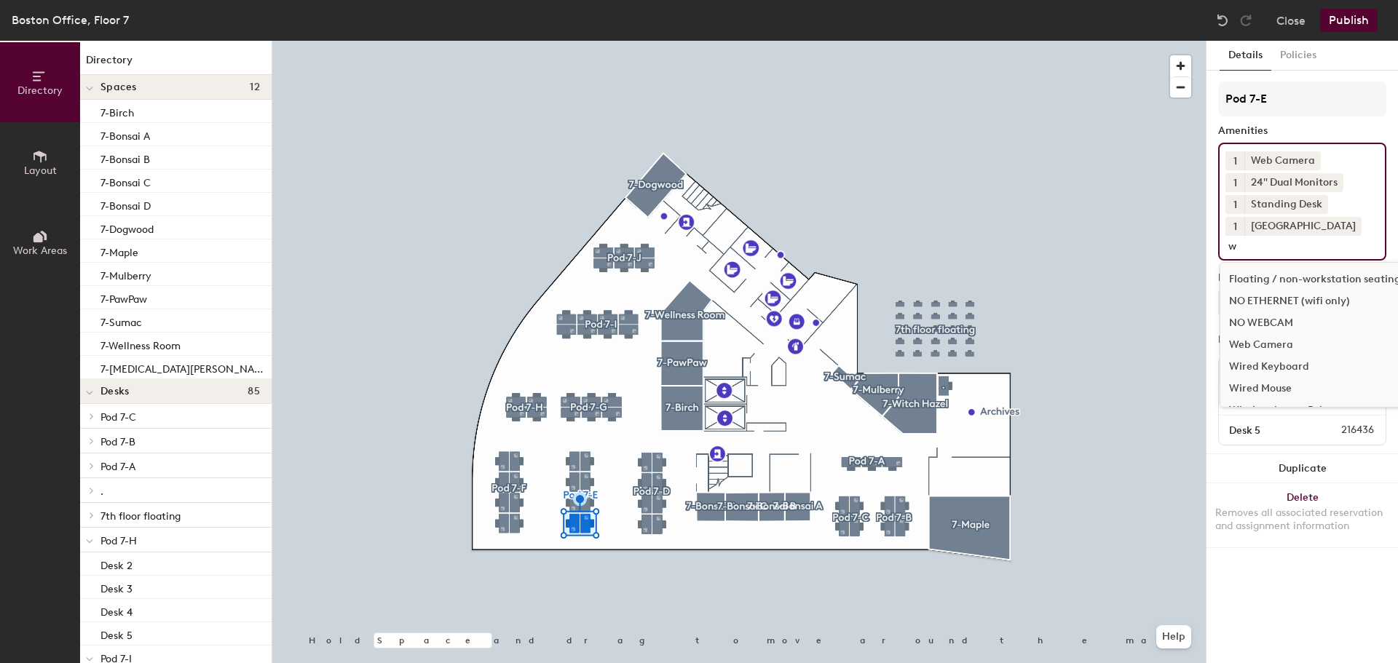
type input "w"
click at [1340, 361] on div "Wired Keyboard" at bounding box center [1315, 367] width 189 height 22
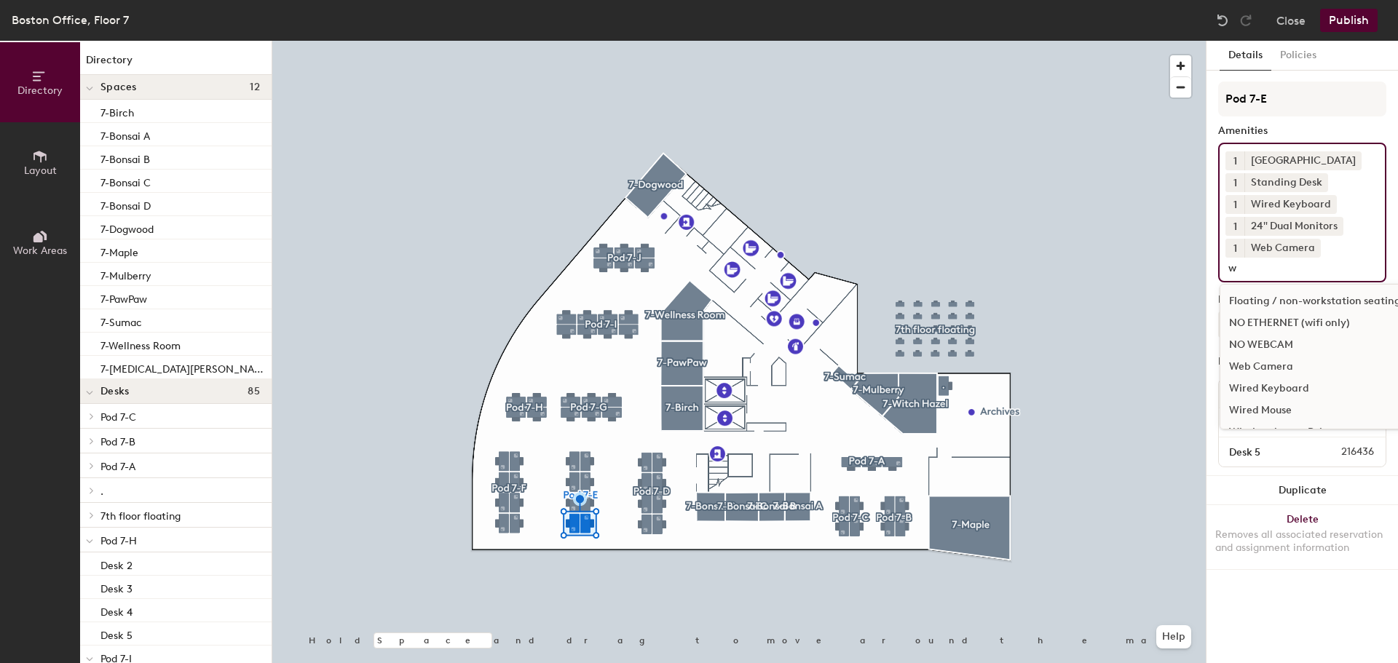
type input "w"
click at [1318, 411] on div "Wired Mouse" at bounding box center [1315, 411] width 189 height 22
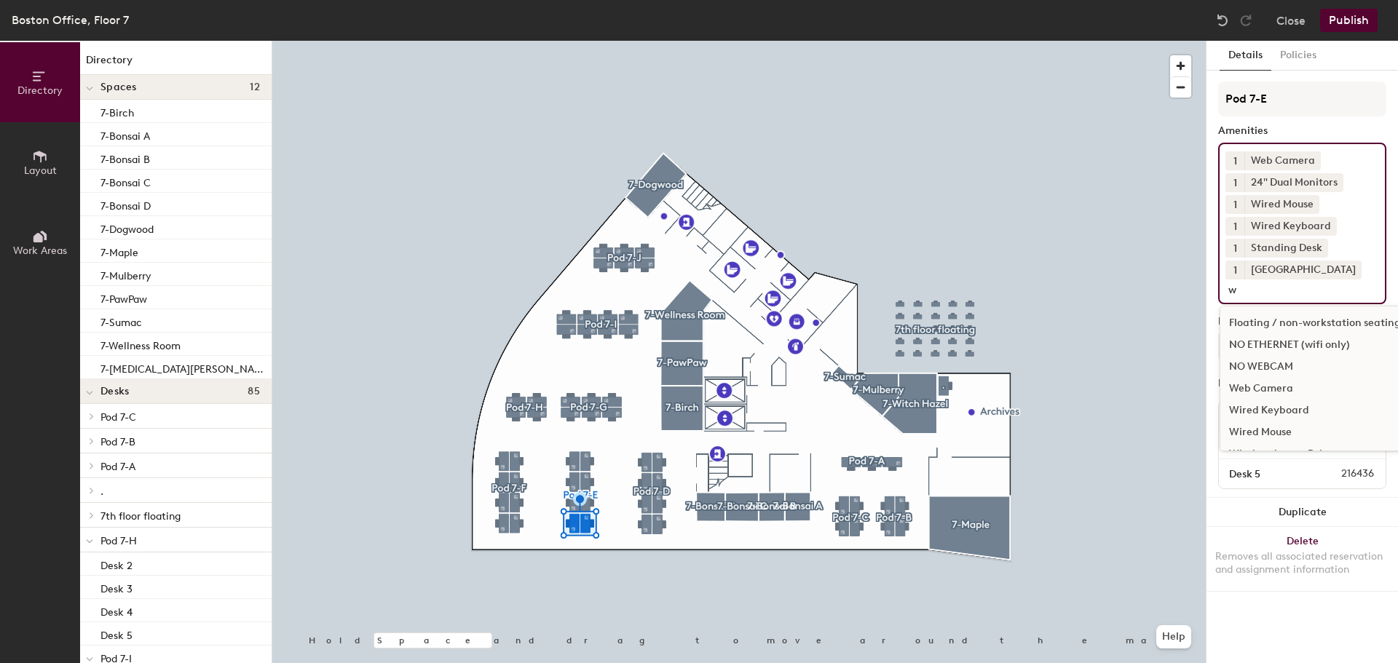
type input "w"
click at [1331, 344] on div "NO ETHERNET (wifi only)" at bounding box center [1315, 345] width 189 height 22
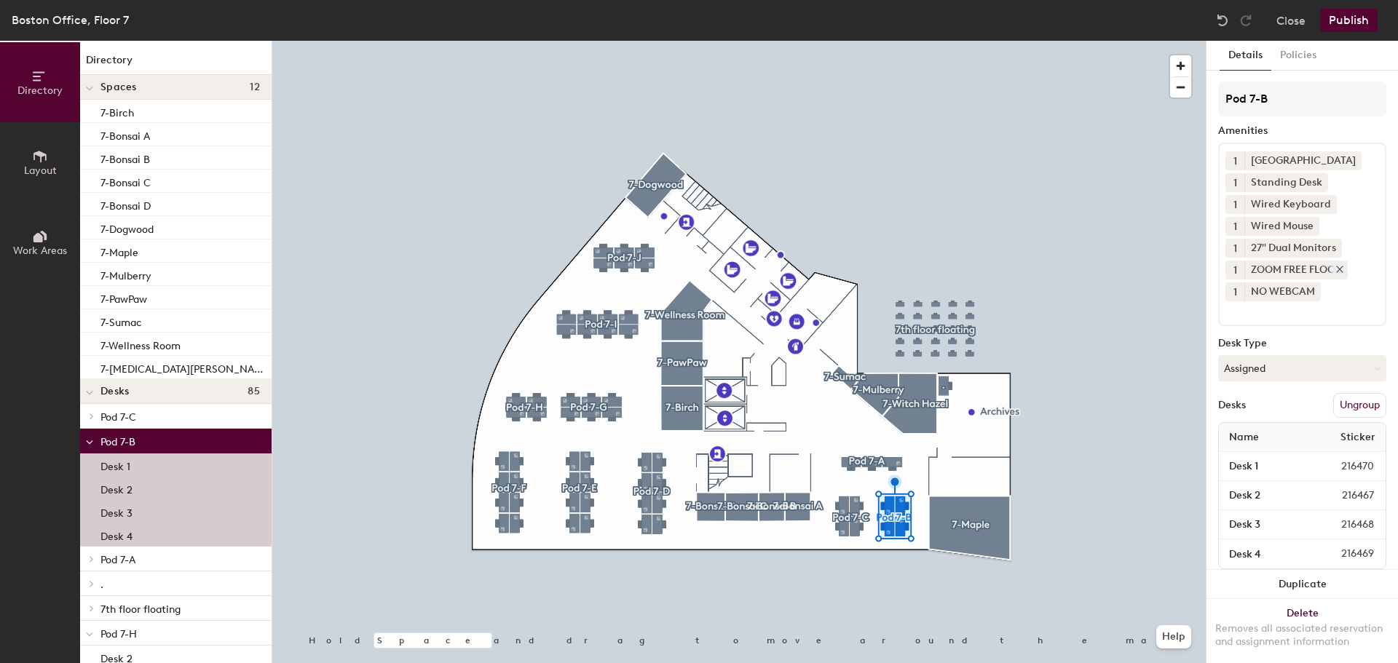
click at [1345, 267] on icon at bounding box center [1340, 269] width 10 height 10
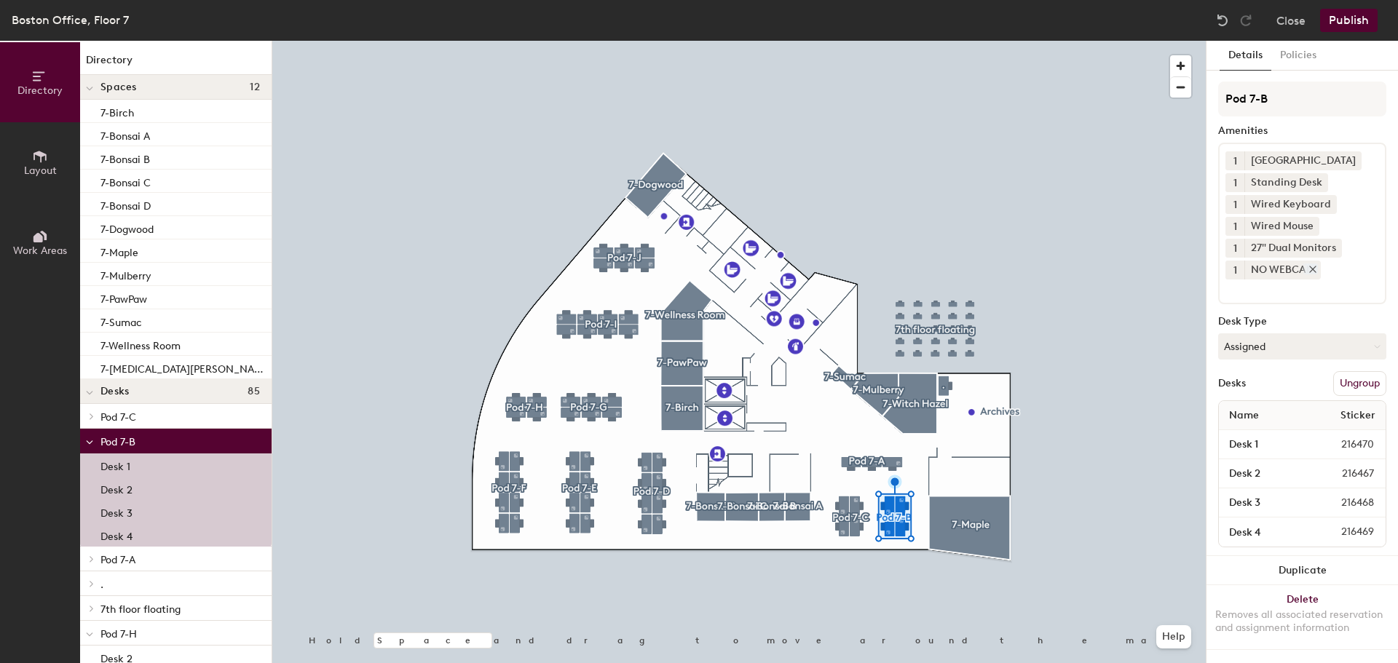
click at [1316, 275] on div "NO WEBCAM" at bounding box center [1283, 270] width 76 height 19
click at [1313, 270] on icon at bounding box center [1313, 270] width 6 height 6
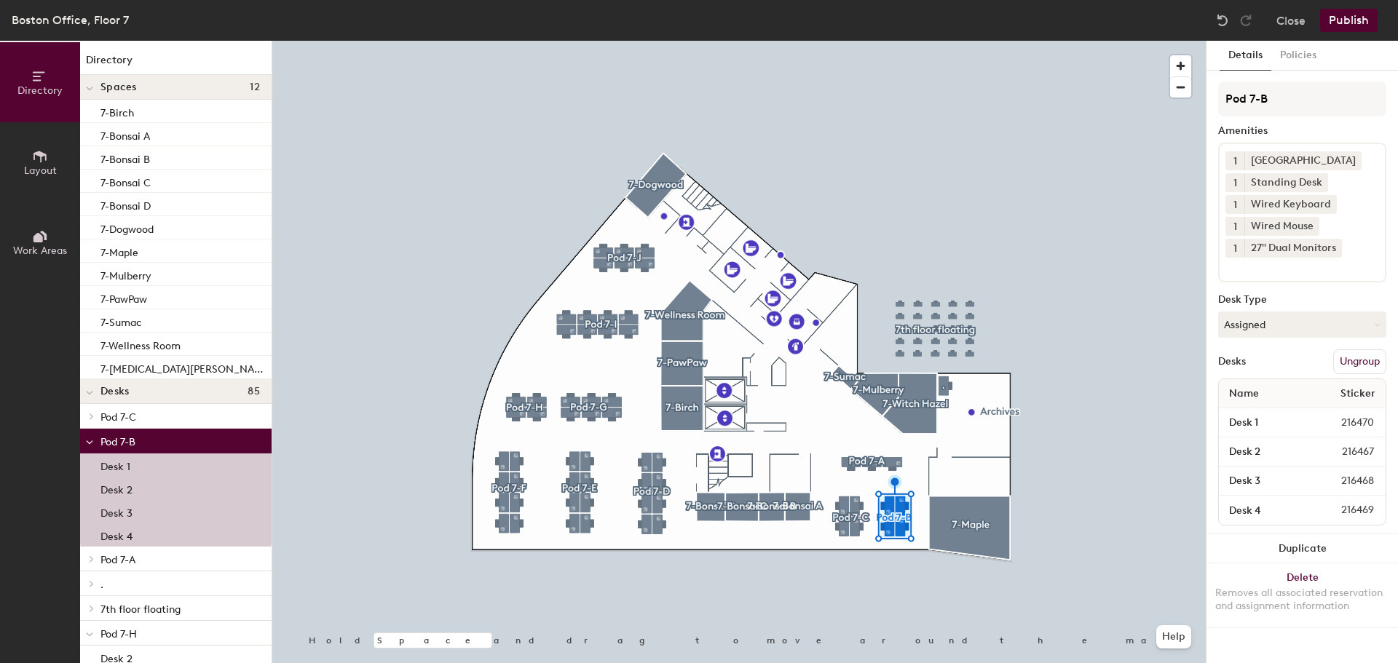
click at [1316, 270] on input at bounding box center [1291, 266] width 131 height 17
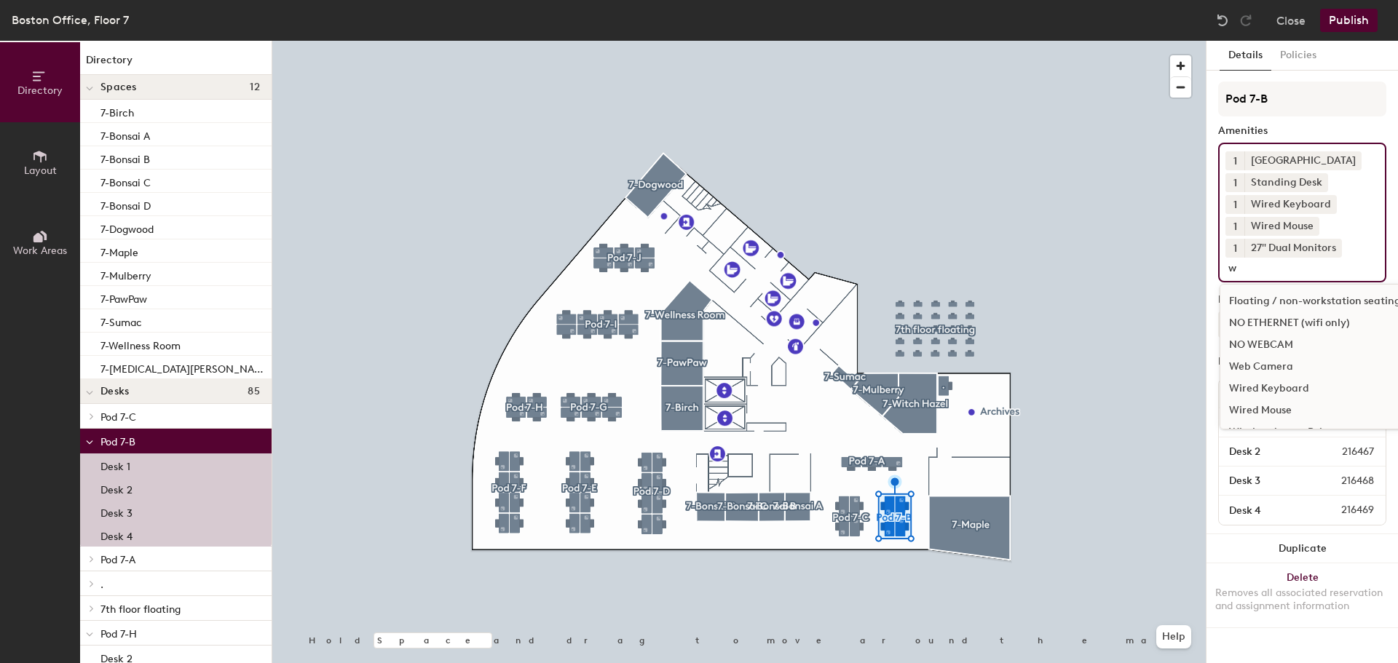
type input "w"
click at [1294, 364] on div "Web Camera" at bounding box center [1315, 367] width 189 height 22
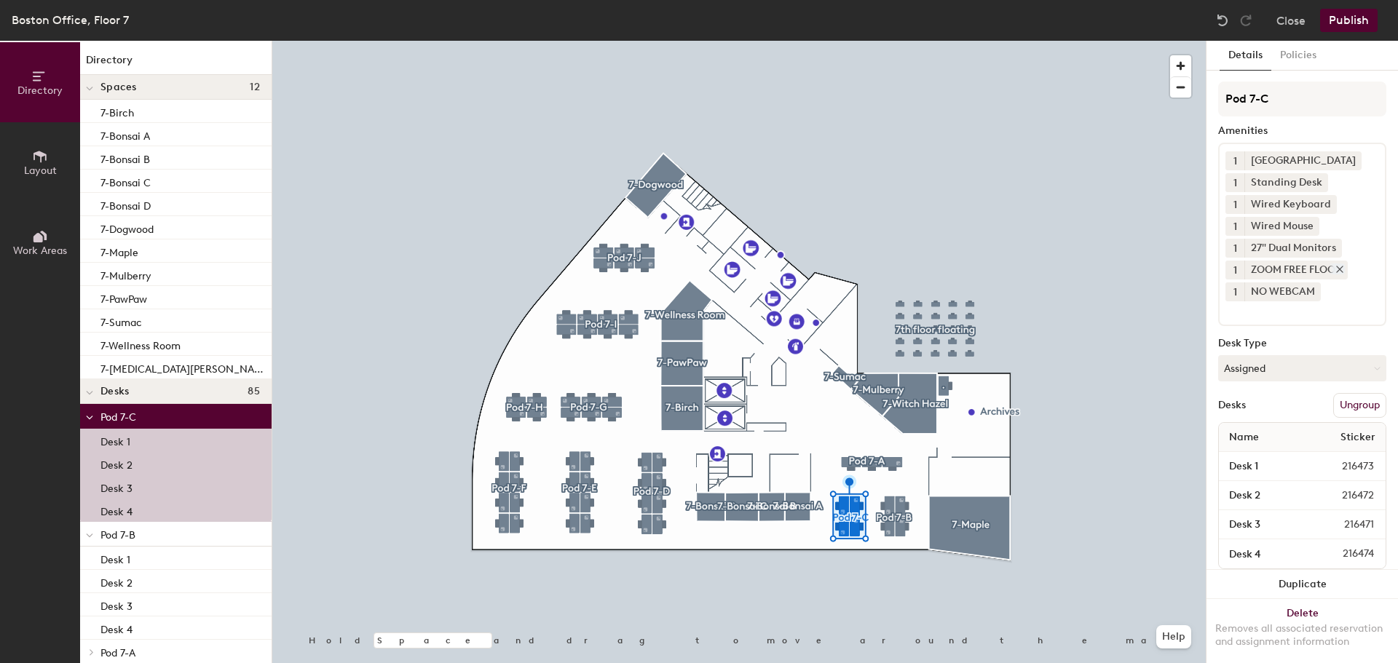
click at [1344, 272] on icon at bounding box center [1340, 269] width 10 height 10
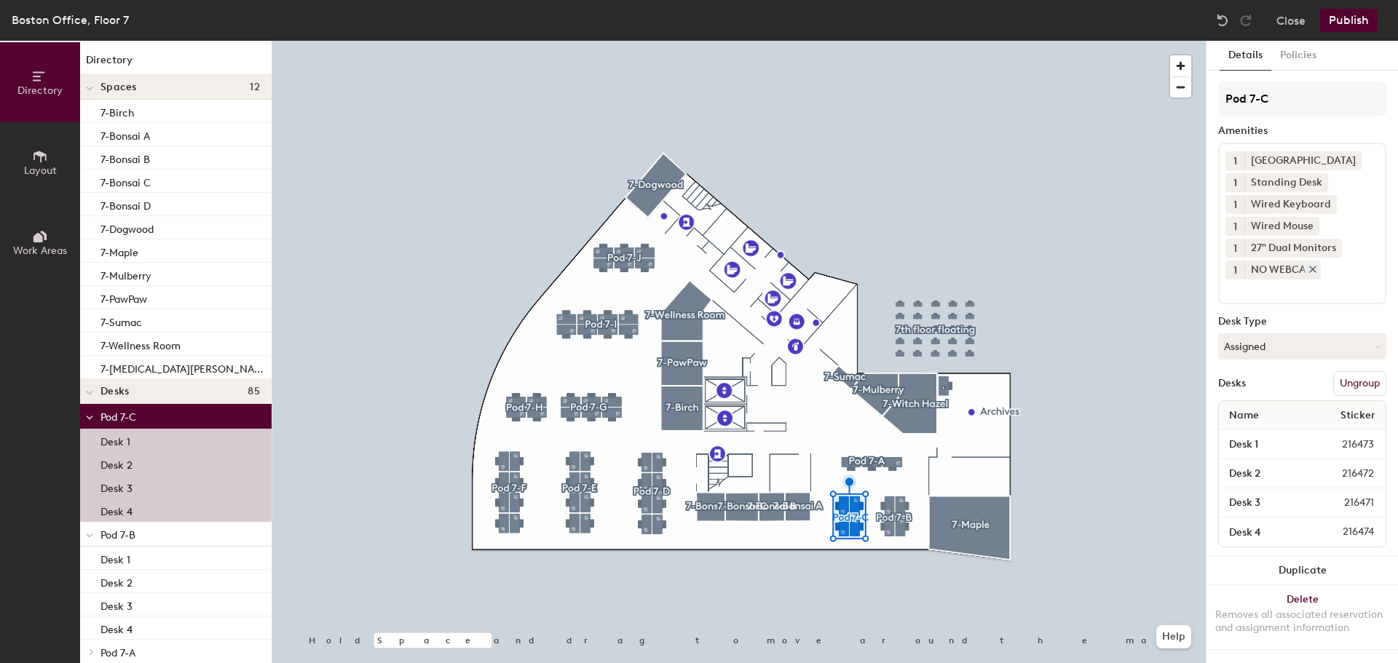
click at [1314, 271] on icon at bounding box center [1313, 270] width 6 height 6
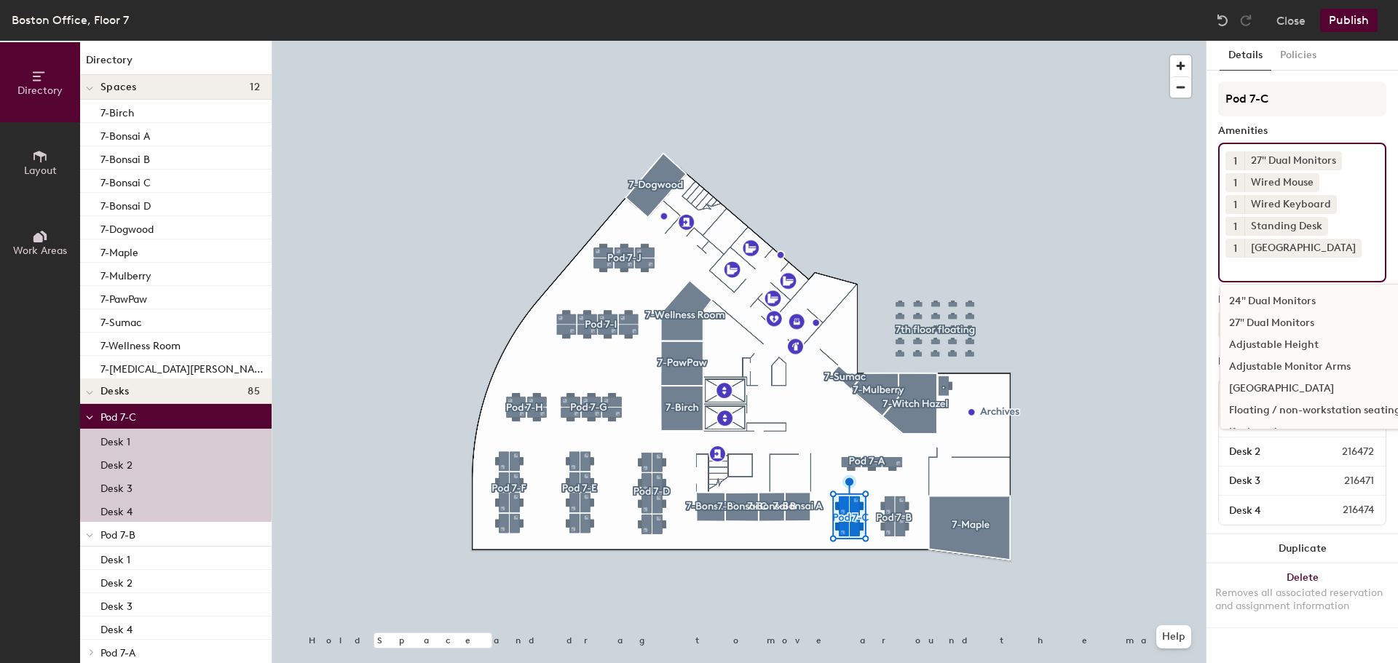
click at [1323, 278] on div "1 27" Dual Monitors 1 Wired Mouse 1 Wired Keyboard 1 Standing Desk 1 Docking St…" at bounding box center [1302, 213] width 168 height 140
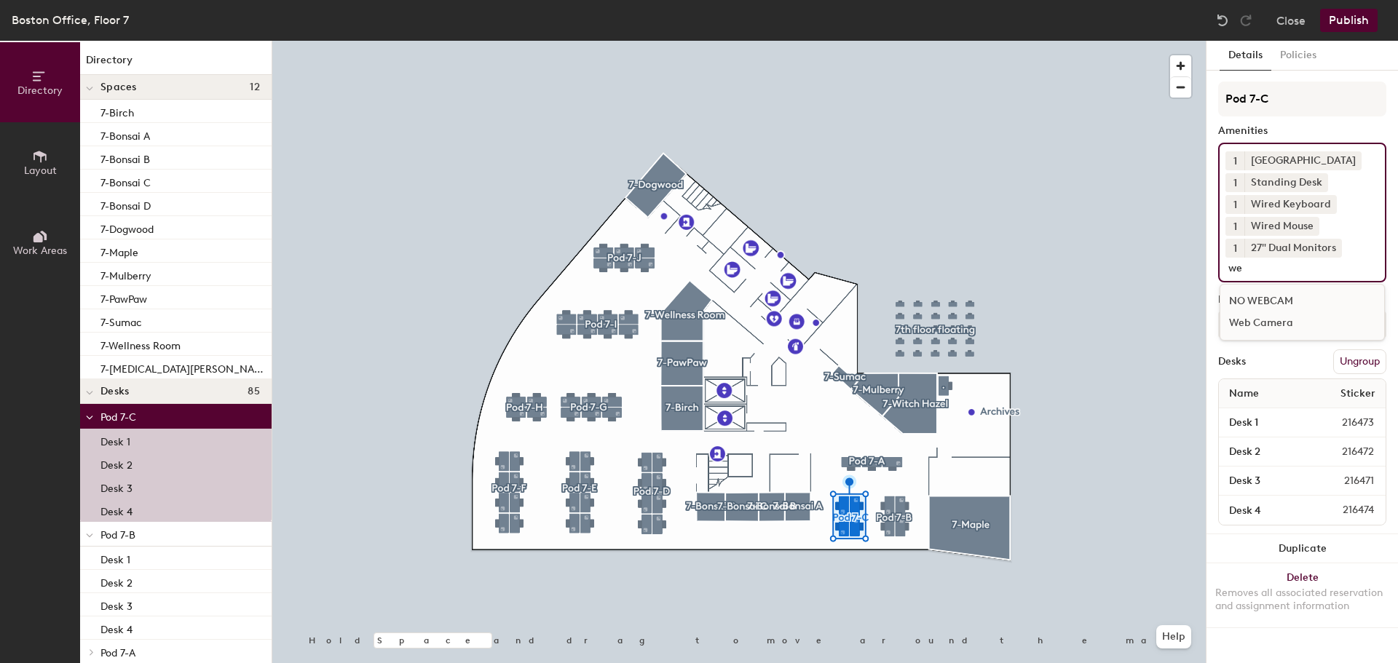
type input "we"
click at [1277, 327] on div "Web Camera" at bounding box center [1303, 323] width 164 height 22
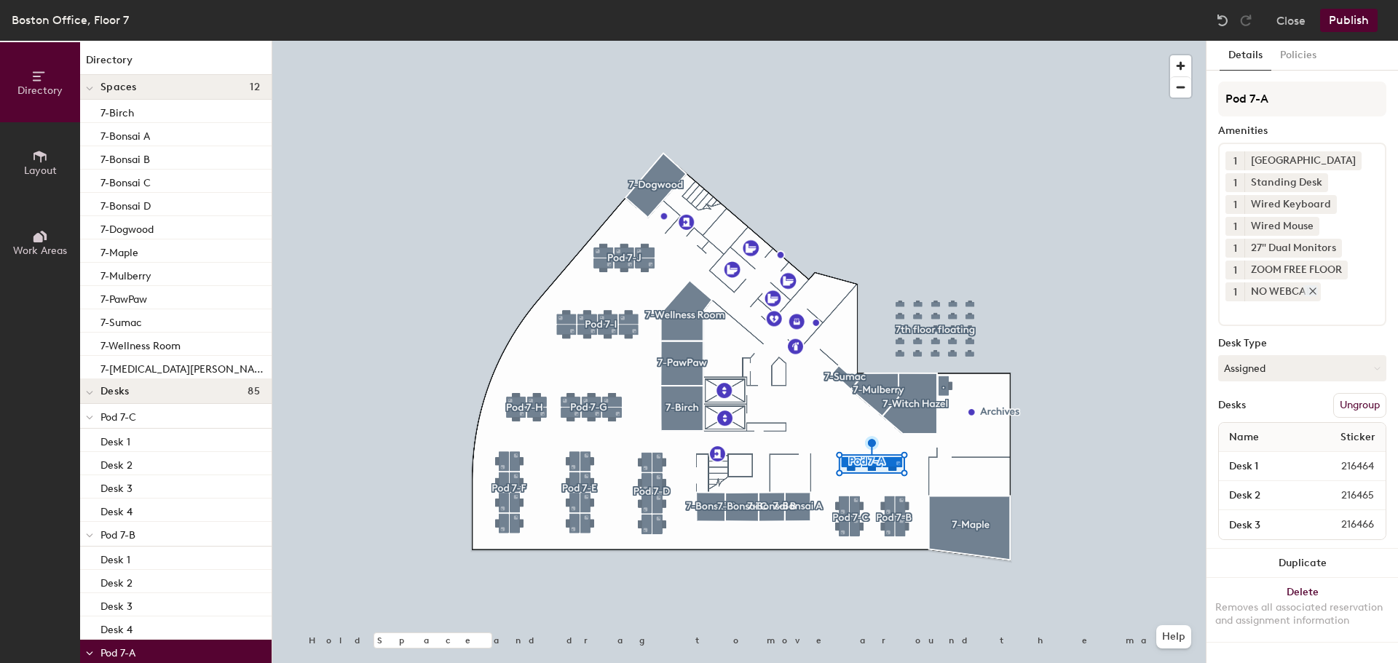
click at [1317, 291] on icon at bounding box center [1313, 291] width 10 height 10
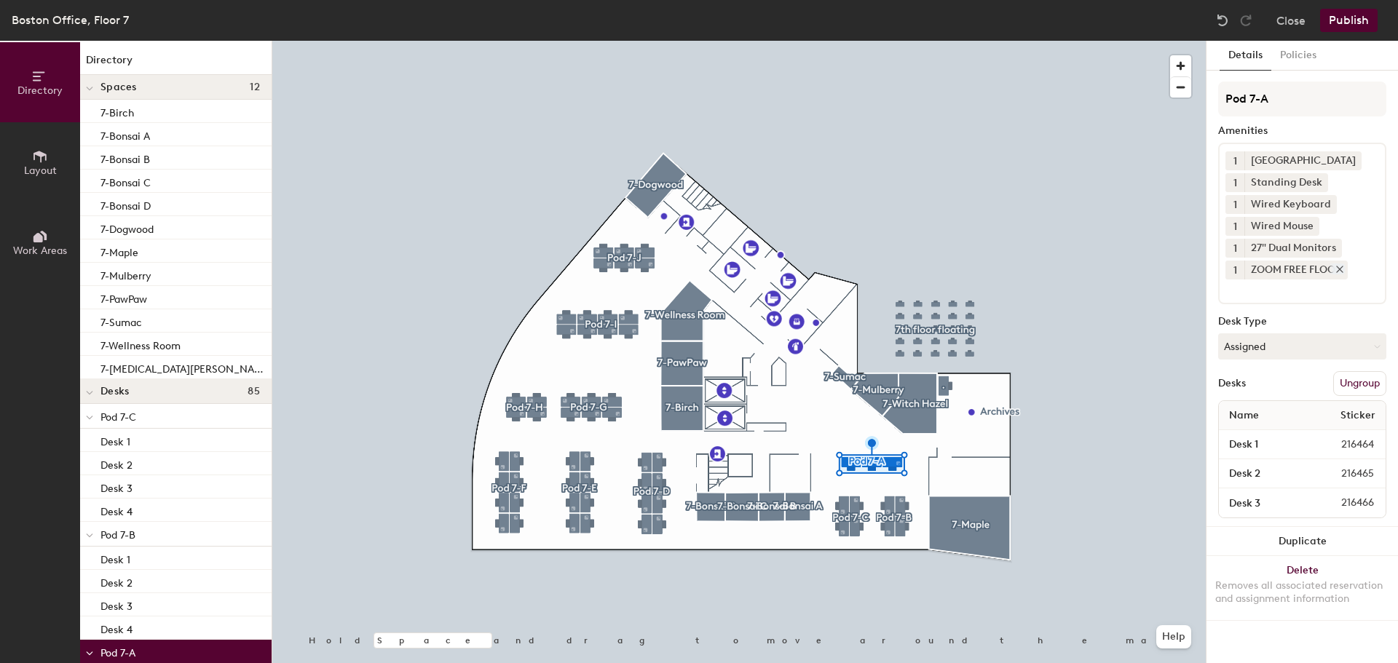
click at [1347, 269] on div "ZOOM FREE FLOOR" at bounding box center [1296, 270] width 103 height 19
click at [1341, 269] on icon at bounding box center [1340, 270] width 6 height 6
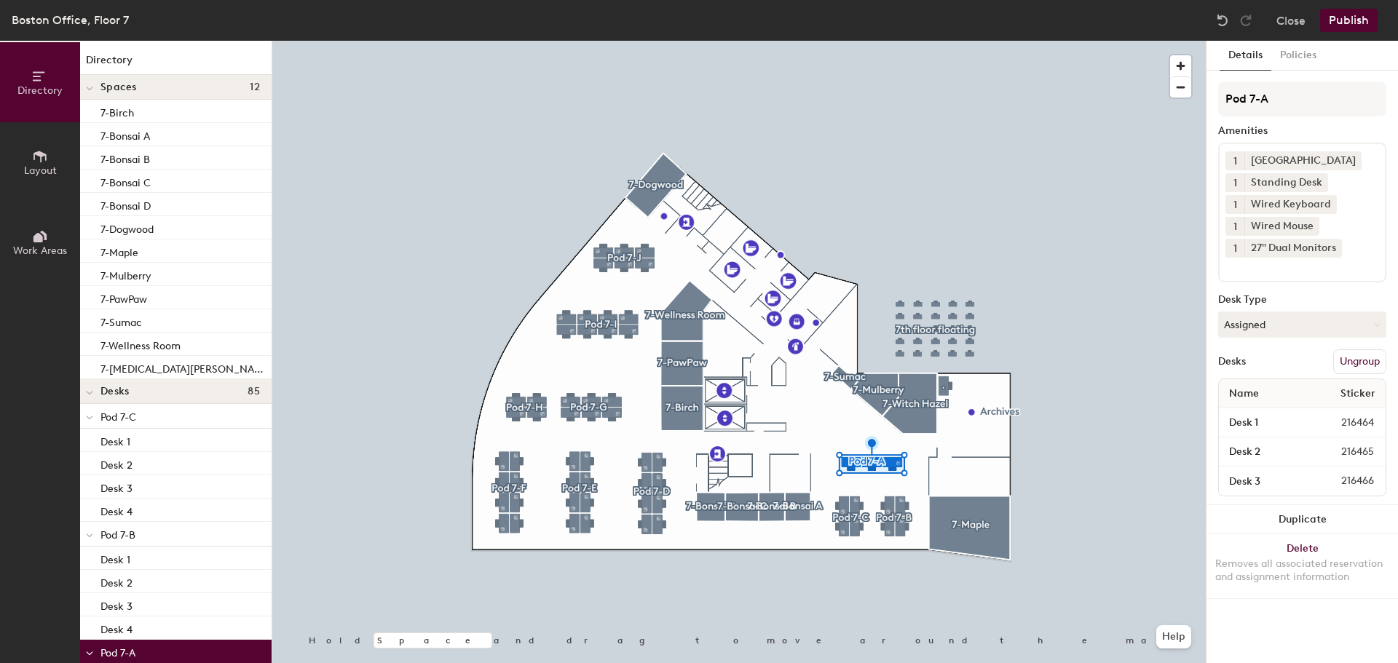
click at [1336, 275] on div "1 Docking Station 1 Standing Desk 1 Wired Keyboard 1 Wired Mouse 1 27" Dual Mon…" at bounding box center [1302, 213] width 168 height 140
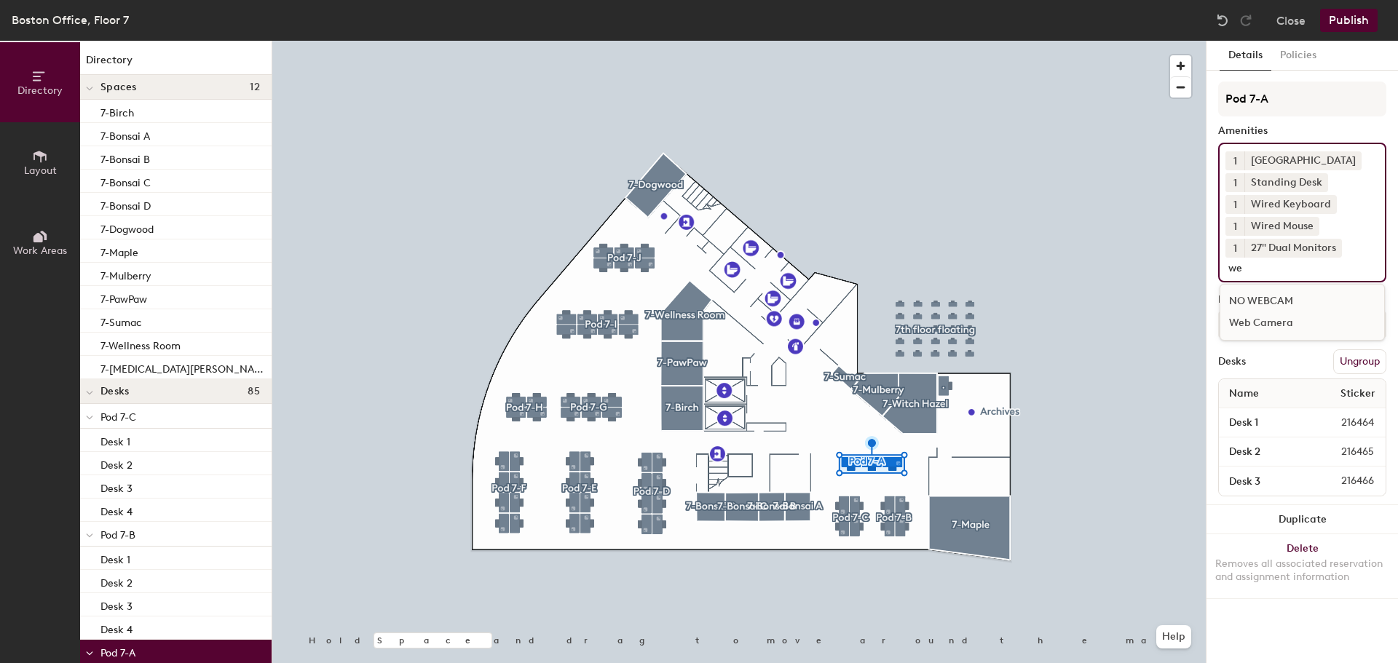
type input "we"
click at [1293, 318] on div "Web Camera" at bounding box center [1303, 323] width 164 height 22
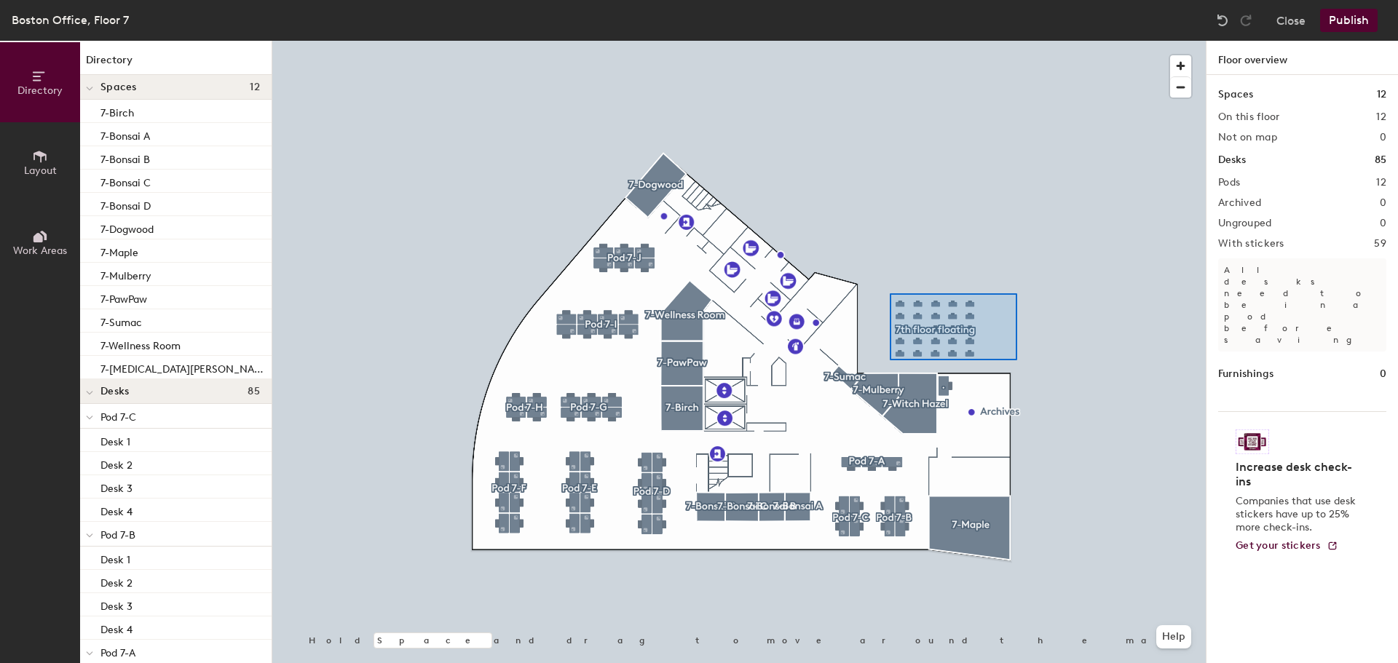
click at [890, 41] on div at bounding box center [739, 41] width 934 height 0
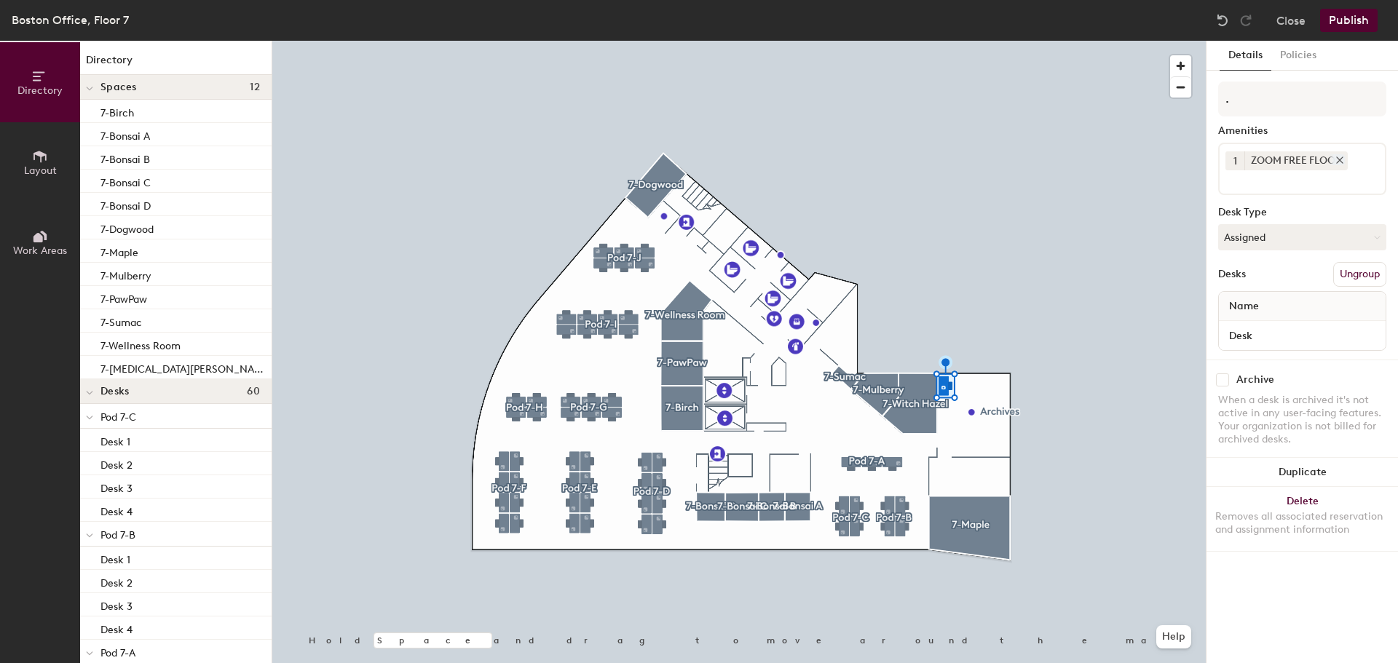
click at [1343, 157] on icon at bounding box center [1340, 160] width 6 height 6
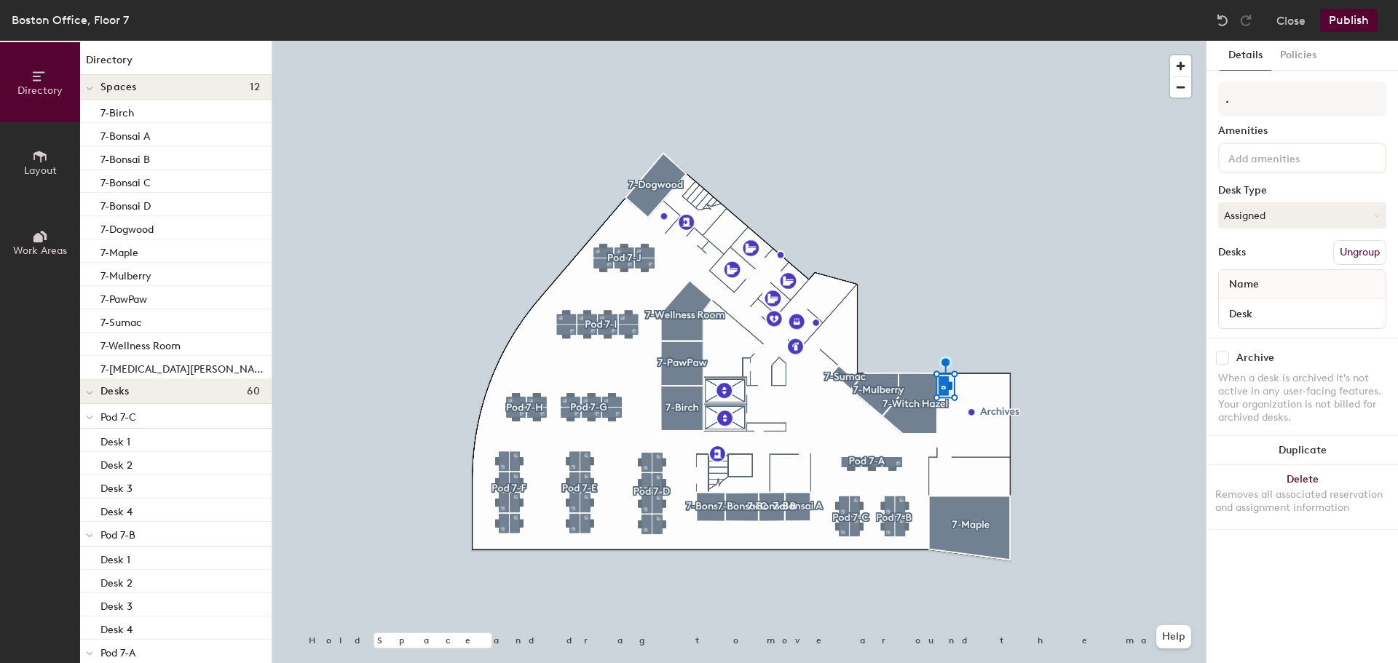
click at [1350, 155] on input at bounding box center [1291, 157] width 131 height 17
click at [1329, 127] on div "Amenities" at bounding box center [1302, 131] width 168 height 12
click at [1329, 128] on div "Amenities" at bounding box center [1302, 131] width 168 height 12
click at [1364, 25] on button "Publish" at bounding box center [1349, 20] width 58 height 23
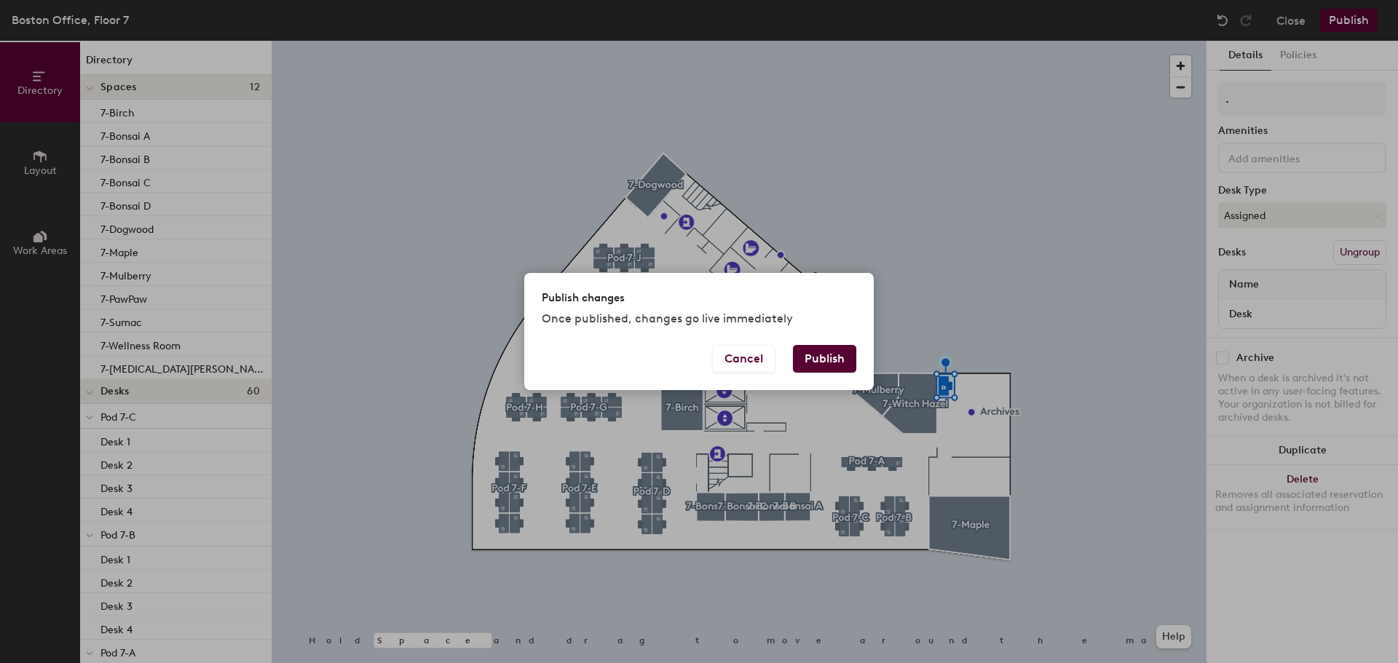
drag, startPoint x: 831, startPoint y: 346, endPoint x: 902, endPoint y: 312, distance: 78.5
click at [834, 346] on button "Publish" at bounding box center [824, 359] width 63 height 28
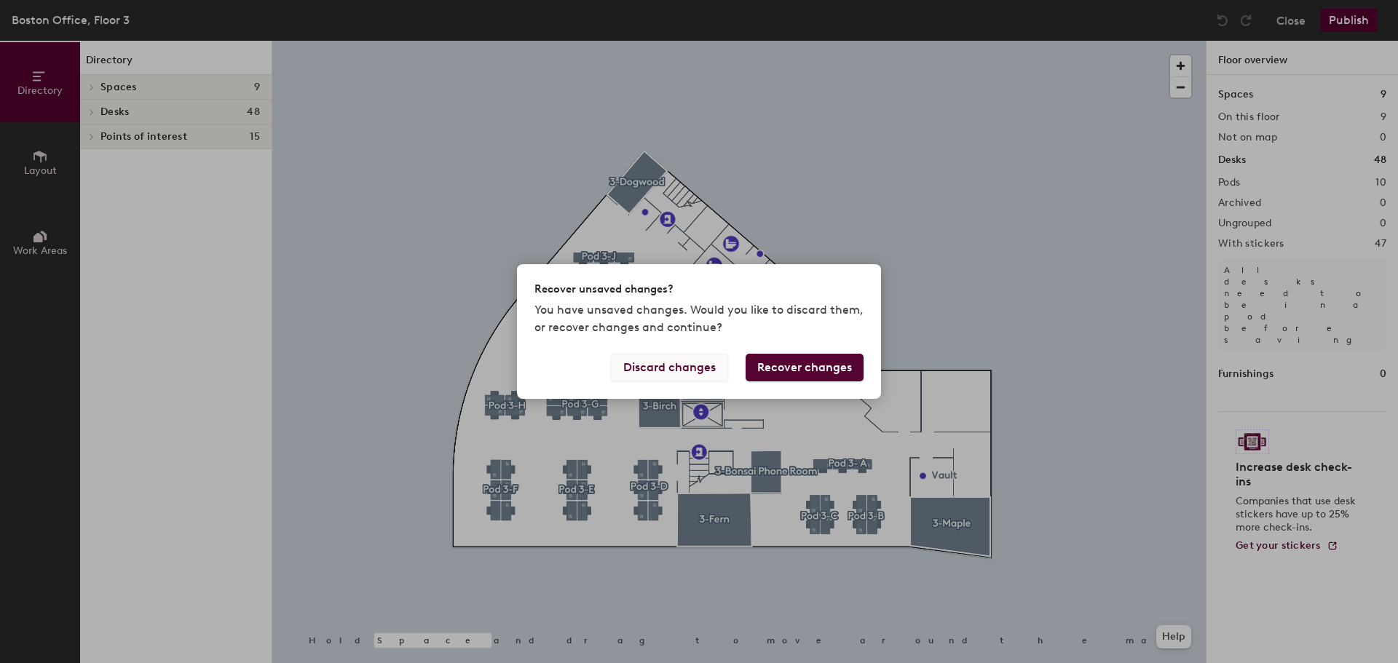
click at [626, 366] on button "Discard changes" at bounding box center [669, 368] width 117 height 28
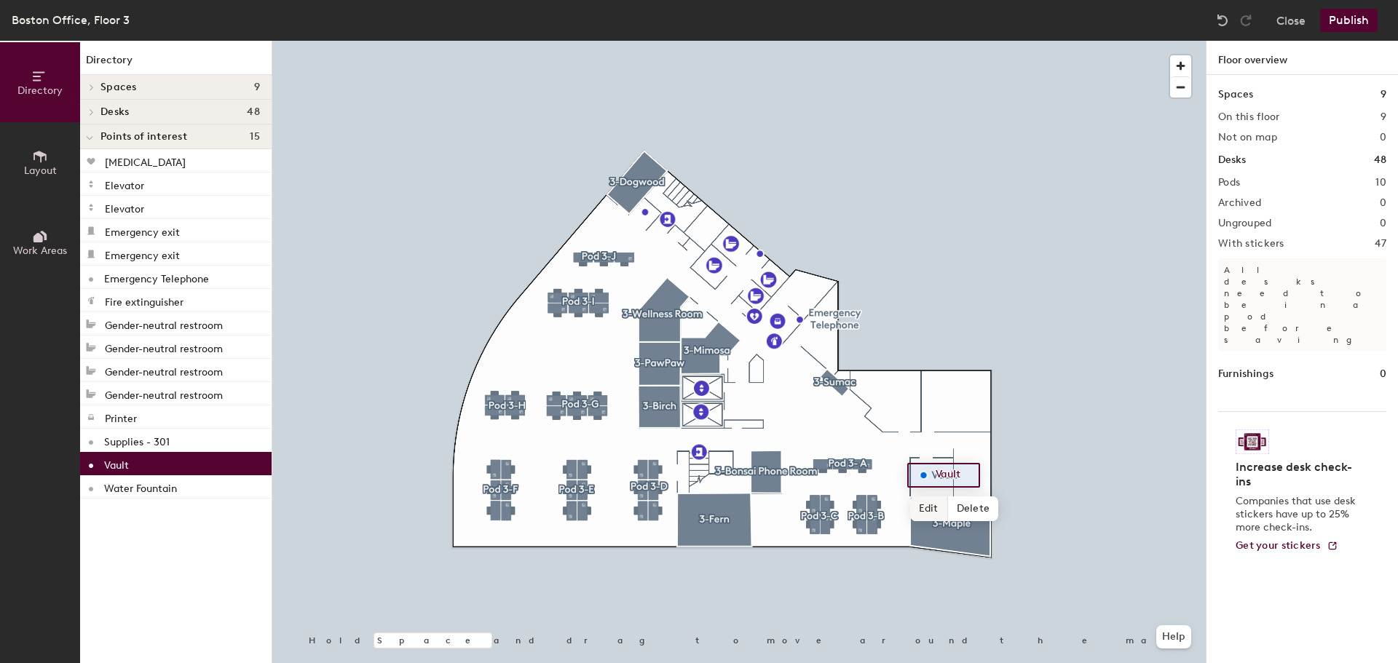
click at [937, 510] on span "Edit" at bounding box center [929, 509] width 38 height 25
click at [966, 472] on input "Vault" at bounding box center [955, 475] width 47 height 20
click at [949, 469] on input "Vault" at bounding box center [955, 475] width 47 height 20
click at [964, 473] on input "Vault" at bounding box center [955, 475] width 47 height 20
type input "Vault - Site Assessment Tools"
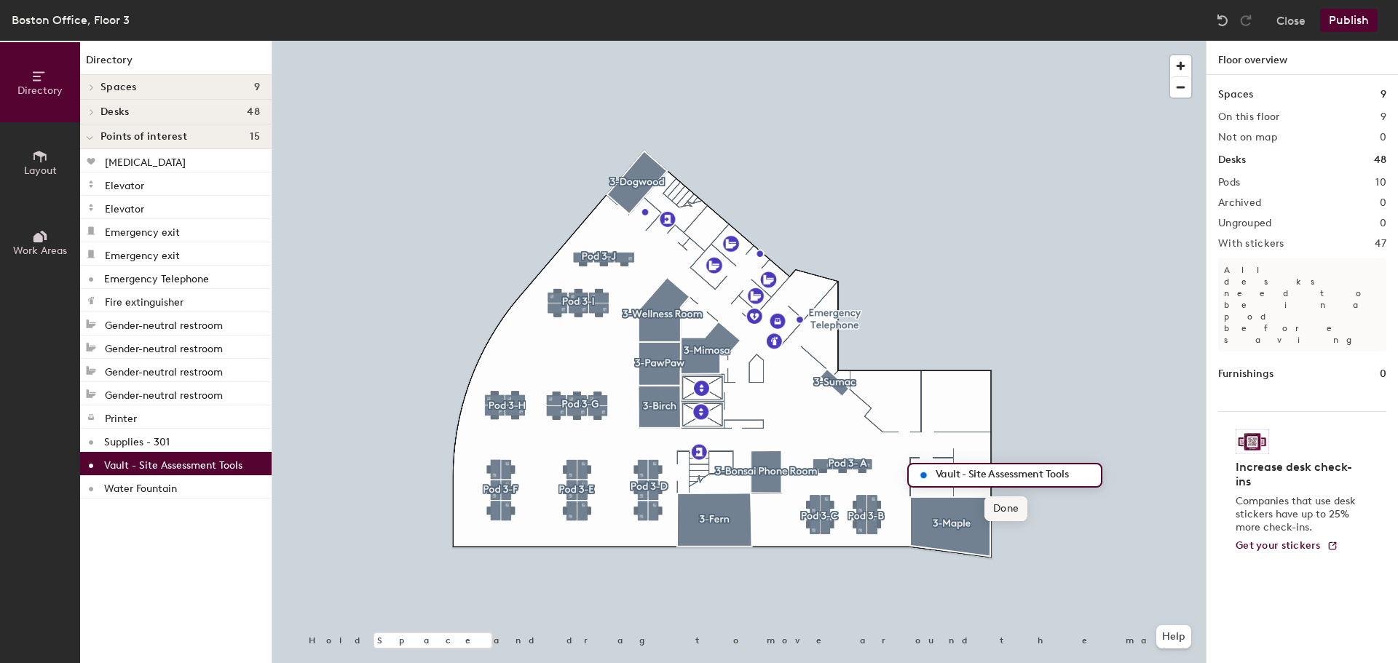
click at [1017, 509] on span "Done" at bounding box center [1006, 509] width 43 height 25
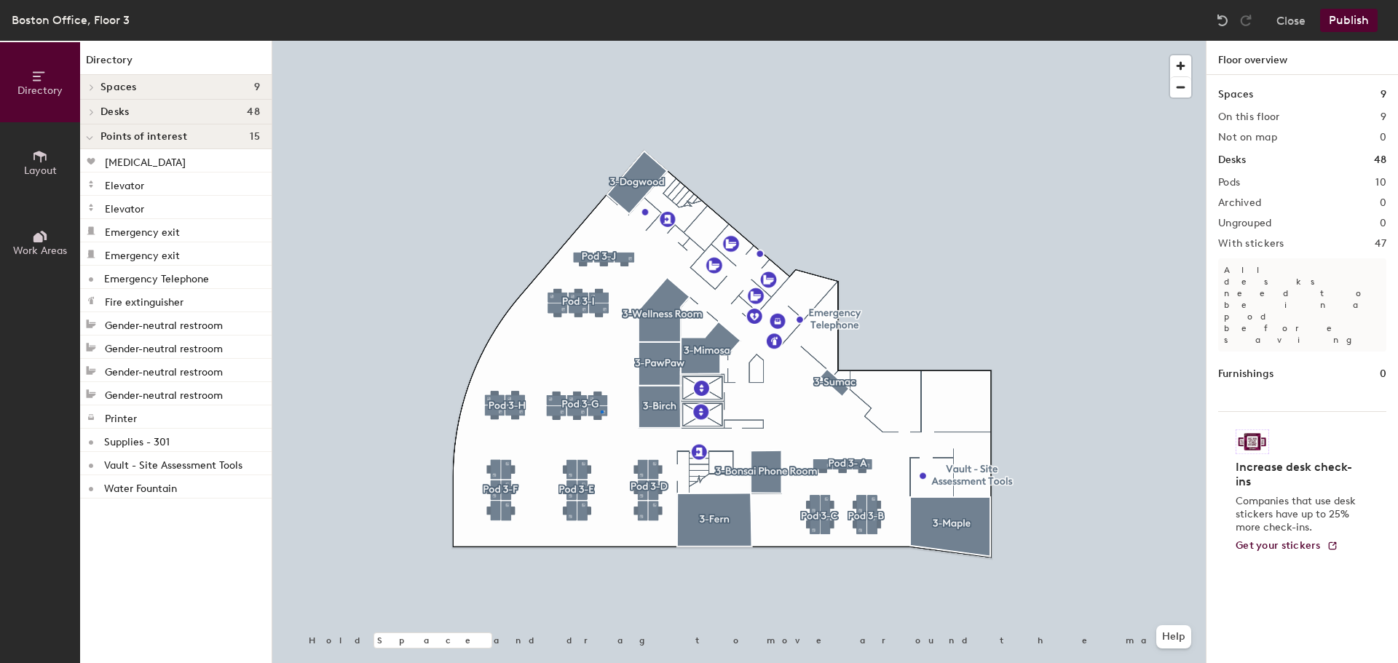
click at [601, 41] on div at bounding box center [739, 41] width 934 height 0
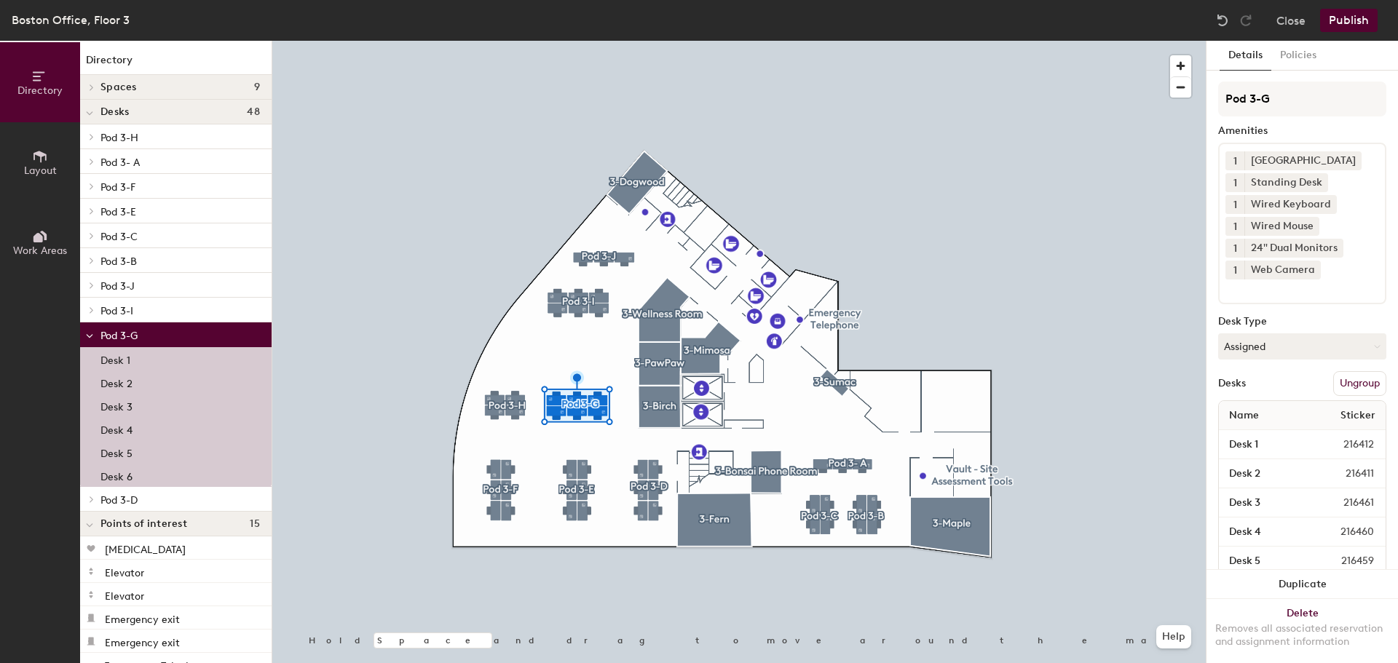
click at [926, 41] on div at bounding box center [739, 41] width 934 height 0
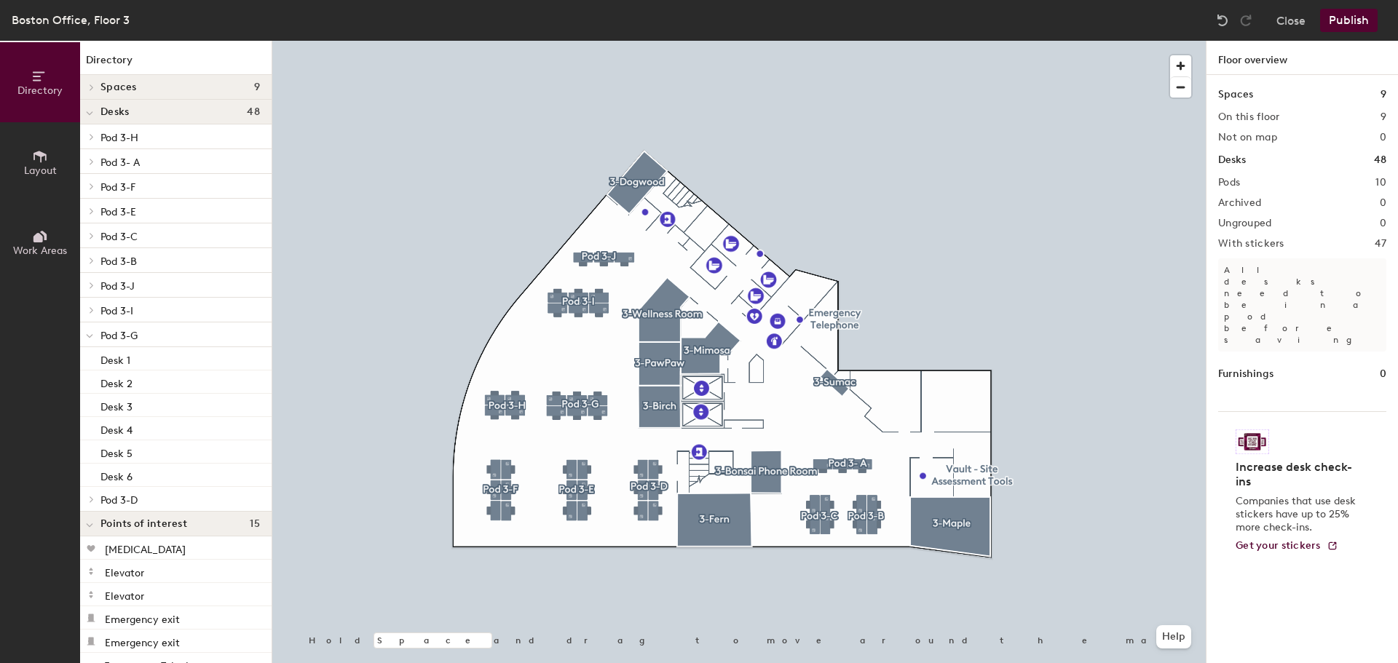
click at [1327, 19] on button "Publish" at bounding box center [1349, 20] width 58 height 23
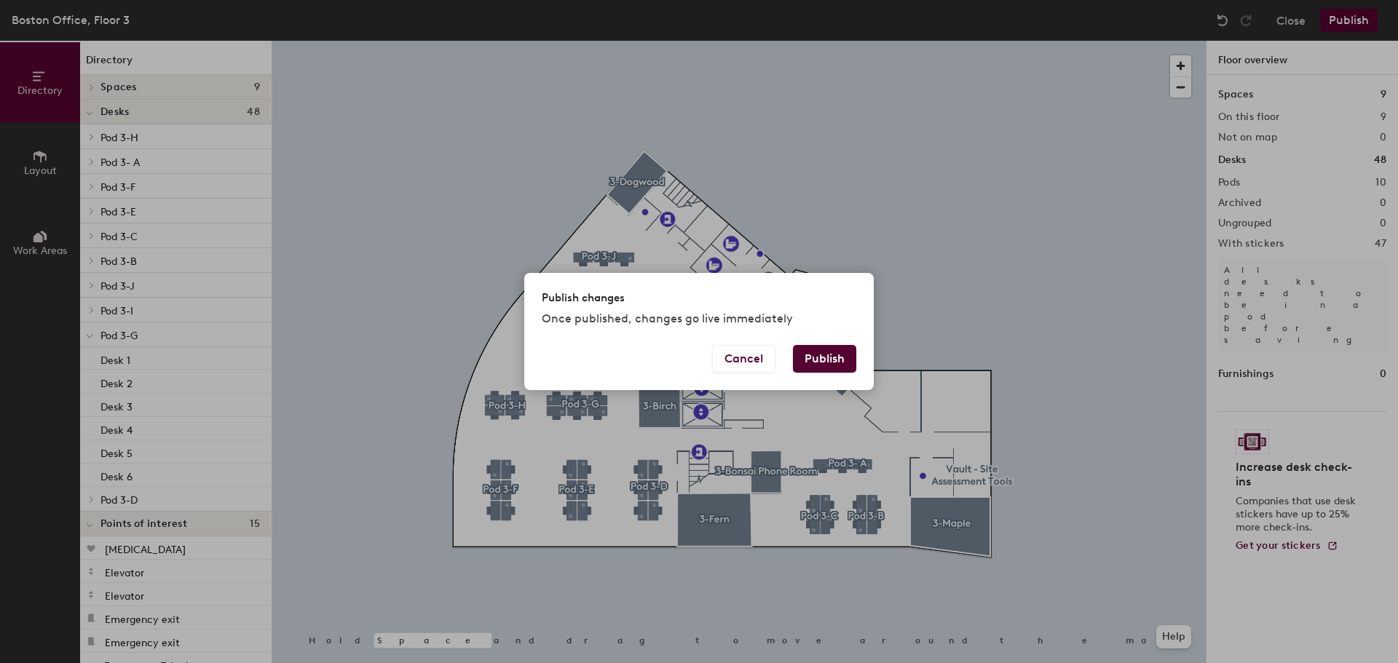
click at [836, 353] on button "Publish" at bounding box center [824, 359] width 63 height 28
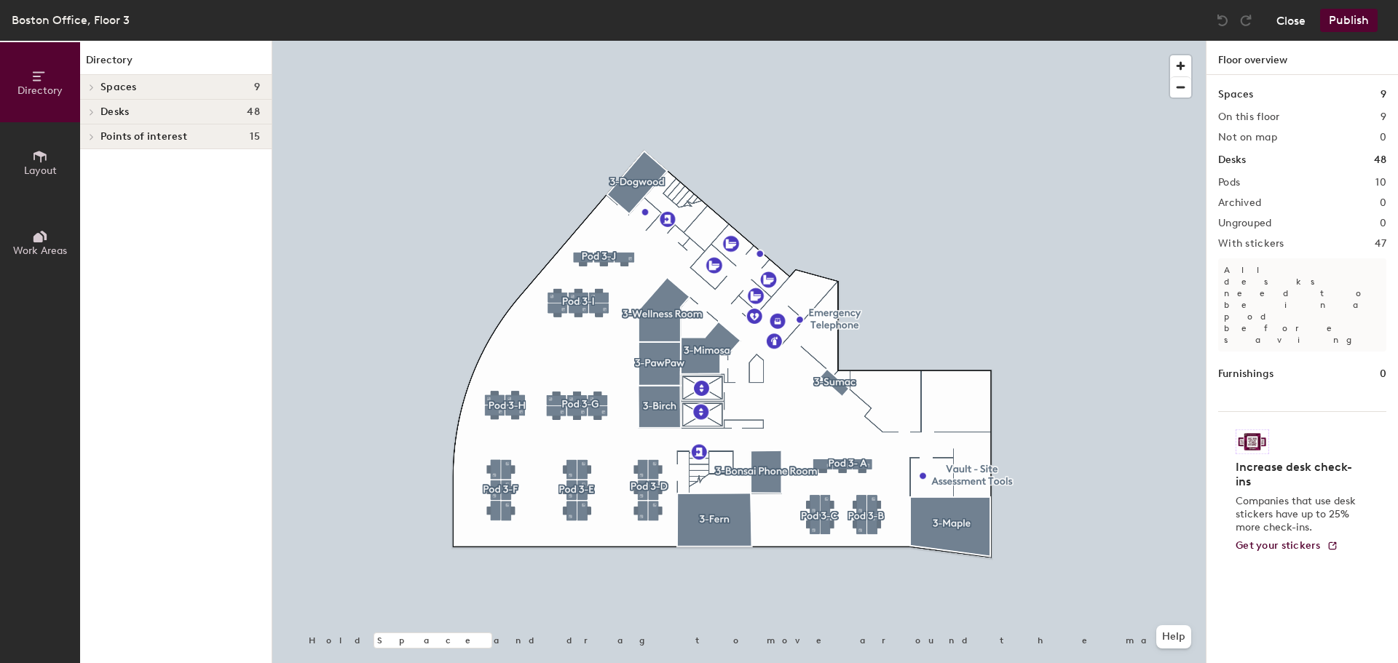
click at [1297, 20] on button "Close" at bounding box center [1291, 20] width 29 height 23
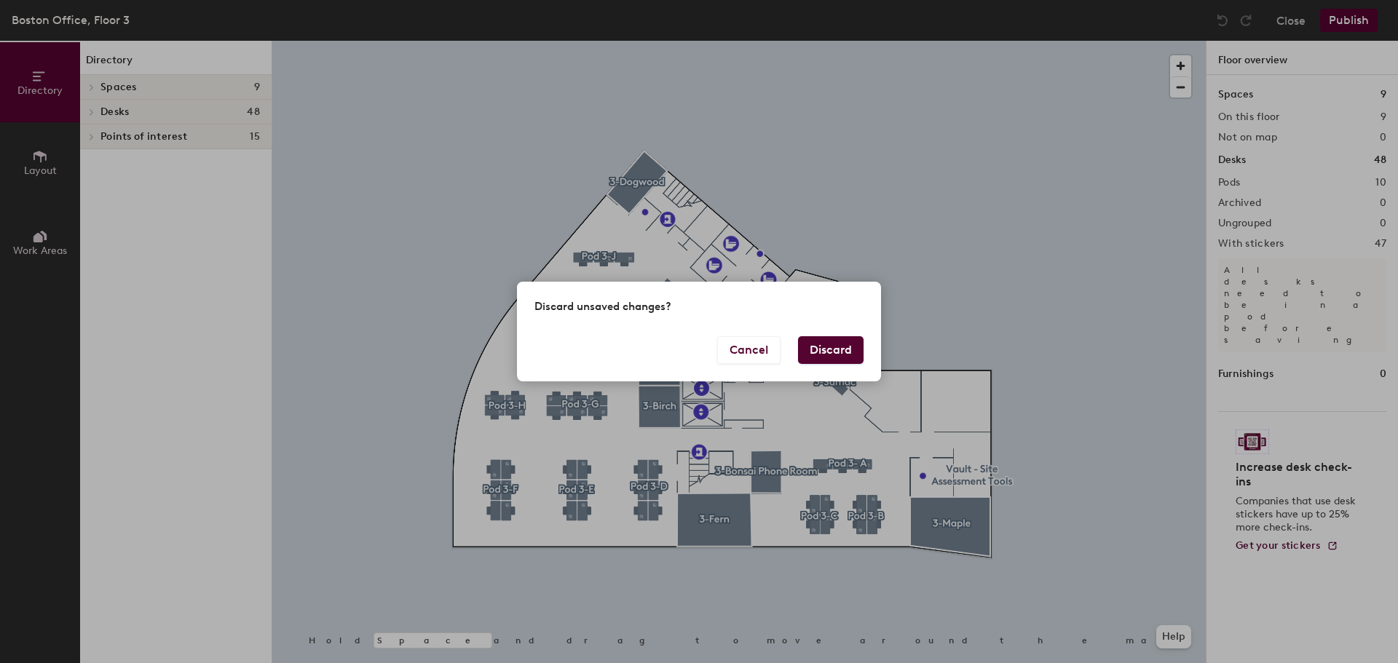
click at [807, 353] on button "Discard" at bounding box center [831, 350] width 66 height 28
